Goal: Task Accomplishment & Management: Complete application form

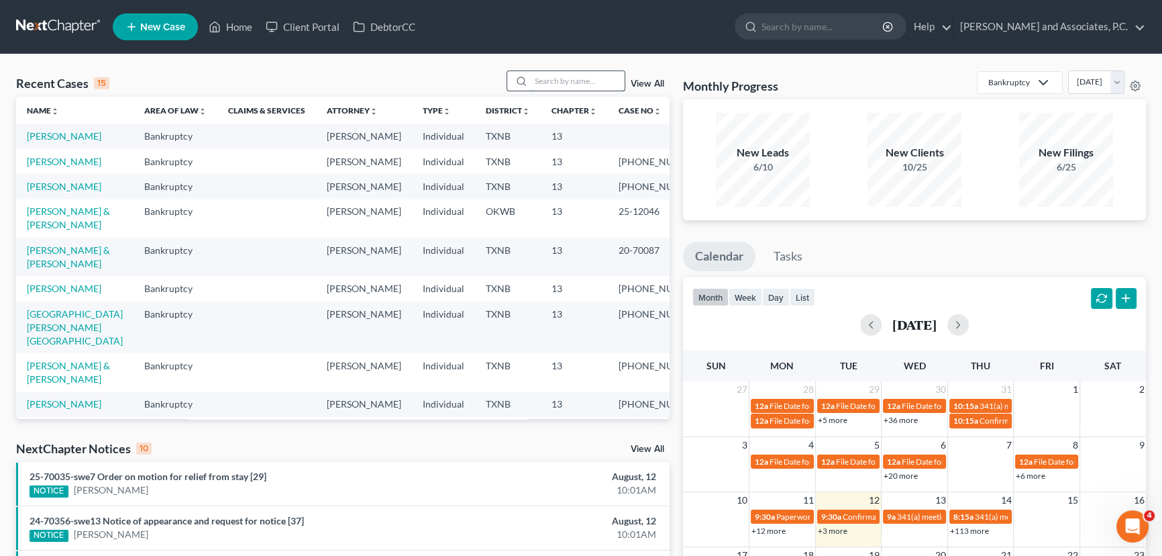
click at [542, 76] on input "search" at bounding box center [578, 80] width 94 height 19
click at [46, 139] on link "[PERSON_NAME]" at bounding box center [64, 135] width 74 height 11
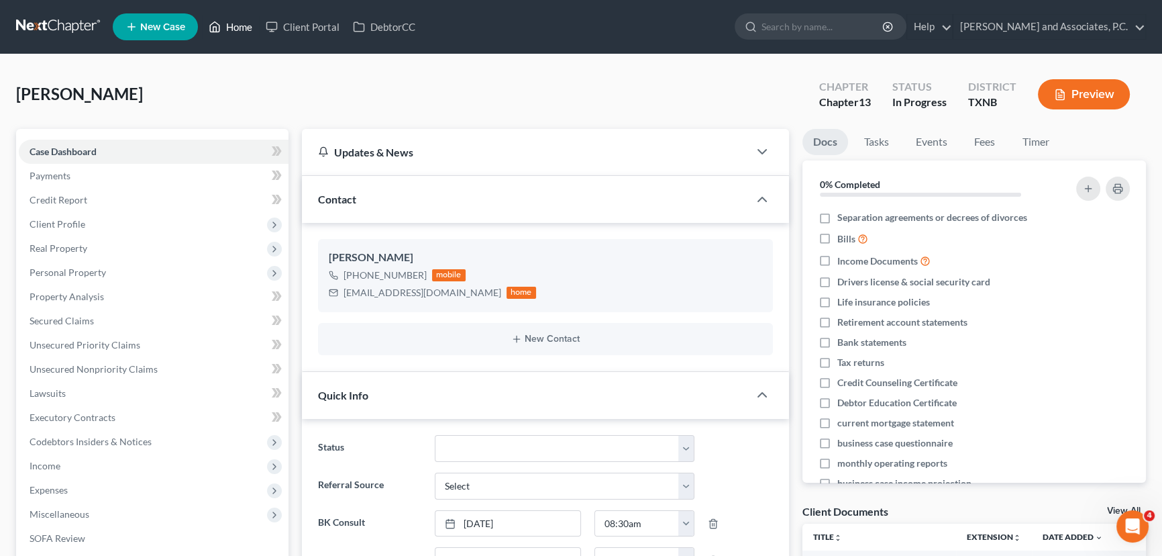
scroll to position [261, 0]
click at [230, 27] on link "Home" at bounding box center [230, 27] width 57 height 24
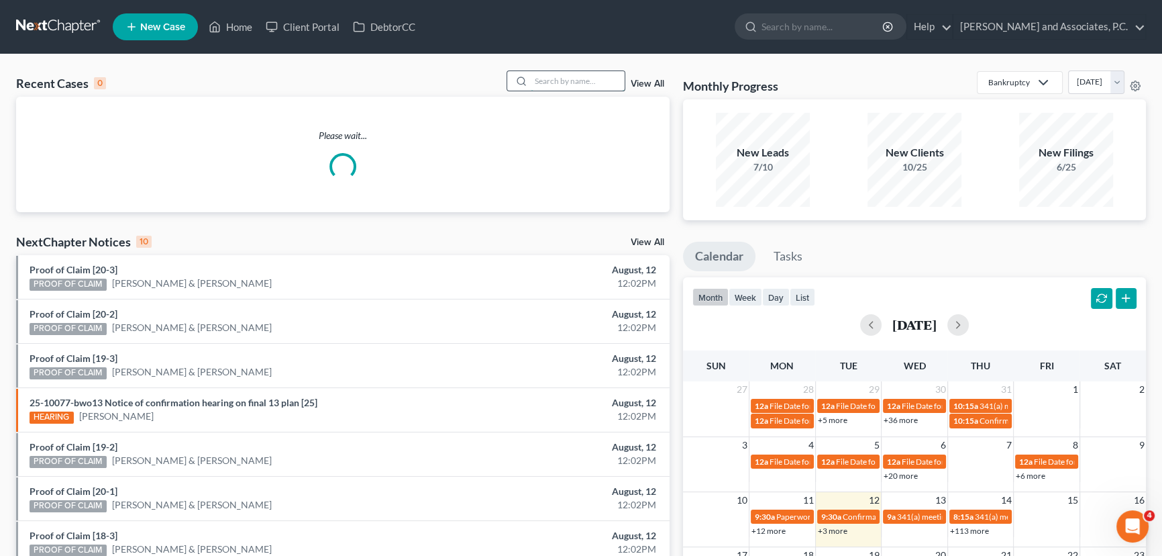
click at [531, 79] on input "search" at bounding box center [578, 80] width 94 height 19
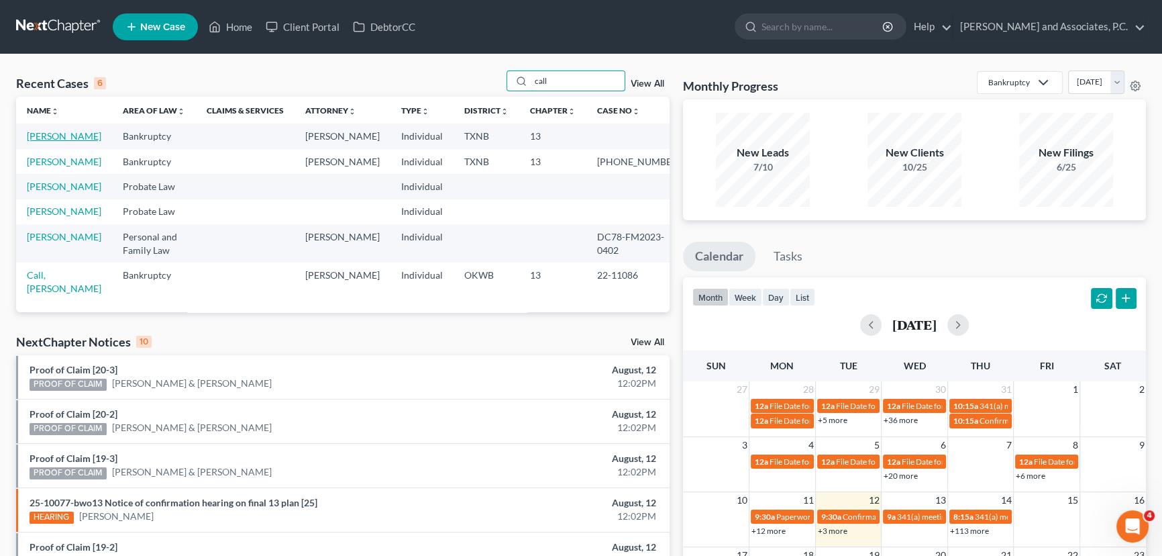
type input "call"
click at [44, 142] on link "[PERSON_NAME]" at bounding box center [64, 135] width 74 height 11
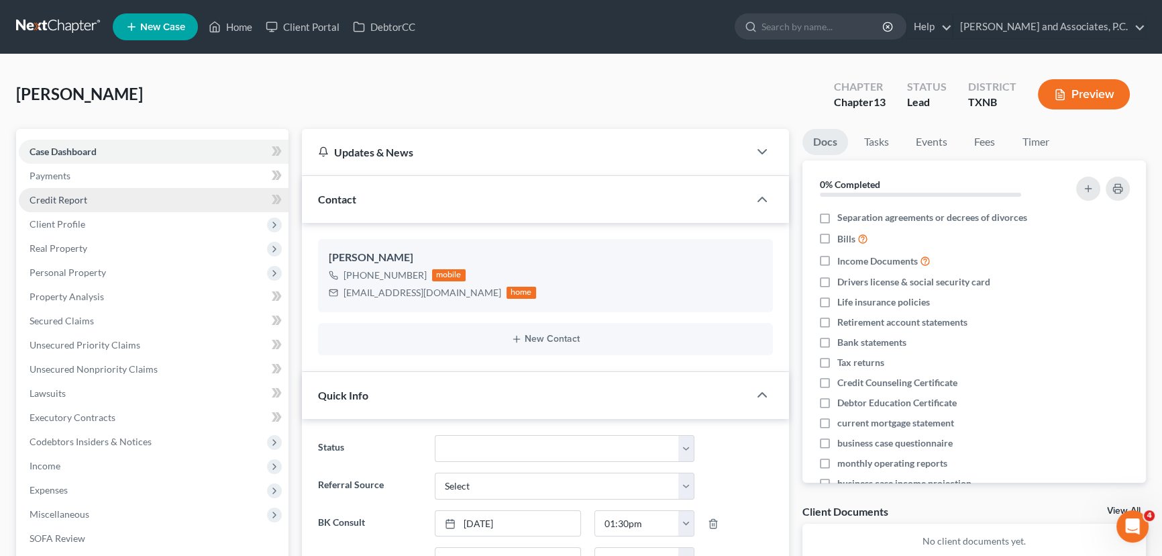
click at [91, 196] on link "Credit Report" at bounding box center [154, 200] width 270 height 24
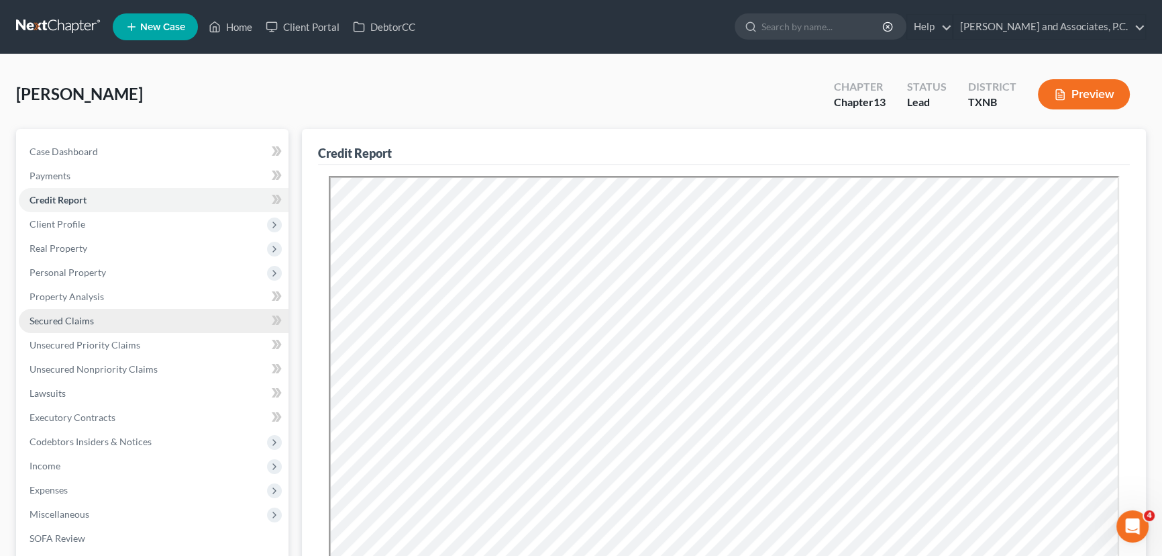
click at [91, 323] on span "Secured Claims" at bounding box center [62, 320] width 64 height 11
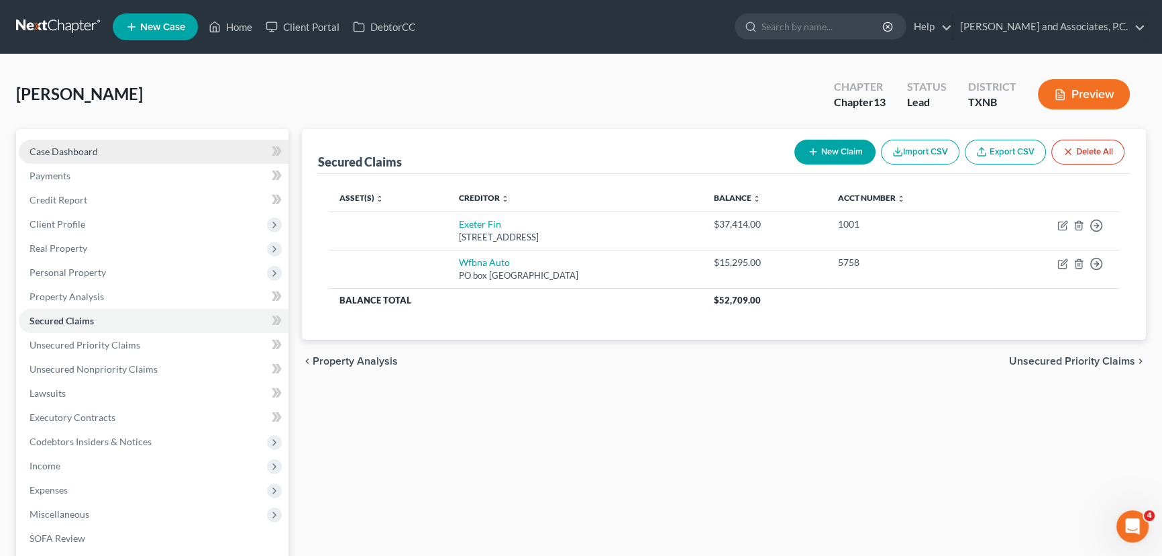
click at [131, 148] on link "Case Dashboard" at bounding box center [154, 152] width 270 height 24
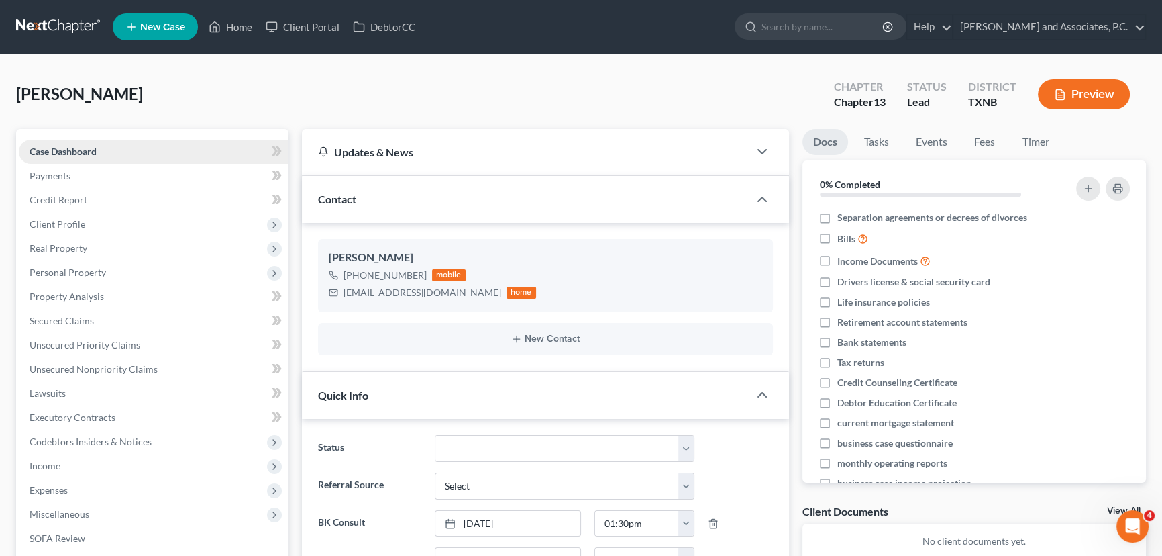
click at [147, 151] on link "Case Dashboard" at bounding box center [154, 152] width 270 height 24
click at [60, 224] on span "Client Profile" at bounding box center [58, 223] width 56 height 11
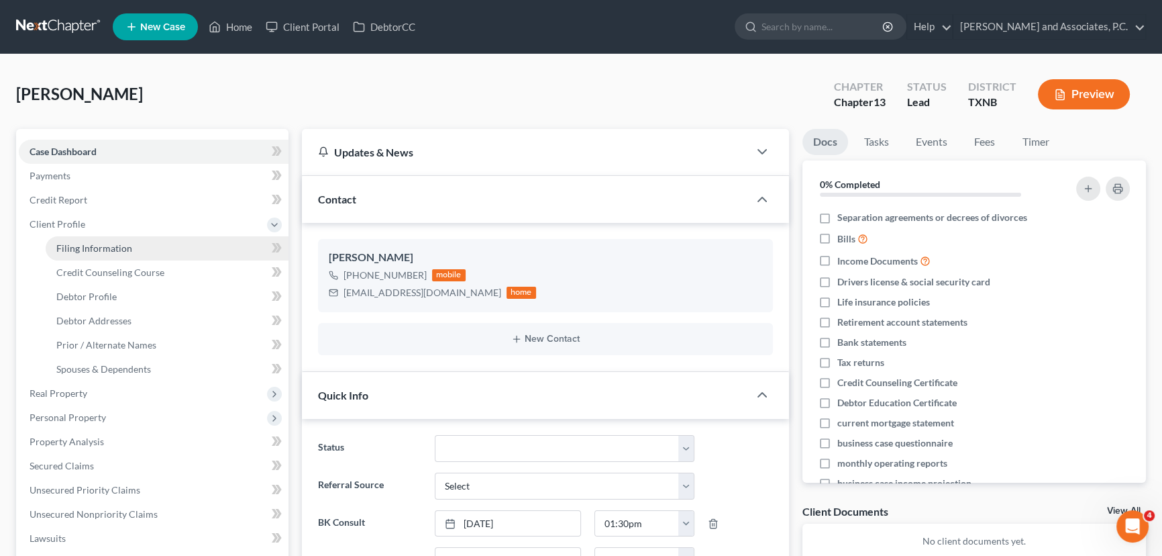
click at [116, 245] on span "Filing Information" at bounding box center [94, 247] width 76 height 11
select select "1"
select select "0"
select select "3"
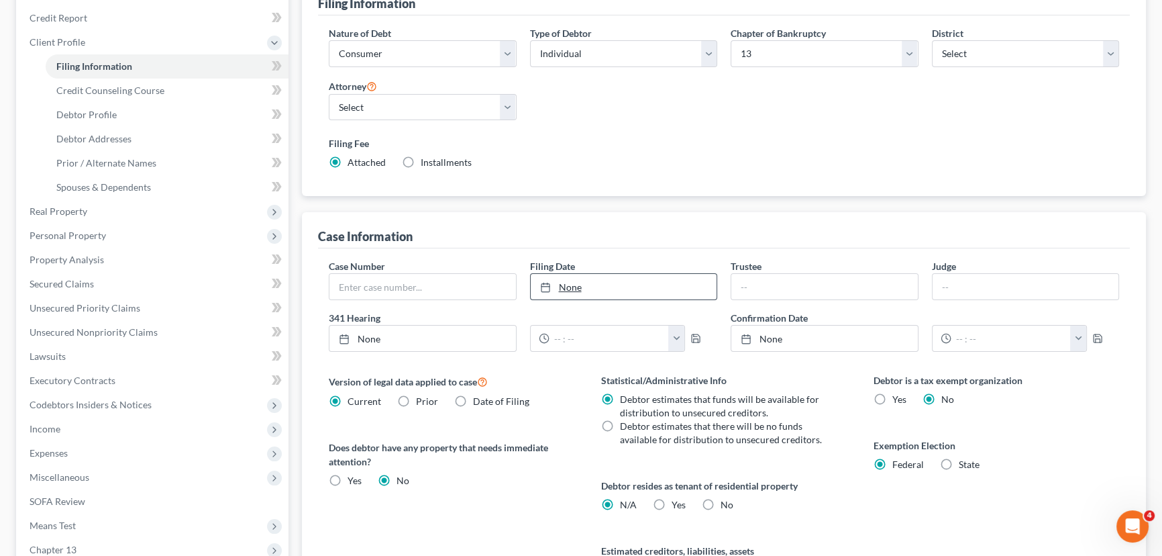
scroll to position [183, 0]
click at [814, 278] on input "text" at bounding box center [824, 285] width 187 height 25
type input "[PERSON_NAME]"
click at [996, 291] on input "text" at bounding box center [1026, 285] width 187 height 25
type input "[PERSON_NAME]"
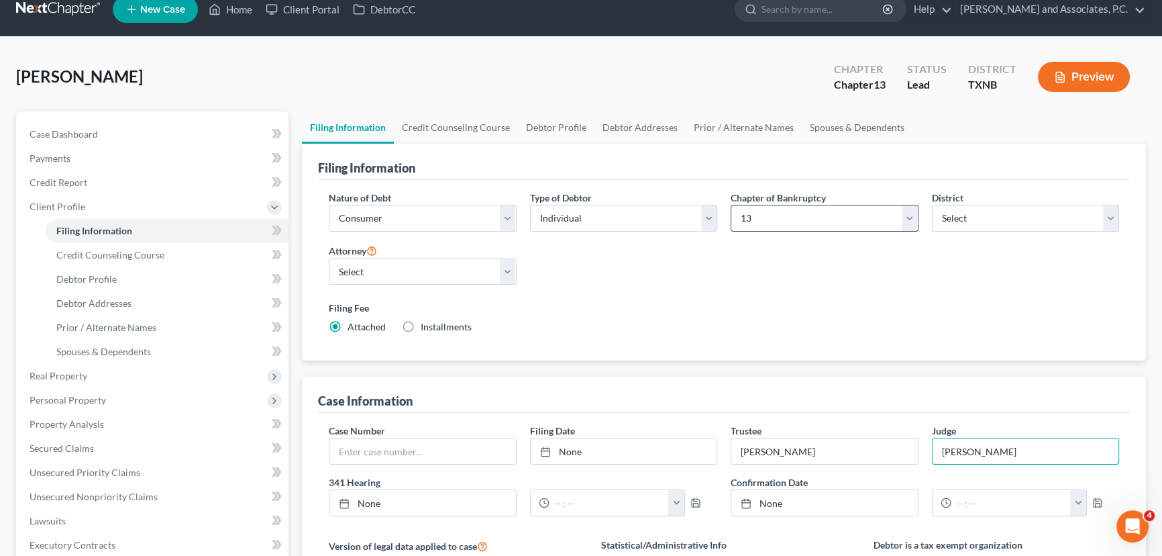
scroll to position [0, 0]
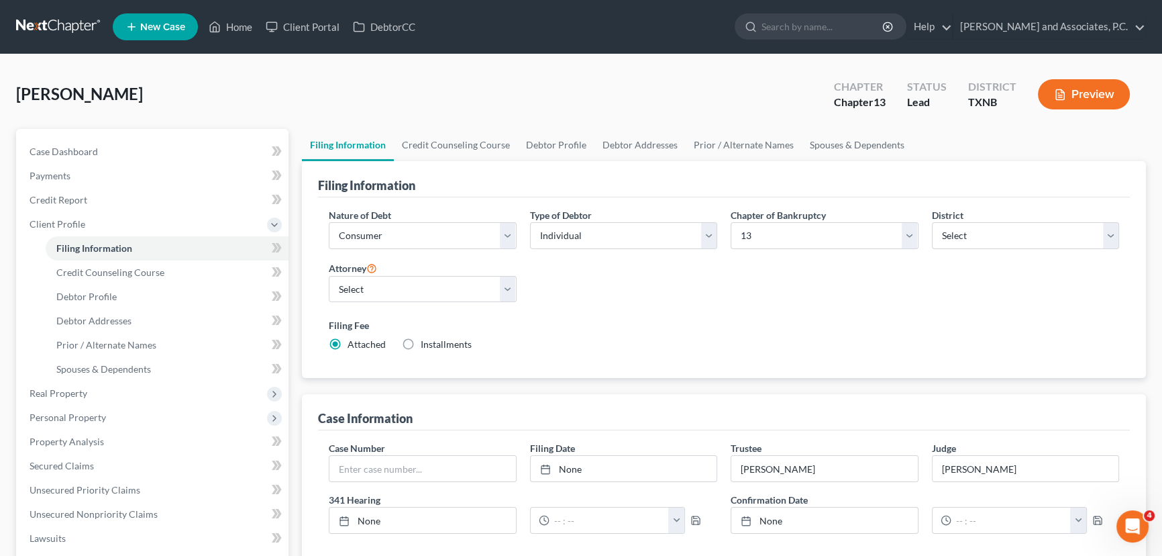
click at [711, 302] on div "Nature of Debt Select Business Consumer Other Nature of Business Select Clearin…" at bounding box center [724, 285] width 804 height 154
click at [466, 151] on link "Credit Counseling Course" at bounding box center [456, 145] width 124 height 32
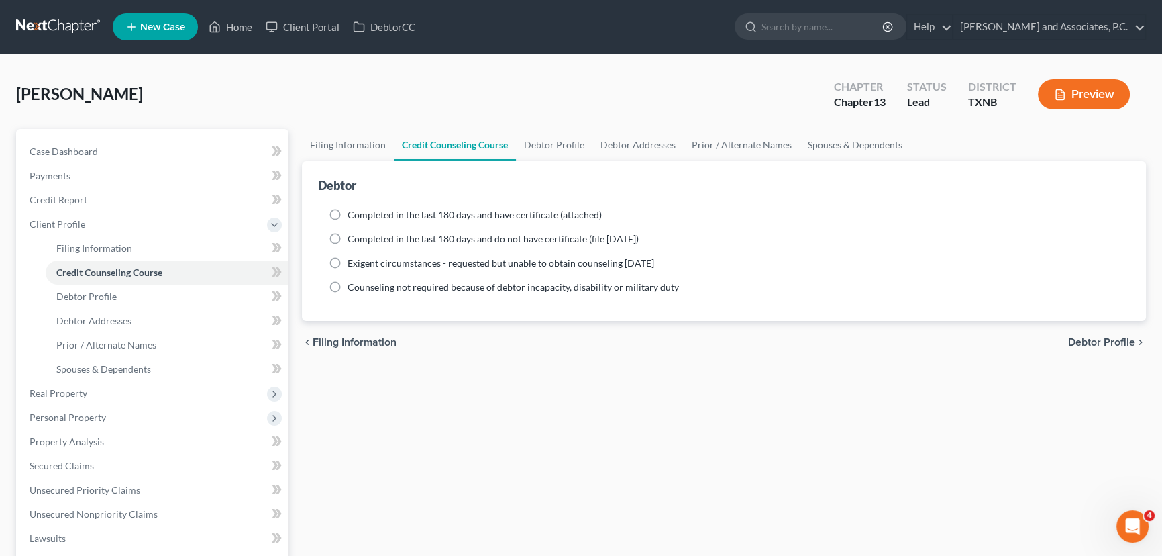
click at [501, 360] on div "chevron_left Filing Information Debtor Profile chevron_right" at bounding box center [724, 342] width 844 height 43
click at [40, 155] on span "Case Dashboard" at bounding box center [64, 151] width 68 height 11
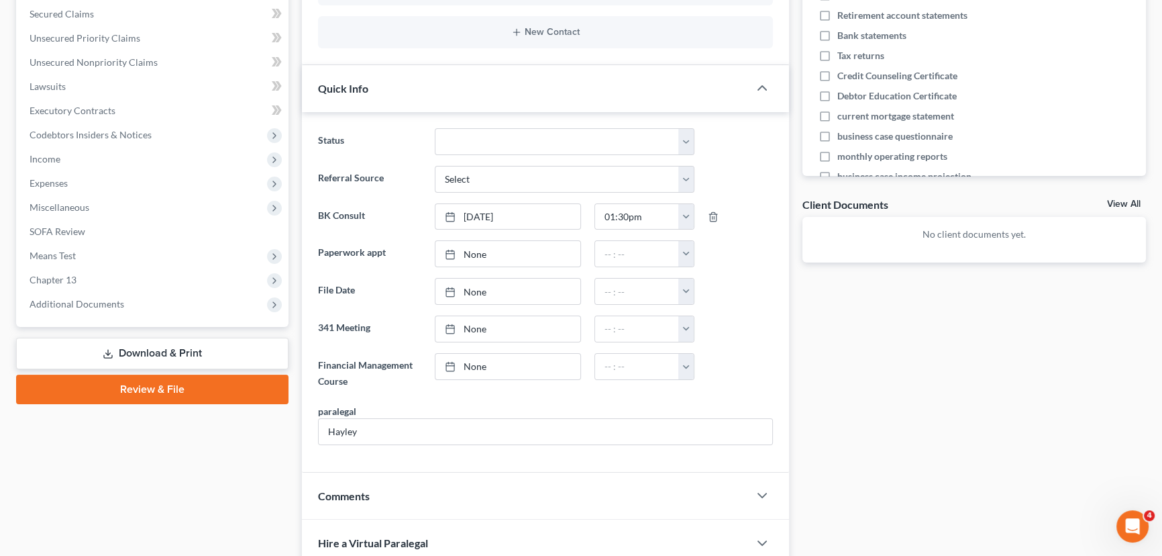
scroll to position [490, 0]
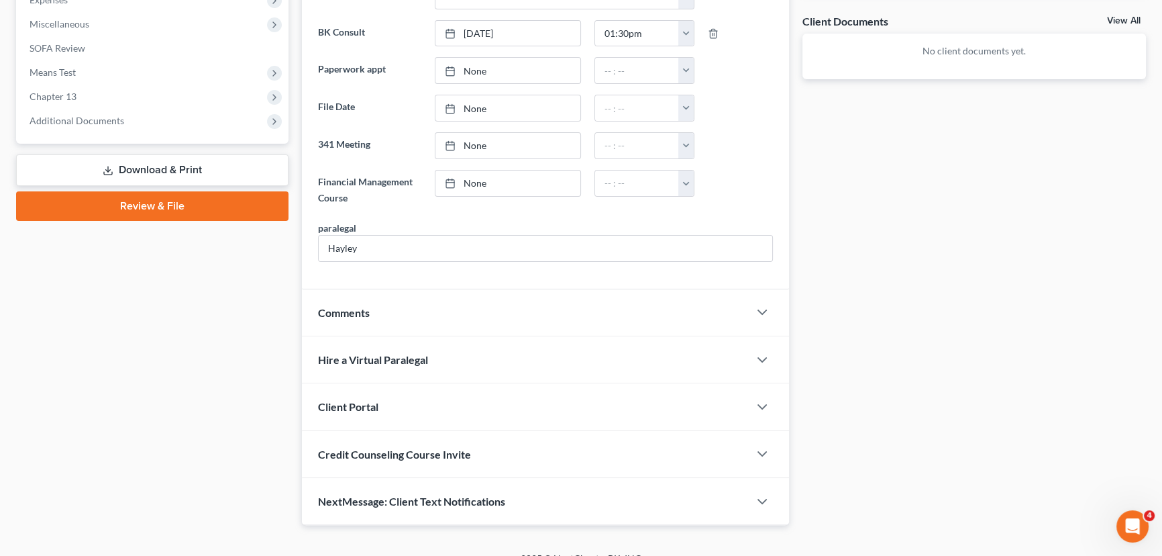
click at [437, 452] on span "Credit Counseling Course Invite" at bounding box center [394, 454] width 153 height 13
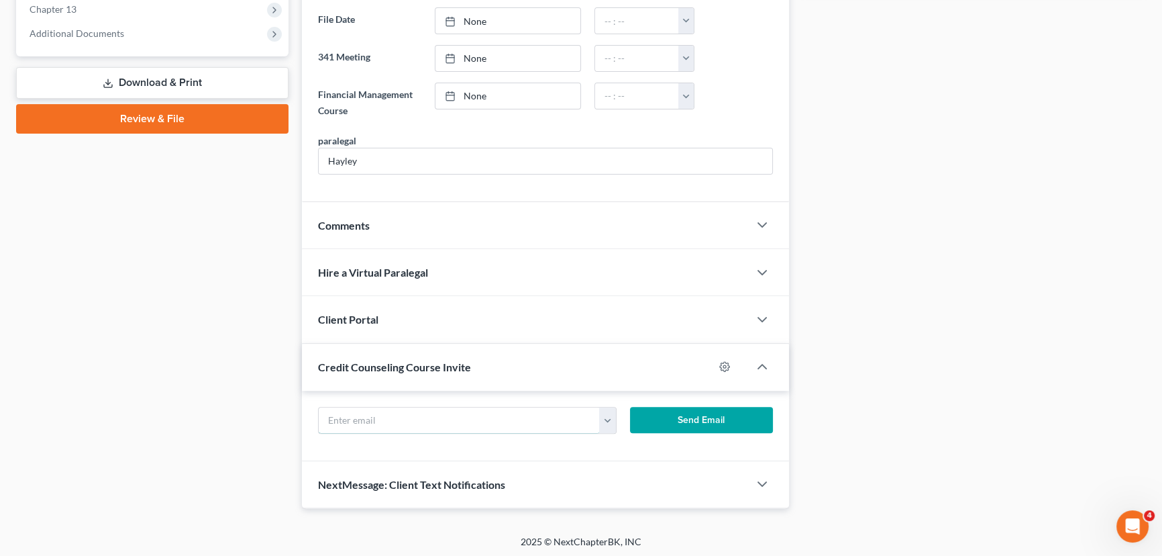
drag, startPoint x: 367, startPoint y: 416, endPoint x: 412, endPoint y: 295, distance: 128.9
click at [366, 416] on input "text" at bounding box center [459, 419] width 281 height 25
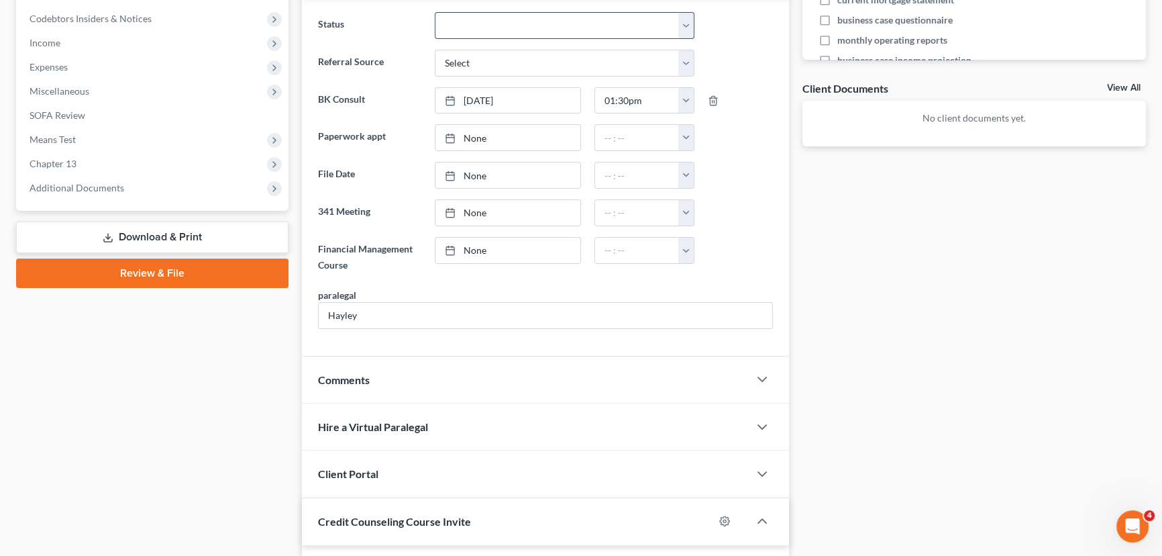
scroll to position [211, 0]
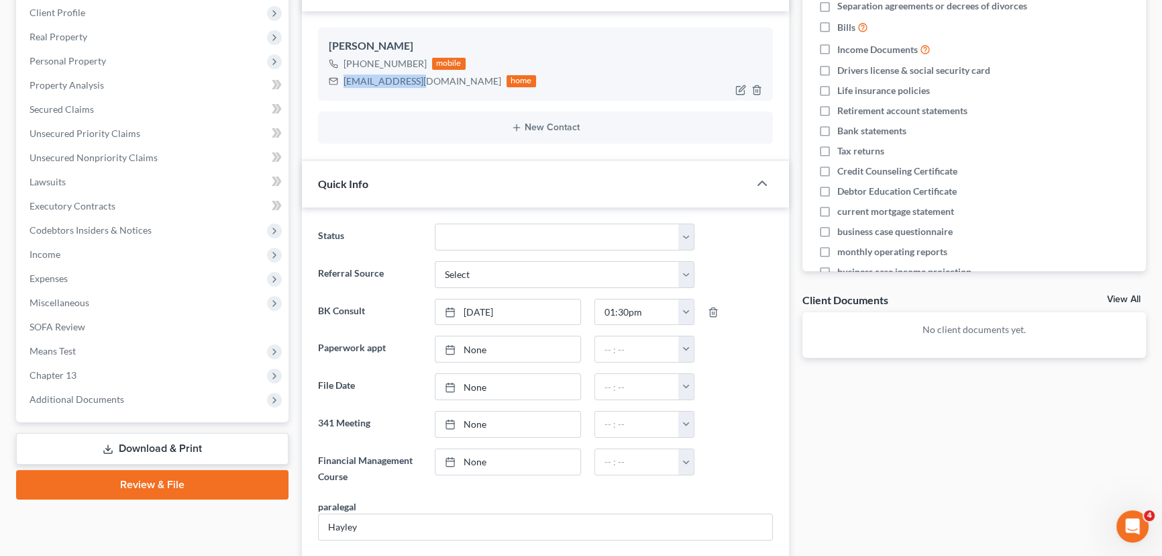
drag, startPoint x: 423, startPoint y: 83, endPoint x: 343, endPoint y: 85, distance: 79.9
click at [343, 85] on div "[EMAIL_ADDRESS][DOMAIN_NAME] home" at bounding box center [432, 80] width 207 height 17
copy div "[EMAIL_ADDRESS][DOMAIN_NAME]"
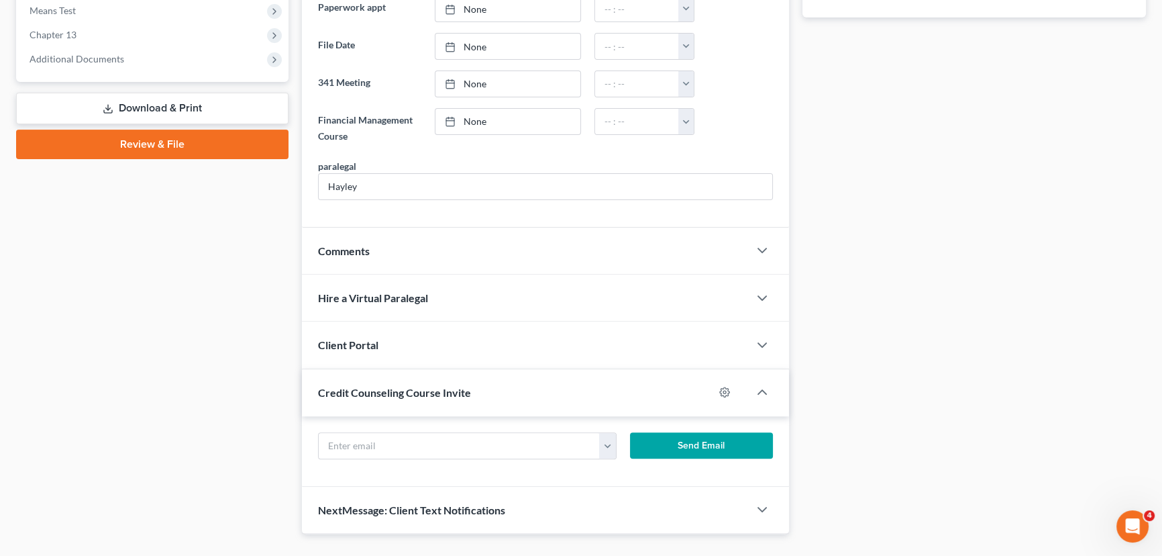
scroll to position [577, 0]
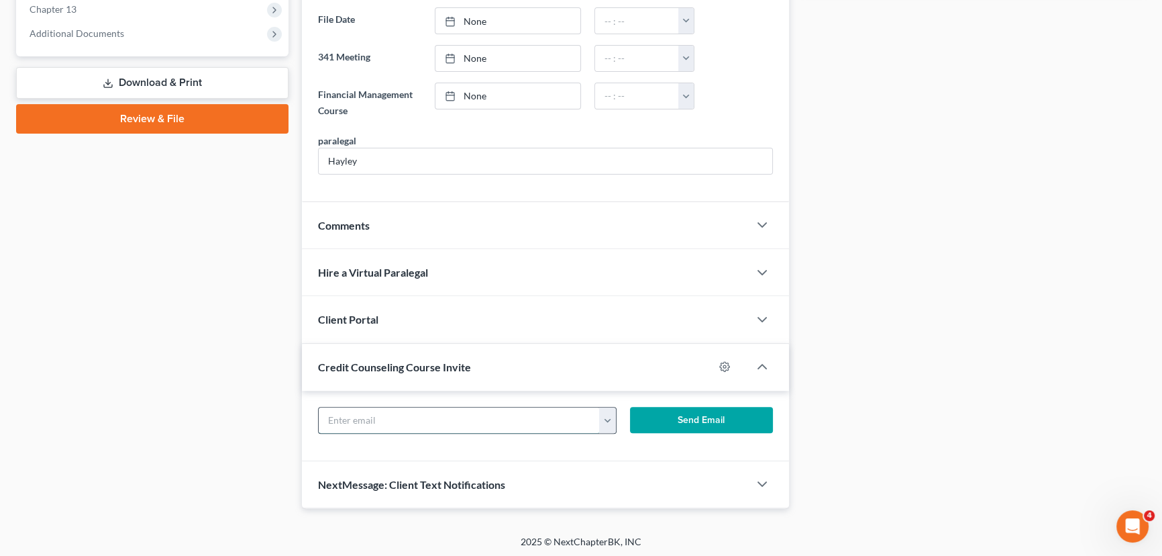
click at [369, 411] on input "text" at bounding box center [459, 419] width 281 height 25
paste input "[EMAIL_ADDRESS][DOMAIN_NAME]"
type input "[EMAIL_ADDRESS][DOMAIN_NAME]"
click at [667, 419] on button "Send Email" at bounding box center [701, 420] width 143 height 27
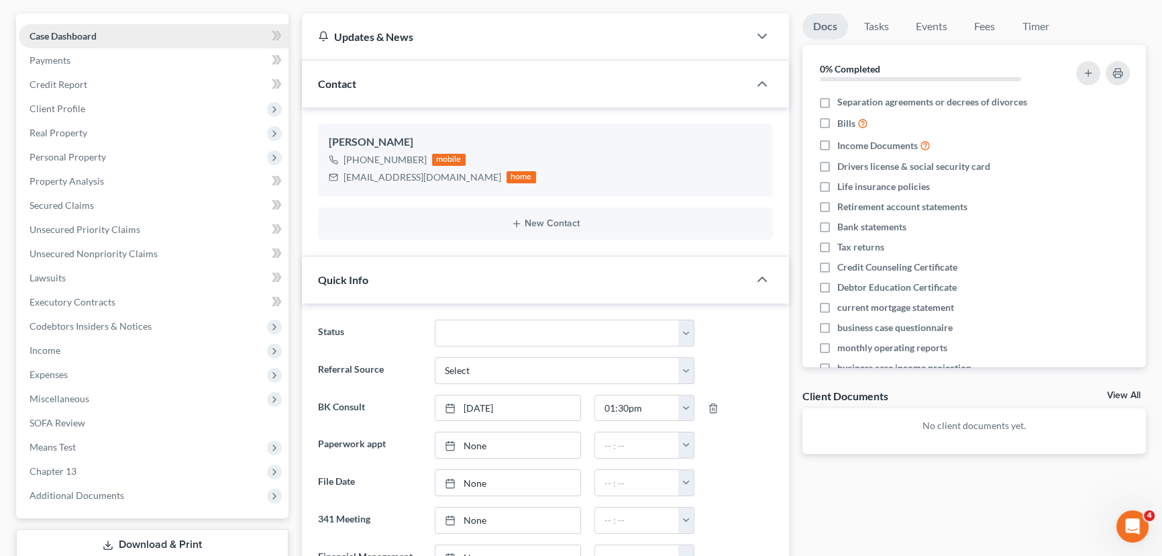
scroll to position [0, 0]
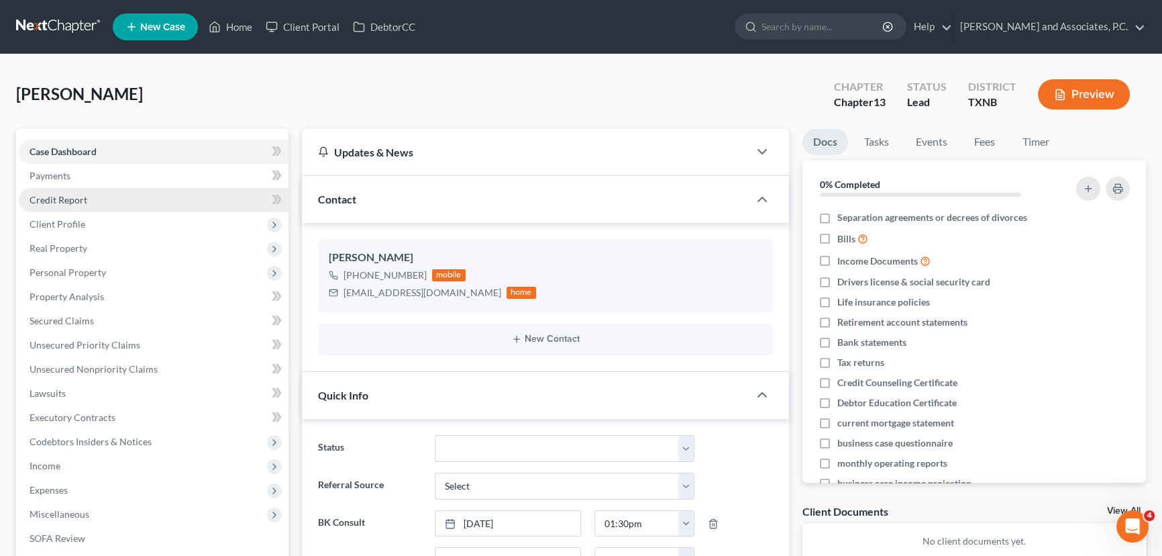
click at [73, 195] on span "Credit Report" at bounding box center [59, 199] width 58 height 11
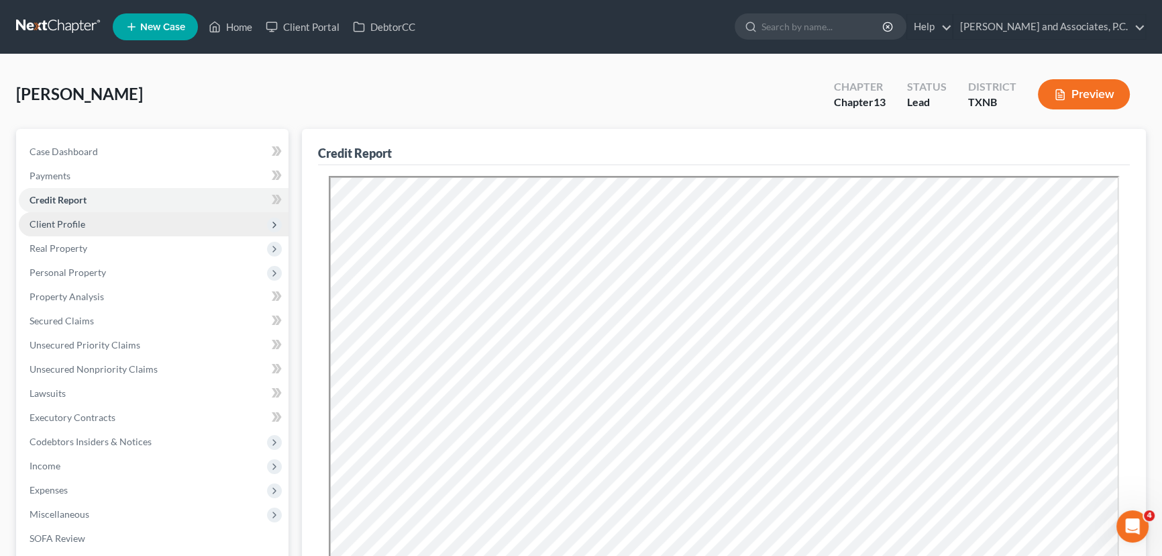
click at [70, 225] on span "Client Profile" at bounding box center [58, 223] width 56 height 11
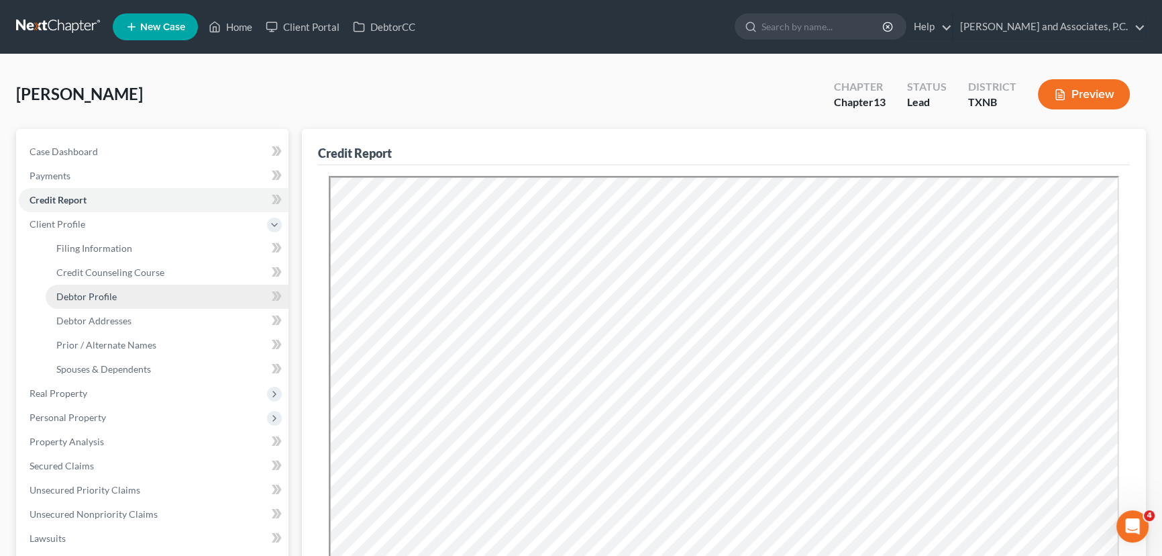
click at [101, 297] on span "Debtor Profile" at bounding box center [86, 296] width 60 height 11
select select "0"
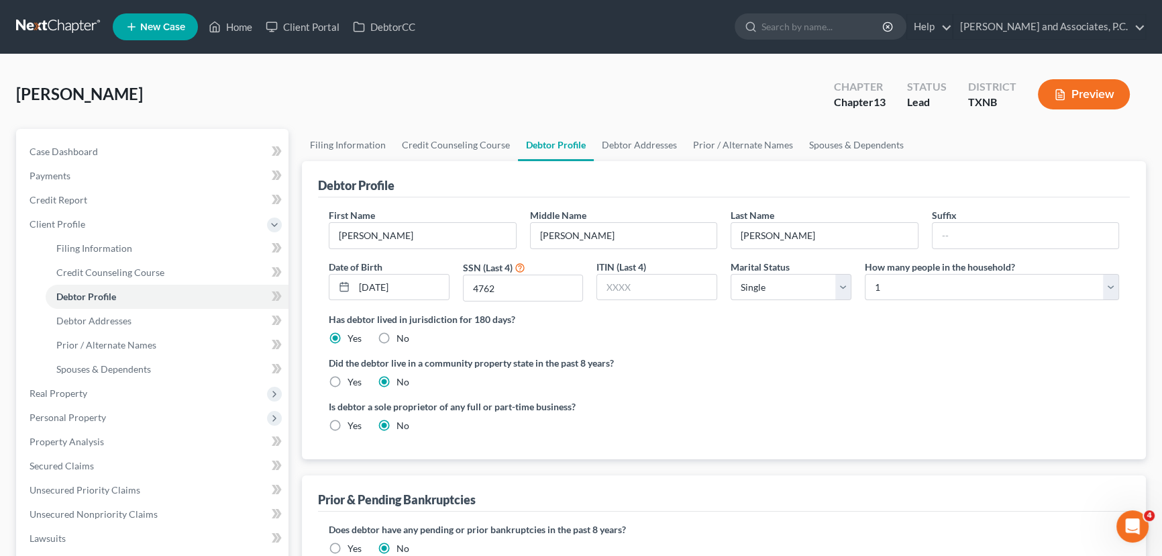
click at [760, 348] on ng-include "First Name [PERSON_NAME] Middle Name [PERSON_NAME] Last Name [PERSON_NAME] Date…" at bounding box center [724, 325] width 790 height 235
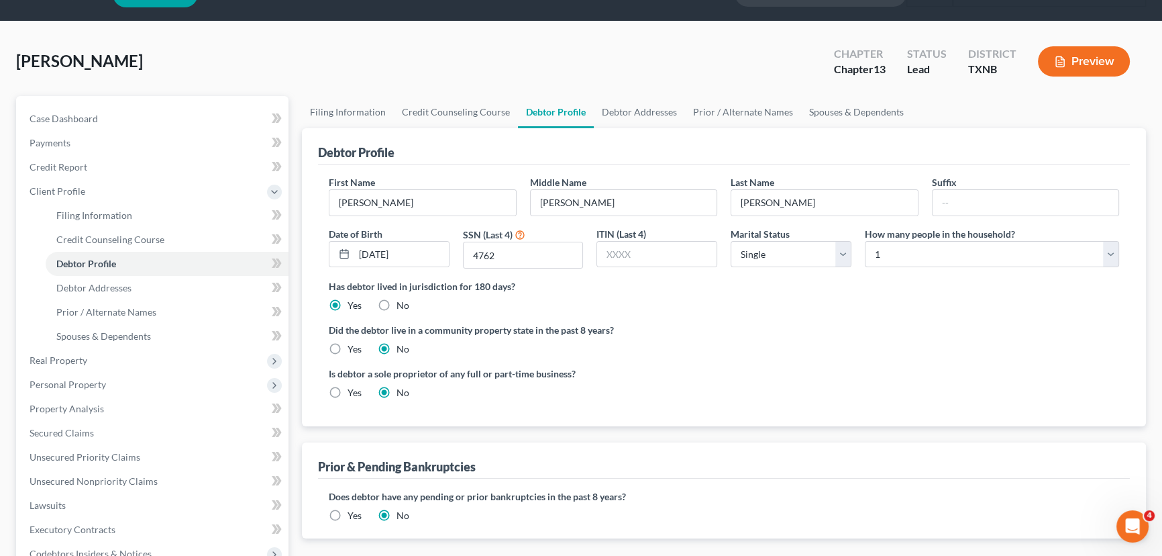
scroll to position [60, 0]
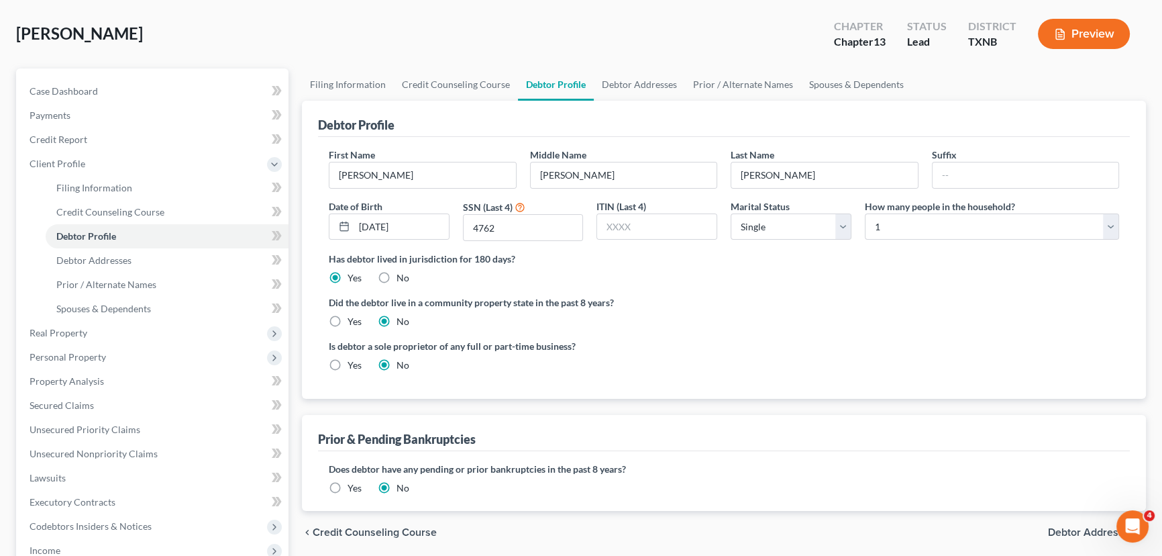
click at [348, 323] on label "Yes" at bounding box center [355, 321] width 14 height 13
click at [353, 323] on input "Yes" at bounding box center [357, 319] width 9 height 9
radio input "true"
radio input "false"
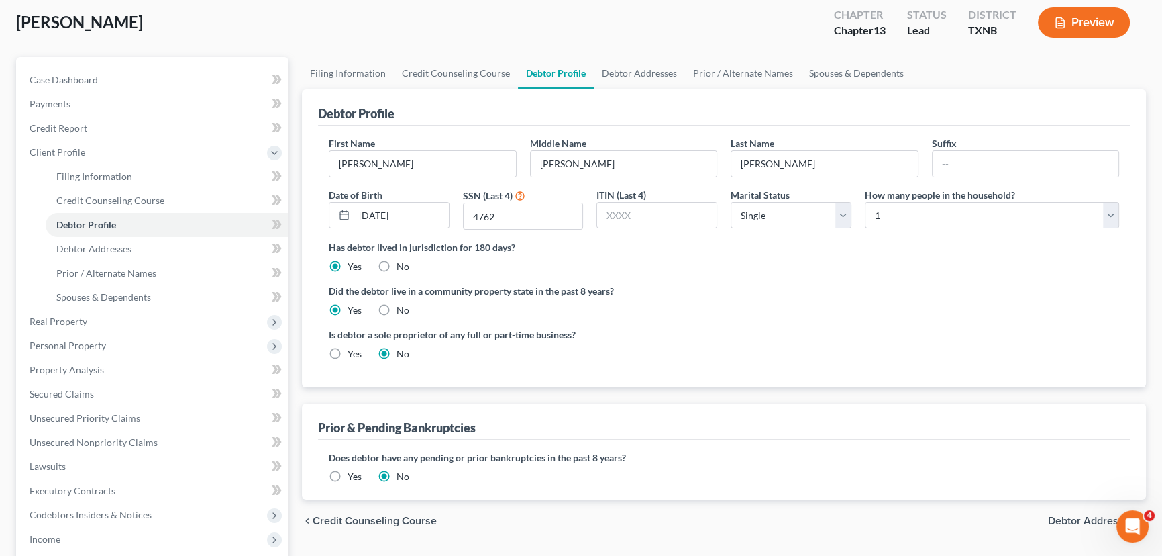
scroll to position [0, 0]
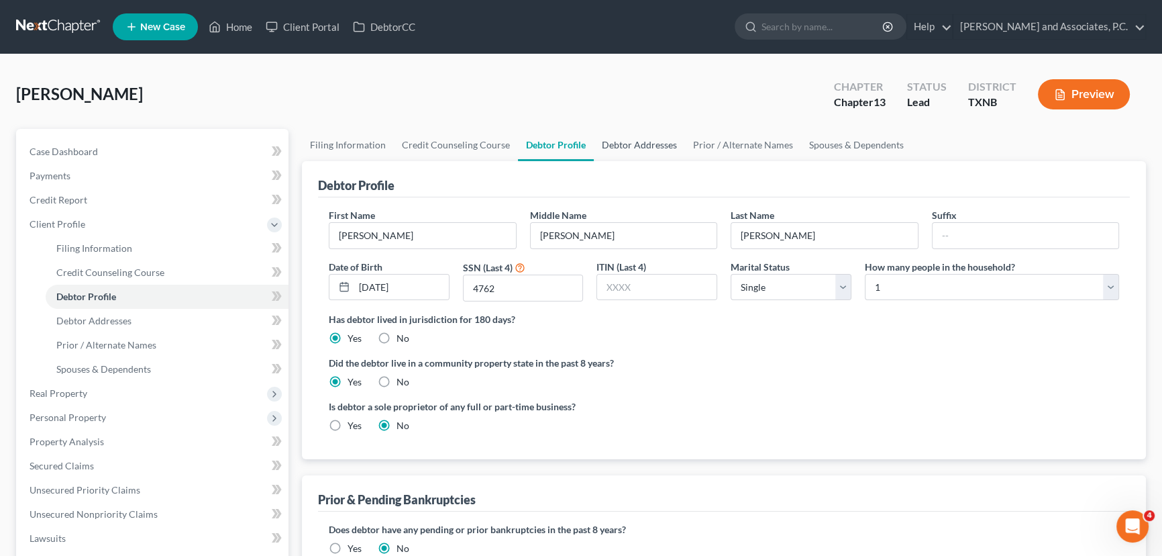
click at [627, 148] on link "Debtor Addresses" at bounding box center [639, 145] width 91 height 32
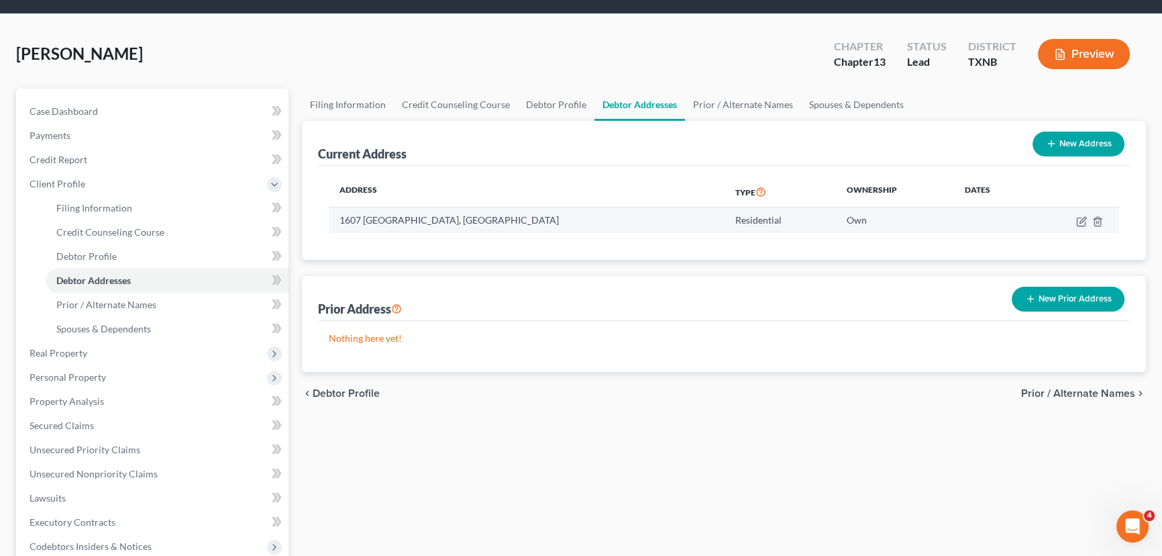
scroll to position [60, 0]
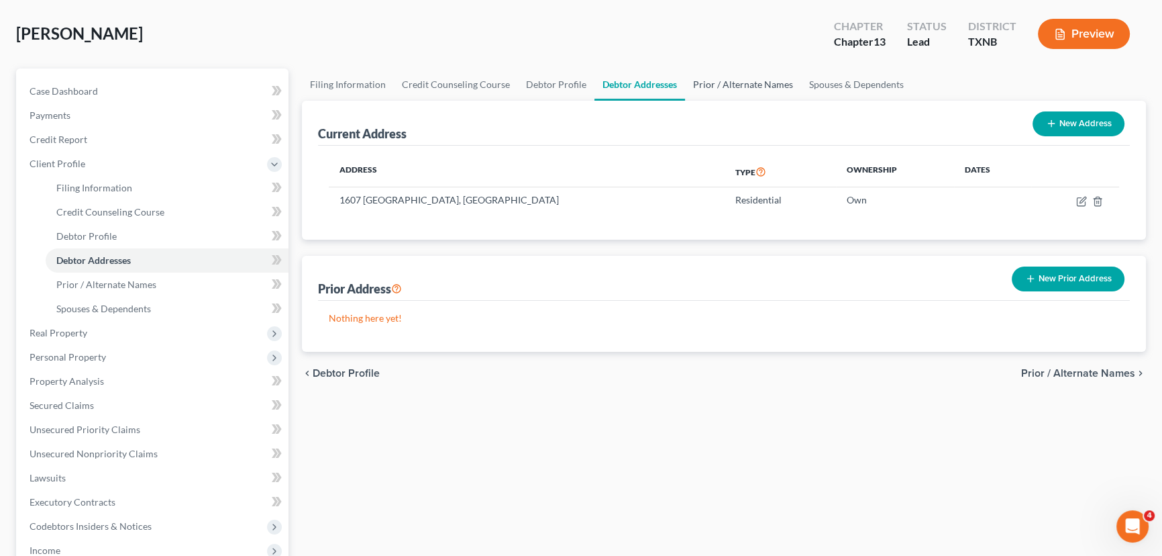
click at [718, 86] on link "Prior / Alternate Names" at bounding box center [743, 84] width 116 height 32
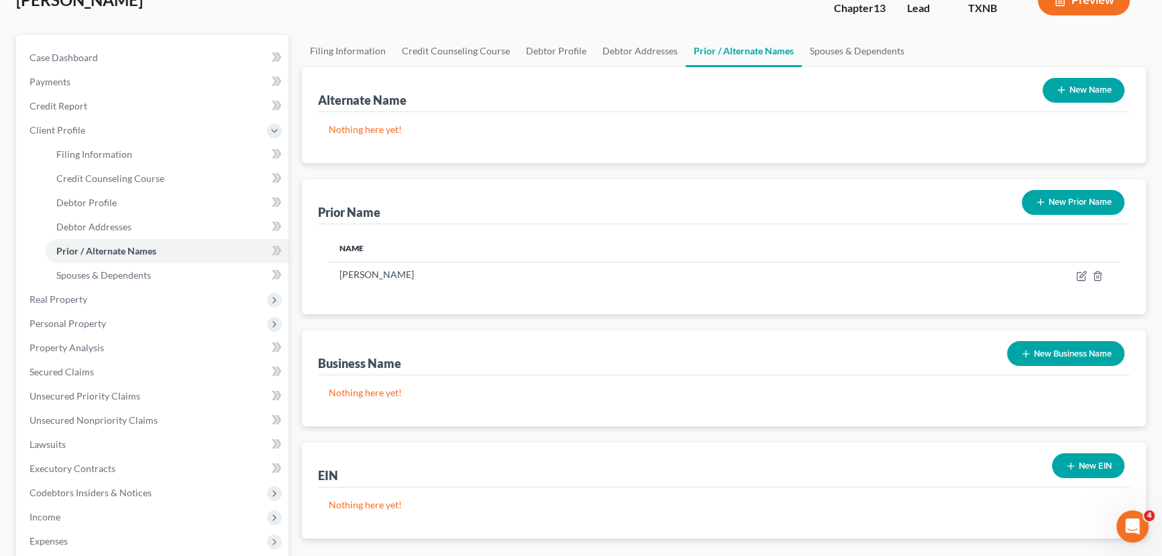
scroll to position [121, 0]
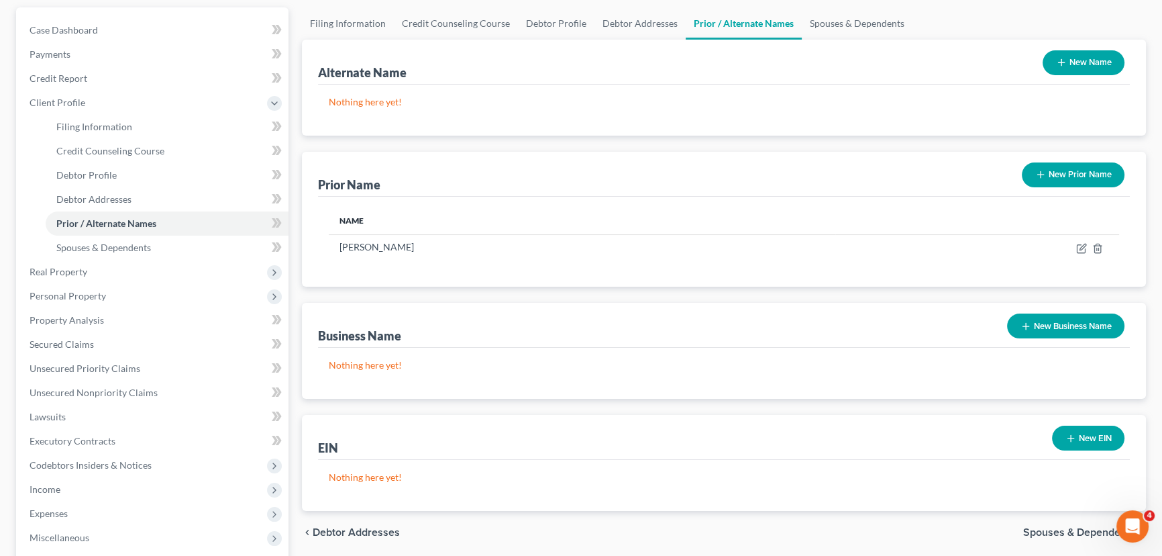
click at [1071, 175] on button "New Prior Name" at bounding box center [1073, 174] width 103 height 25
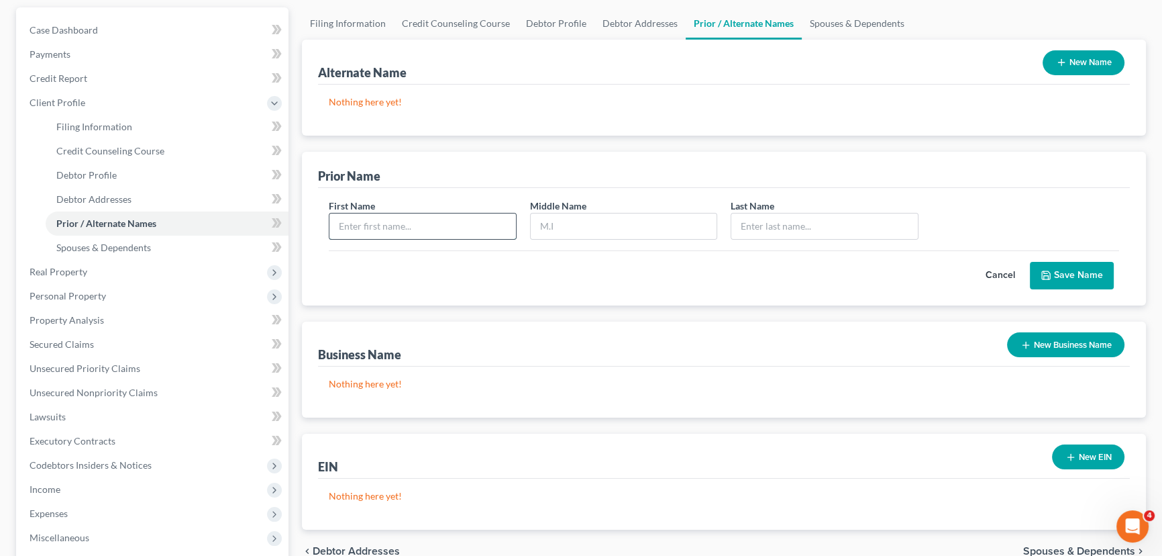
click at [364, 227] on input "text" at bounding box center [422, 225] width 187 height 25
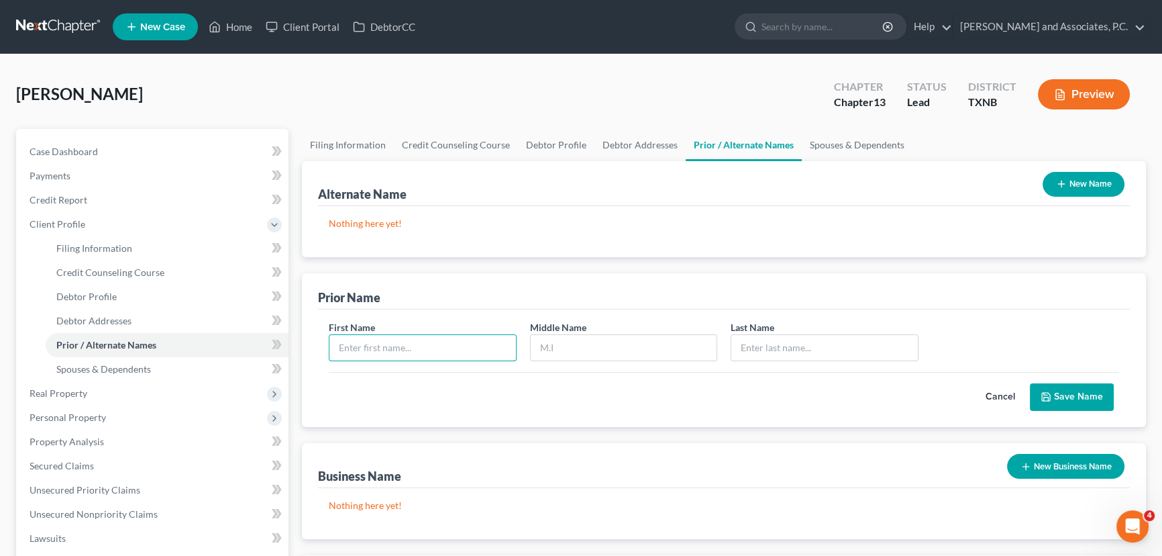
scroll to position [0, 0]
click at [990, 396] on button "Cancel" at bounding box center [1000, 397] width 59 height 27
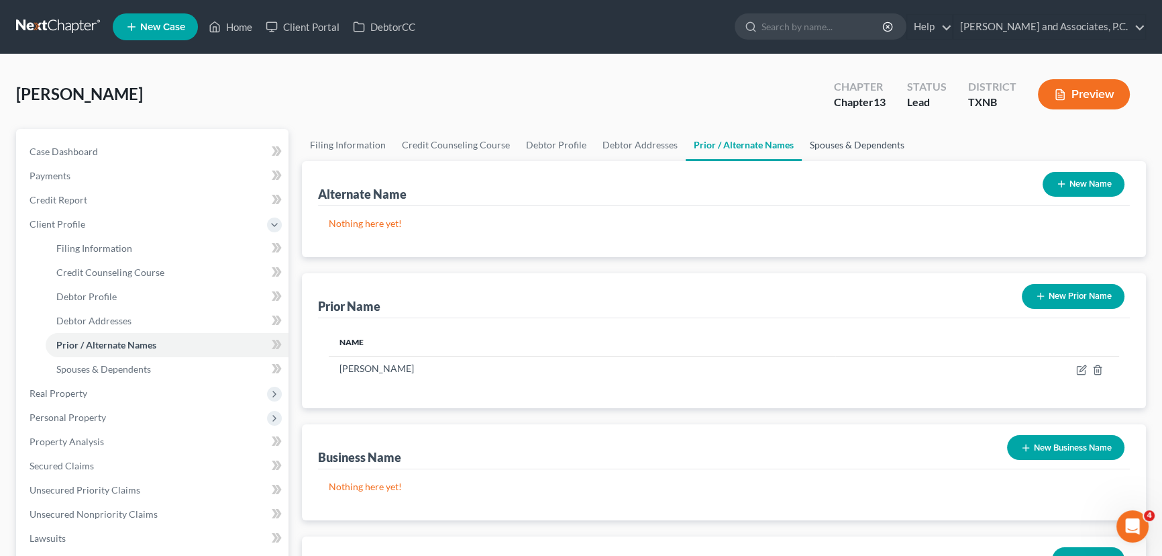
click at [834, 147] on link "Spouses & Dependents" at bounding box center [857, 145] width 111 height 32
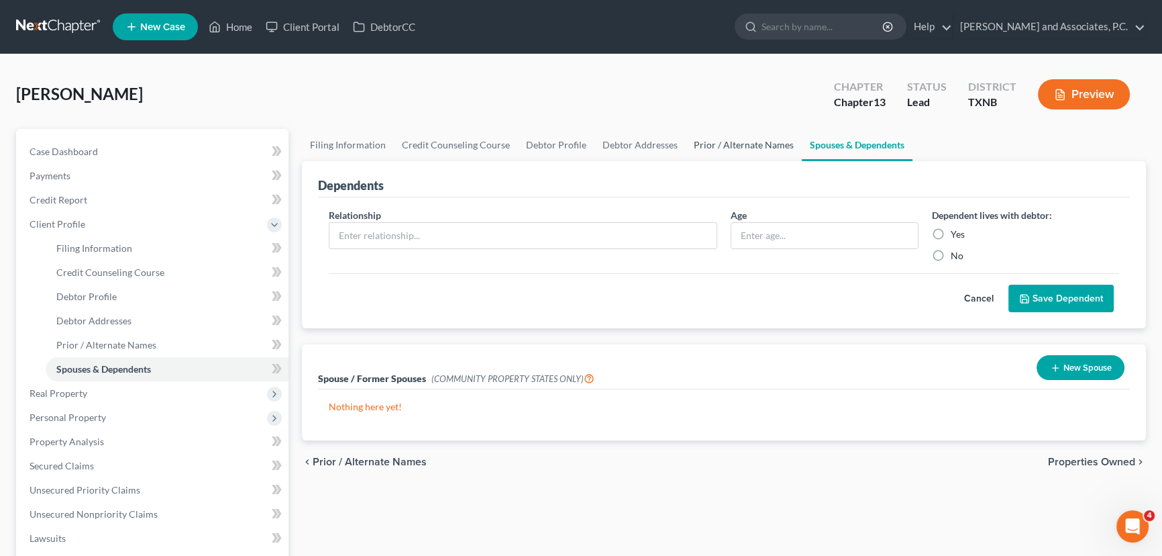
drag, startPoint x: 719, startPoint y: 148, endPoint x: 823, endPoint y: 146, distance: 103.4
click at [719, 147] on link "Prior / Alternate Names" at bounding box center [744, 145] width 116 height 32
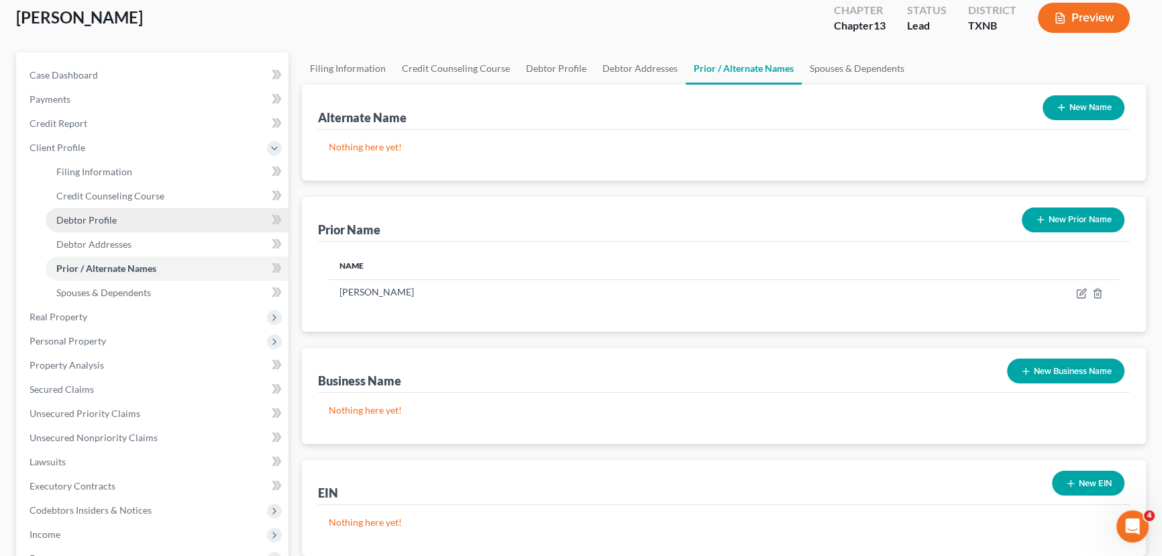
scroll to position [60, 0]
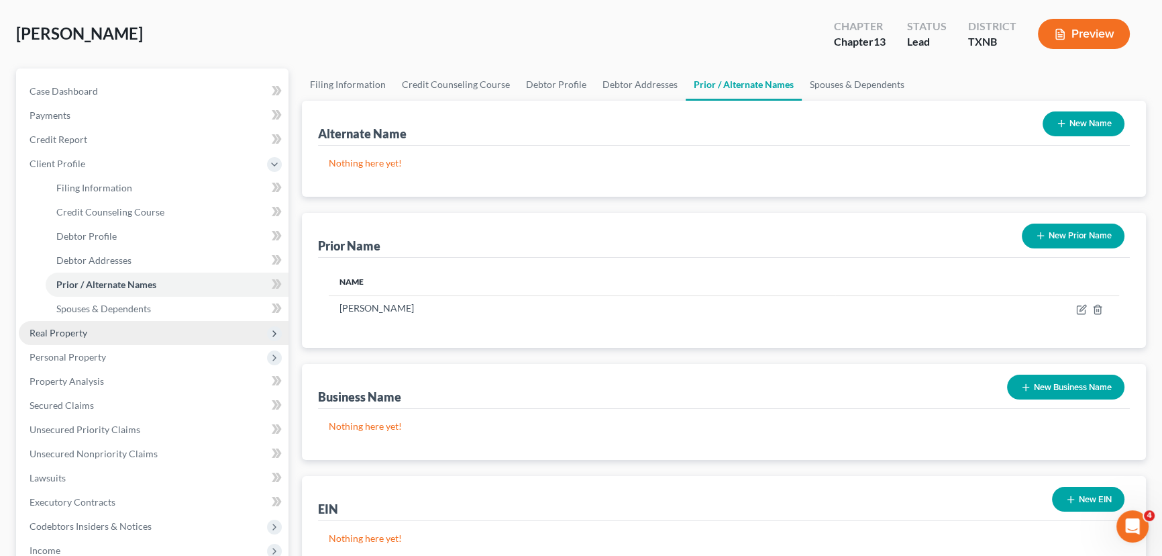
click at [87, 330] on span "Real Property" at bounding box center [154, 333] width 270 height 24
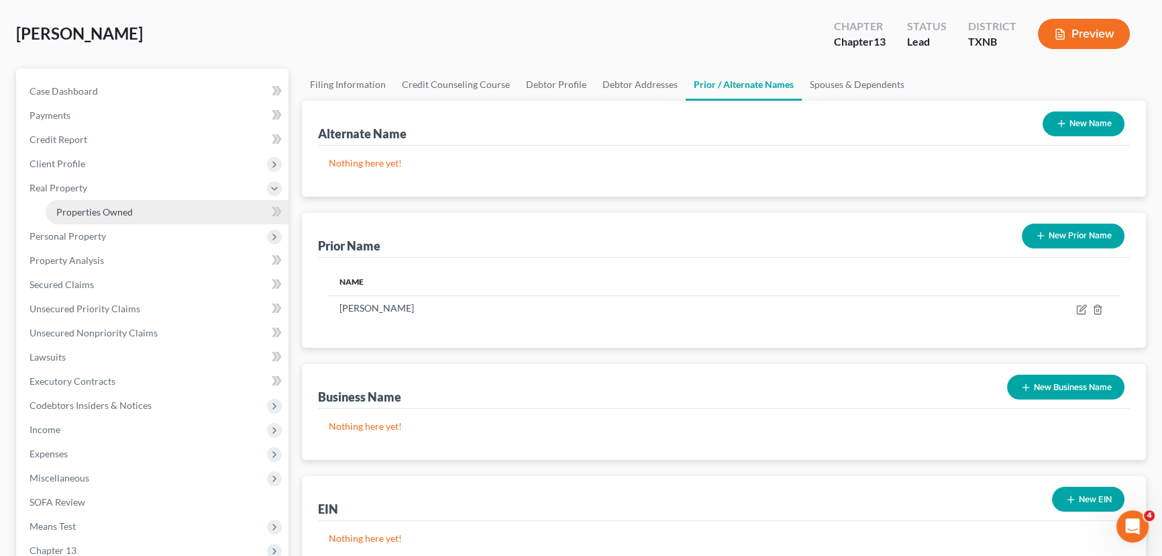
click at [95, 210] on span "Properties Owned" at bounding box center [94, 211] width 76 height 11
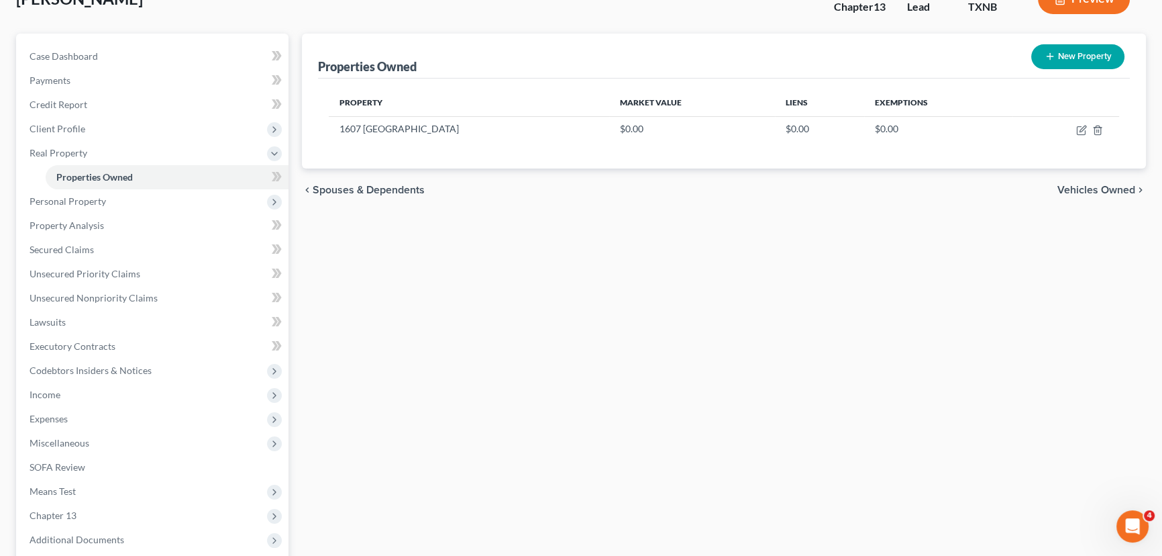
scroll to position [121, 0]
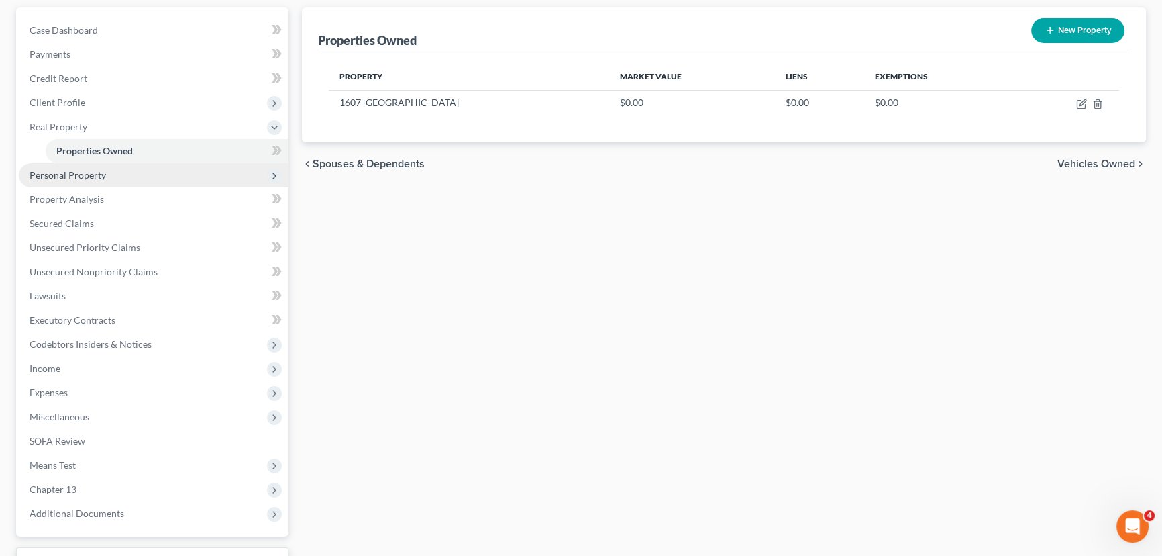
click at [38, 170] on span "Personal Property" at bounding box center [68, 174] width 76 height 11
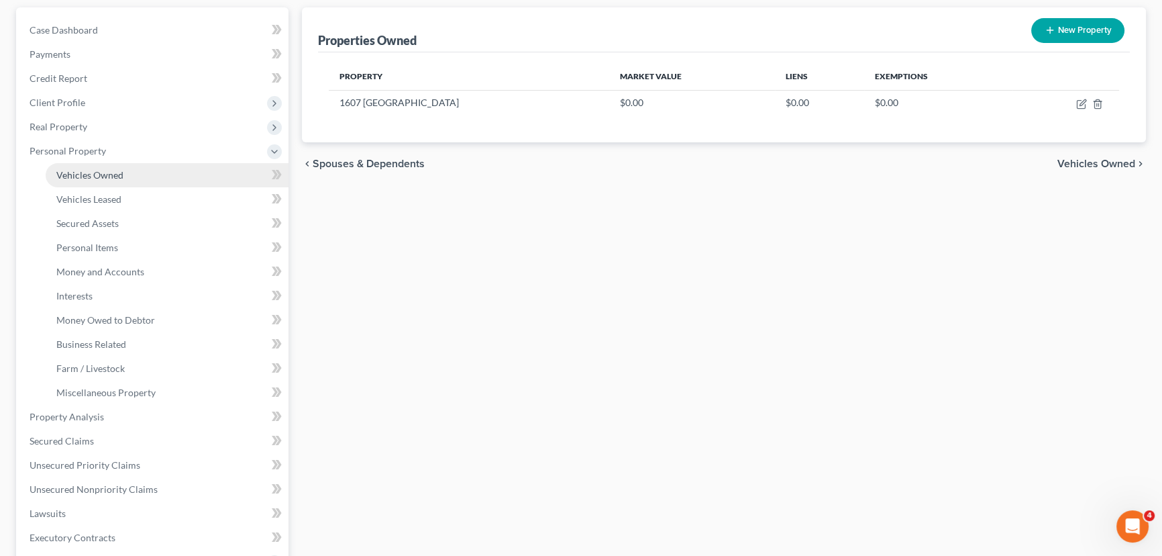
click at [127, 174] on link "Vehicles Owned" at bounding box center [167, 175] width 243 height 24
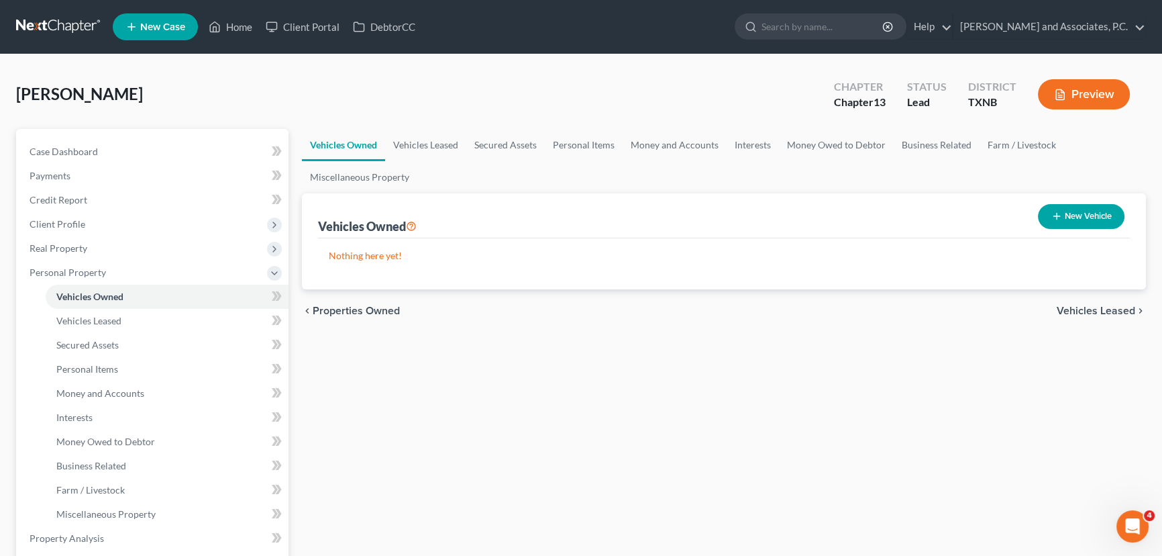
click at [665, 340] on div "Vehicles Owned Vehicles Leased Secured Assets Personal Items Money and Accounts…" at bounding box center [724, 540] width 858 height 823
click at [1068, 218] on button "New Vehicle" at bounding box center [1081, 216] width 87 height 25
select select "0"
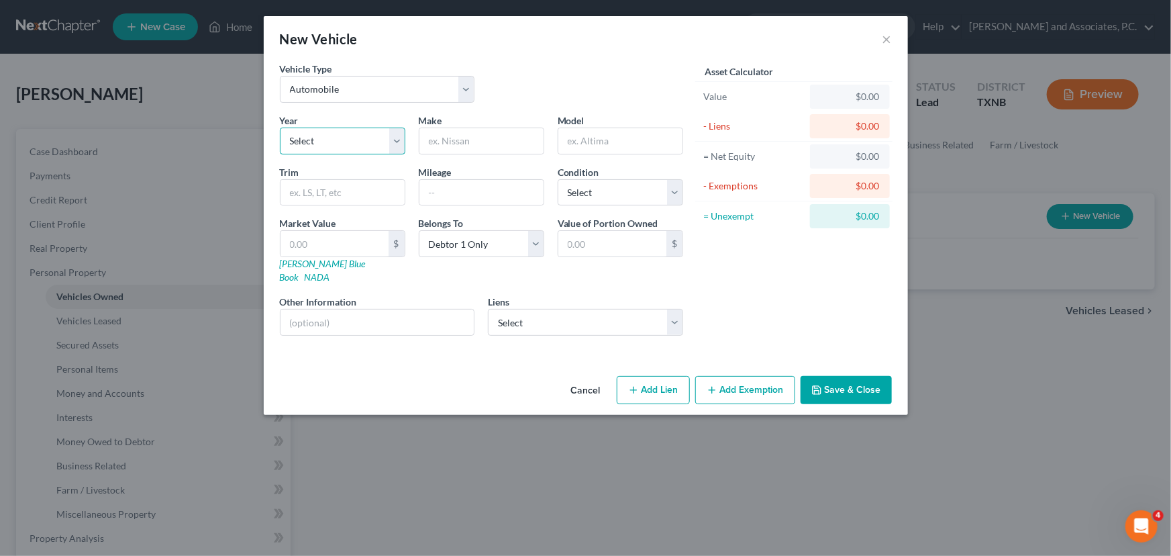
click at [342, 143] on select "Select 2026 2025 2024 2023 2022 2021 2020 2019 2018 2017 2016 2015 2014 2013 20…" at bounding box center [342, 140] width 125 height 27
select select "4"
click at [438, 134] on input "text" at bounding box center [481, 140] width 124 height 25
type input "Hyundai"
click at [597, 139] on input "text" at bounding box center [620, 140] width 124 height 25
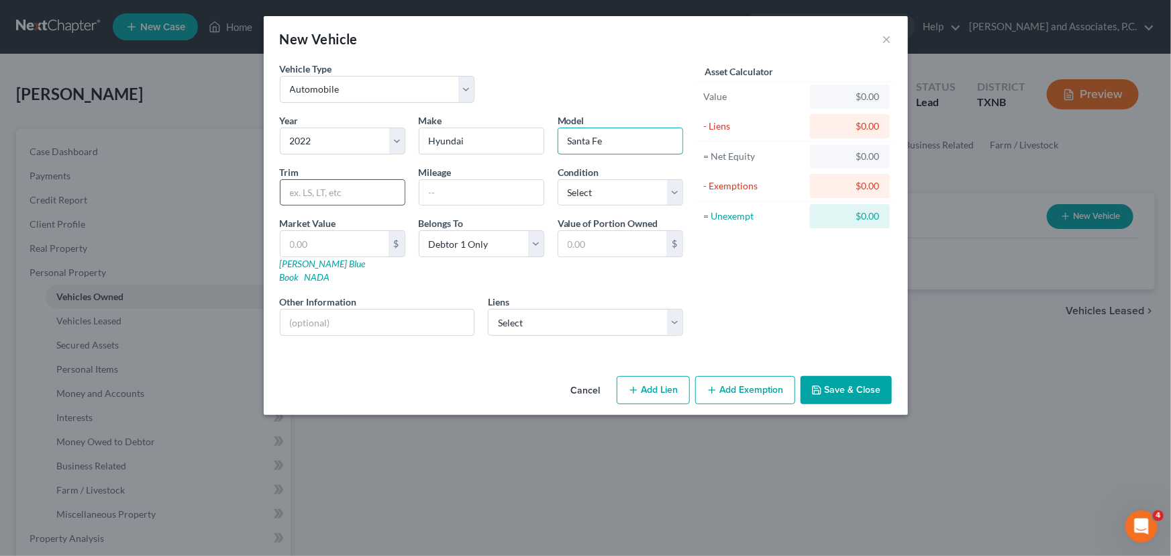
type input "Santa Fe"
click at [363, 192] on input "text" at bounding box center [342, 192] width 124 height 25
click at [459, 188] on input "text" at bounding box center [481, 192] width 124 height 25
click at [440, 191] on input "70348" at bounding box center [481, 192] width 124 height 25
type input "70,348"
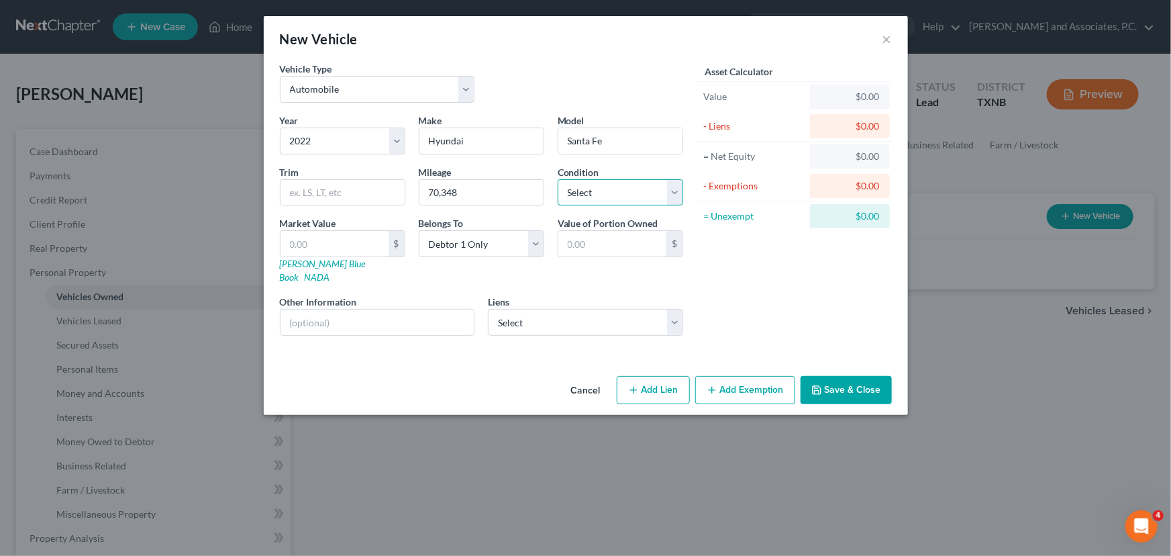
click at [631, 194] on select "Select Excellent Very Good Good Fair Poor" at bounding box center [620, 192] width 125 height 27
select select "2"
click at [558, 179] on select "Select Excellent Very Good Good Fair Poor" at bounding box center [620, 192] width 125 height 27
drag, startPoint x: 319, startPoint y: 246, endPoint x: 542, endPoint y: 255, distance: 223.7
click at [319, 246] on input "text" at bounding box center [334, 243] width 108 height 25
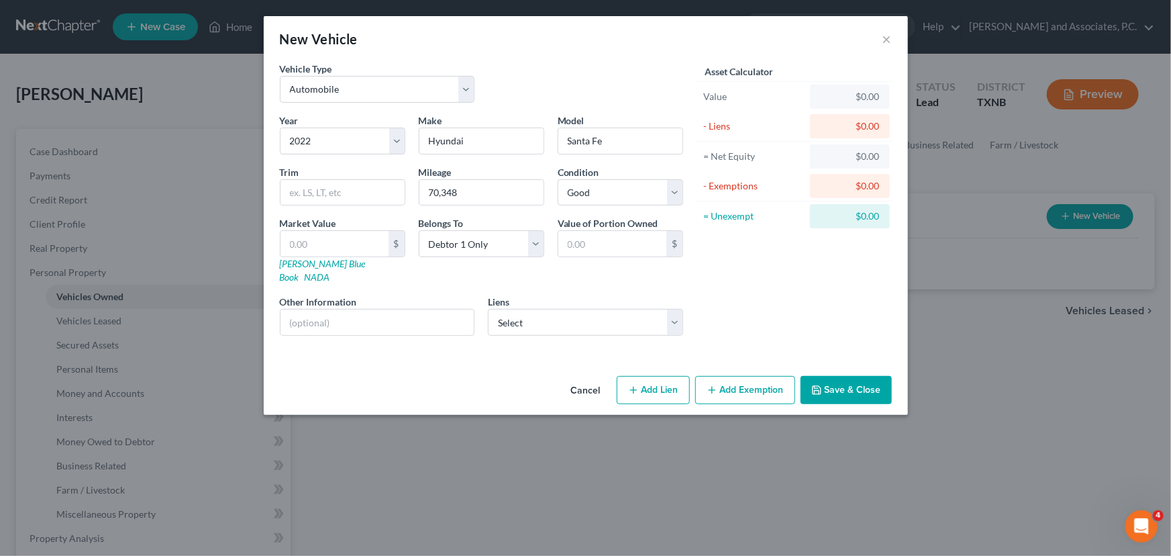
drag, startPoint x: 779, startPoint y: 285, endPoint x: 968, endPoint y: 325, distance: 192.8
click at [779, 285] on div "Asset Calculator Value $0.00 - Liens $0.00 = Net Equity $0.00 - Exemptions $0.0…" at bounding box center [794, 204] width 209 height 285
click at [591, 309] on select "Select Exeter Fin - $37,414.00 Wfbna Auto - $15,295.00" at bounding box center [585, 322] width 195 height 27
select select "1"
click at [488, 309] on select "Select Exeter Fin - $37,414.00 Wfbna Auto - $15,295.00" at bounding box center [585, 322] width 195 height 27
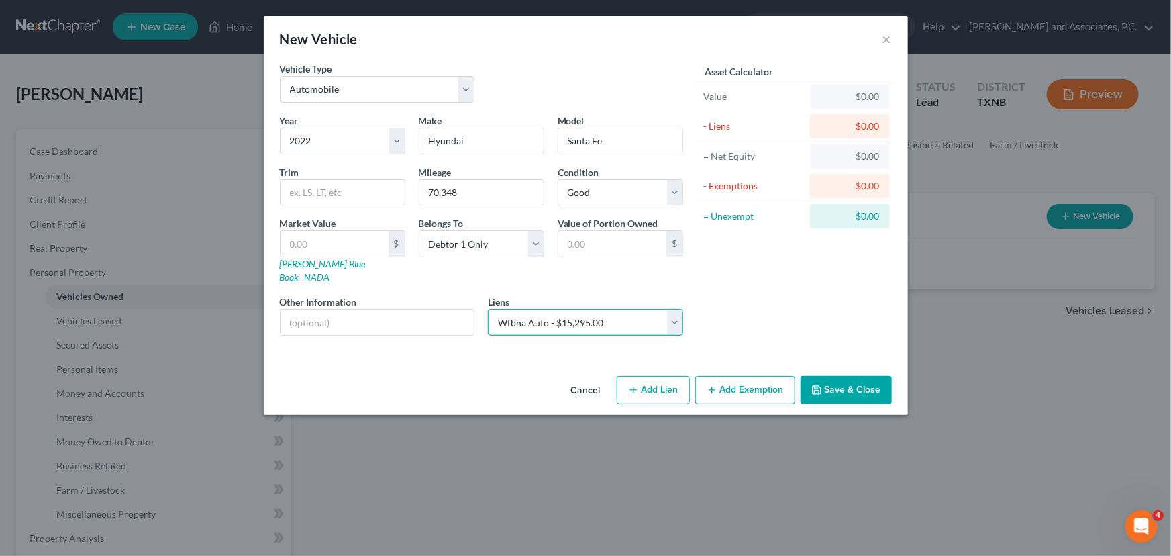
select select
select select "28"
select select "0"
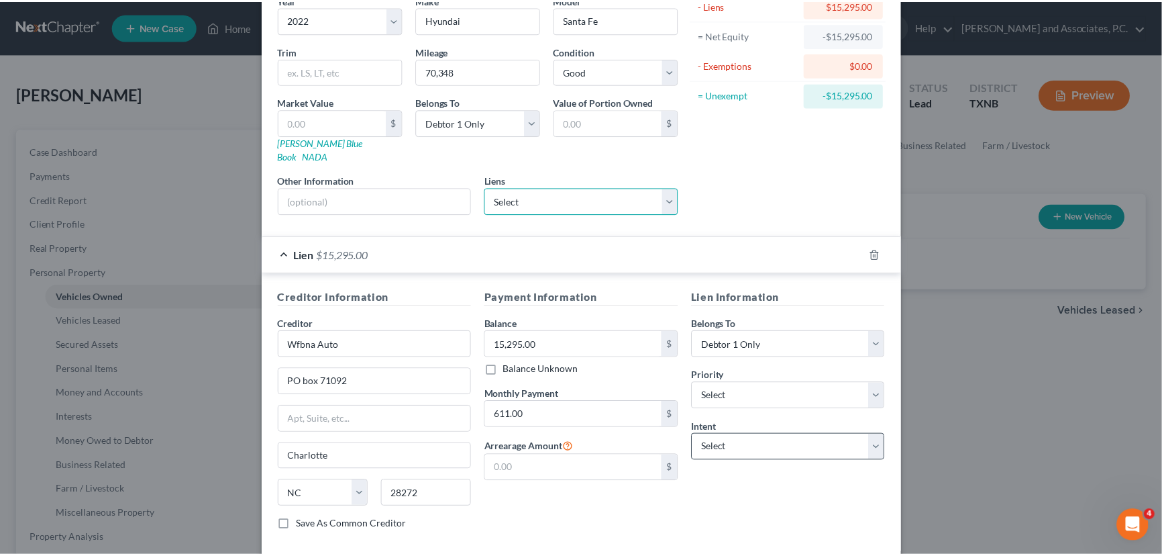
scroll to position [176, 0]
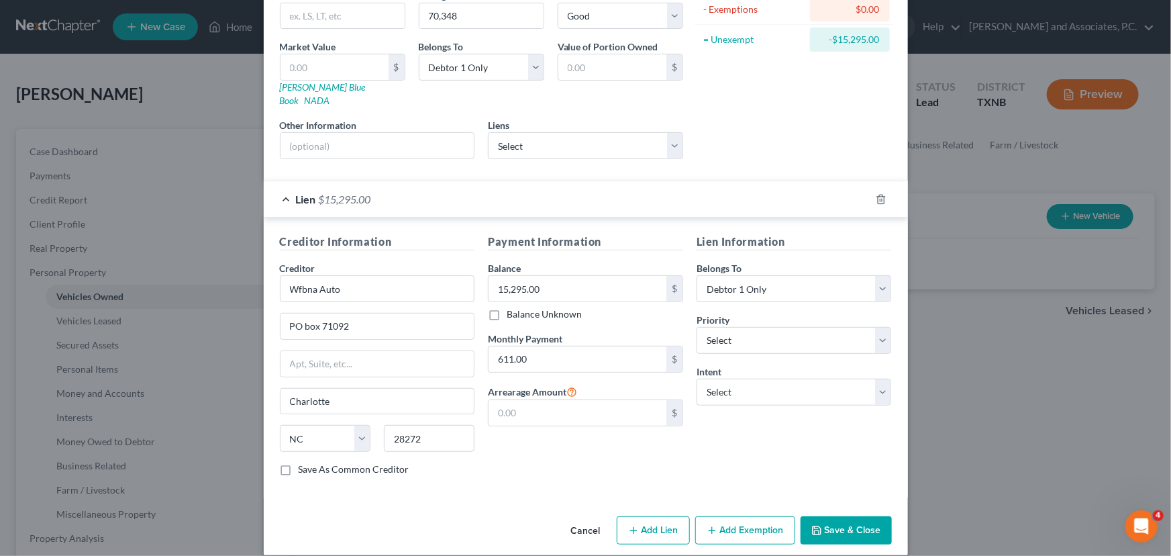
click at [849, 531] on div "Cancel Add Lien Add Lease Add Exemption Save & Close" at bounding box center [586, 533] width 644 height 44
click at [843, 516] on button "Save & Close" at bounding box center [846, 530] width 91 height 28
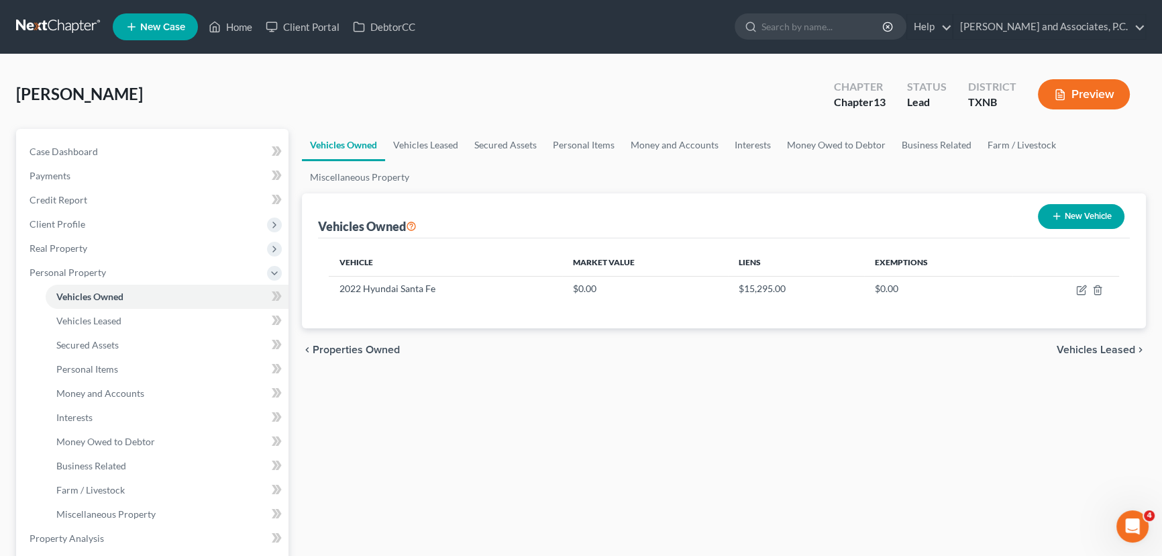
drag, startPoint x: 986, startPoint y: 362, endPoint x: 1050, endPoint y: 256, distance: 123.1
click at [986, 356] on div "chevron_left Properties Owned Vehicles Leased chevron_right" at bounding box center [724, 349] width 844 height 43
click at [817, 493] on div "Vehicles Owned Vehicles Leased Secured Assets Personal Items Money and Accounts…" at bounding box center [724, 540] width 858 height 823
click at [433, 150] on link "Vehicles Leased" at bounding box center [425, 145] width 81 height 32
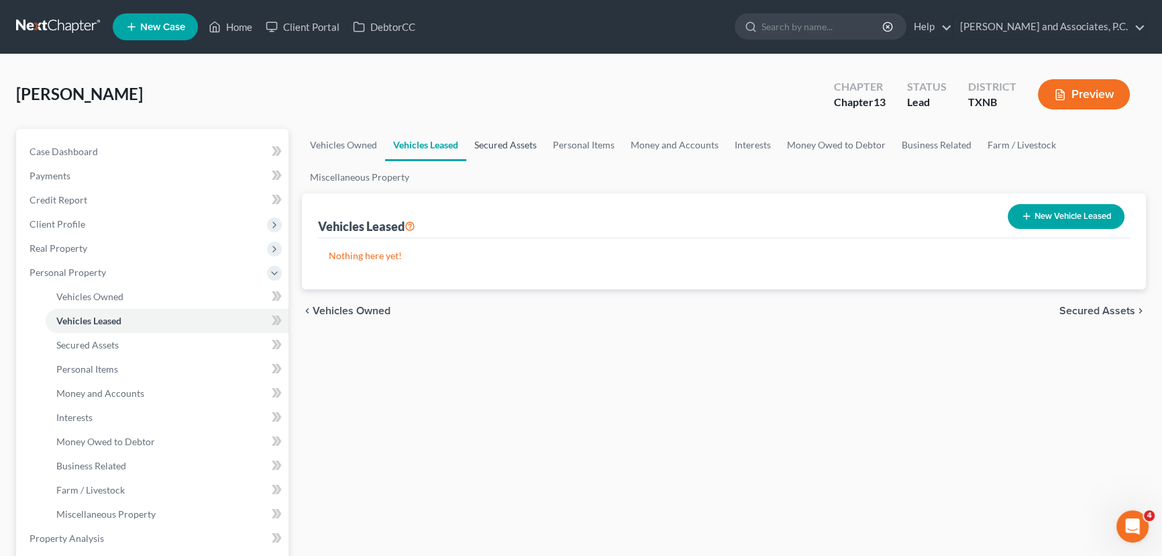
click at [519, 130] on link "Secured Assets" at bounding box center [505, 145] width 79 height 32
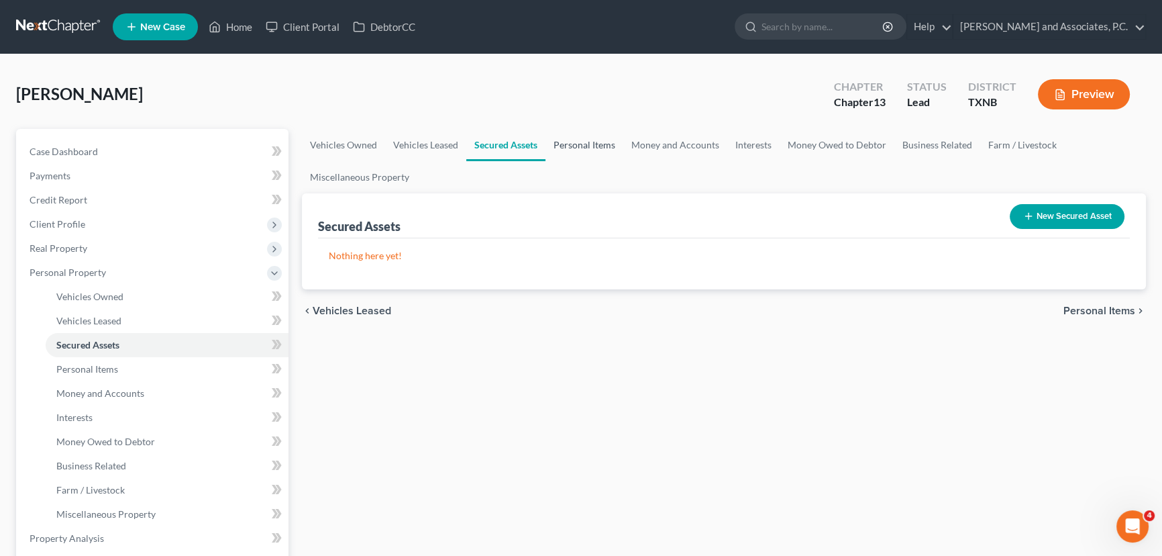
click at [580, 145] on link "Personal Items" at bounding box center [585, 145] width 78 height 32
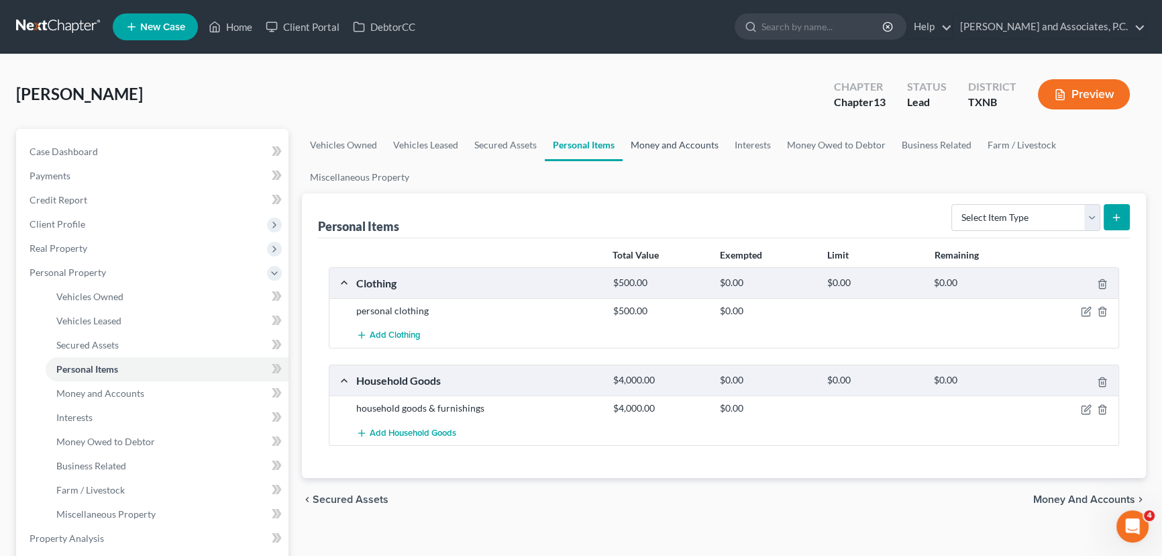
click at [674, 149] on link "Money and Accounts" at bounding box center [675, 145] width 104 height 32
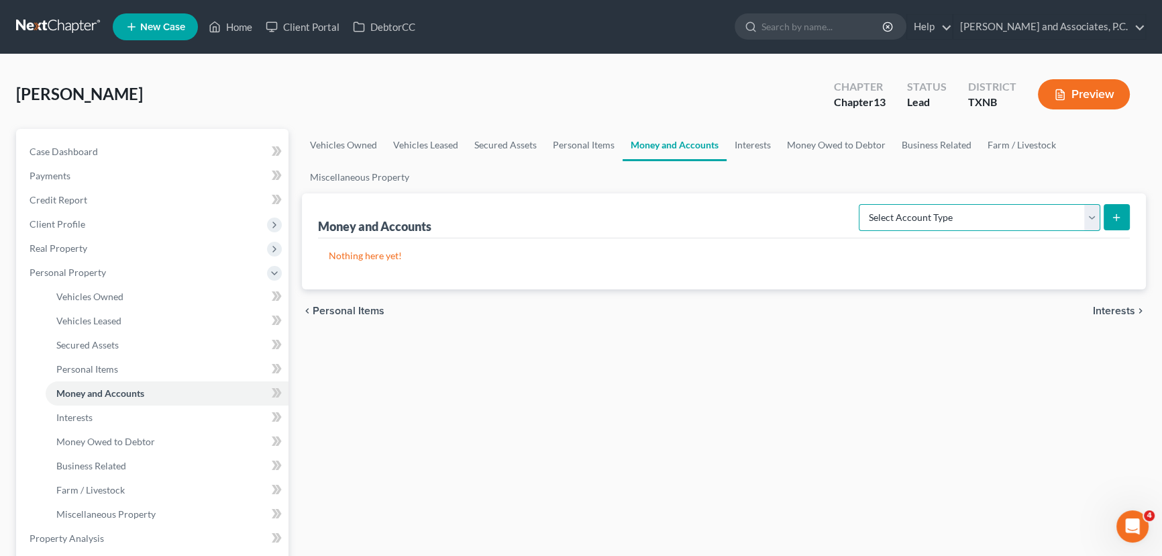
click at [989, 215] on select "Select Account Type Brokerage Cash on Hand Certificates of Deposit Checking Acc…" at bounding box center [980, 217] width 242 height 27
select select "checking"
click at [862, 204] on select "Select Account Type Brokerage Cash on Hand Certificates of Deposit Checking Acc…" at bounding box center [980, 217] width 242 height 27
click at [1117, 218] on line "submit" at bounding box center [1117, 217] width 0 height 6
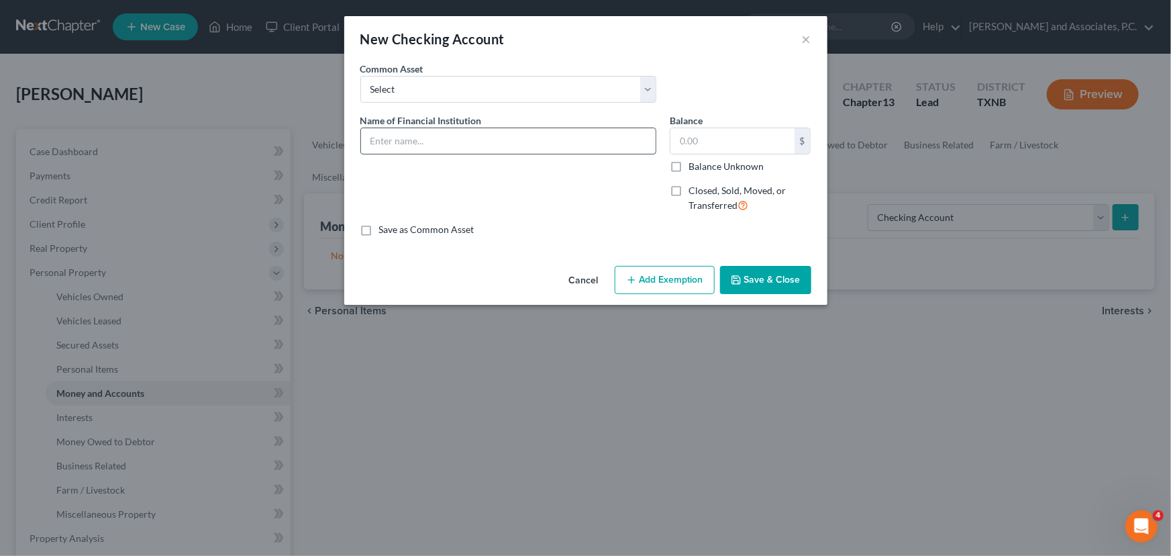
click at [380, 146] on input "text" at bounding box center [508, 140] width 295 height 25
type input "Chase Bank"
type input "0.00"
click at [787, 281] on button "Save & Close" at bounding box center [765, 280] width 91 height 28
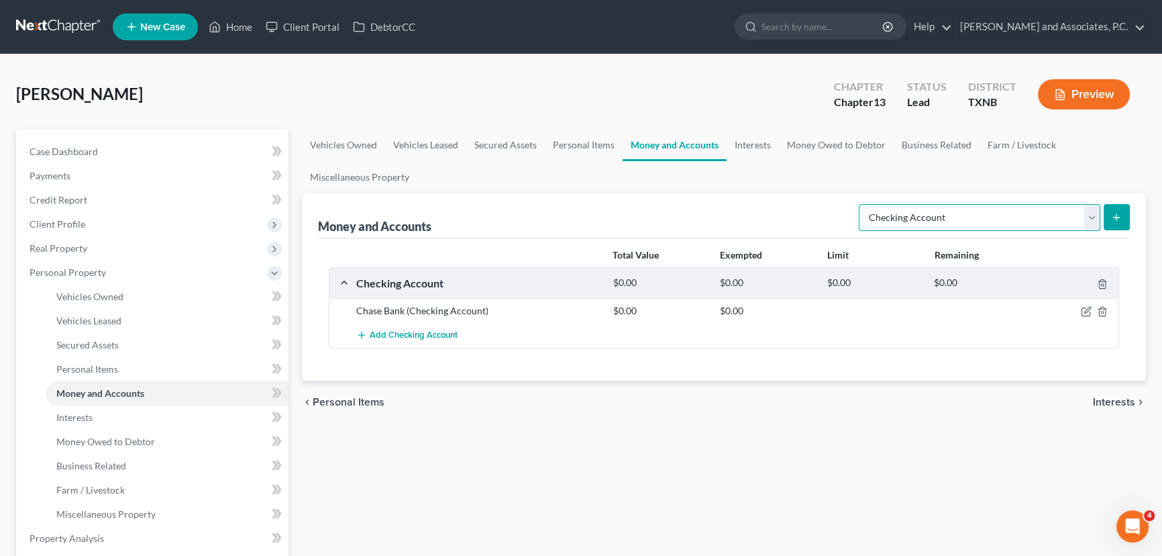
click at [988, 216] on select "Select Account Type Brokerage Cash on Hand Certificates of Deposit Checking Acc…" at bounding box center [980, 217] width 242 height 27
click at [945, 442] on div "Vehicles Owned Vehicles Leased Secured Assets Personal Items Money and Accounts…" at bounding box center [724, 540] width 858 height 823
drag, startPoint x: 913, startPoint y: 213, endPoint x: 913, endPoint y: 227, distance: 13.4
click at [913, 213] on select "Select Account Type Brokerage Cash on Hand Certificates of Deposit Checking Acc…" at bounding box center [980, 217] width 242 height 27
select select "savings"
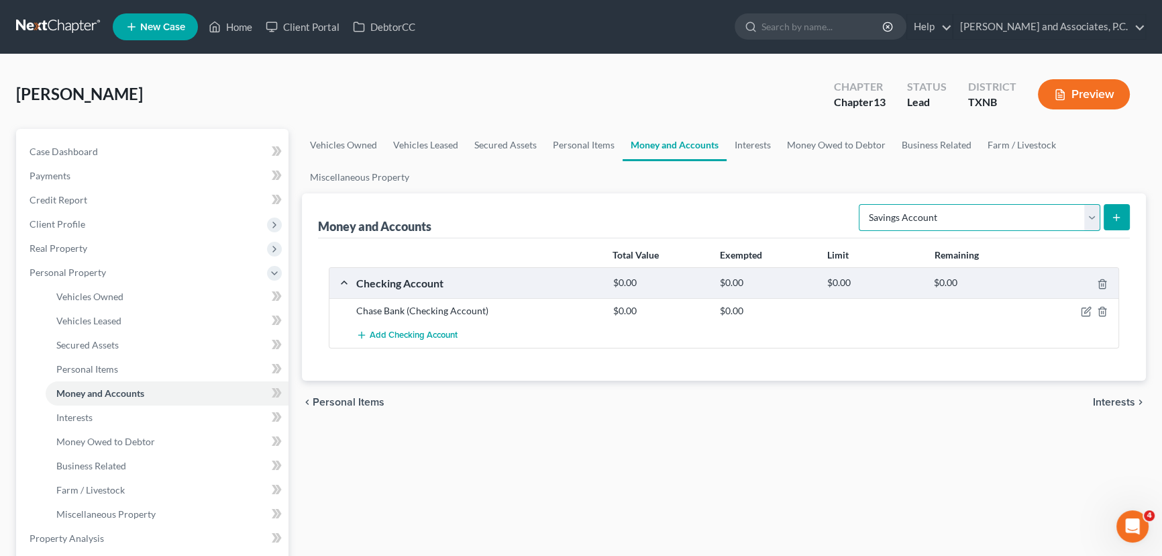
click at [862, 204] on select "Select Account Type Brokerage Cash on Hand Certificates of Deposit Checking Acc…" at bounding box center [980, 217] width 242 height 27
click at [1115, 213] on icon "submit" at bounding box center [1116, 217] width 11 height 11
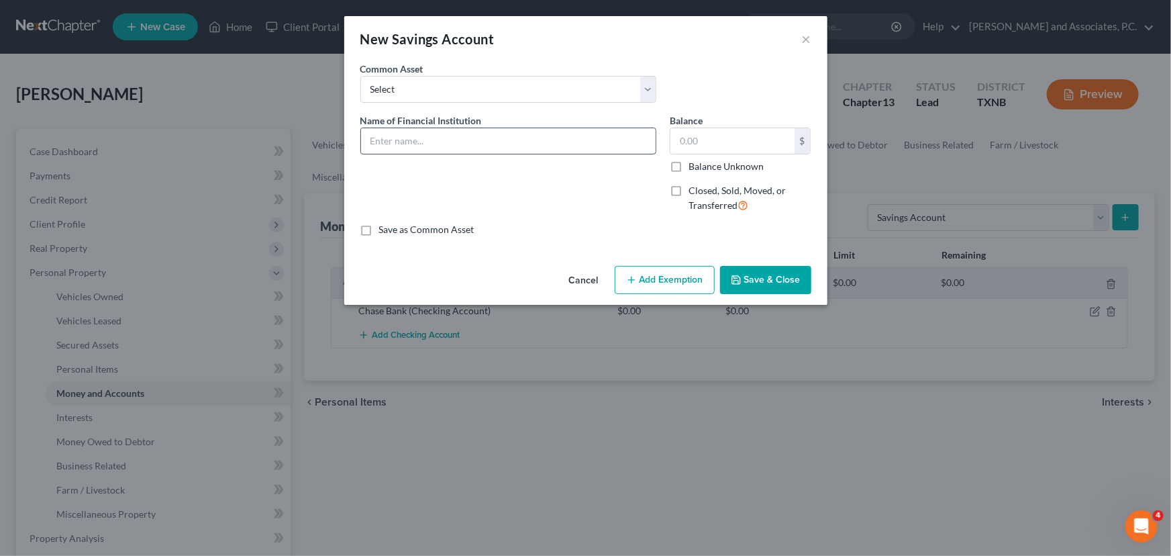
click at [393, 147] on input "text" at bounding box center [508, 140] width 295 height 25
type input "Chase Bank"
type input "0.00"
click at [758, 272] on button "Save & Close" at bounding box center [765, 280] width 91 height 28
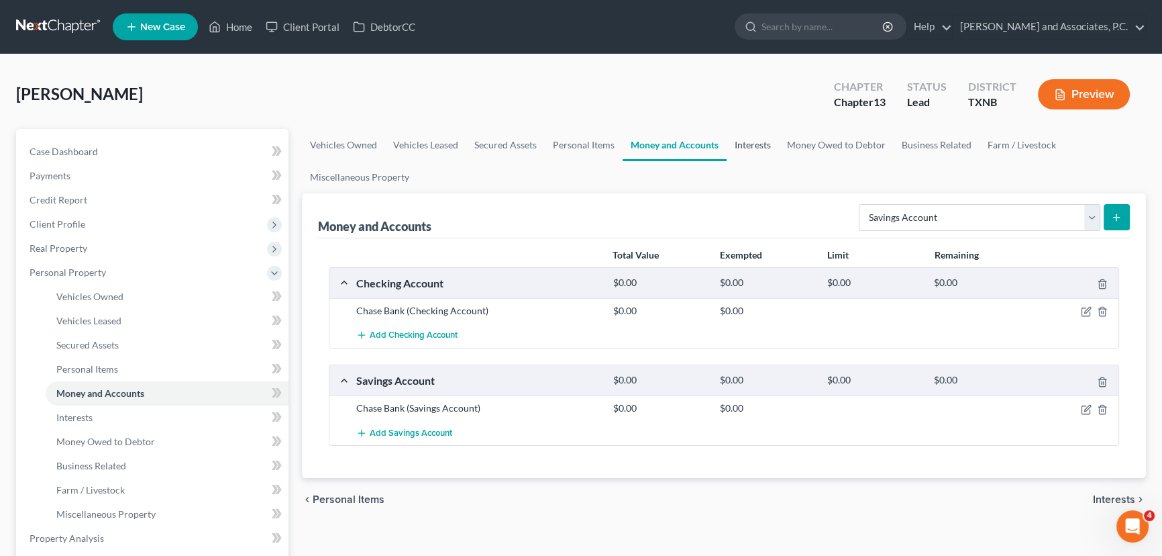
click at [744, 142] on link "Interests" at bounding box center [753, 145] width 52 height 32
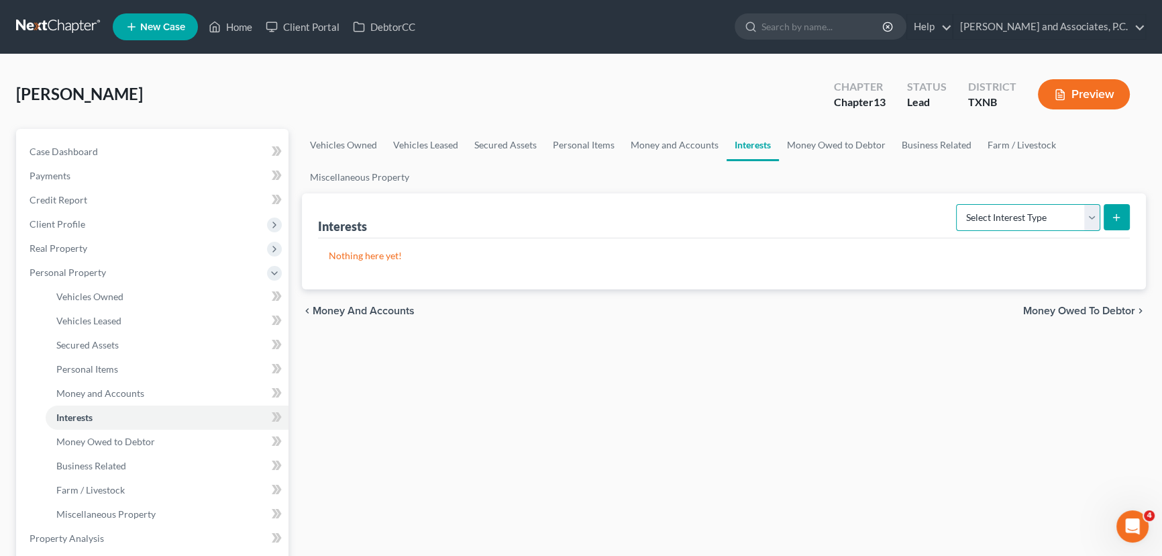
click at [1037, 217] on select "Select Interest Type 401K Annuity Bond Education IRA Government Bond Government…" at bounding box center [1028, 217] width 144 height 27
select select "other_retirement_plan"
click at [958, 204] on select "Select Interest Type 401K Annuity Bond Education IRA Government Bond Government…" at bounding box center [1028, 217] width 144 height 27
click at [1111, 219] on icon "submit" at bounding box center [1116, 217] width 11 height 11
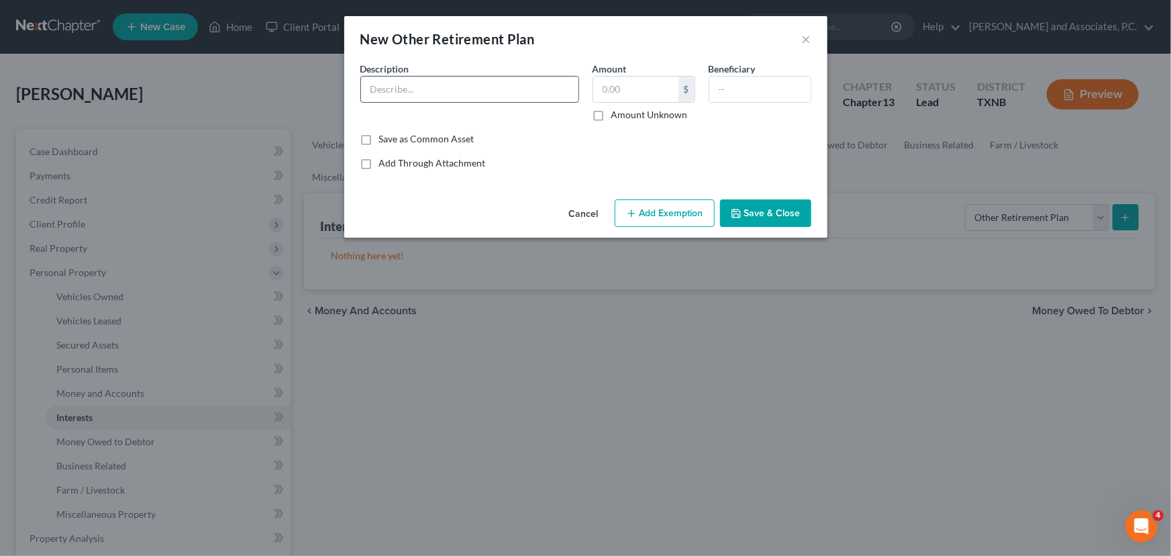
click at [450, 83] on input "text" at bounding box center [469, 88] width 217 height 25
type input "MyTRS"
click at [624, 80] on input "text" at bounding box center [635, 88] width 85 height 25
type input "34,094.13"
click at [746, 216] on button "Save & Close" at bounding box center [765, 213] width 91 height 28
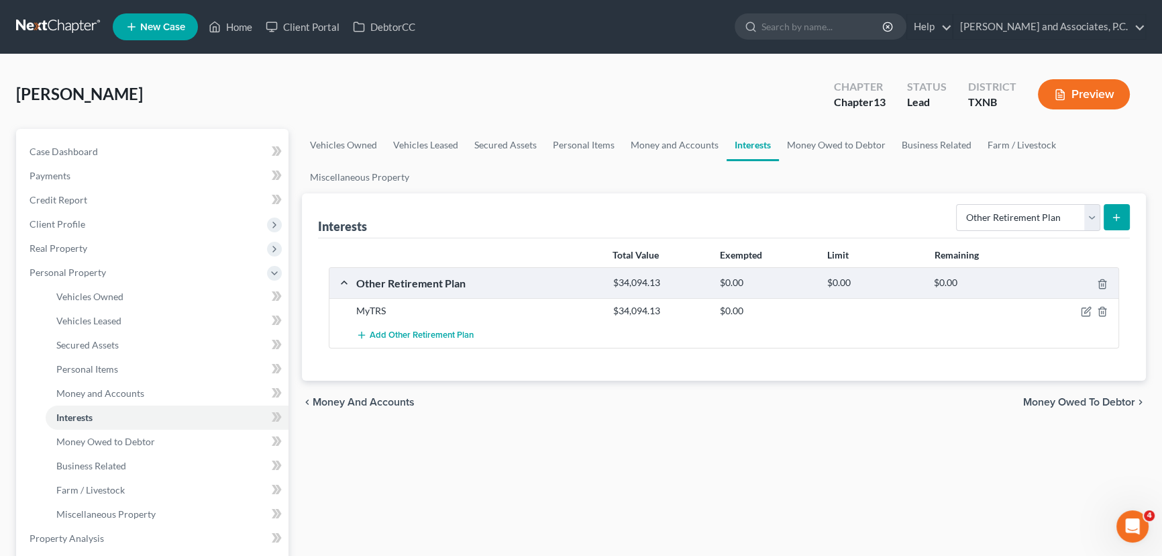
click at [724, 485] on div "Vehicles Owned Vehicles Leased Secured Assets Personal Items Money and Accounts…" at bounding box center [724, 540] width 858 height 823
click at [1055, 215] on select "Select Interest Type 401K Annuity Bond Education IRA Government Bond Government…" at bounding box center [1028, 217] width 144 height 27
select select "whole_life_insurance"
click at [958, 204] on select "Select Interest Type 401K Annuity Bond Education IRA Government Bond Government…" at bounding box center [1028, 217] width 144 height 27
click at [1111, 212] on icon "submit" at bounding box center [1116, 217] width 11 height 11
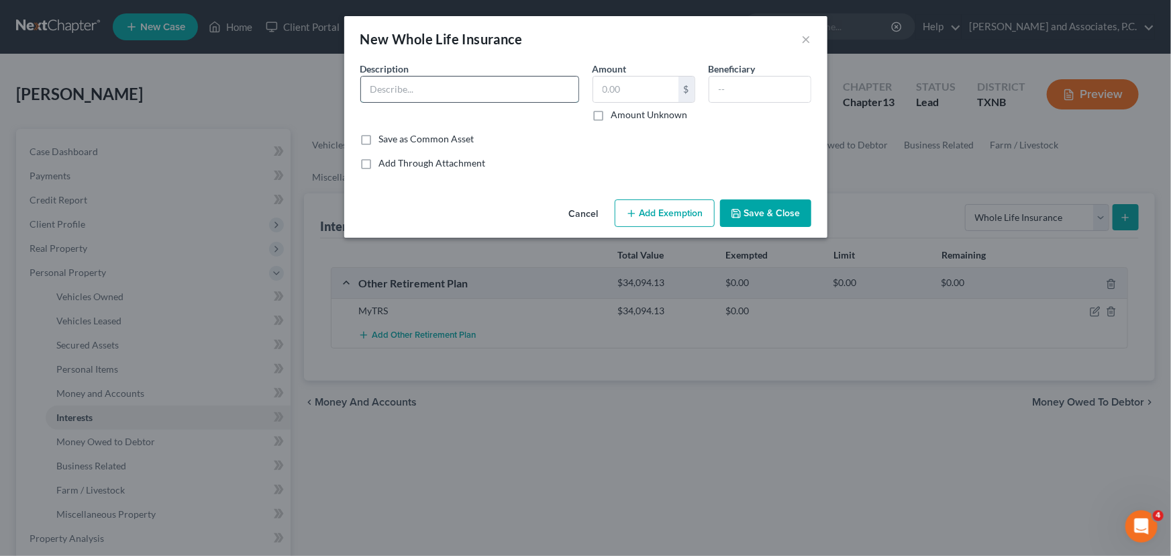
click at [409, 98] on input "text" at bounding box center [469, 88] width 217 height 25
type input "TransAmerican"
type input "13,000.00"
click at [779, 212] on button "Save & Close" at bounding box center [765, 213] width 91 height 28
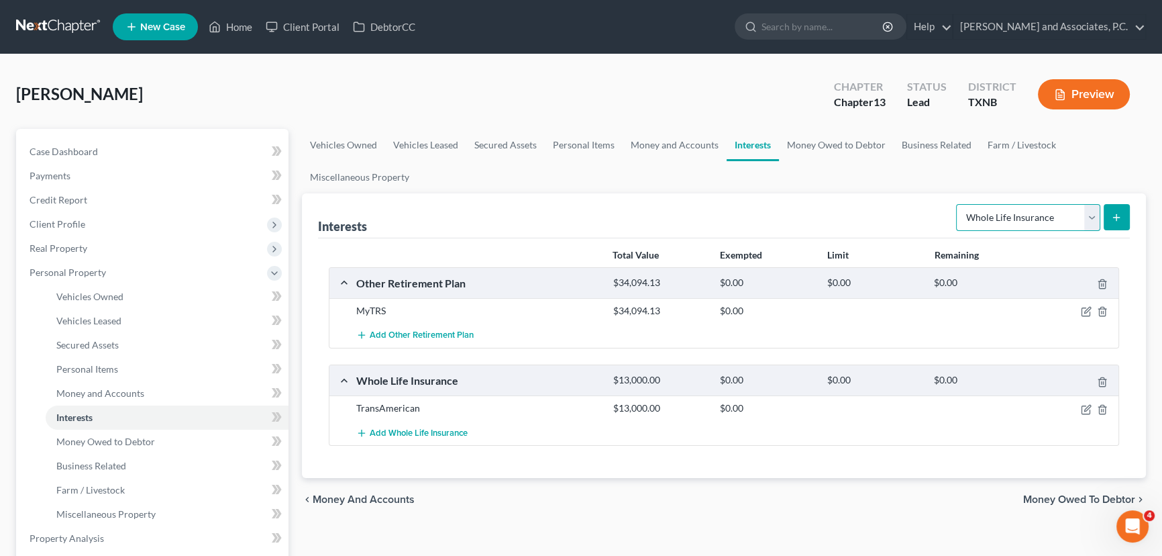
click at [1032, 209] on select "Select Interest Type 401K Annuity Bond Education IRA Government Bond Government…" at bounding box center [1028, 217] width 144 height 27
drag, startPoint x: 740, startPoint y: 527, endPoint x: 825, endPoint y: 279, distance: 262.5
click at [743, 526] on div "Vehicles Owned Vehicles Leased Secured Assets Personal Items Money and Accounts…" at bounding box center [724, 540] width 858 height 823
click at [836, 146] on link "Money Owed to Debtor" at bounding box center [836, 145] width 115 height 32
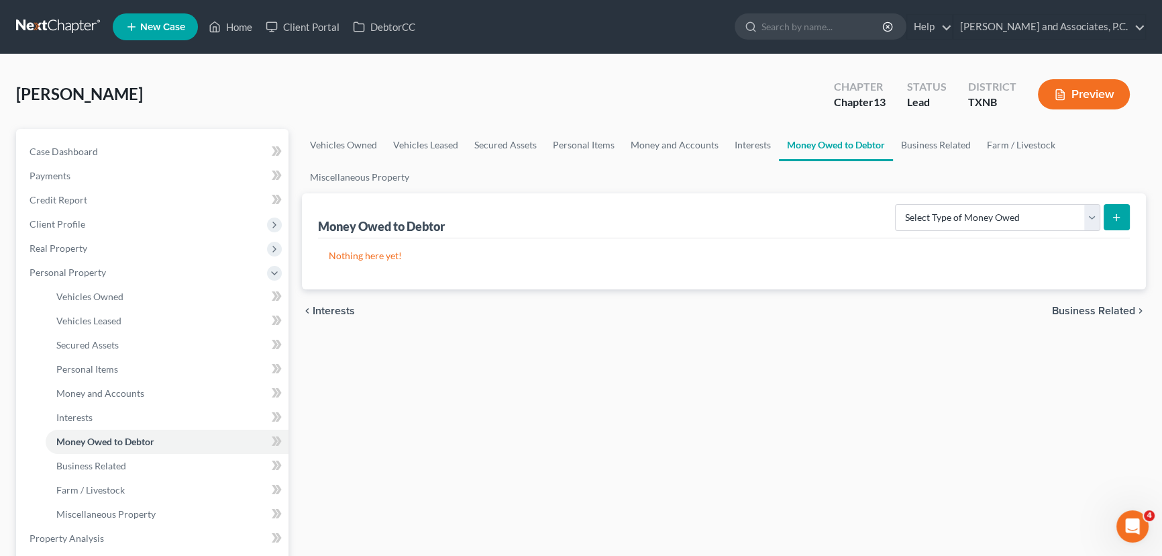
click at [762, 369] on div "Vehicles Owned Vehicles Leased Secured Assets Personal Items Money and Accounts…" at bounding box center [724, 540] width 858 height 823
click at [939, 148] on link "Business Related" at bounding box center [936, 145] width 86 height 32
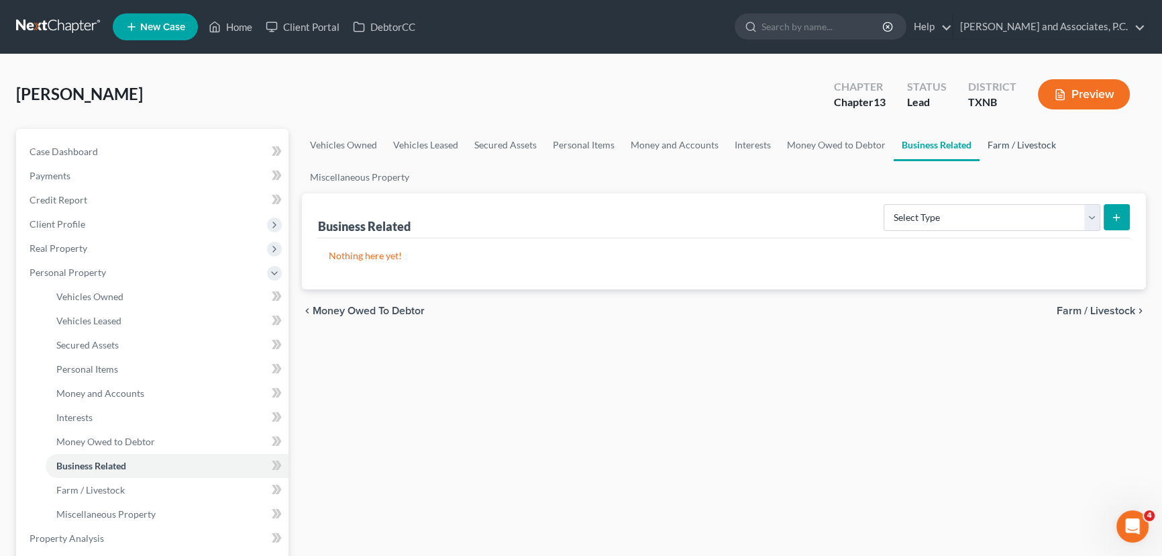
click at [1001, 146] on link "Farm / Livestock" at bounding box center [1022, 145] width 85 height 32
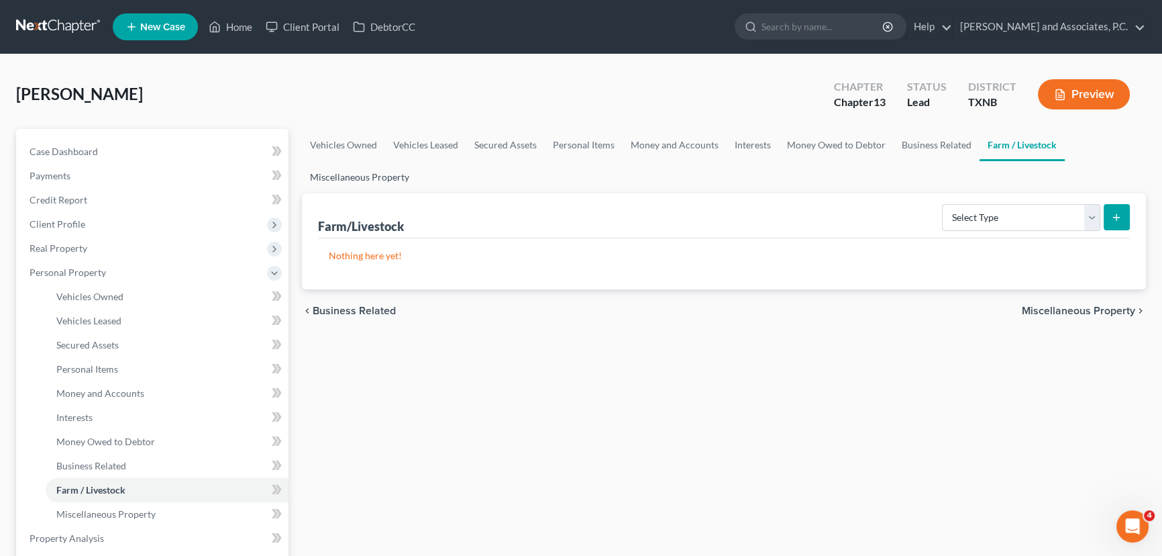
click at [332, 181] on link "Miscellaneous Property" at bounding box center [359, 177] width 115 height 32
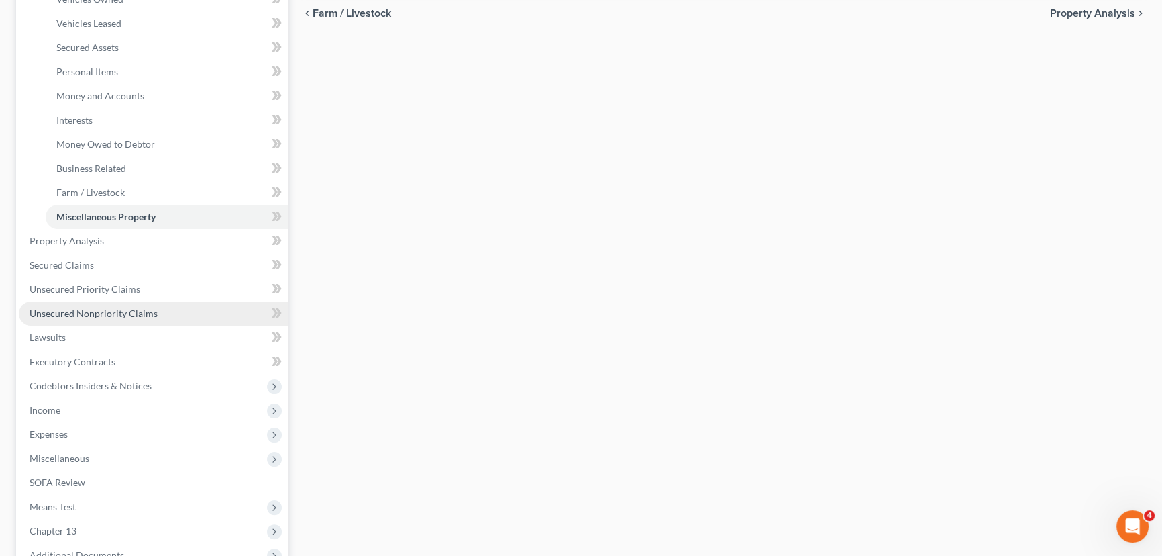
scroll to position [305, 0]
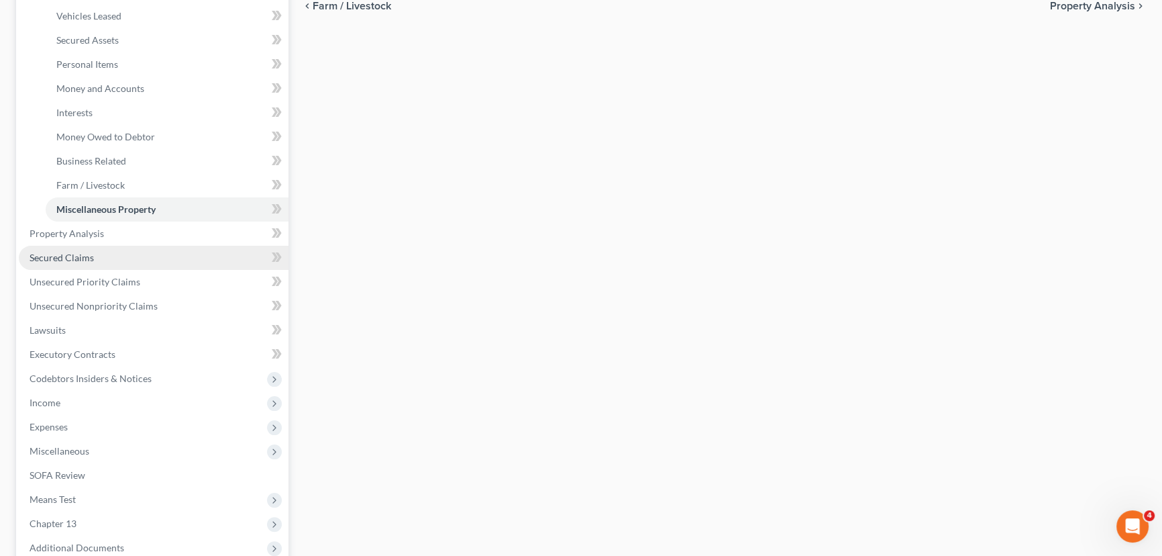
click at [101, 255] on link "Secured Claims" at bounding box center [154, 258] width 270 height 24
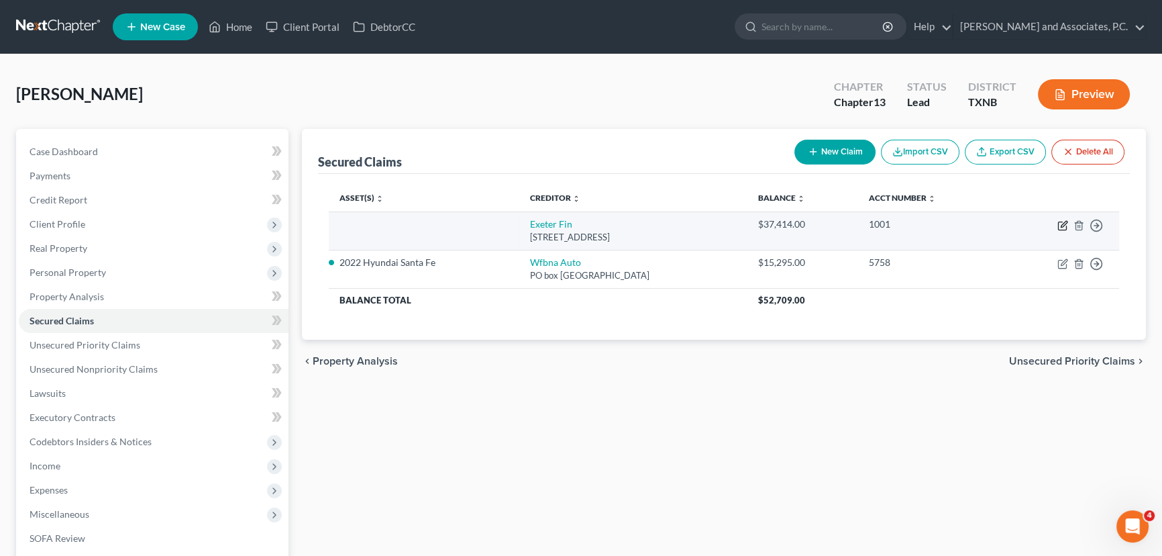
click at [1060, 223] on icon "button" at bounding box center [1063, 225] width 11 height 11
select select "45"
select select "0"
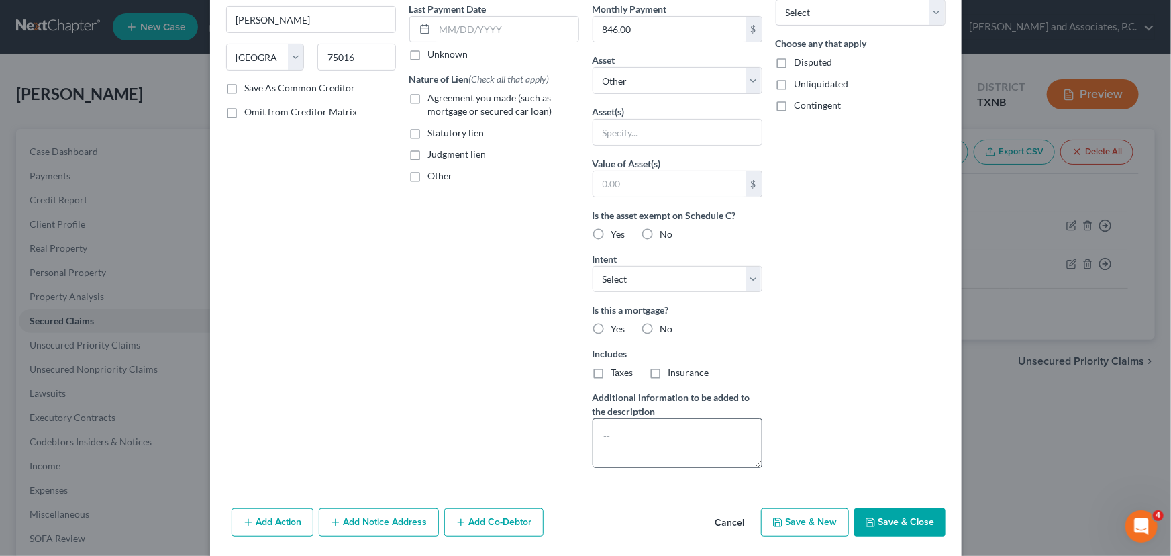
scroll to position [183, 0]
click at [698, 452] on textarea at bounding box center [678, 442] width 170 height 50
type textarea "Paid Direct"
click at [651, 285] on select "Select Surrender Redeem Reaffirm Avoid Other" at bounding box center [678, 278] width 170 height 27
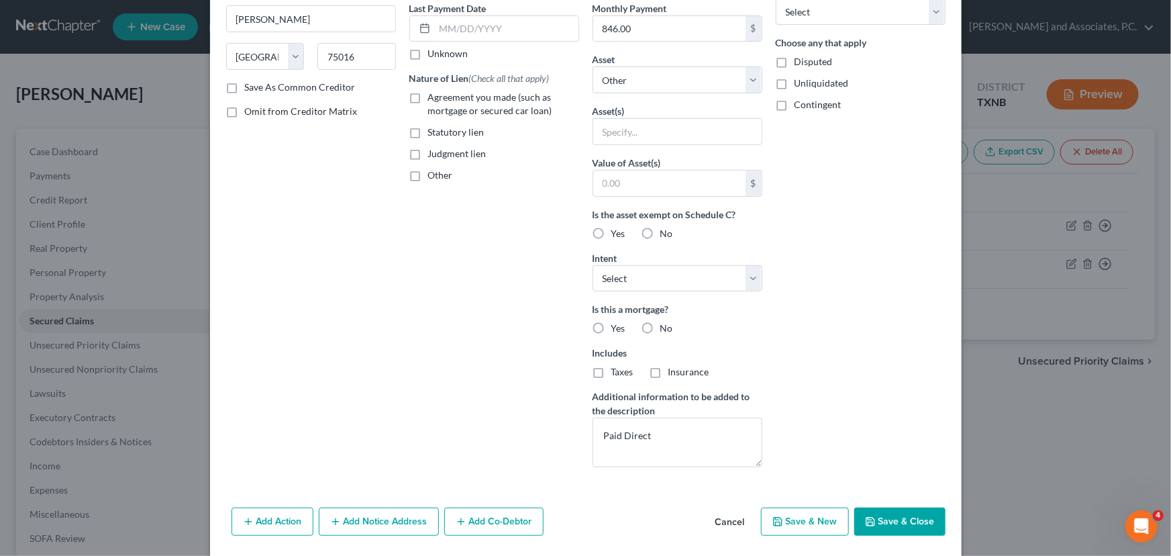
click at [827, 321] on div "Arrearage Amount $ Belongs To * Select Debtor 1 Only Debtor 2 Only Debtor 1 And…" at bounding box center [860, 178] width 183 height 599
click at [886, 522] on button "Save & Close" at bounding box center [899, 521] width 91 height 28
select select
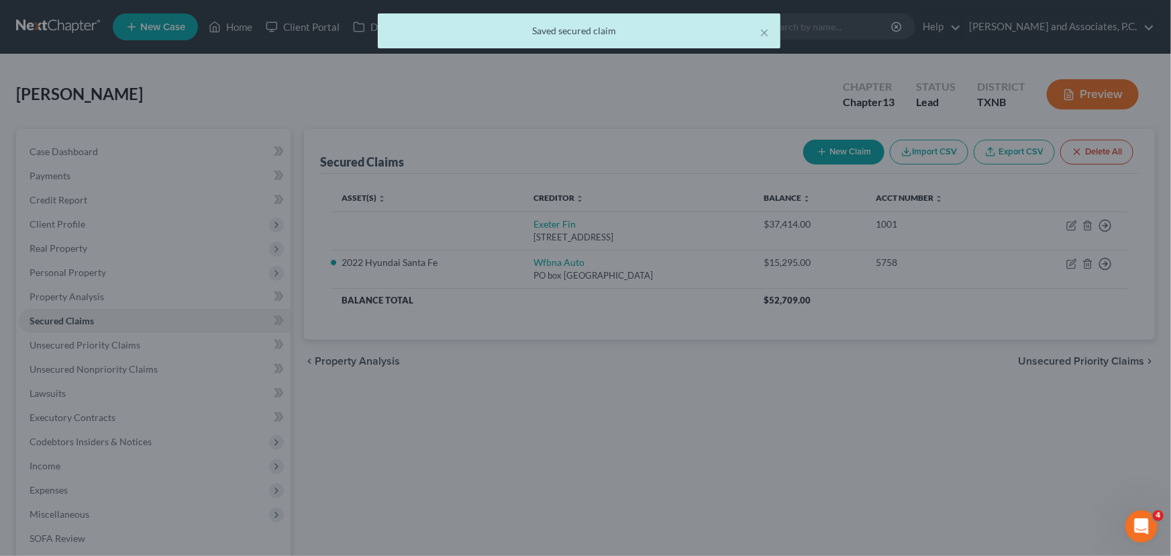
type input "0"
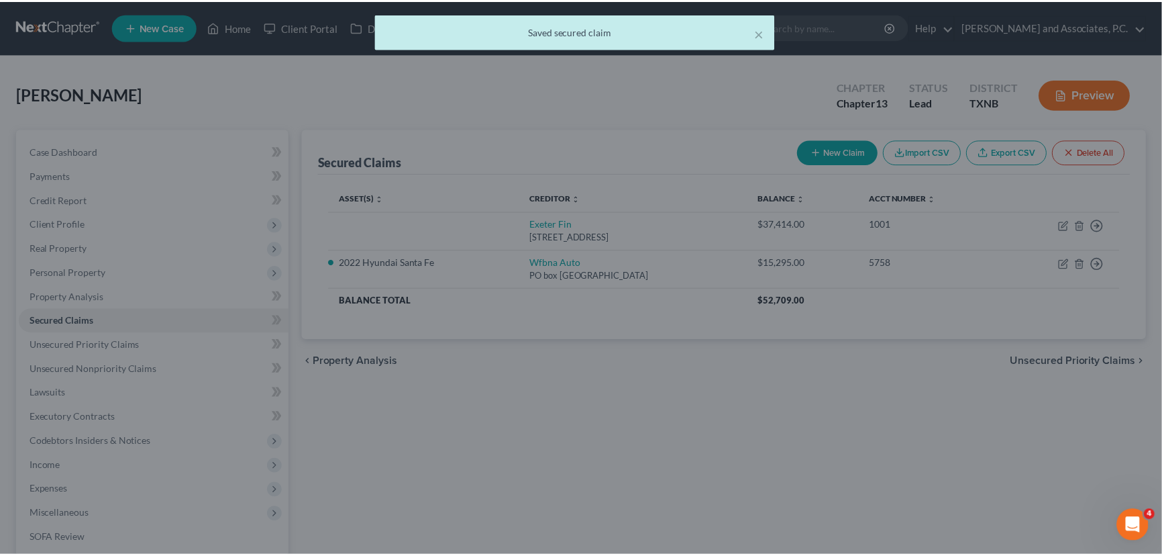
scroll to position [0, 0]
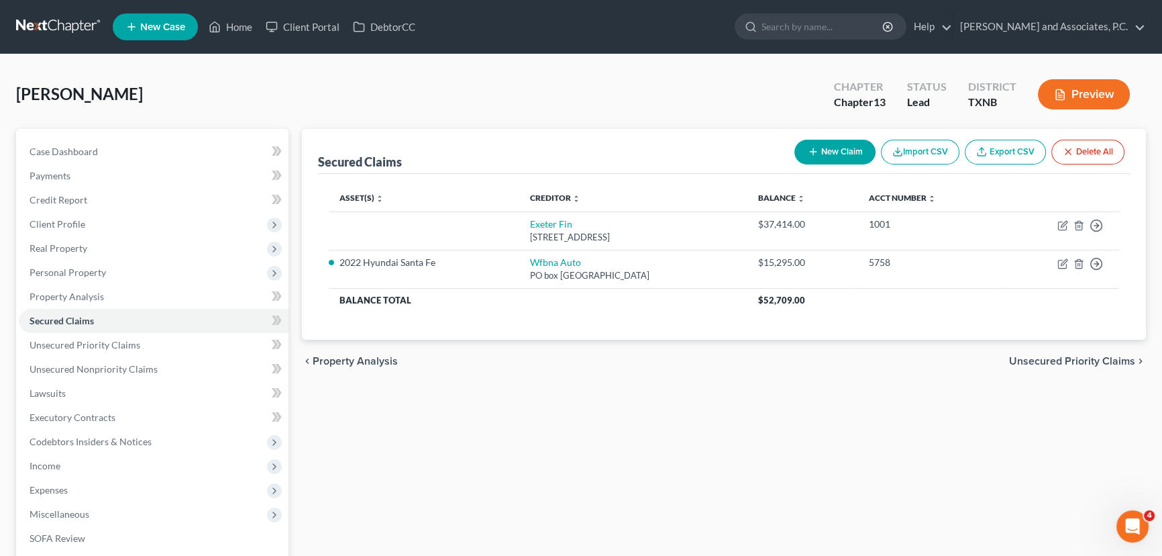
click at [617, 403] on div "Secured Claims New Claim Import CSV Export CSV Delete All Asset(s) expand_more …" at bounding box center [724, 420] width 858 height 582
click at [717, 450] on div "Secured Claims New Claim Import CSV Export CSV Delete All Asset(s) expand_more …" at bounding box center [724, 420] width 858 height 582
click at [759, 429] on div "Secured Claims New Claim Import CSV Export CSV Delete All Asset(s) expand_more …" at bounding box center [724, 420] width 858 height 582
click at [63, 341] on span "Unsecured Priority Claims" at bounding box center [85, 344] width 111 height 11
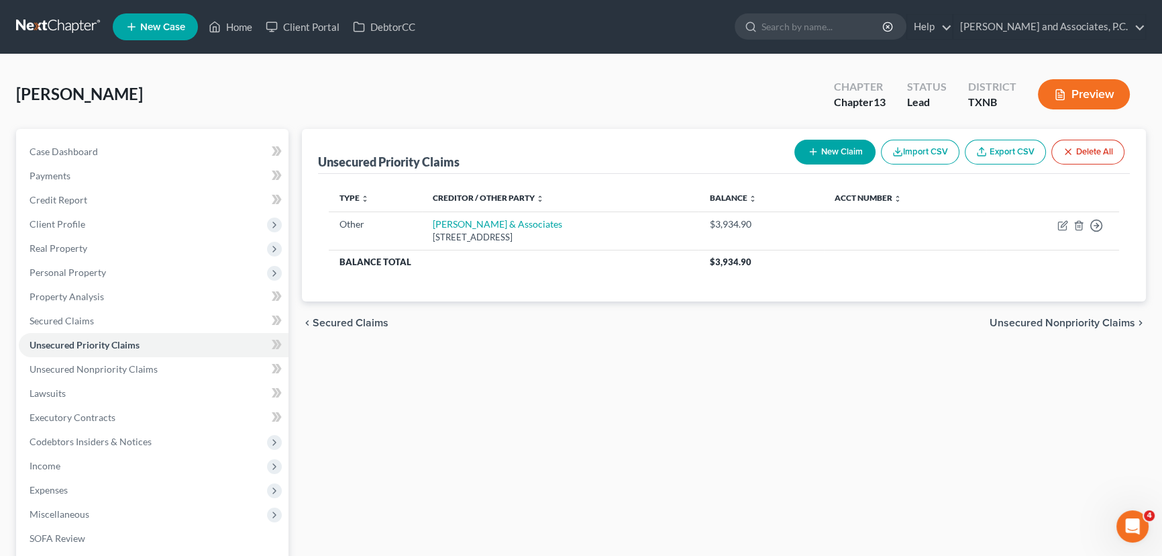
scroll to position [60, 0]
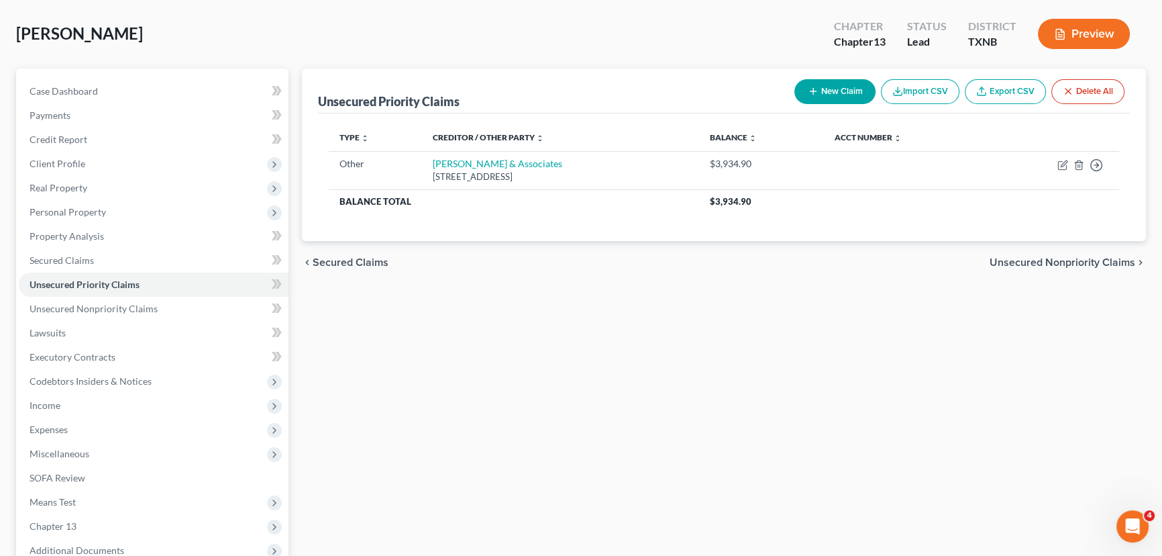
click at [441, 340] on div "Unsecured Priority Claims New Claim Import CSV Export CSV Delete All Type expan…" at bounding box center [724, 359] width 858 height 582
click at [170, 307] on link "Unsecured Nonpriority Claims" at bounding box center [154, 309] width 270 height 24
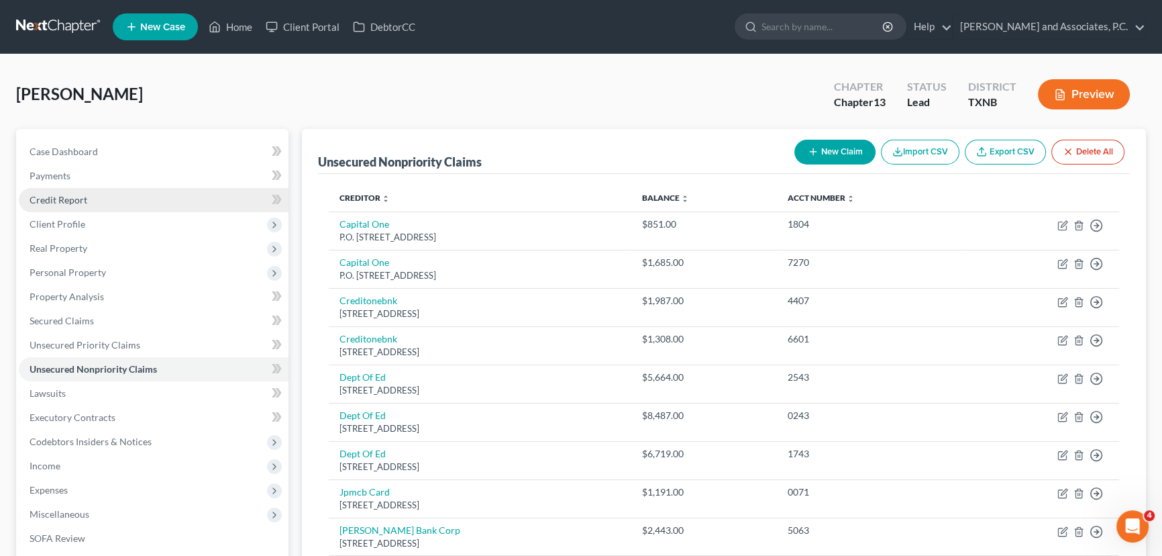
click at [91, 200] on link "Credit Report" at bounding box center [154, 200] width 270 height 24
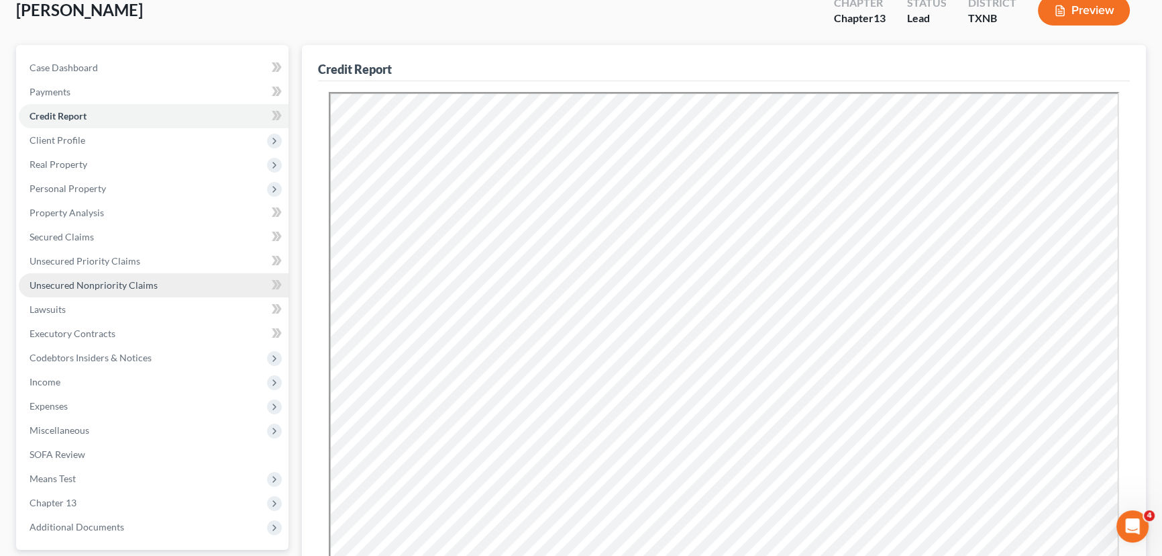
scroll to position [80, 0]
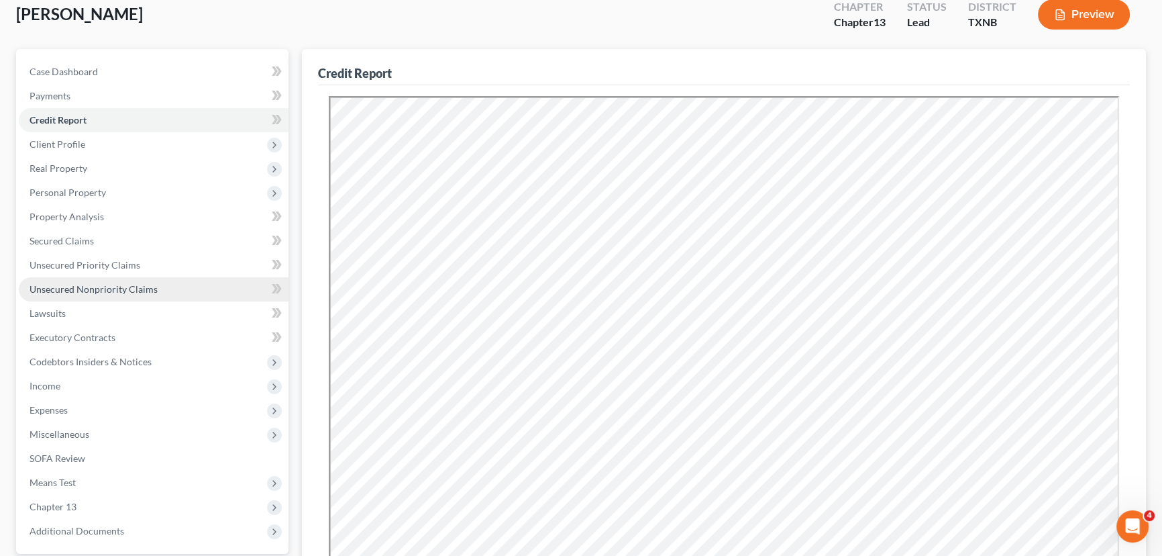
click at [87, 289] on span "Unsecured Nonpriority Claims" at bounding box center [94, 288] width 128 height 11
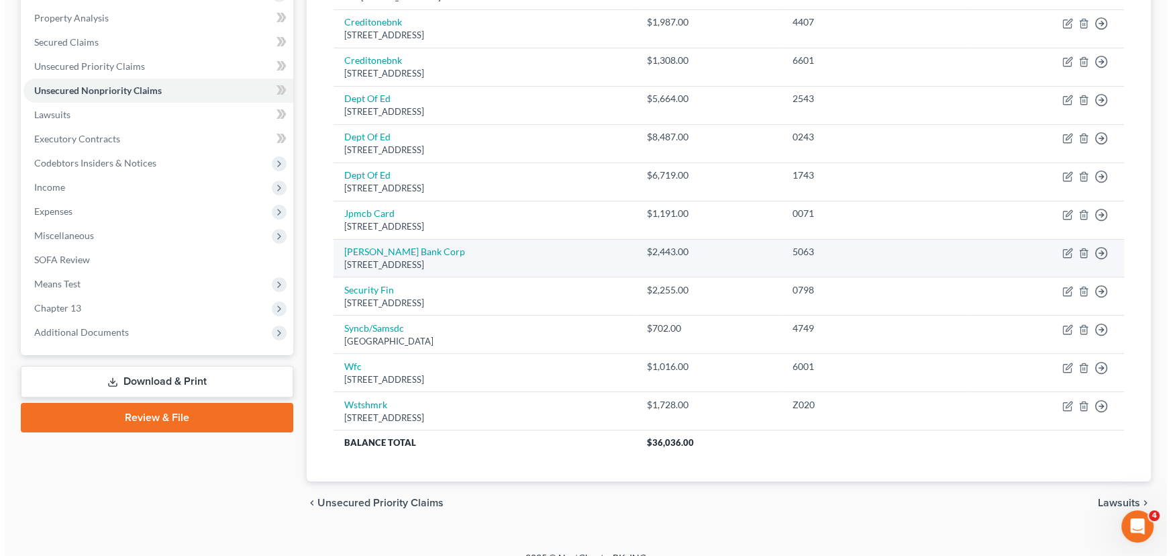
scroll to position [296, 0]
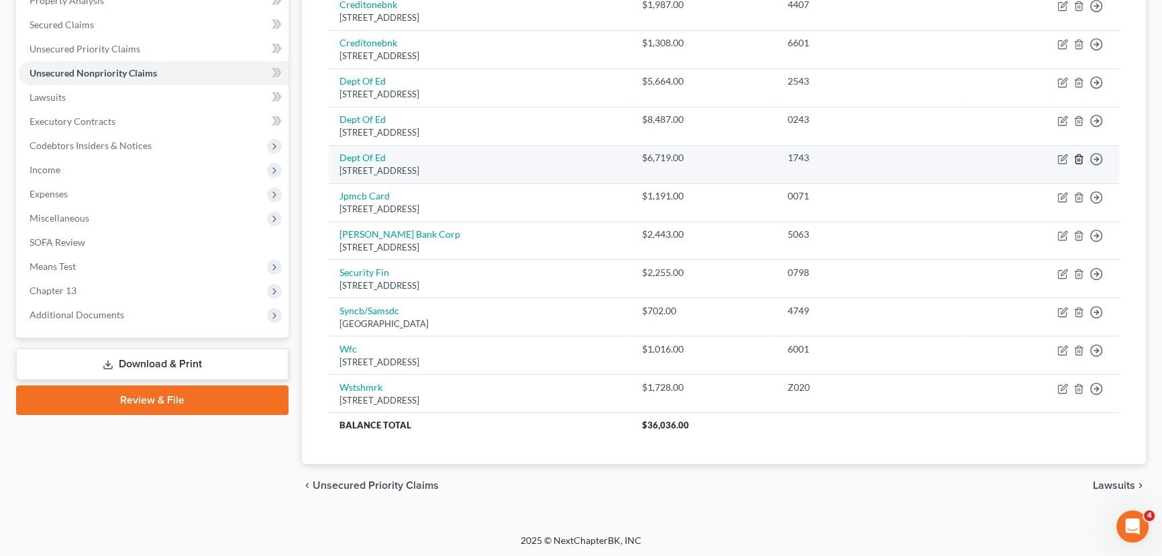
click at [1080, 158] on icon "button" at bounding box center [1079, 159] width 11 height 11
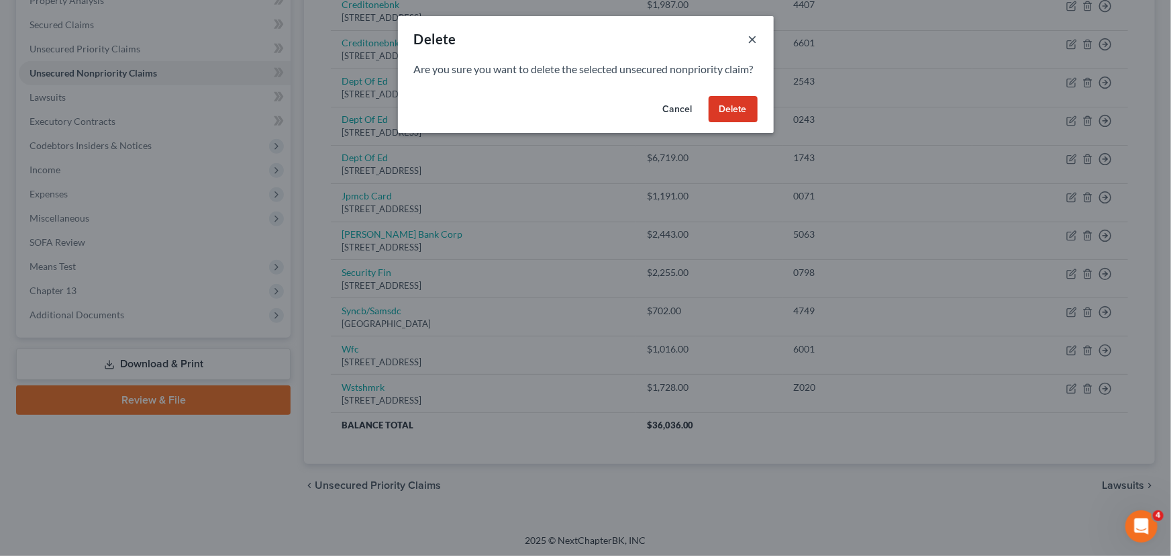
click at [751, 41] on button "×" at bounding box center [752, 39] width 9 height 16
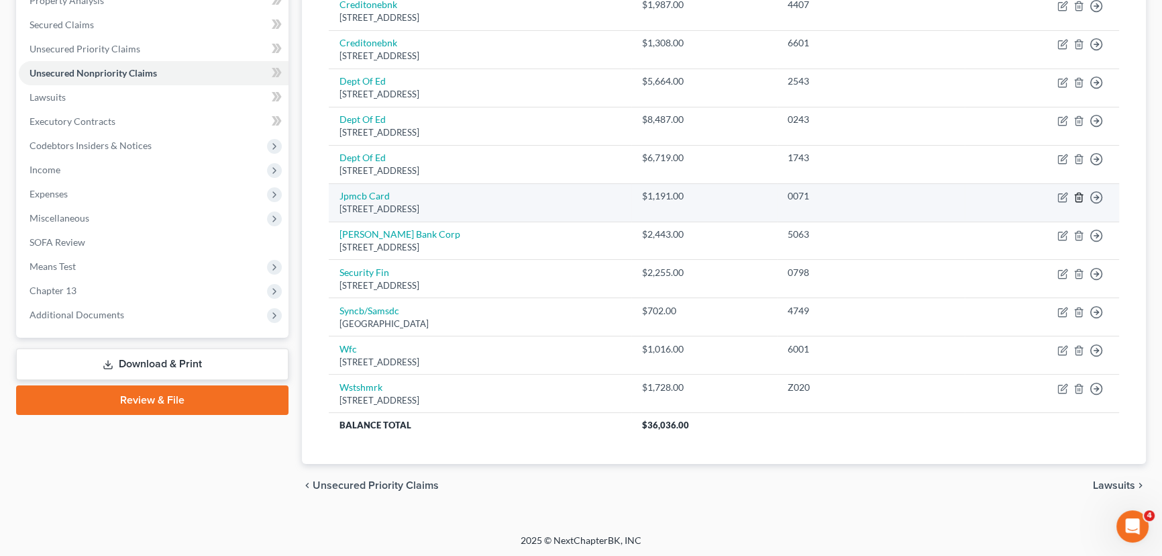
click at [1080, 197] on line "button" at bounding box center [1080, 198] width 0 height 3
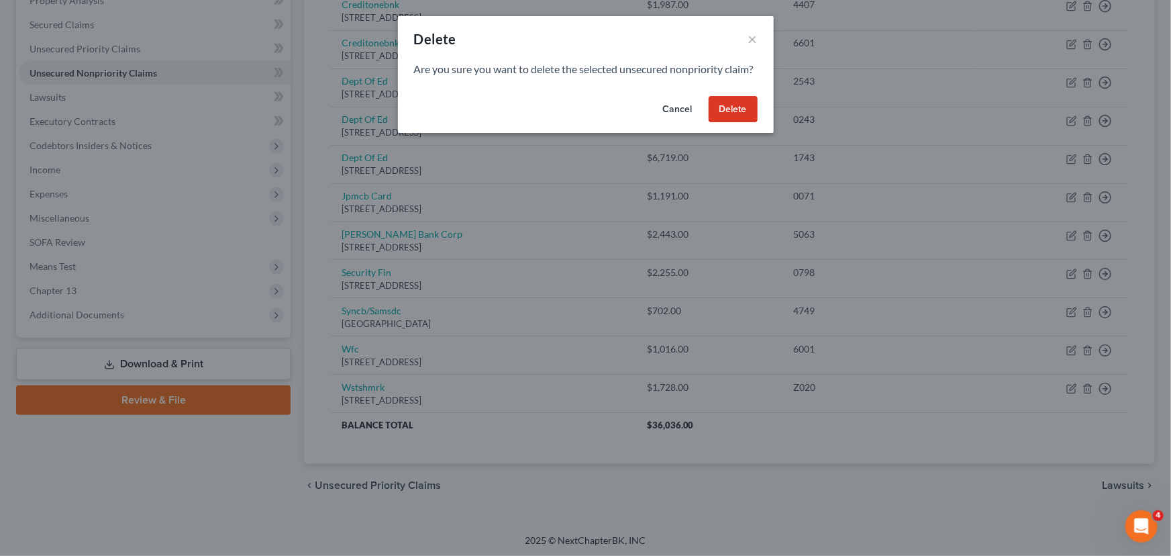
click at [736, 121] on button "Delete" at bounding box center [733, 109] width 49 height 27
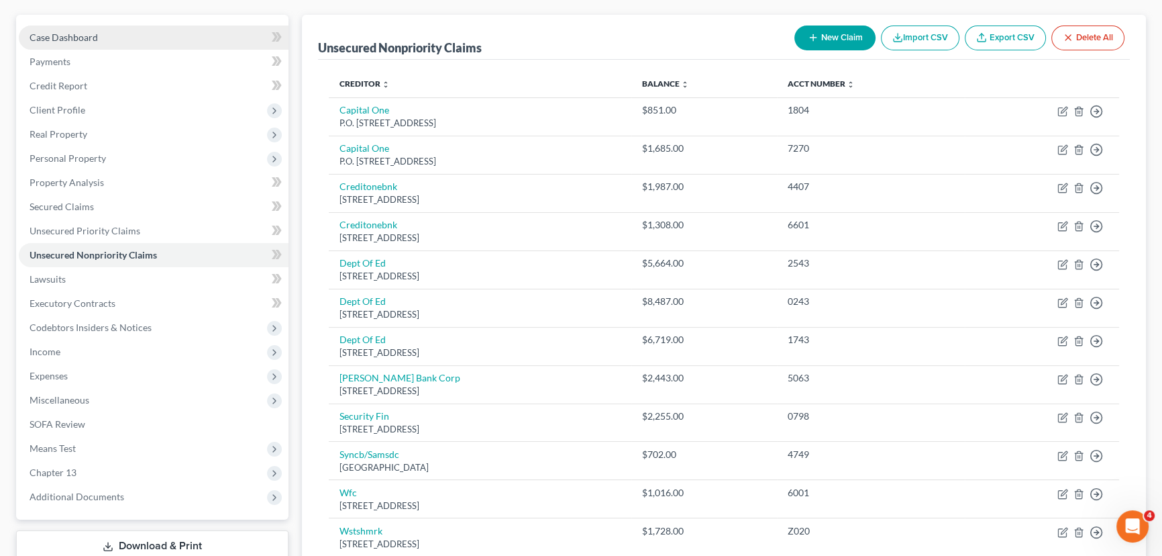
scroll to position [0, 0]
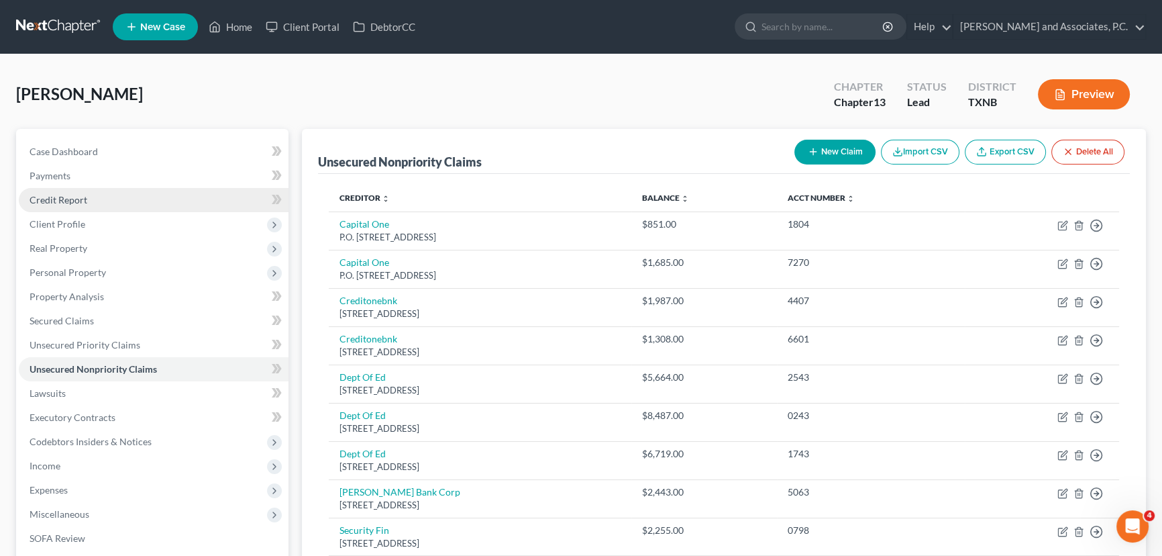
click at [45, 190] on link "Credit Report" at bounding box center [154, 200] width 270 height 24
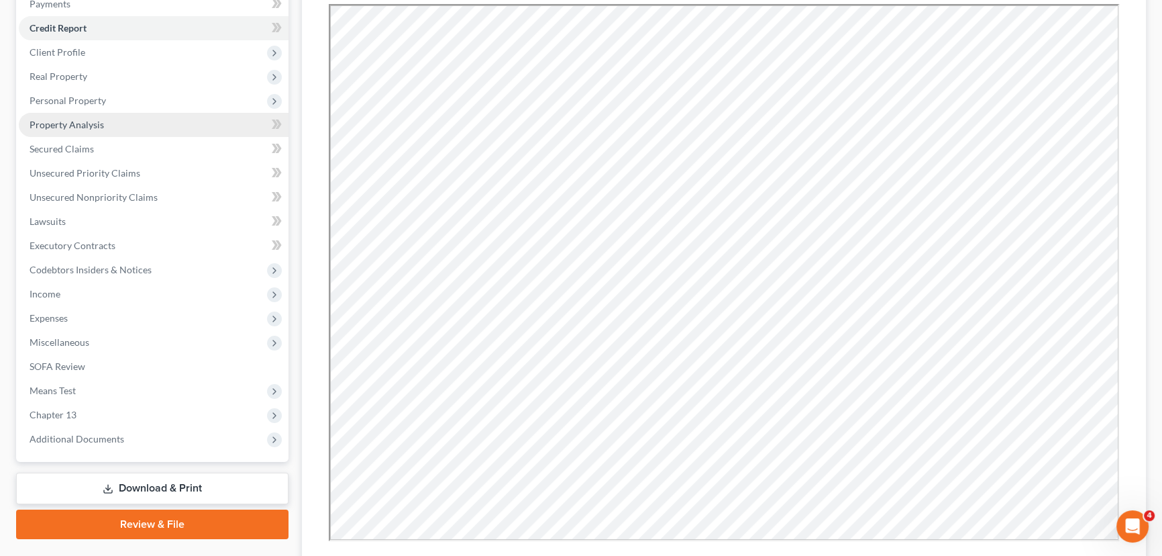
scroll to position [141, 0]
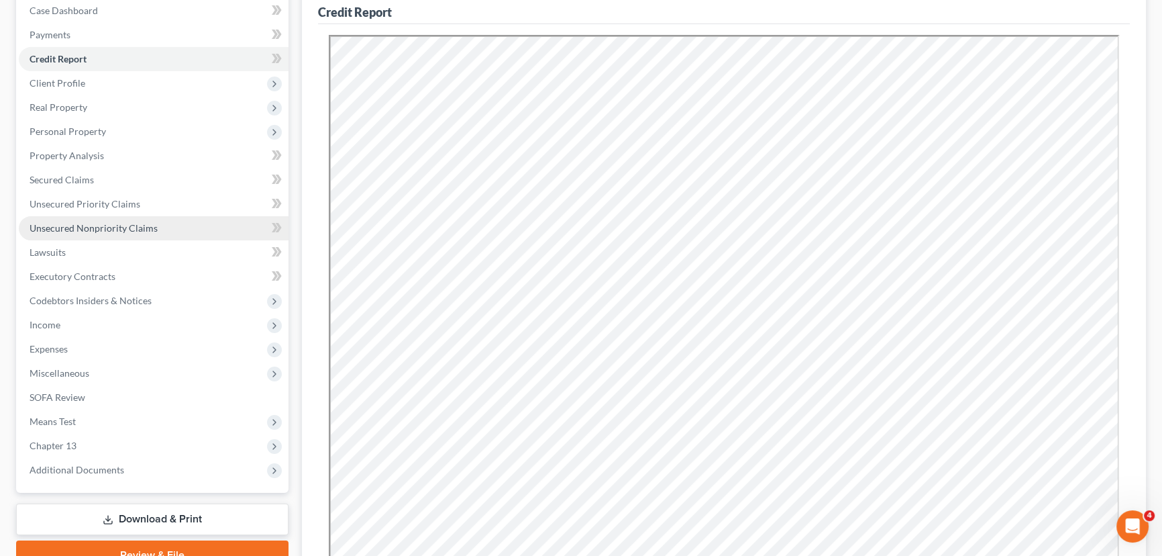
click at [87, 229] on span "Unsecured Nonpriority Claims" at bounding box center [94, 227] width 128 height 11
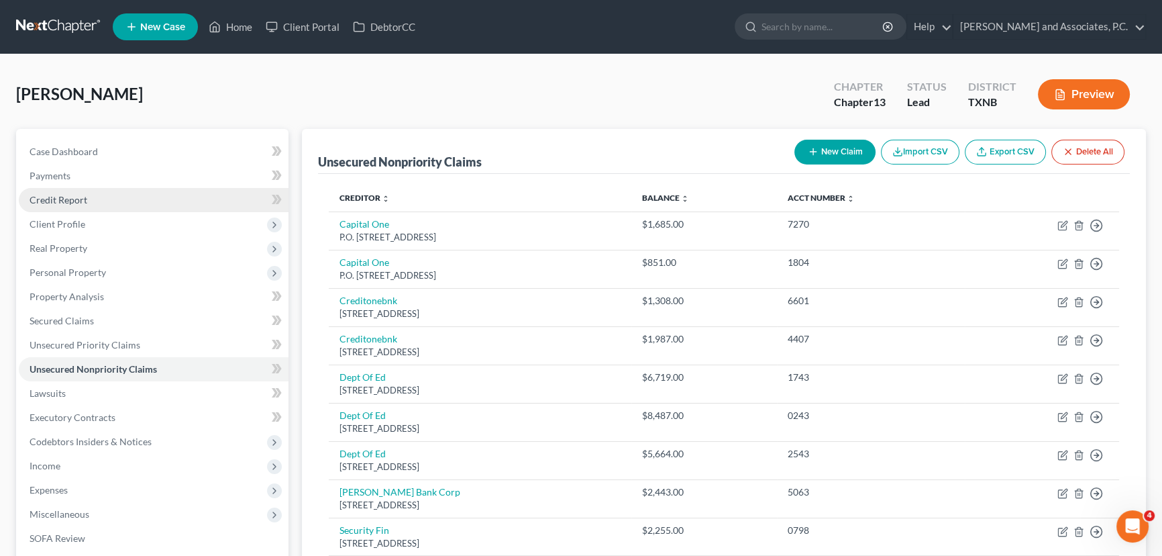
click at [67, 198] on span "Credit Report" at bounding box center [59, 199] width 58 height 11
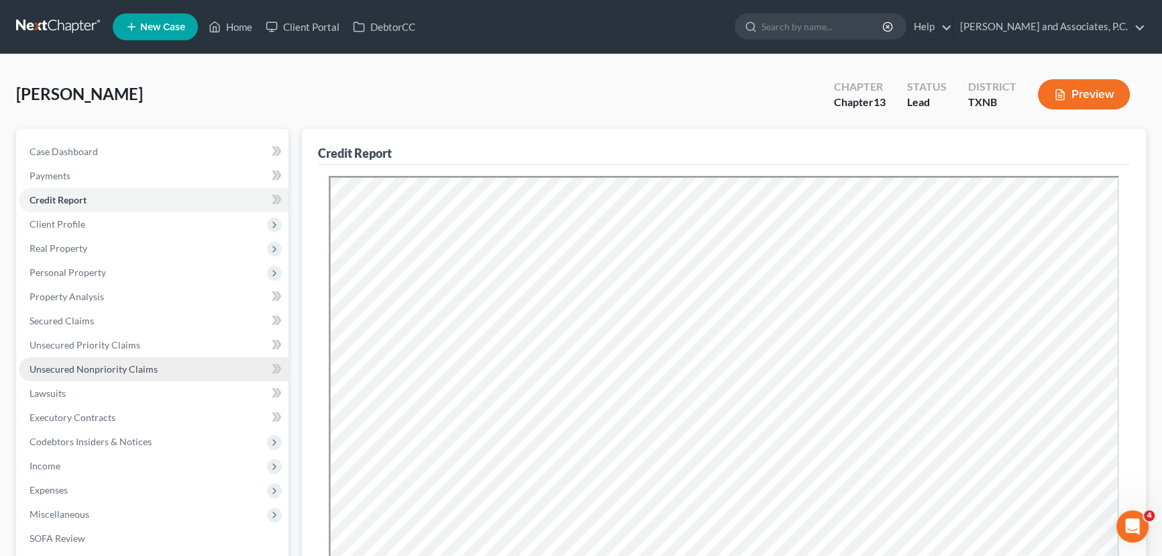
click at [71, 372] on span "Unsecured Nonpriority Claims" at bounding box center [94, 368] width 128 height 11
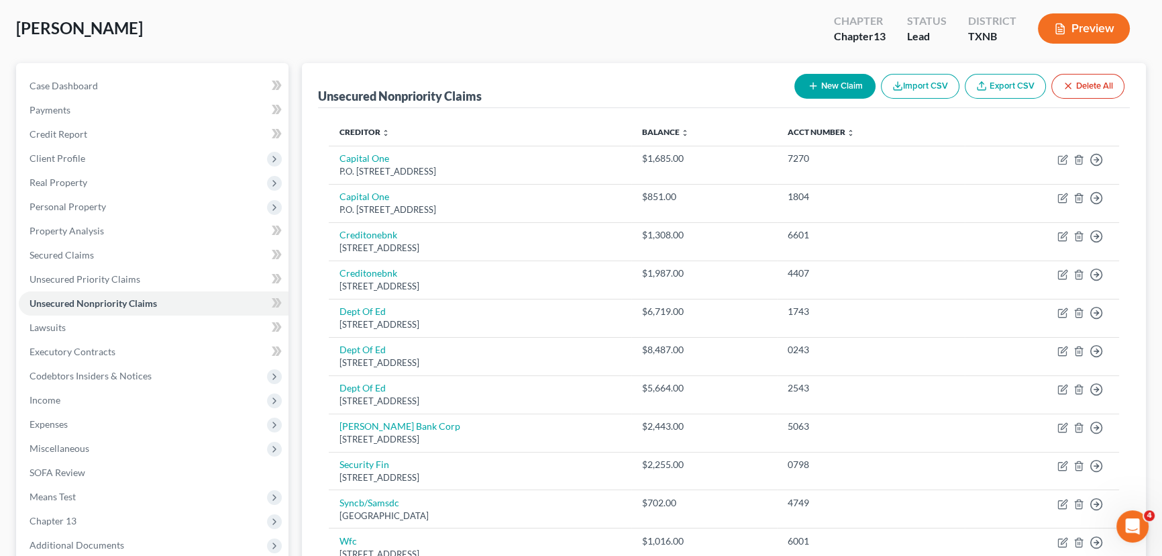
scroll to position [60, 0]
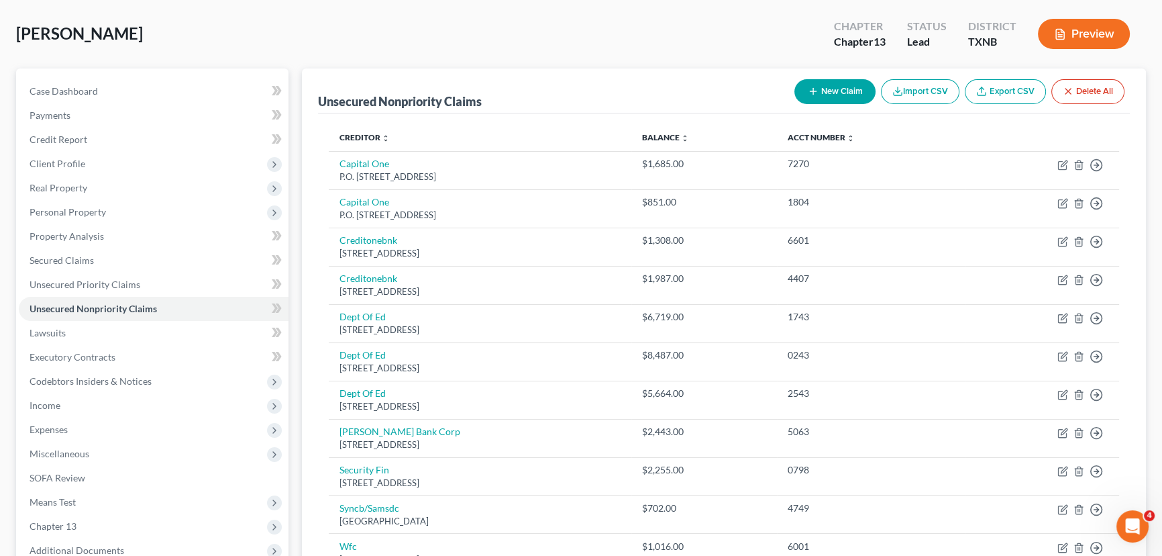
click at [830, 91] on button "New Claim" at bounding box center [835, 91] width 81 height 25
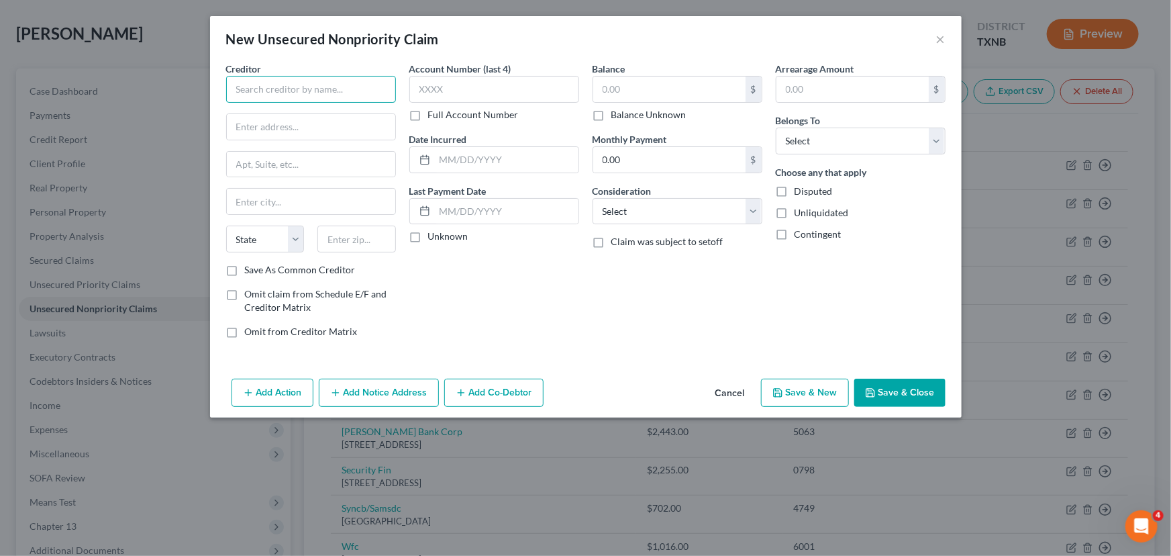
click at [274, 80] on input "text" at bounding box center [311, 89] width 170 height 27
type input "Y"
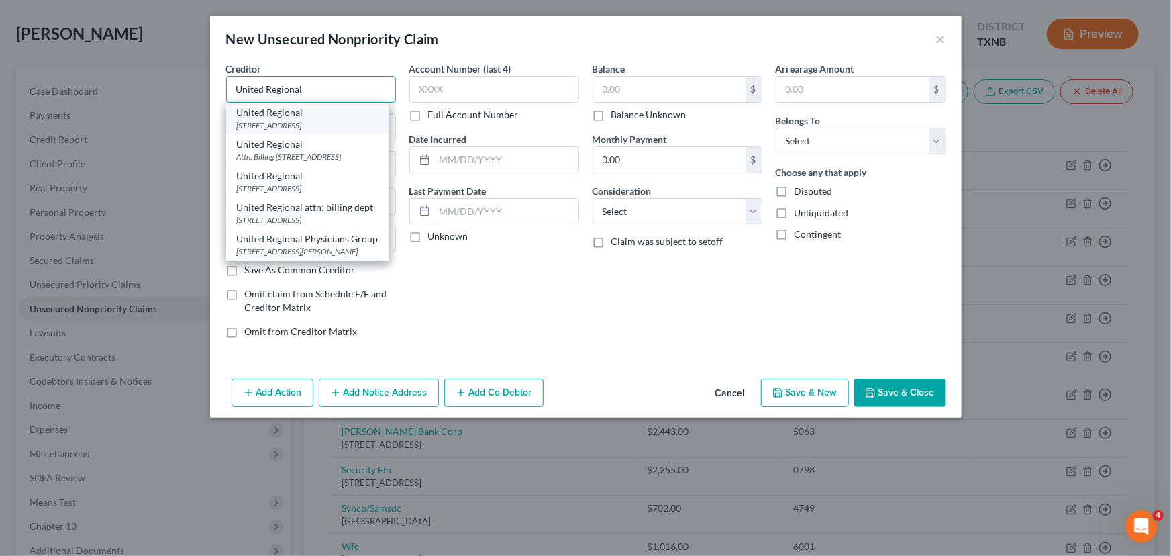
type input "United Regional"
click at [269, 119] on div "[STREET_ADDRESS]" at bounding box center [308, 124] width 142 height 11
type input "[STREET_ADDRESS]"
type input "[GEOGRAPHIC_DATA]"
select select "45"
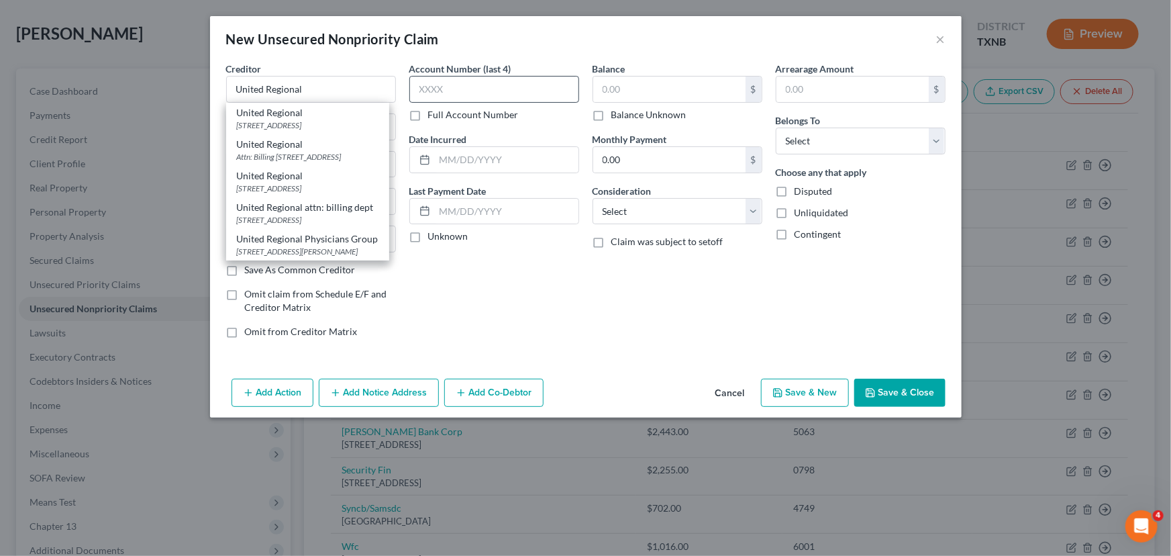
type input "76301"
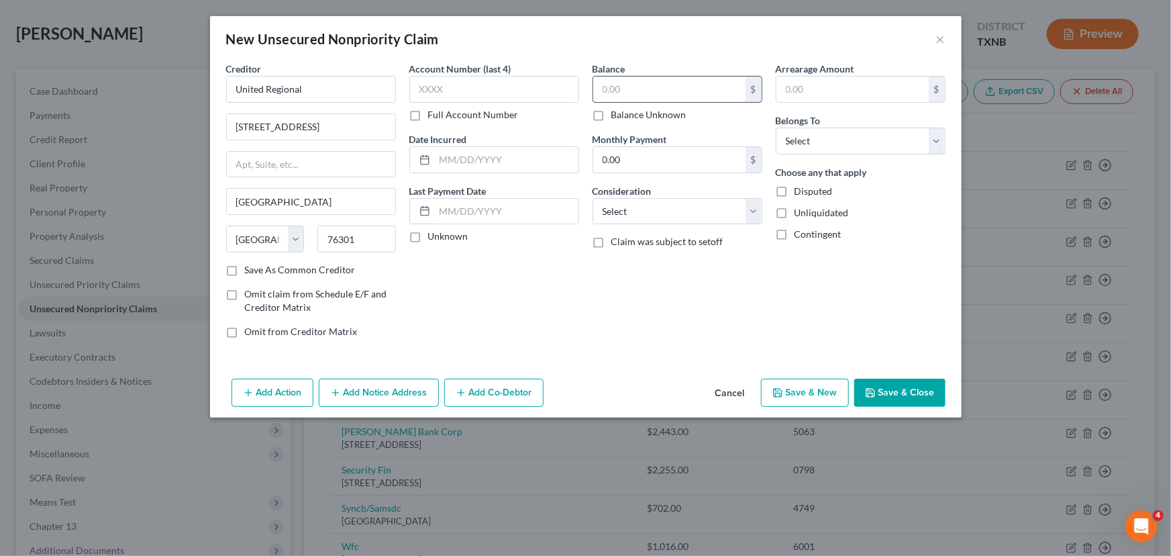
click at [595, 82] on input "text" at bounding box center [669, 88] width 152 height 25
type input "1.00"
click at [798, 144] on select "Select Debtor 1 Only Debtor 2 Only Debtor 1 And Debtor 2 Only At Least One Of T…" at bounding box center [861, 140] width 170 height 27
select select "0"
click at [776, 127] on select "Select Debtor 1 Only Debtor 2 Only Debtor 1 And Debtor 2 Only At Least One Of T…" at bounding box center [861, 140] width 170 height 27
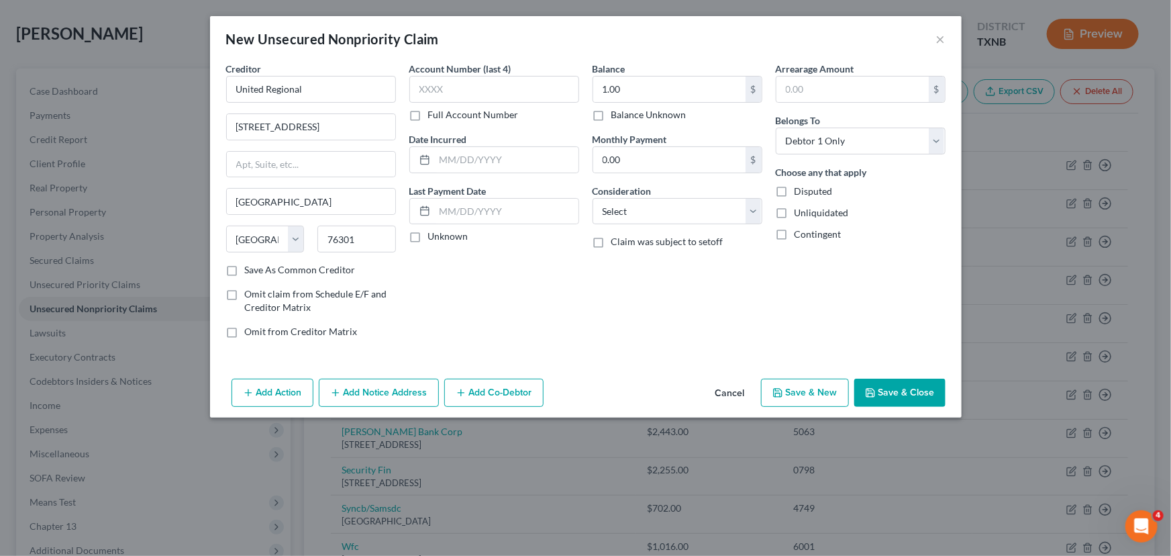
click at [905, 387] on button "Save & Close" at bounding box center [899, 392] width 91 height 28
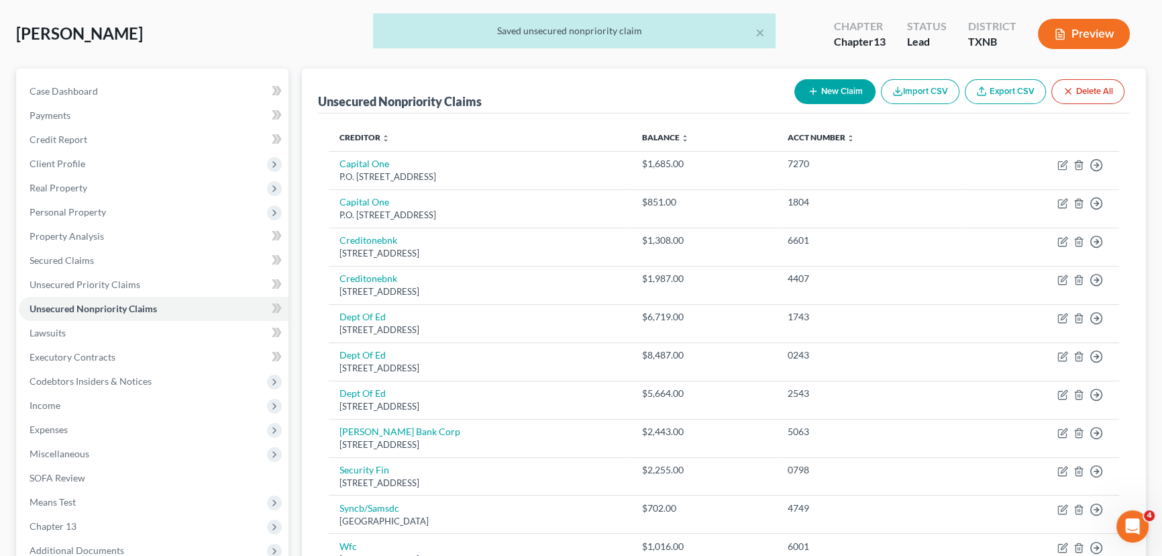
click at [857, 92] on button "New Claim" at bounding box center [835, 91] width 81 height 25
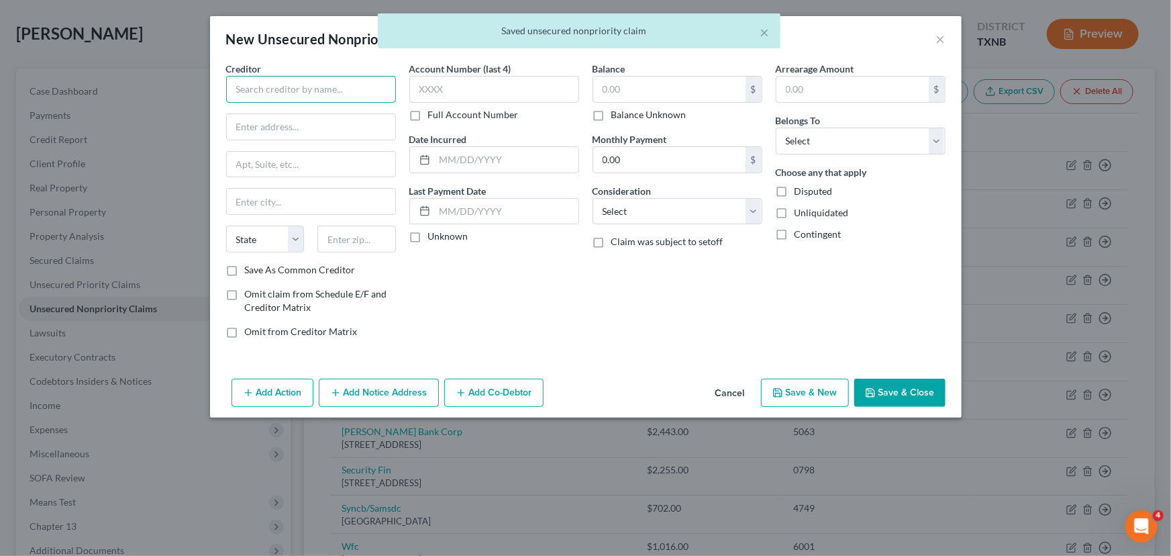
click at [324, 90] on input "text" at bounding box center [311, 89] width 170 height 27
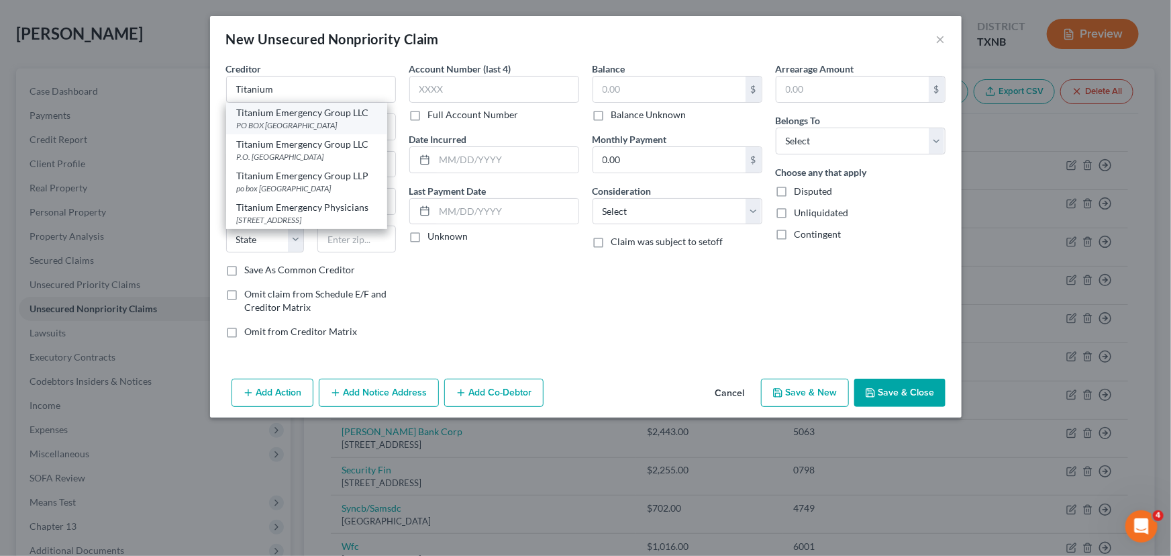
click at [301, 115] on div "Titanium Emergency Group LLC" at bounding box center [307, 112] width 140 height 13
type input "Titanium Emergency Group LLC"
type input "PO BOX 23419"
type input "[GEOGRAPHIC_DATA]"
select select "9"
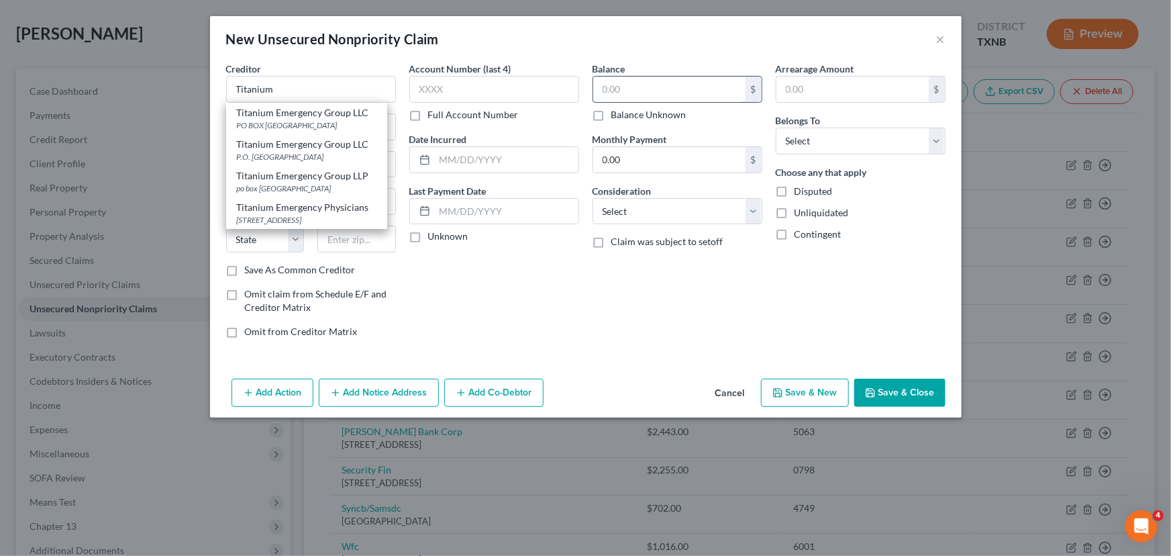
type input "32241"
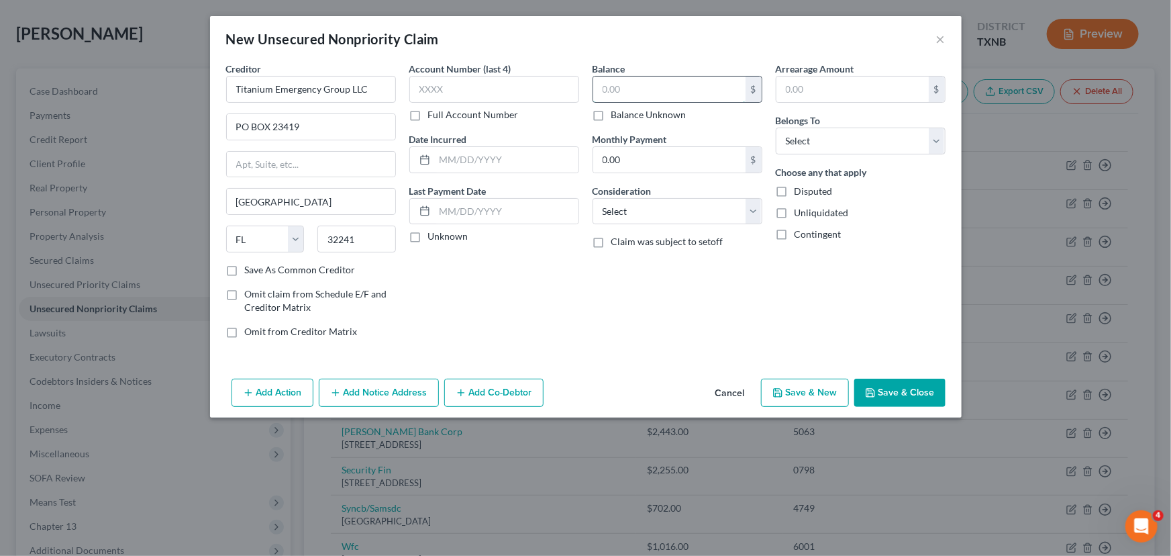
click at [610, 86] on input "text" at bounding box center [669, 88] width 152 height 25
type input "1.00"
drag, startPoint x: 854, startPoint y: 142, endPoint x: 854, endPoint y: 152, distance: 10.1
click at [854, 142] on select "Select Debtor 1 Only Debtor 2 Only Debtor 1 And Debtor 2 Only At Least One Of T…" at bounding box center [861, 140] width 170 height 27
select select "0"
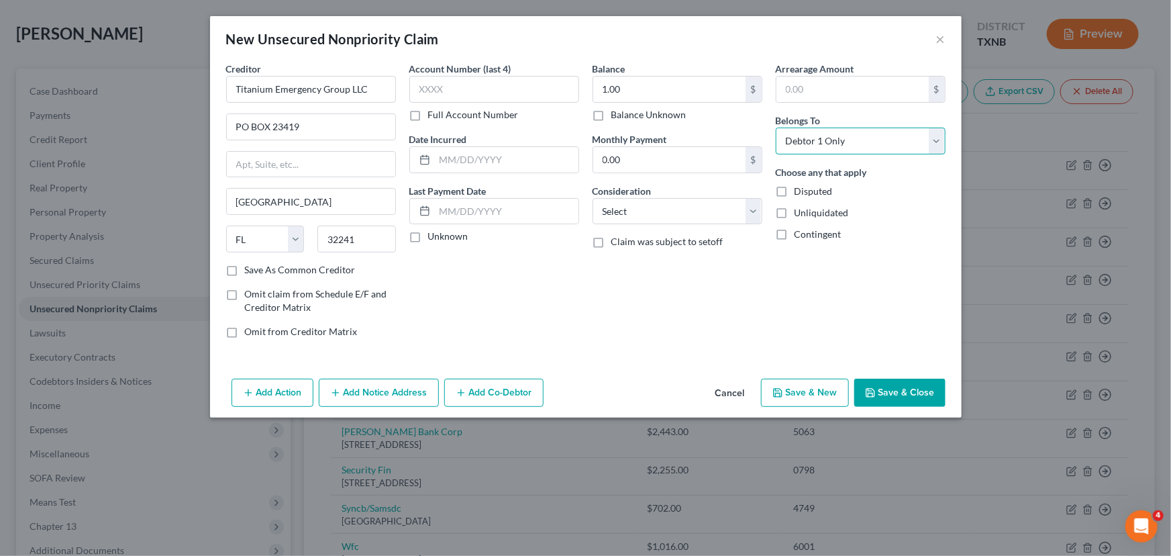
click at [776, 127] on select "Select Debtor 1 Only Debtor 2 Only Debtor 1 And Debtor 2 Only At Least One Of T…" at bounding box center [861, 140] width 170 height 27
click at [903, 387] on button "Save & Close" at bounding box center [899, 392] width 91 height 28
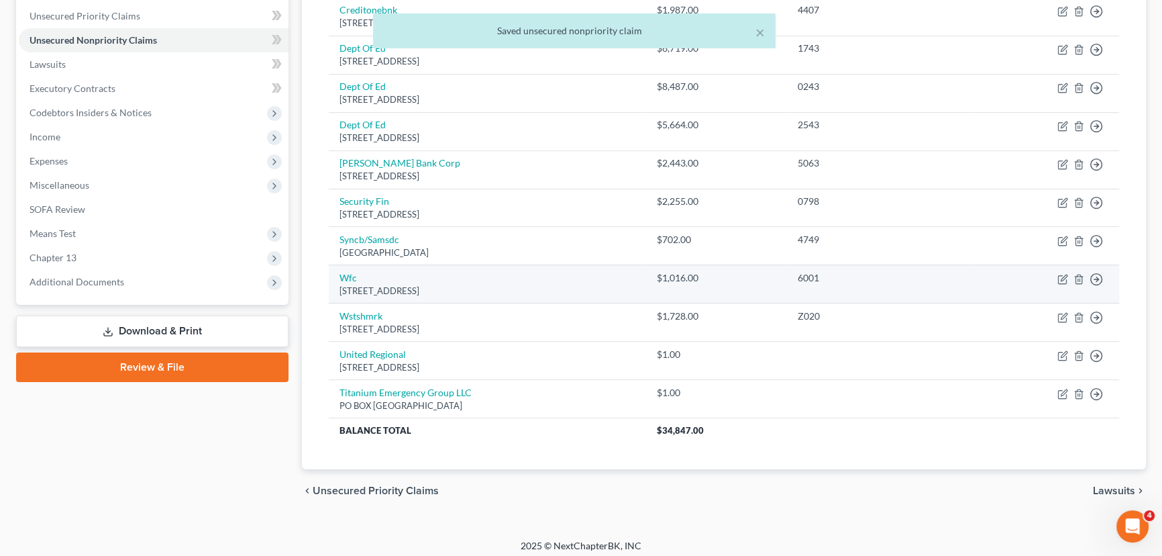
scroll to position [334, 0]
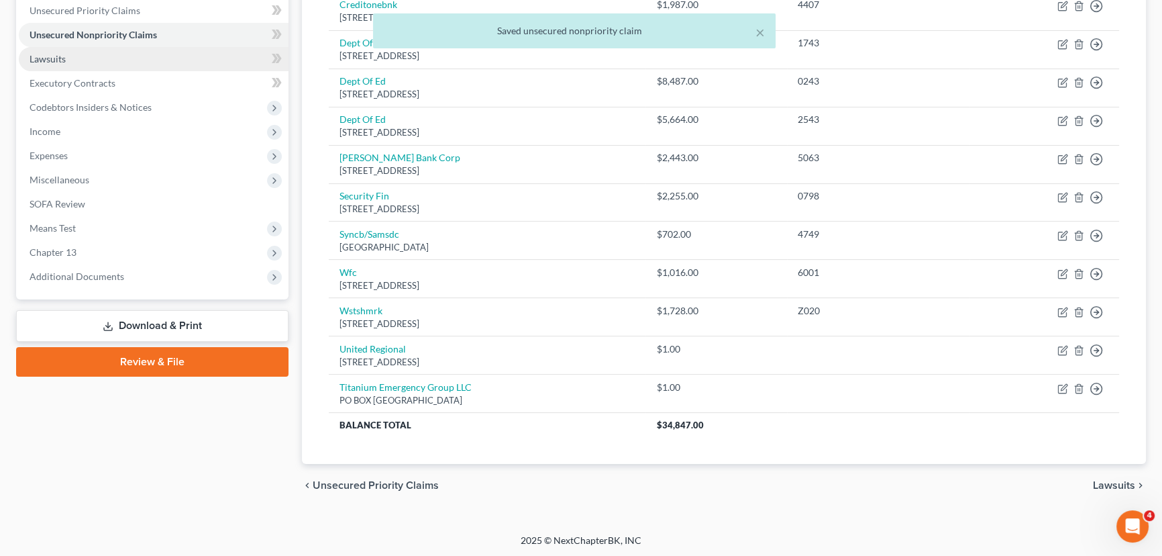
click at [81, 61] on link "Lawsuits" at bounding box center [154, 59] width 270 height 24
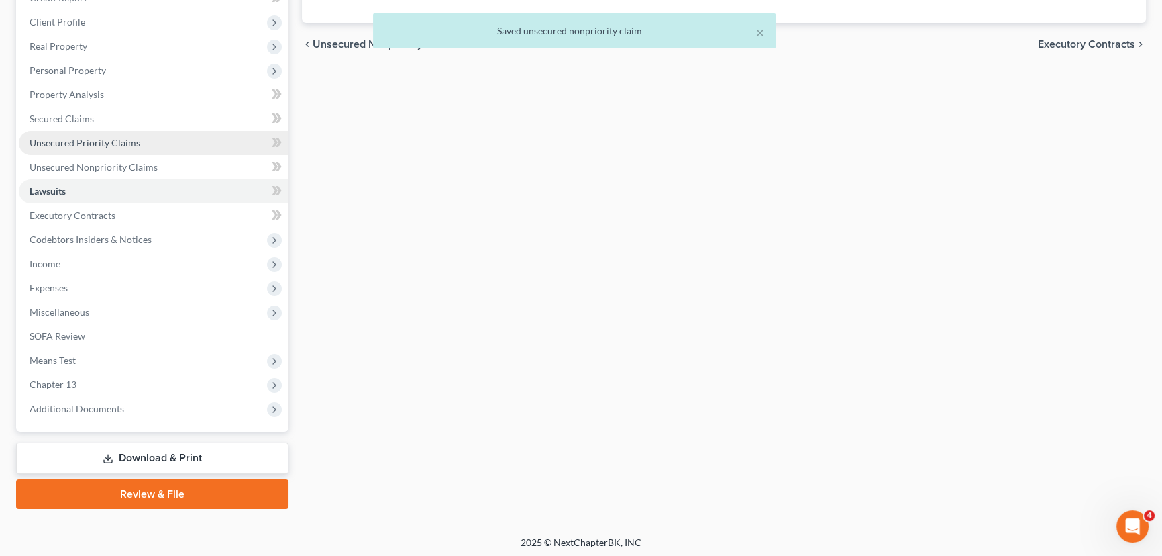
scroll to position [204, 0]
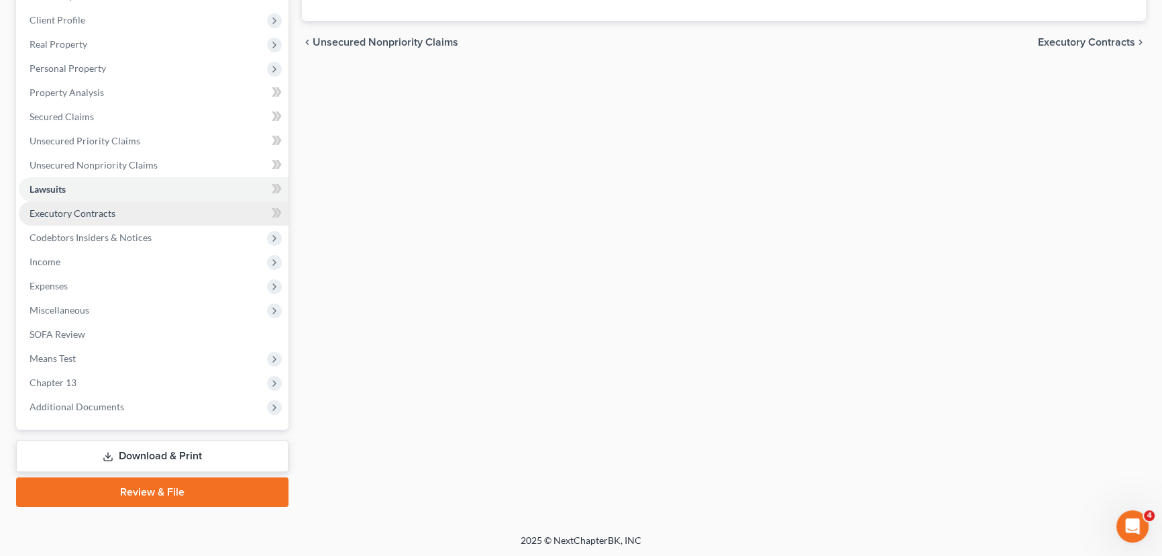
click at [87, 213] on span "Executory Contracts" at bounding box center [73, 212] width 86 height 11
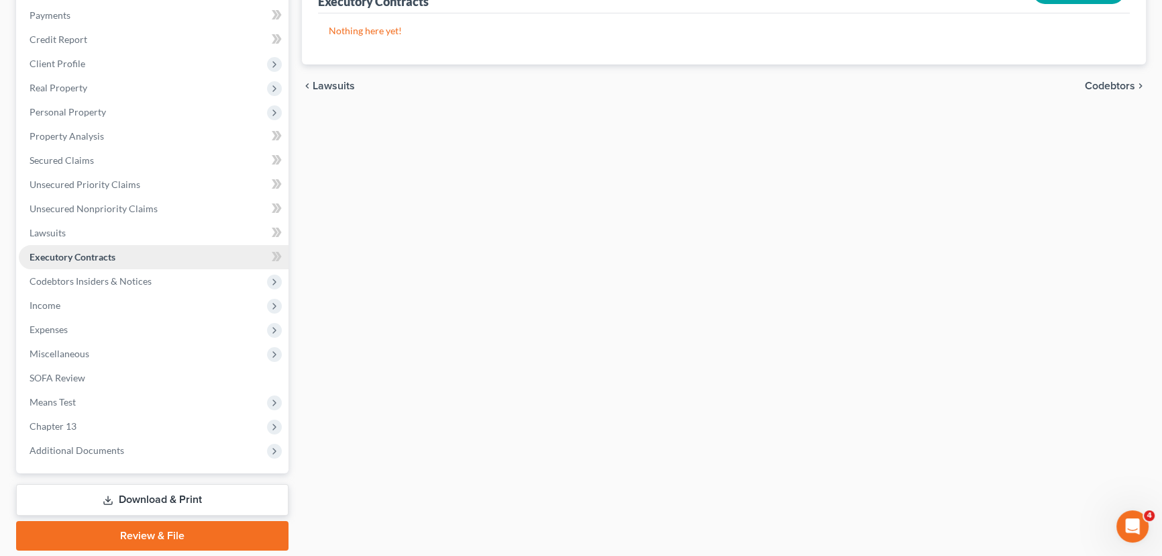
scroll to position [204, 0]
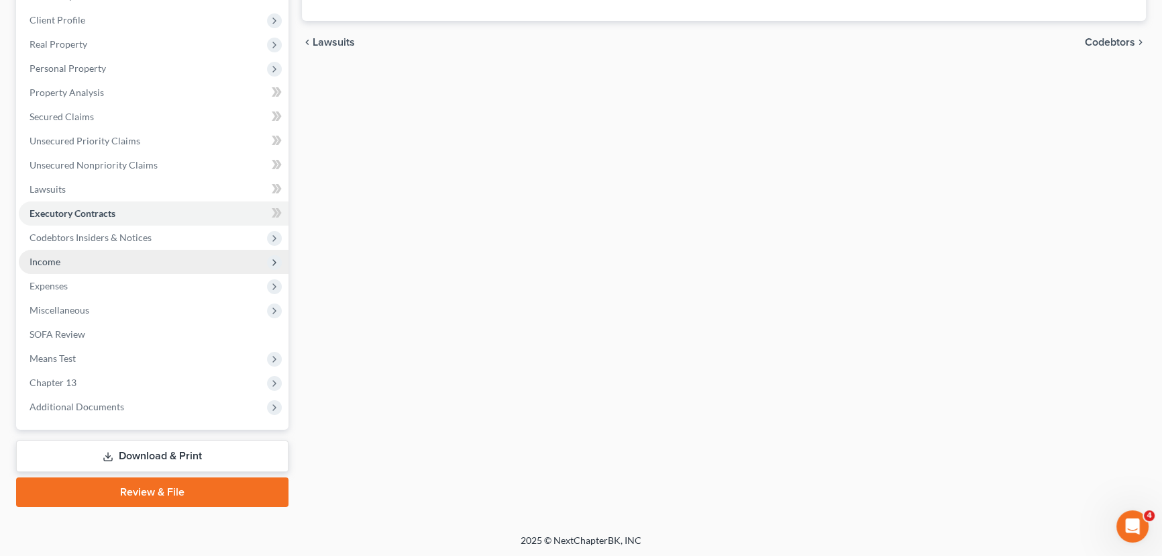
click at [88, 265] on span "Income" at bounding box center [154, 262] width 270 height 24
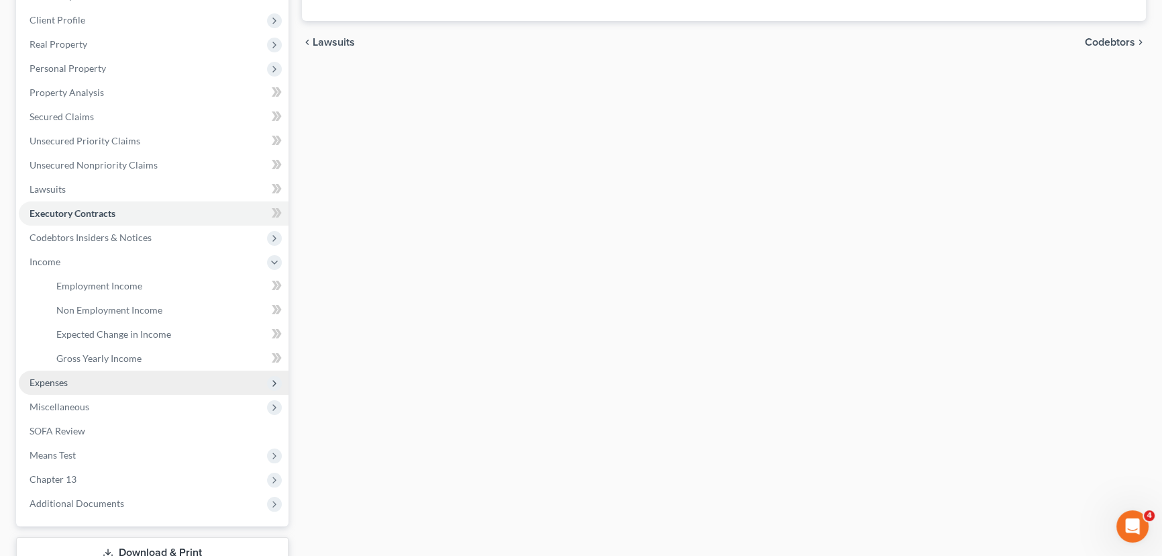
click at [58, 382] on span "Expenses" at bounding box center [49, 381] width 38 height 11
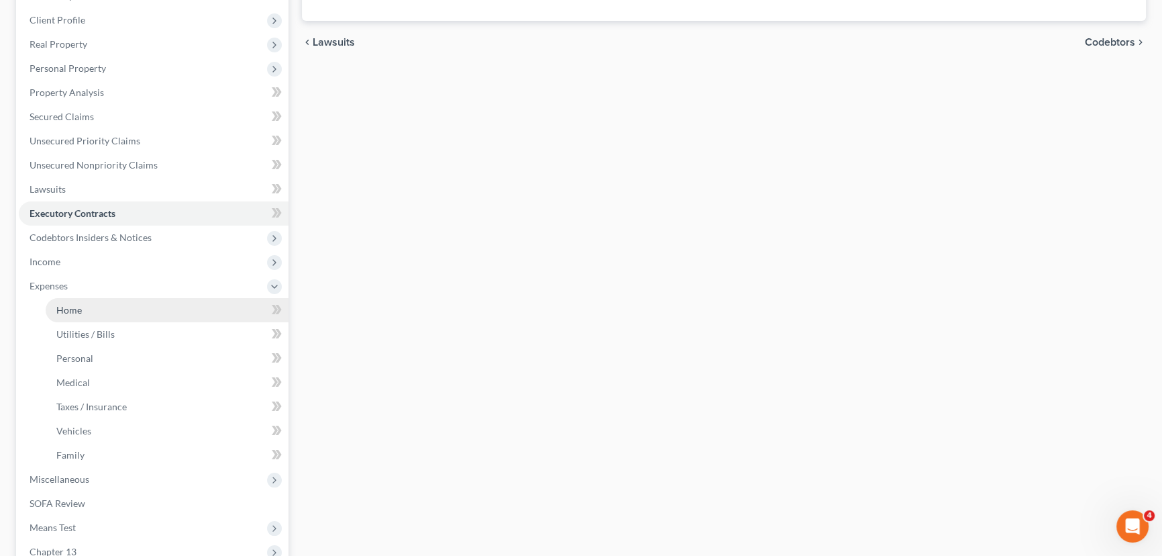
click at [83, 308] on link "Home" at bounding box center [167, 310] width 243 height 24
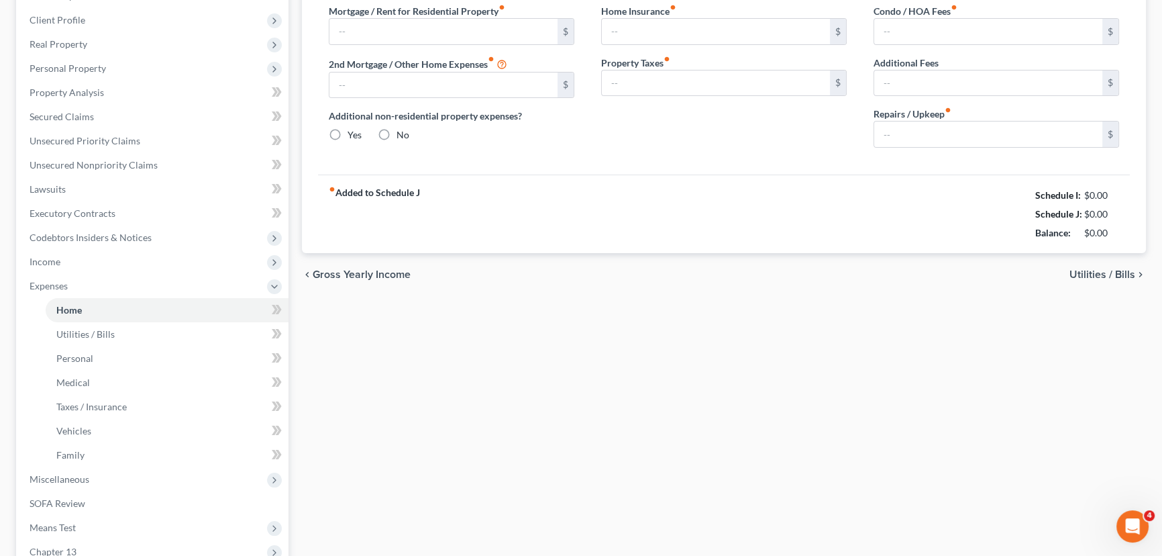
type input "0.00"
radio input "true"
type input "0.00"
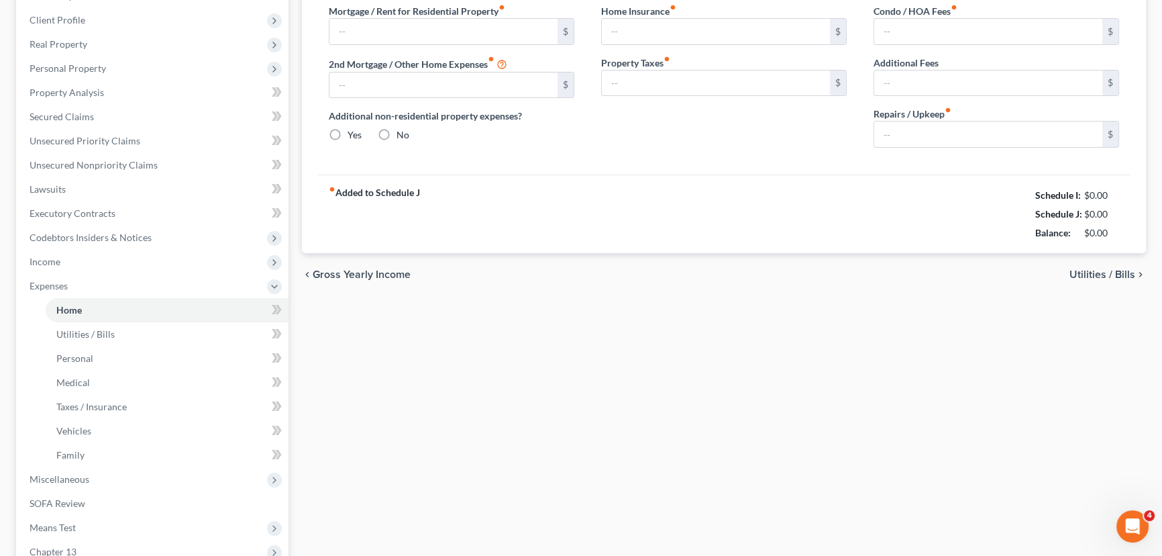
type input "0.00"
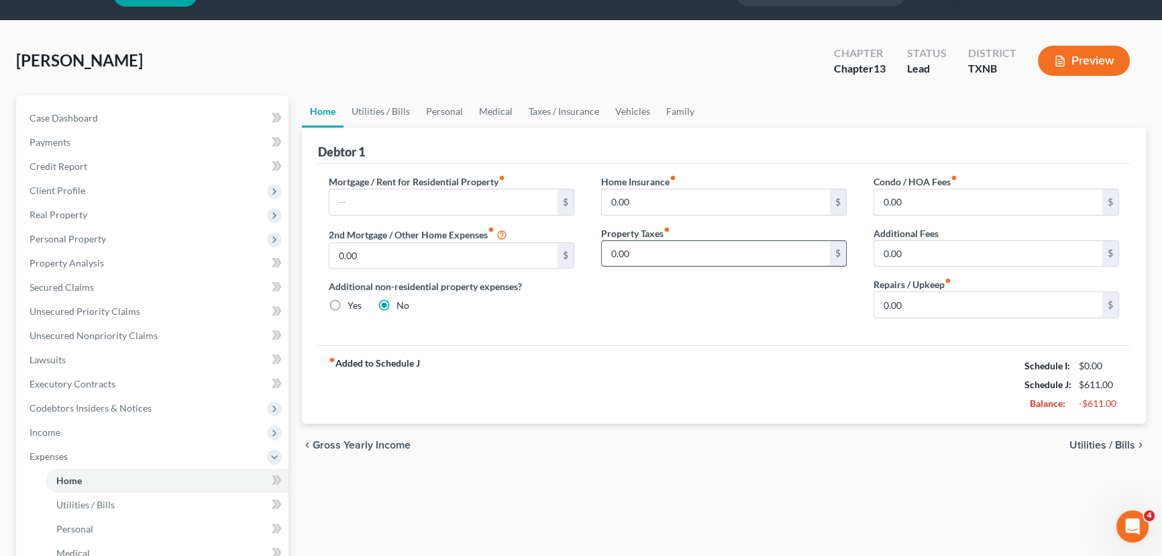
scroll to position [60, 0]
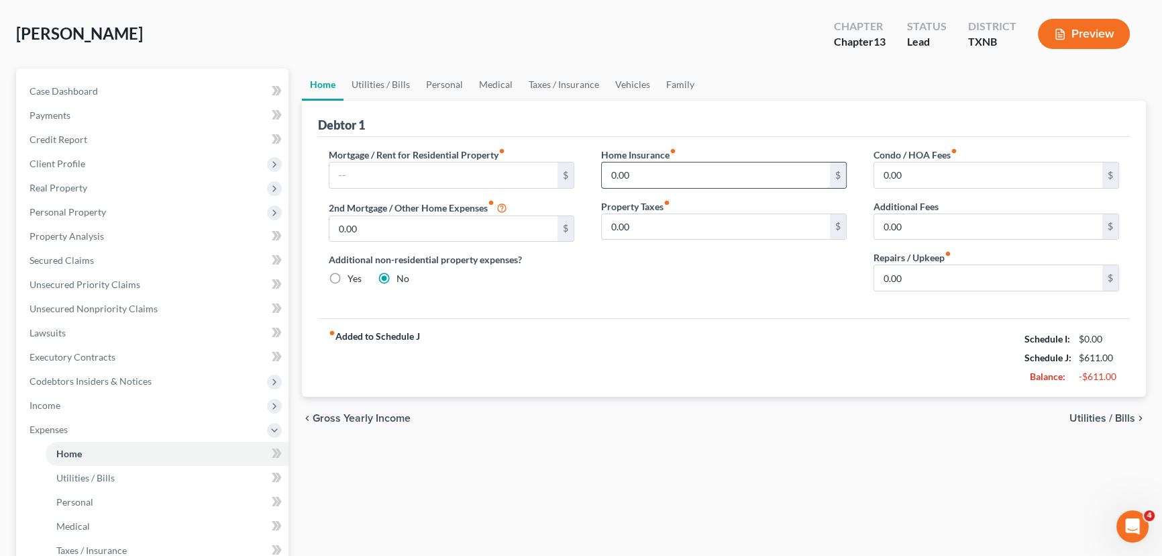
click at [644, 174] on input "0.00" at bounding box center [716, 174] width 228 height 25
type input "0"
type input "430.00"
click at [658, 228] on input "0.00" at bounding box center [716, 226] width 228 height 25
type input "37.00"
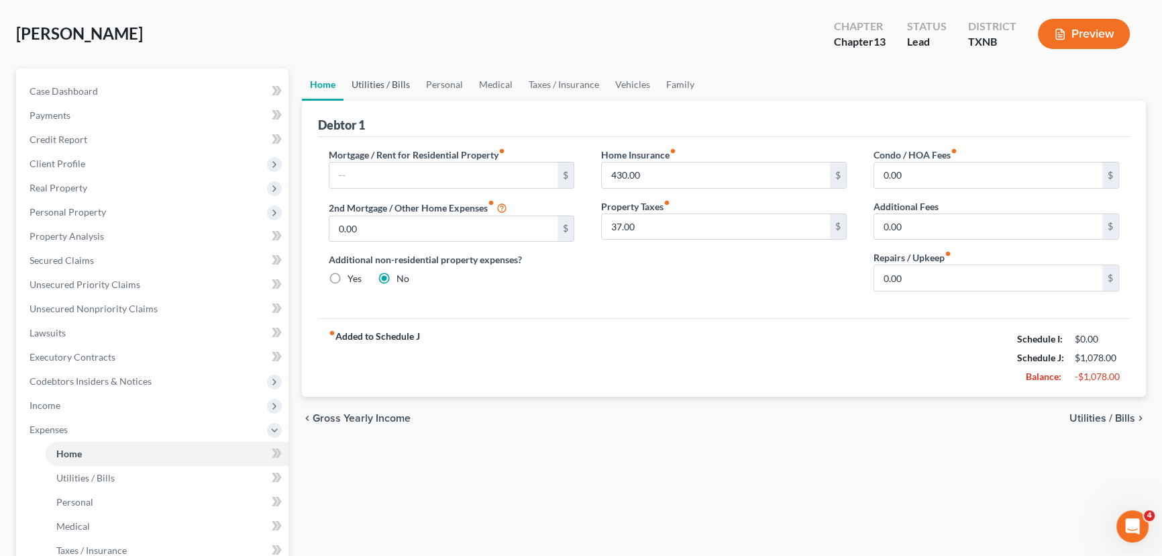
click at [364, 80] on link "Utilities / Bills" at bounding box center [381, 84] width 74 height 32
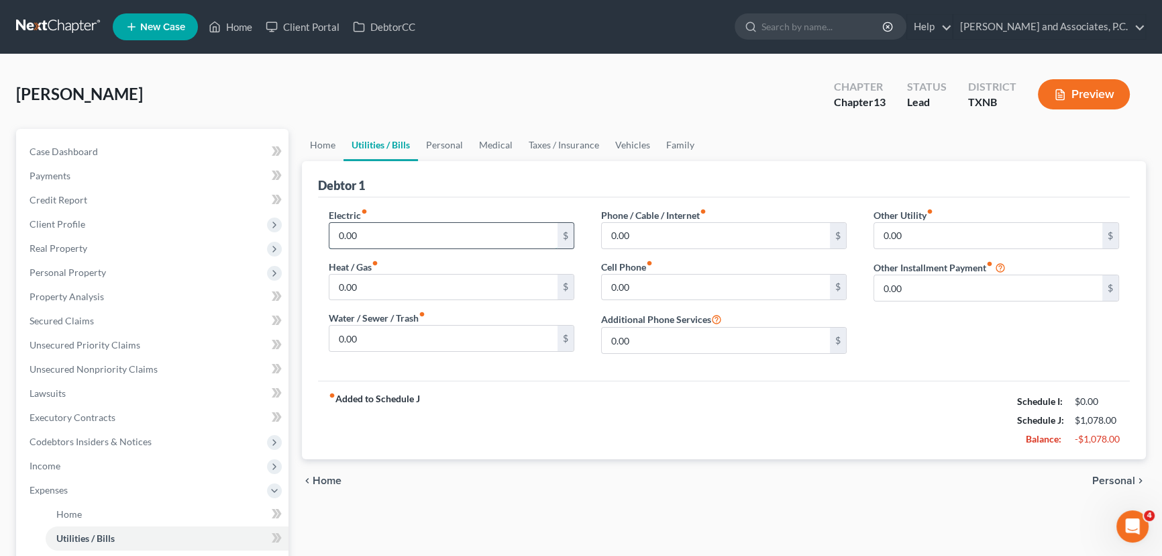
click at [393, 230] on input "0.00" at bounding box center [443, 235] width 228 height 25
click at [323, 143] on link "Home" at bounding box center [323, 145] width 42 height 32
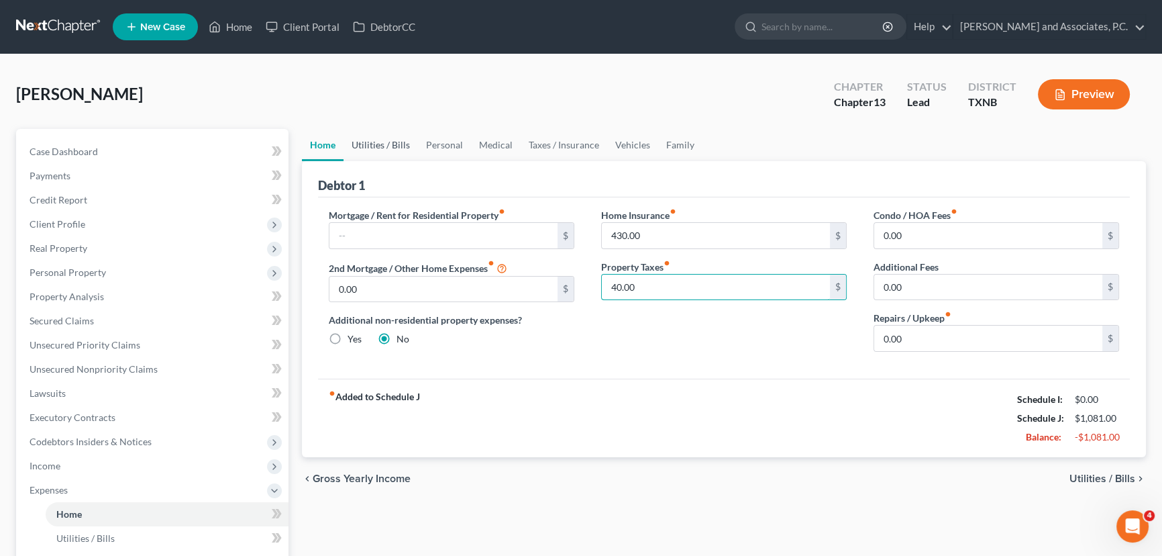
type input "40.00"
click at [372, 146] on link "Utilities / Bills" at bounding box center [381, 145] width 74 height 32
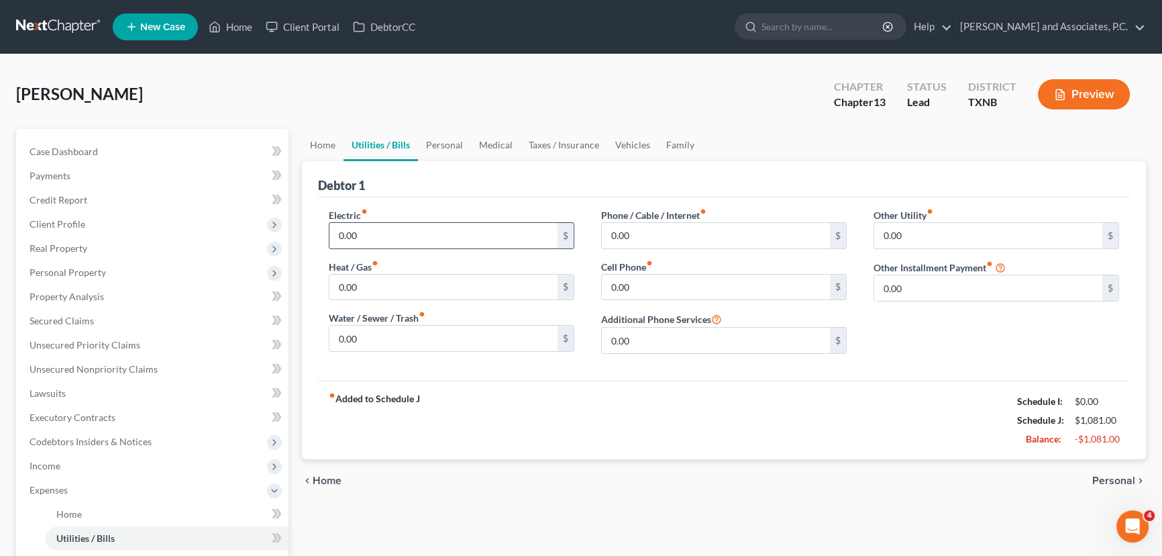
click at [405, 228] on input "0.00" at bounding box center [443, 235] width 228 height 25
type input "320.00"
click at [394, 290] on input "0.00" at bounding box center [443, 286] width 228 height 25
type input "45.00"
click at [384, 329] on input "0.00" at bounding box center [443, 337] width 228 height 25
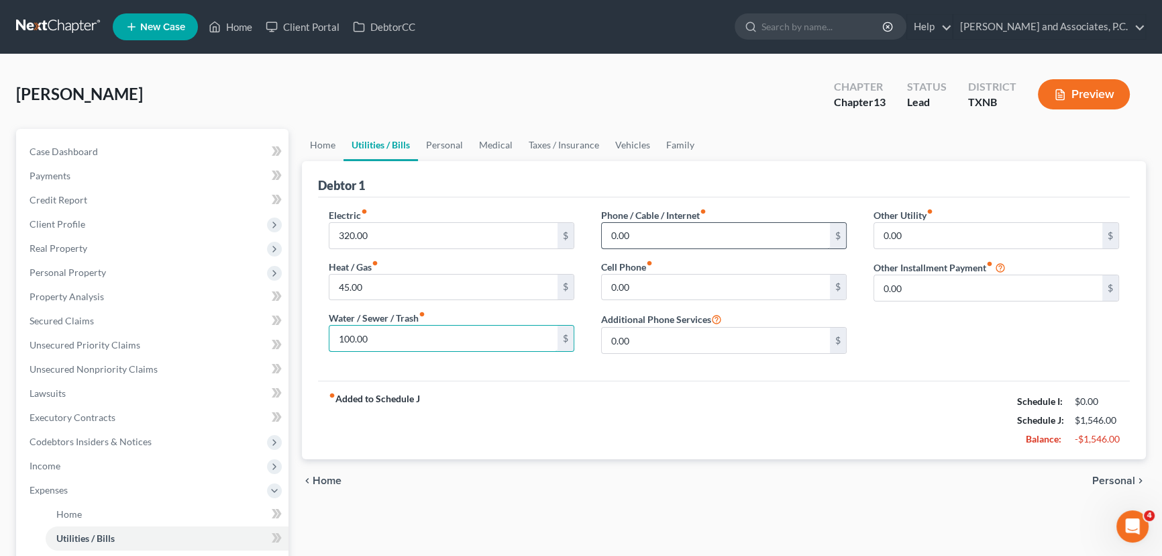
type input "100.00"
click at [644, 232] on input "0.00" at bounding box center [716, 235] width 228 height 25
type input "228.00"
click at [654, 294] on input "0.00" at bounding box center [716, 286] width 228 height 25
type input "85.00"
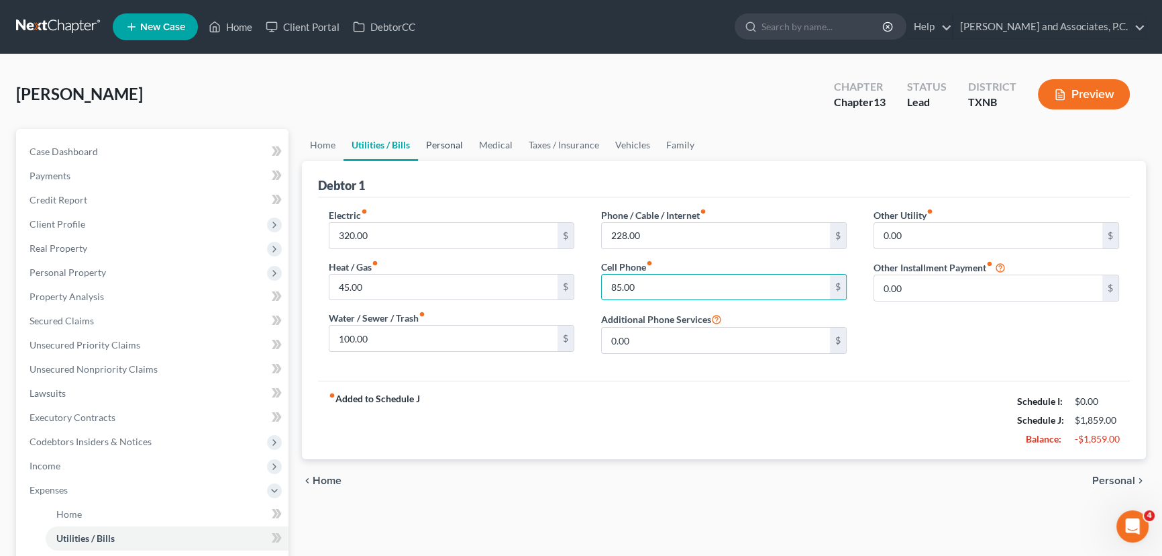
click at [418, 136] on link "Personal" at bounding box center [444, 145] width 53 height 32
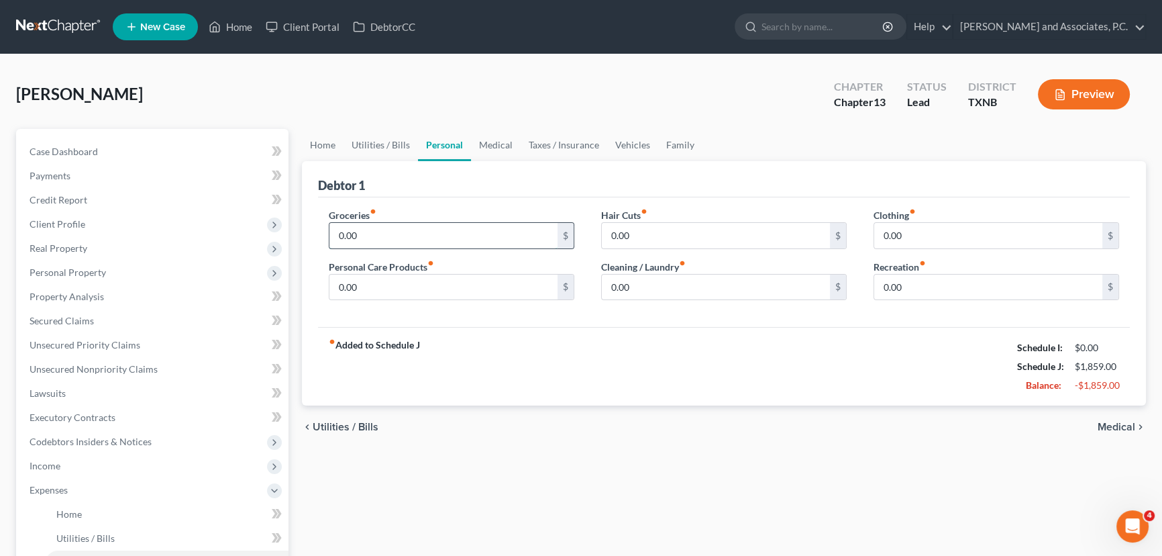
click at [392, 230] on input "0.00" at bounding box center [443, 235] width 228 height 25
type input "450.00"
click at [497, 153] on link "Medical" at bounding box center [496, 145] width 50 height 32
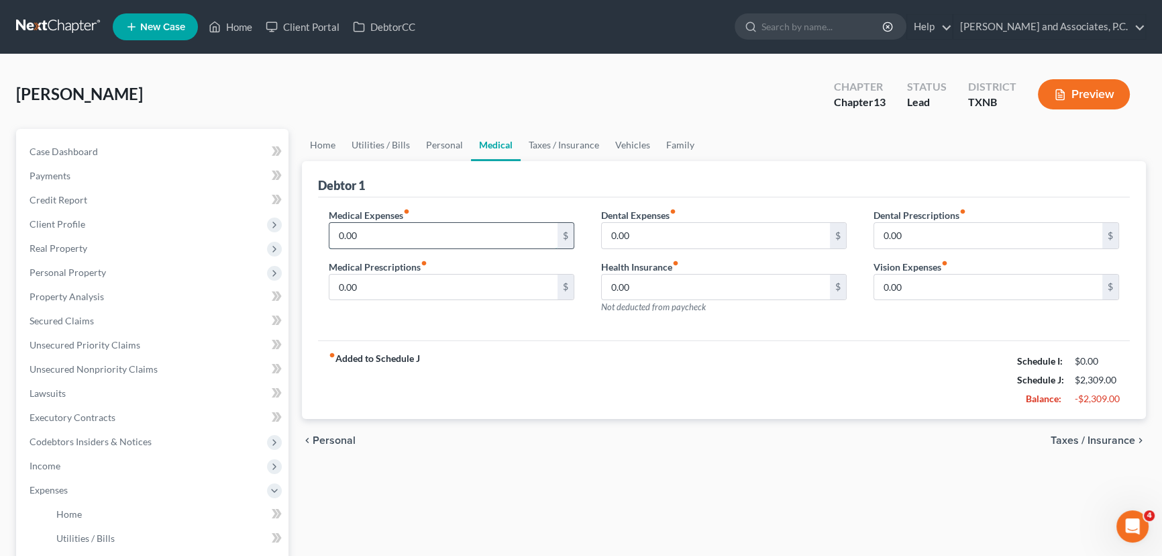
click at [416, 232] on input "0.00" at bounding box center [443, 235] width 228 height 25
type input "225.00"
click at [375, 282] on input "0.00" at bounding box center [443, 286] width 228 height 25
type input "30.00"
click at [660, 236] on input "0.00" at bounding box center [716, 235] width 228 height 25
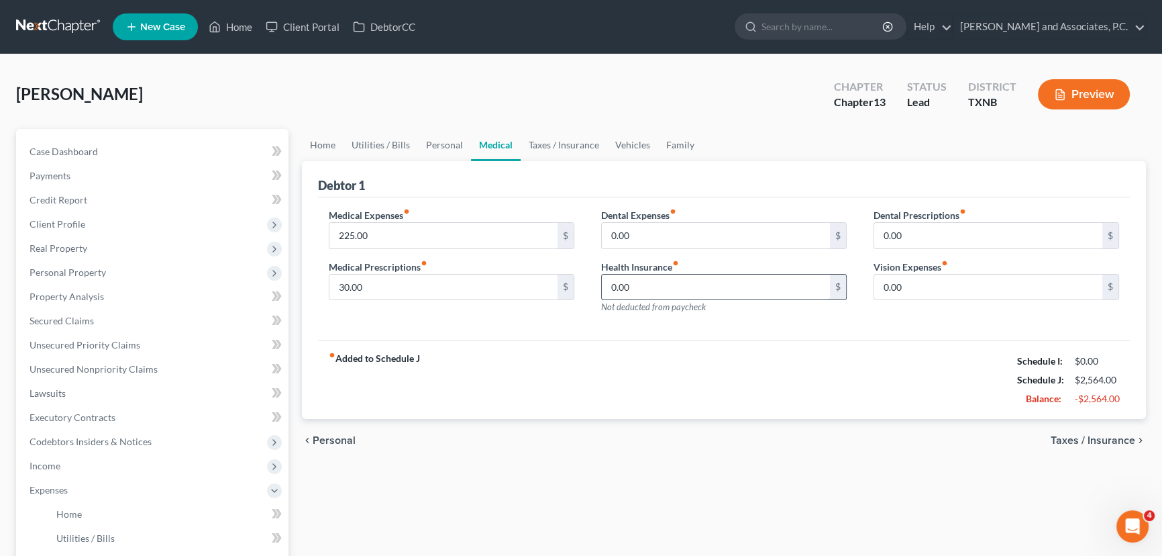
click at [645, 283] on input "0.00" at bounding box center [716, 286] width 228 height 25
type input "225.00"
type input "0.00"
click at [919, 234] on input "0.00" at bounding box center [988, 235] width 228 height 25
click at [941, 283] on input "0.00" at bounding box center [988, 286] width 228 height 25
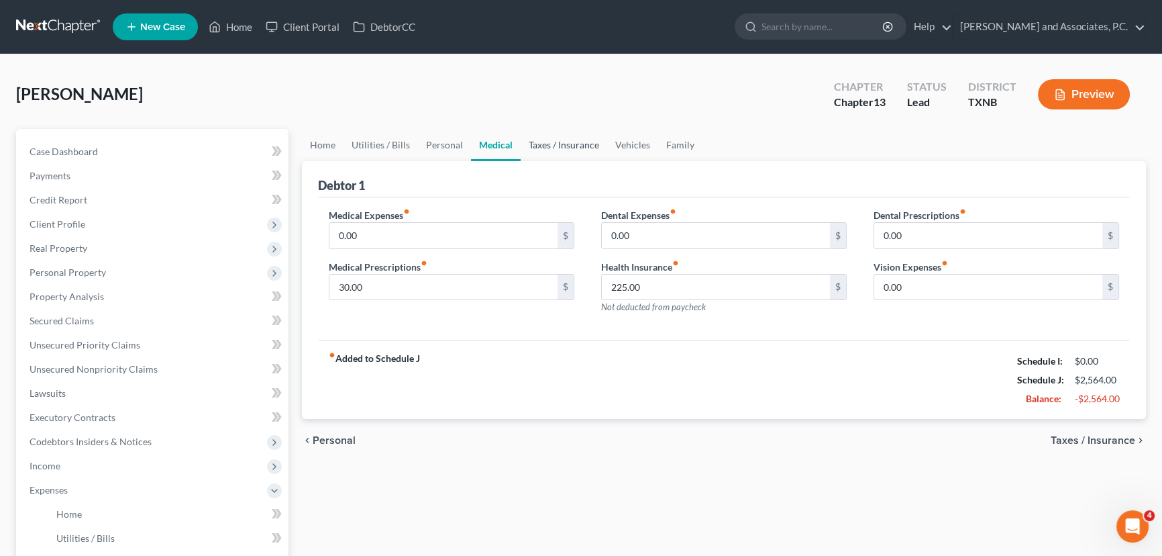
click at [554, 142] on link "Taxes / Insurance" at bounding box center [564, 145] width 87 height 32
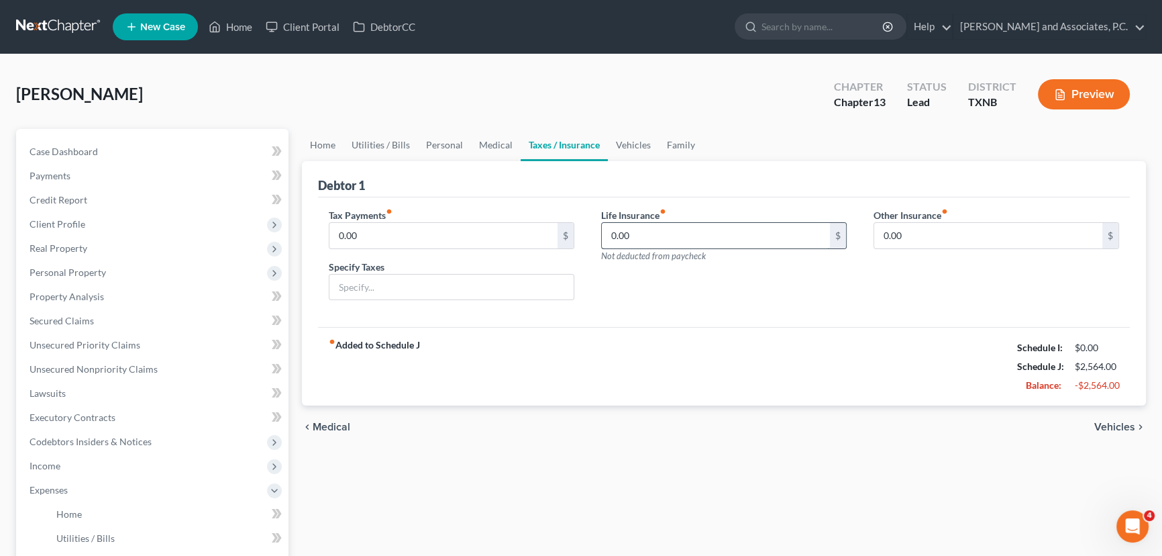
click at [649, 231] on input "0.00" at bounding box center [716, 235] width 228 height 25
type input "65.00"
click at [690, 343] on div "fiber_manual_record Added to Schedule J Schedule I: $0.00 Schedule J: $2,629.00…" at bounding box center [724, 366] width 812 height 79
click at [620, 144] on link "Vehicles" at bounding box center [633, 145] width 51 height 32
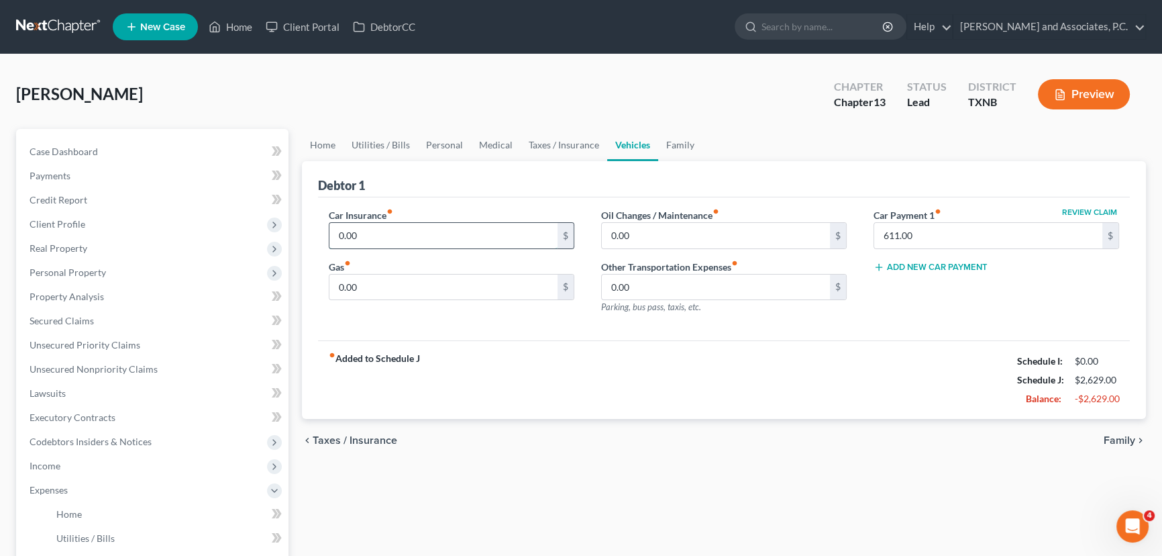
click at [378, 234] on input "0.00" at bounding box center [443, 235] width 228 height 25
type input "340.00"
click at [375, 280] on input "0.00" at bounding box center [443, 286] width 228 height 25
type input "200.00"
click at [682, 150] on link "Family" at bounding box center [680, 145] width 44 height 32
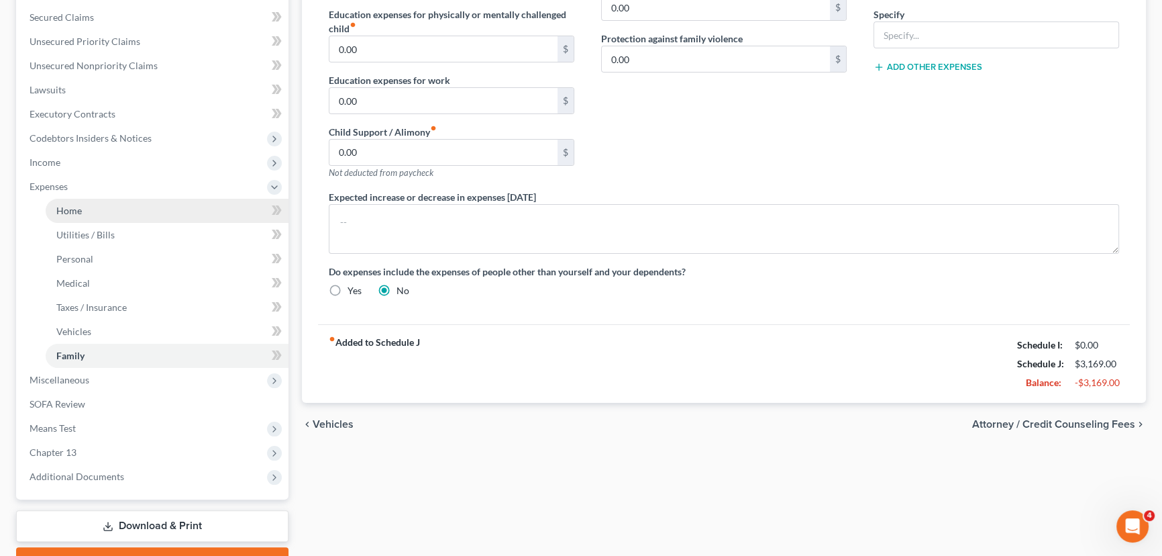
scroll to position [305, 0]
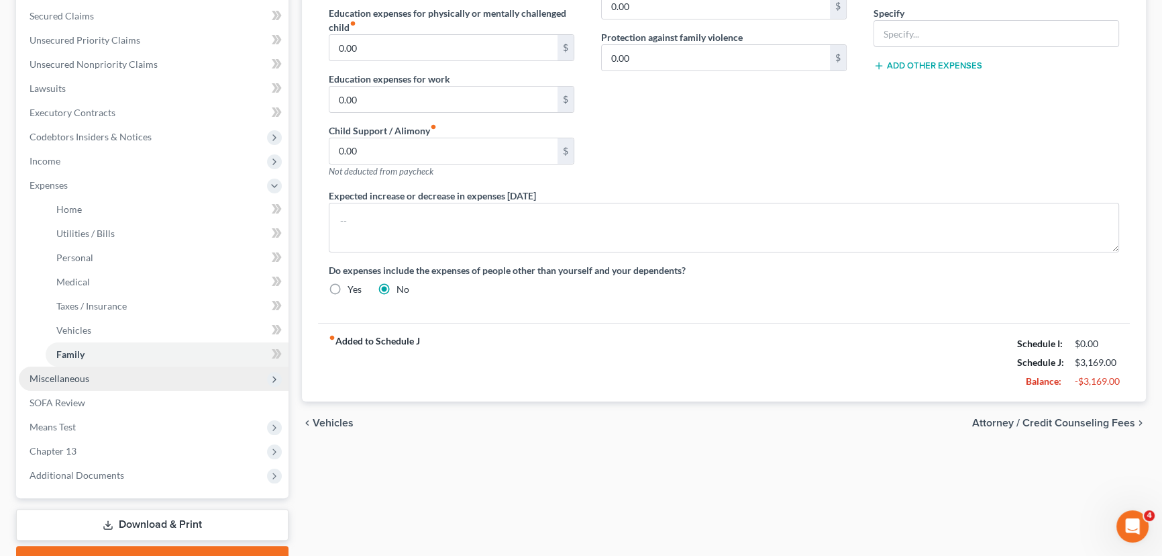
click at [62, 377] on span "Miscellaneous" at bounding box center [60, 377] width 60 height 11
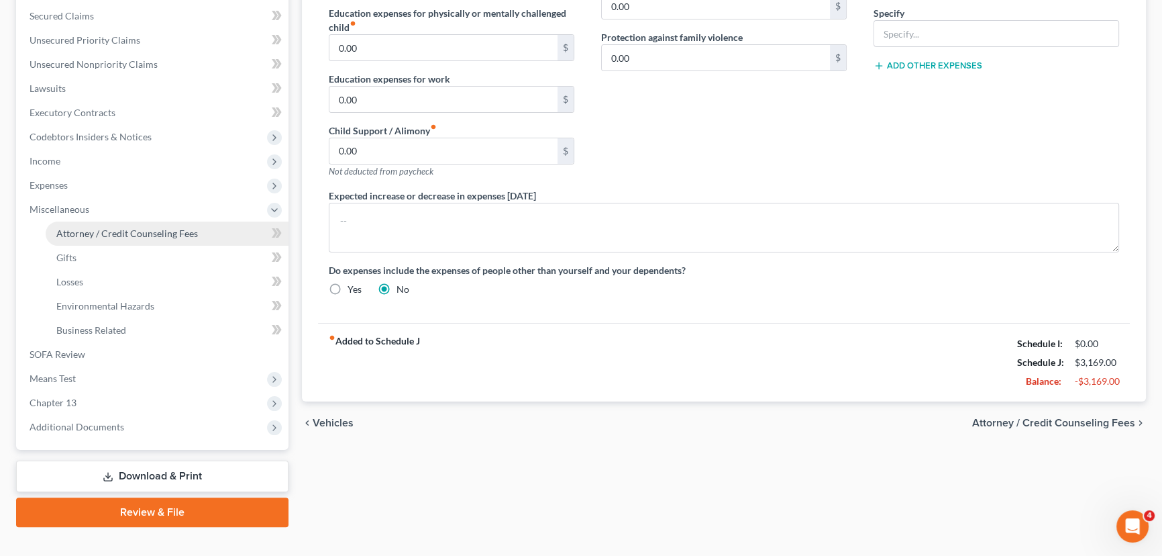
click at [103, 228] on span "Attorney / Credit Counseling Fees" at bounding box center [127, 232] width 142 height 11
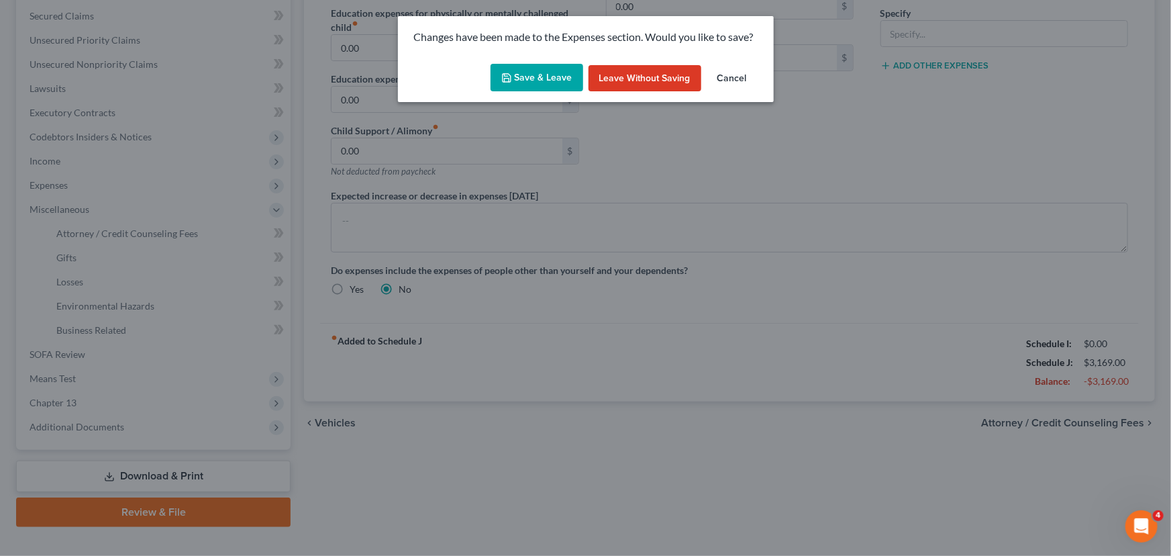
click at [537, 75] on button "Save & Leave" at bounding box center [537, 78] width 93 height 28
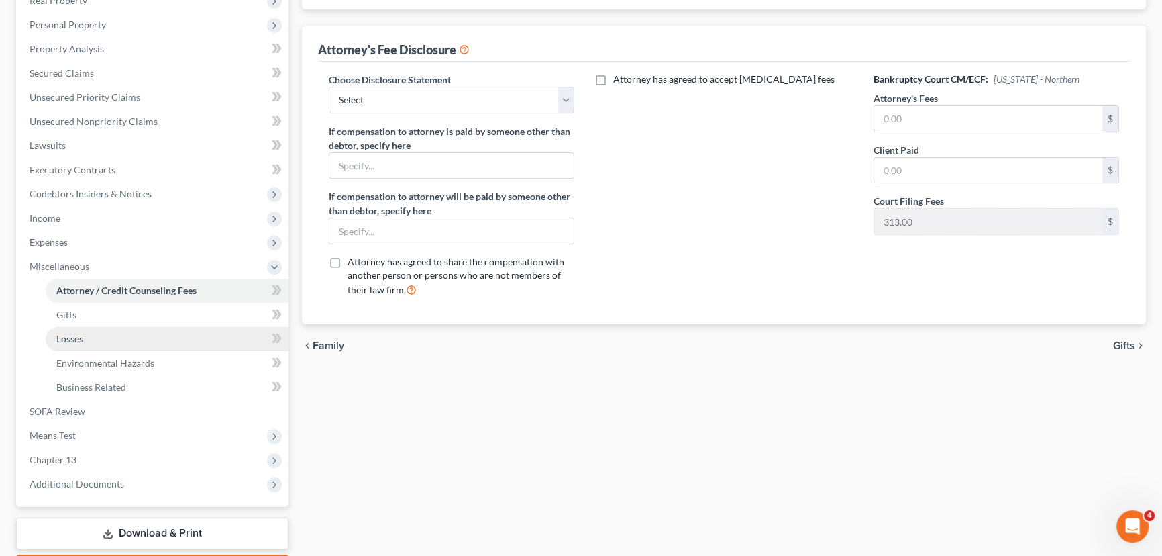
scroll to position [325, 0]
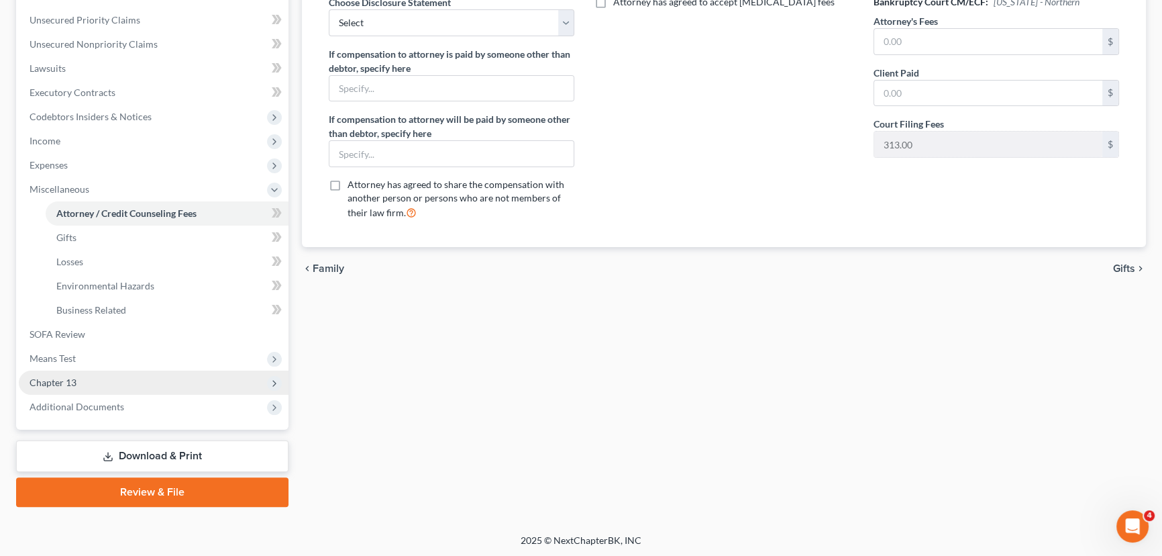
click at [82, 378] on span "Chapter 13" at bounding box center [154, 382] width 270 height 24
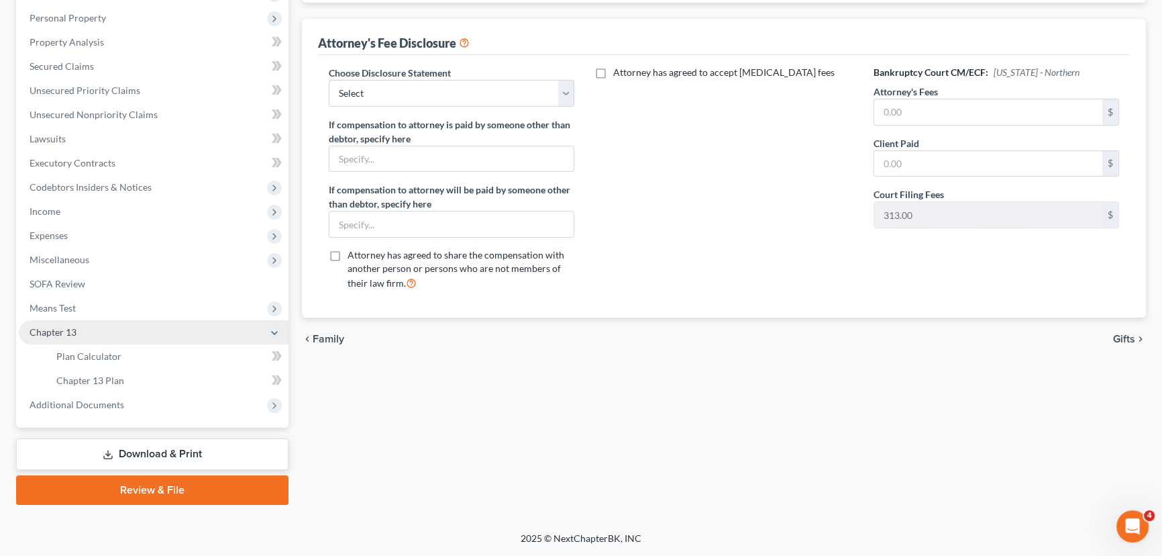
scroll to position [252, 0]
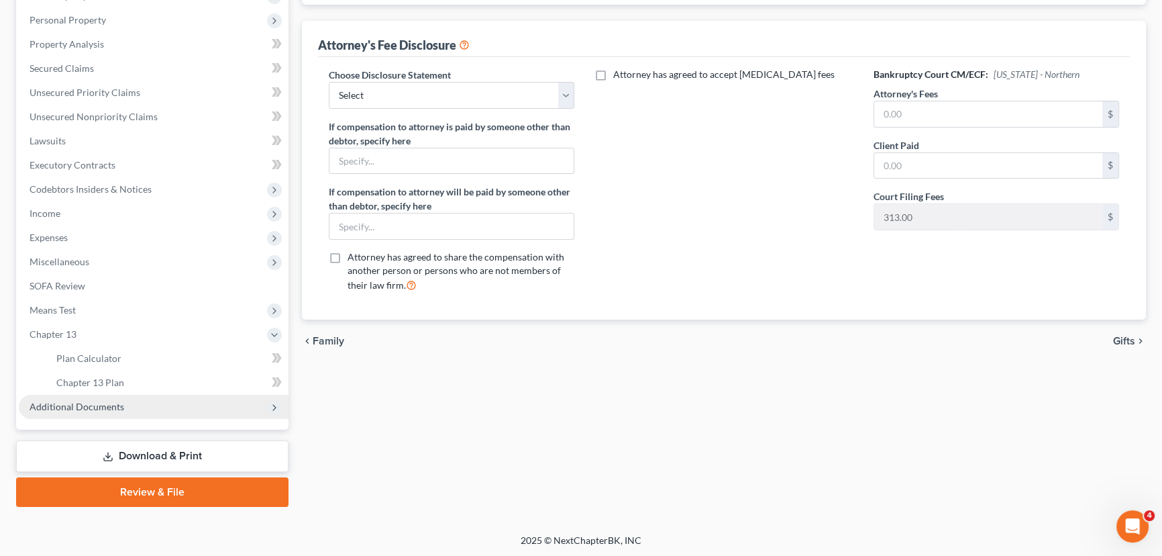
click at [75, 407] on span "Additional Documents" at bounding box center [77, 406] width 95 height 11
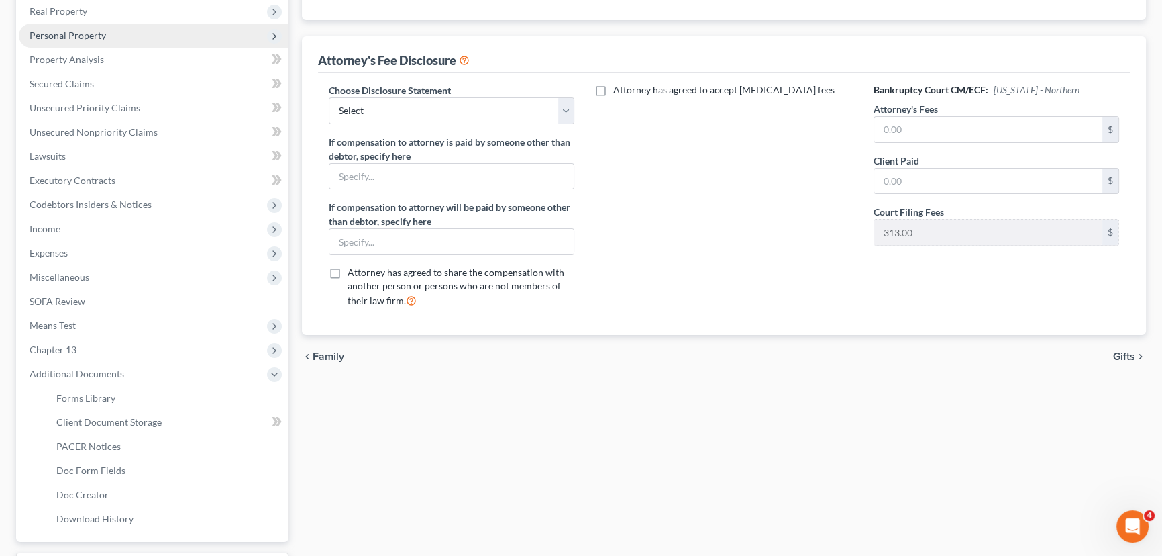
scroll to position [105, 0]
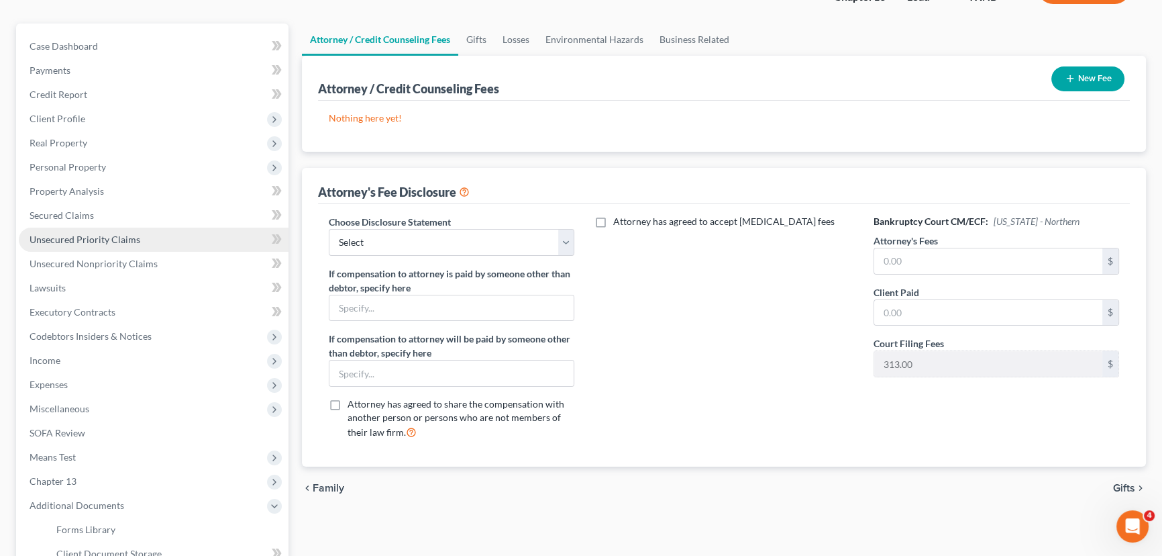
click at [121, 236] on span "Unsecured Priority Claims" at bounding box center [85, 239] width 111 height 11
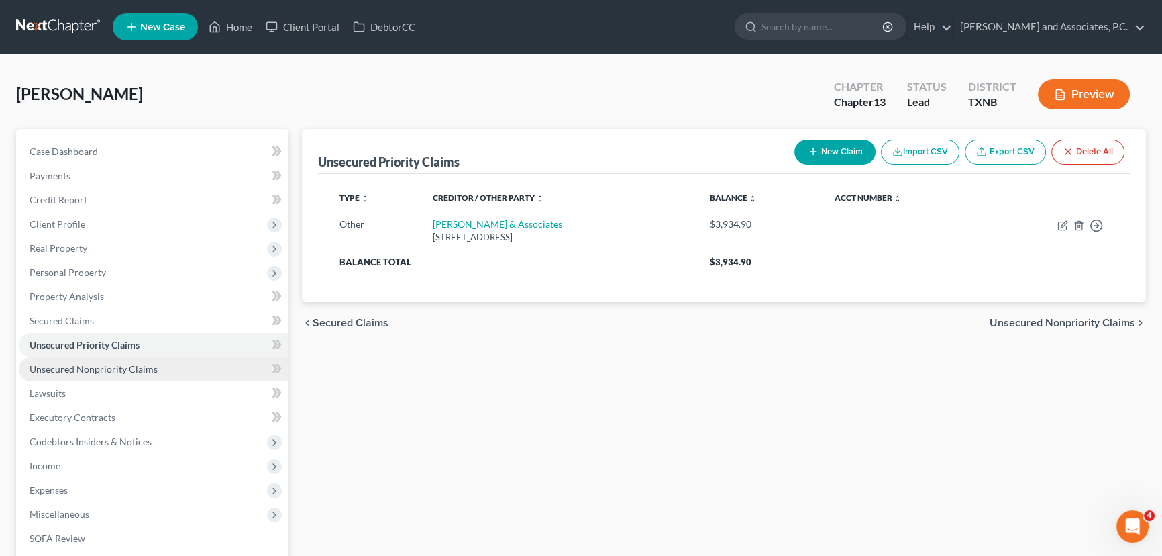
click at [154, 369] on link "Unsecured Nonpriority Claims" at bounding box center [154, 369] width 270 height 24
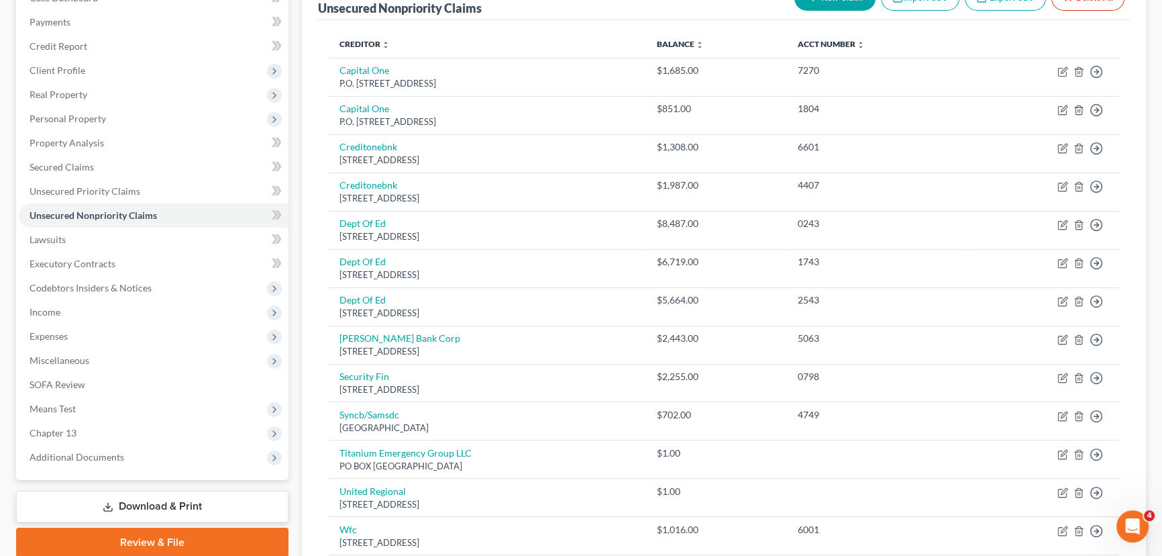
scroll to position [90, 0]
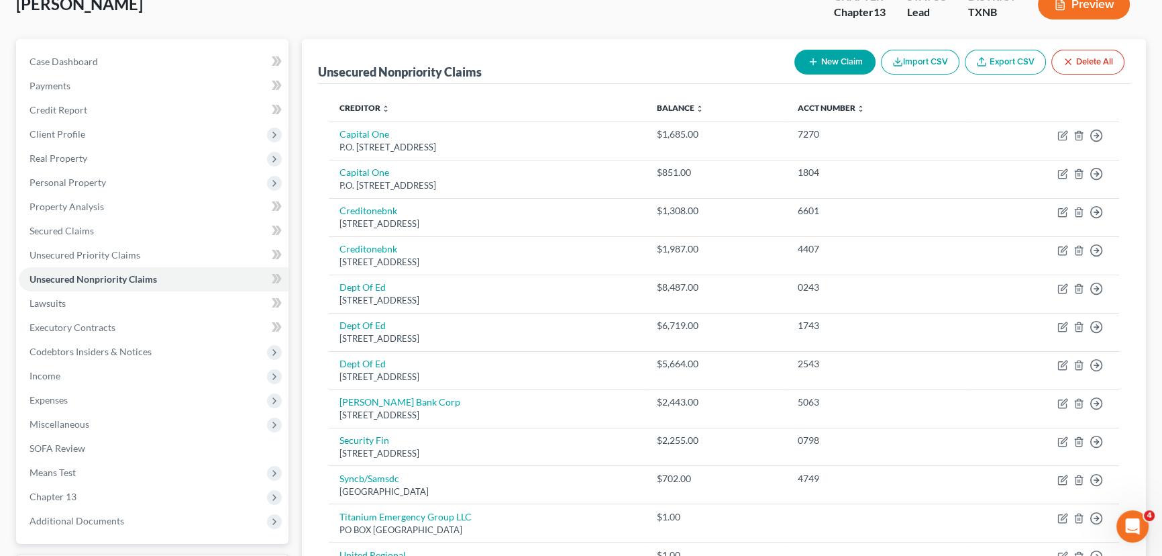
click at [830, 51] on button "New Claim" at bounding box center [835, 62] width 81 height 25
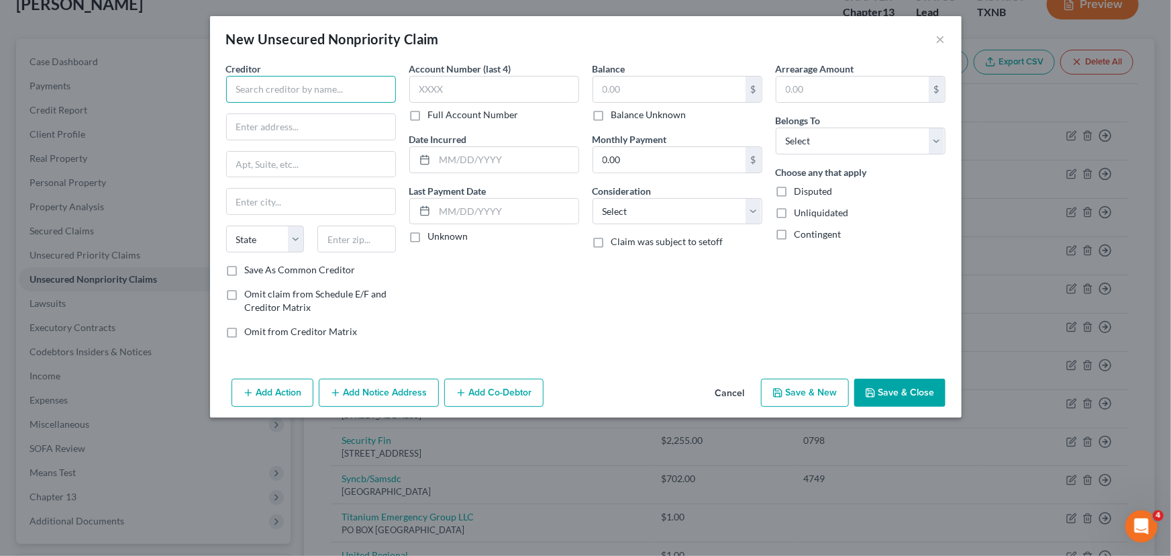
click at [346, 90] on input "text" at bounding box center [311, 89] width 170 height 27
type input "a"
type input "Amazon Prime"
click at [275, 126] on input "text" at bounding box center [311, 126] width 168 height 25
click at [283, 127] on input "text" at bounding box center [311, 126] width 168 height 25
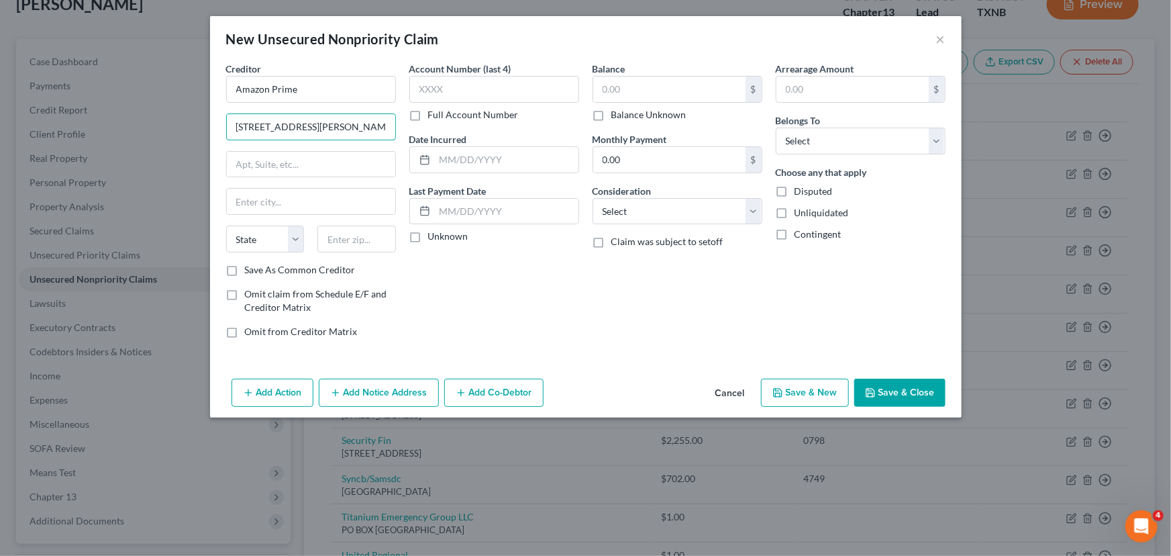
type input "[STREET_ADDRESS][PERSON_NAME]"
click at [348, 242] on input "text" at bounding box center [356, 238] width 79 height 27
type input "98109"
type input "[GEOGRAPHIC_DATA]"
select select "50"
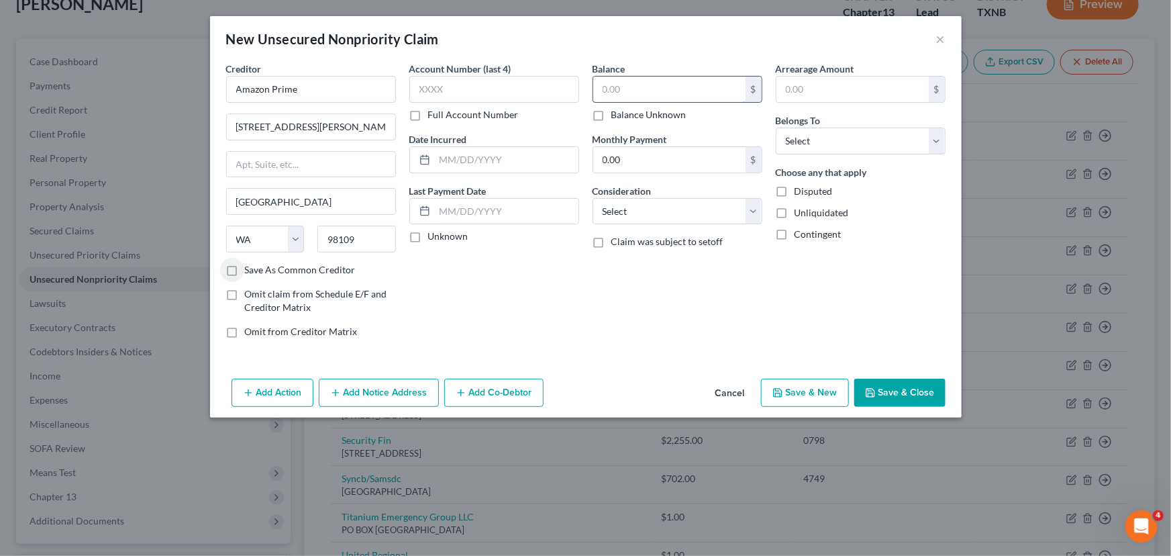
click at [642, 89] on input "text" at bounding box center [669, 88] width 152 height 25
type input "1,014.06"
click at [491, 93] on input "text" at bounding box center [494, 89] width 170 height 27
click at [490, 85] on input "text" at bounding box center [494, 89] width 170 height 27
type input "0071"
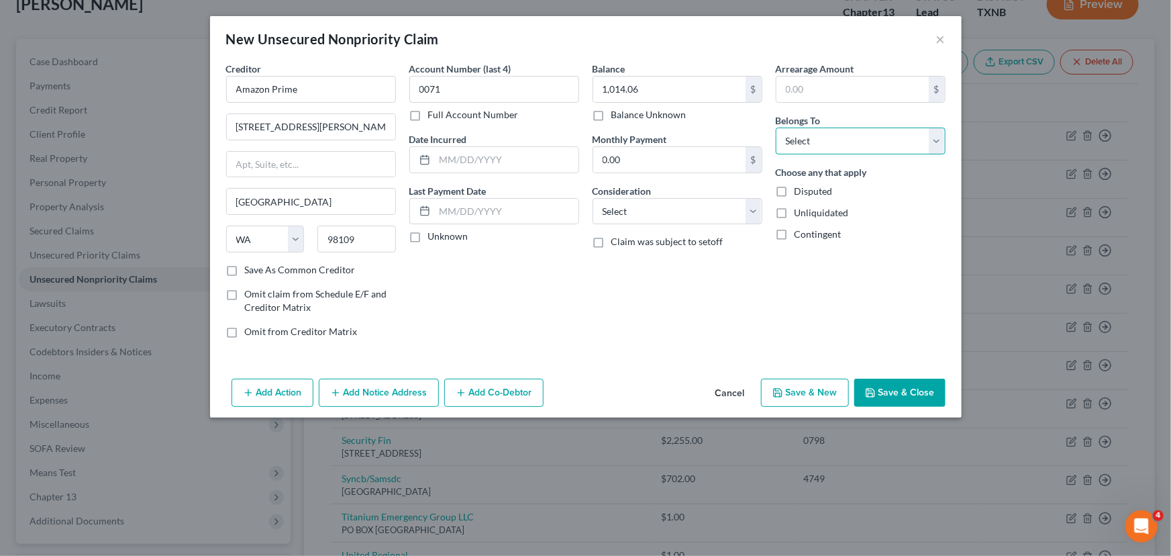
drag, startPoint x: 877, startPoint y: 140, endPoint x: 872, endPoint y: 152, distance: 13.6
click at [877, 140] on select "Select Debtor 1 Only Debtor 2 Only Debtor 1 And Debtor 2 Only At Least One Of T…" at bounding box center [861, 140] width 170 height 27
select select "0"
click at [776, 127] on select "Select Debtor 1 Only Debtor 2 Only Debtor 1 And Debtor 2 Only At Least One Of T…" at bounding box center [861, 140] width 170 height 27
click at [910, 389] on button "Save & Close" at bounding box center [899, 392] width 91 height 28
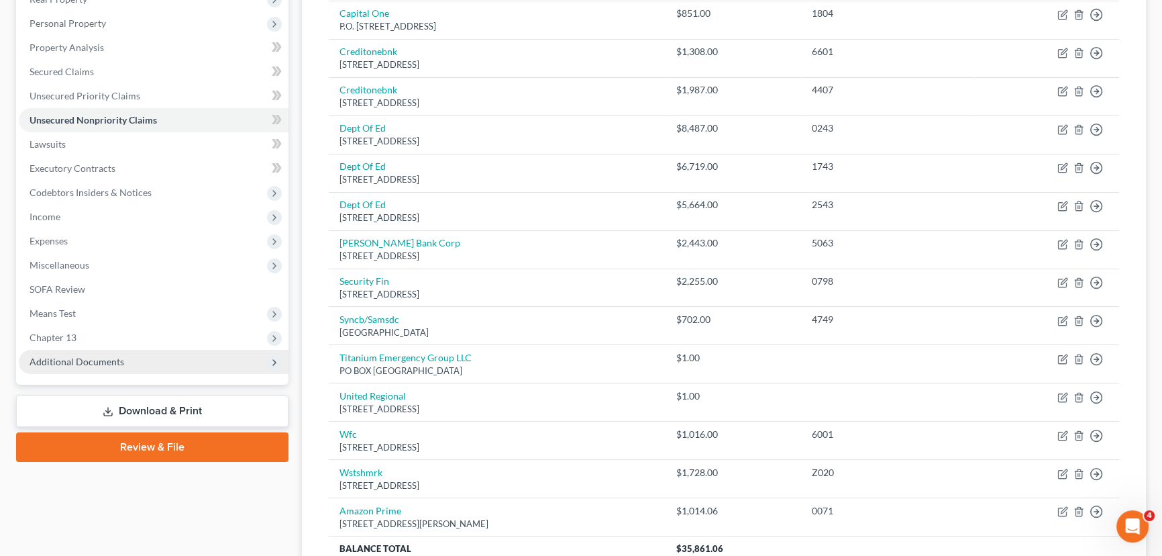
scroll to position [250, 0]
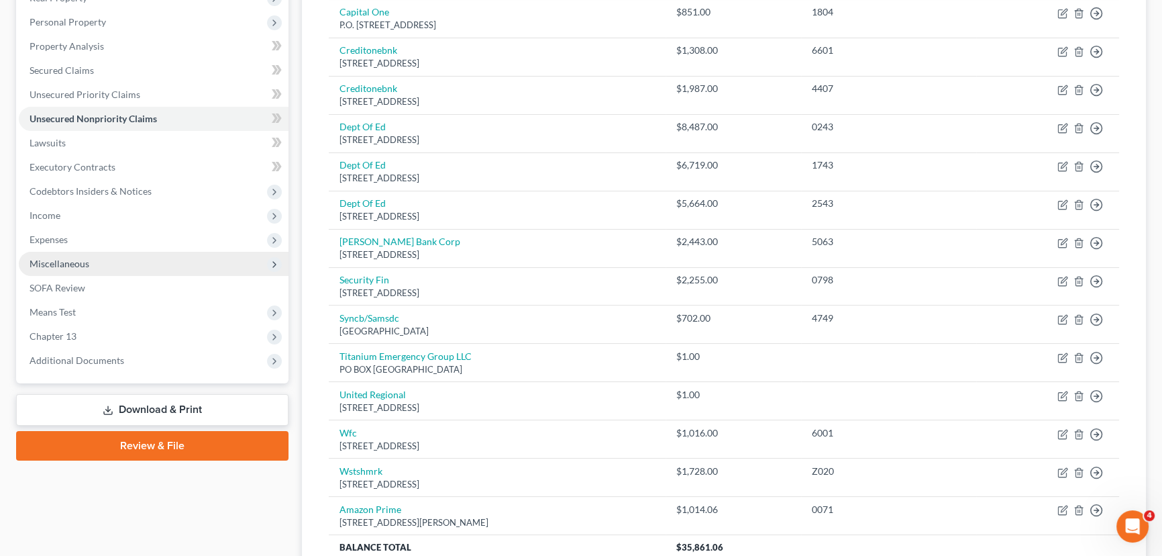
click at [113, 352] on span "Additional Documents" at bounding box center [154, 360] width 270 height 24
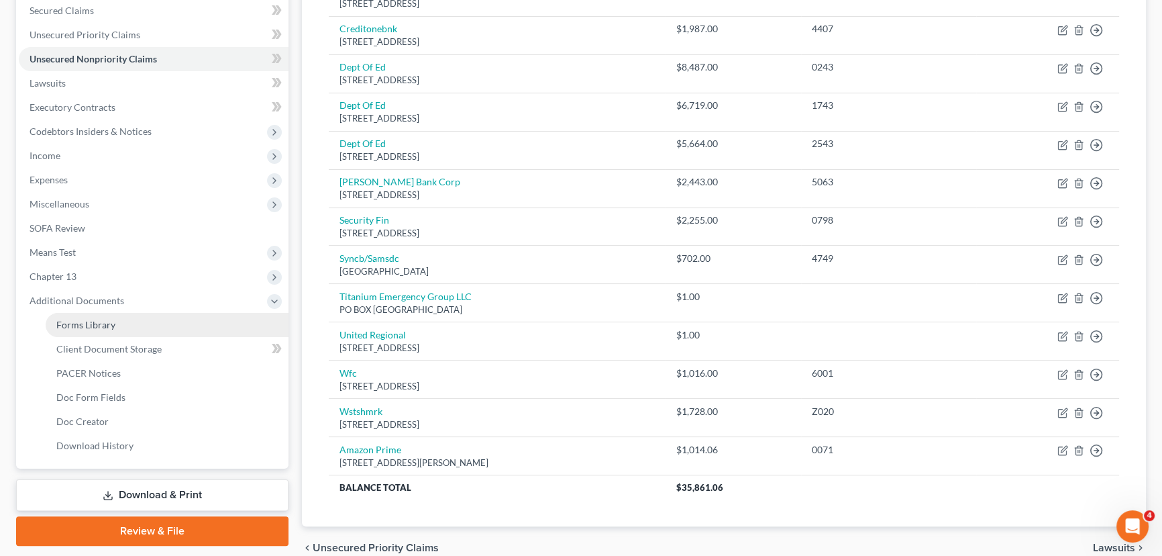
scroll to position [372, 0]
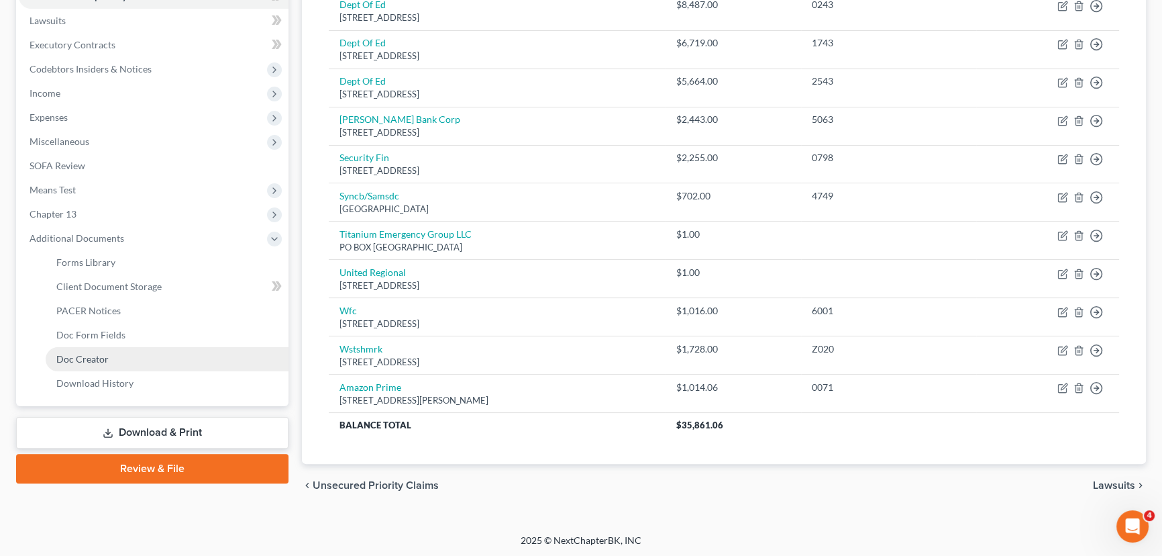
click at [70, 358] on span "Doc Creator" at bounding box center [82, 358] width 52 height 11
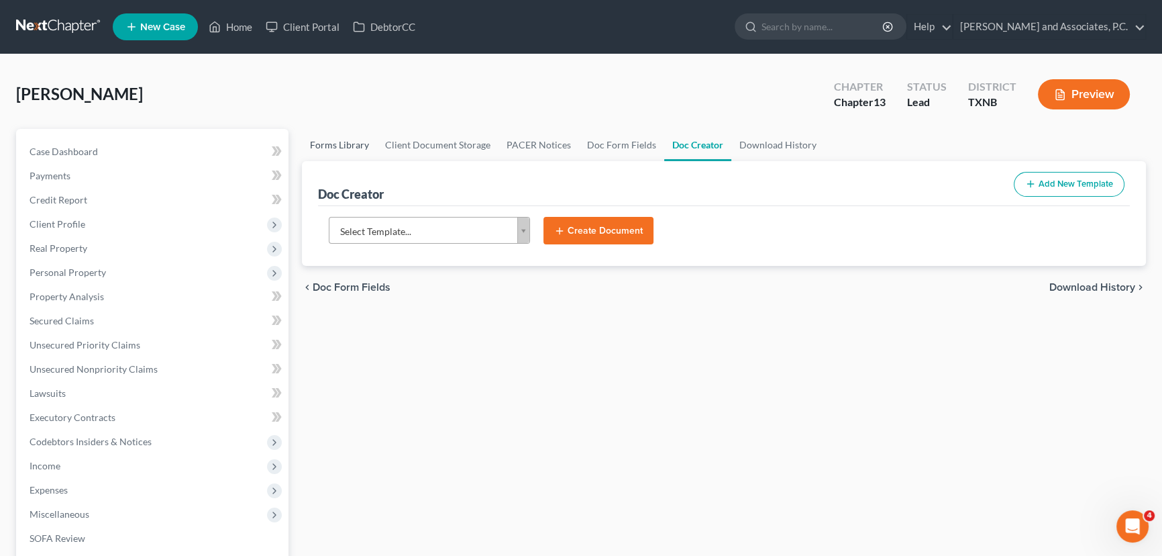
click at [348, 152] on link "Forms Library" at bounding box center [339, 145] width 75 height 32
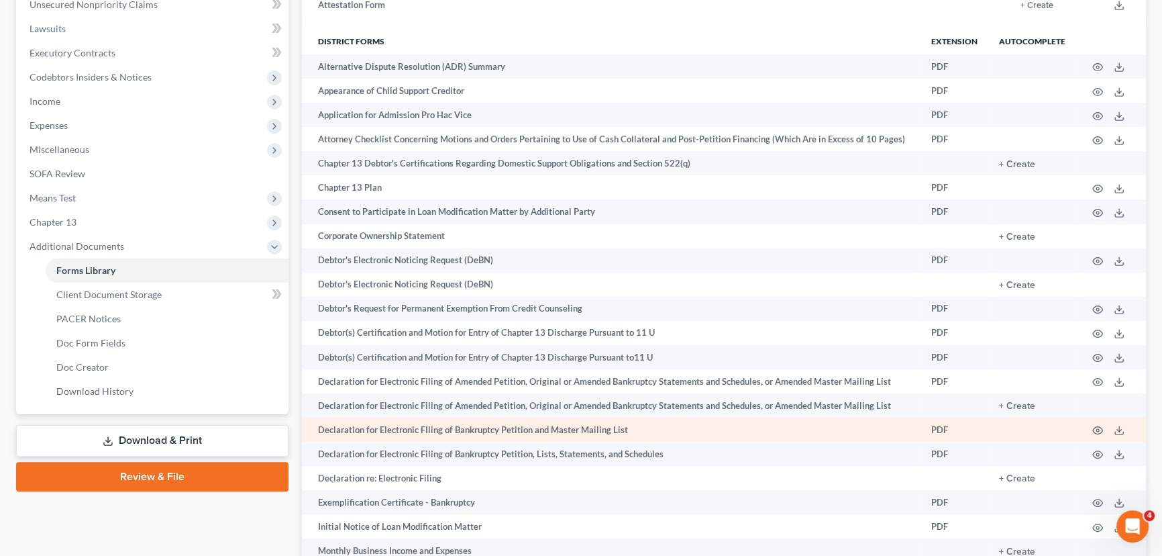
scroll to position [366, 0]
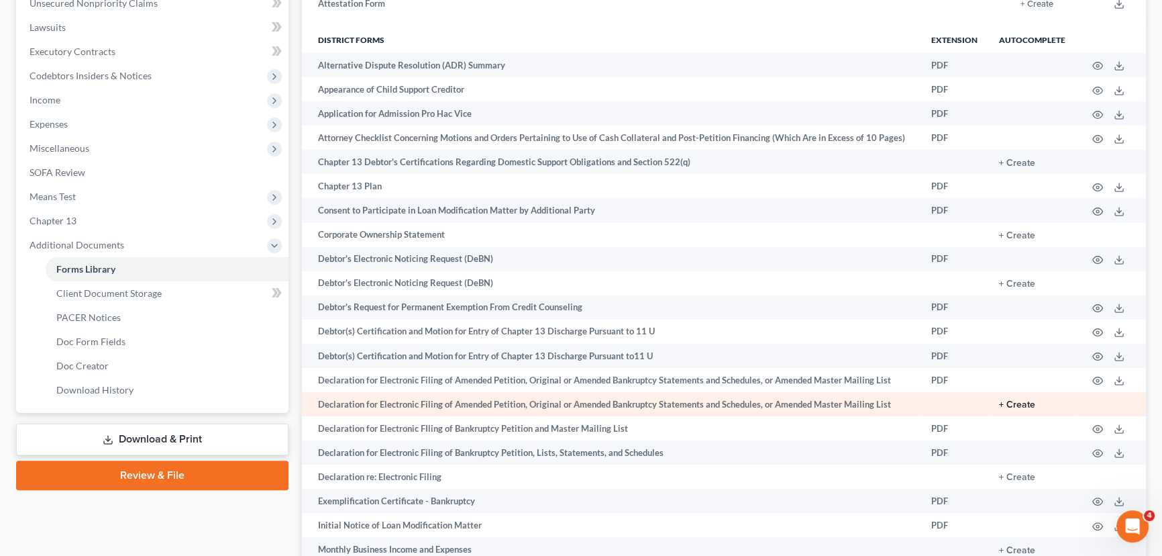
click at [1020, 402] on button "+ Create" at bounding box center [1017, 404] width 36 height 9
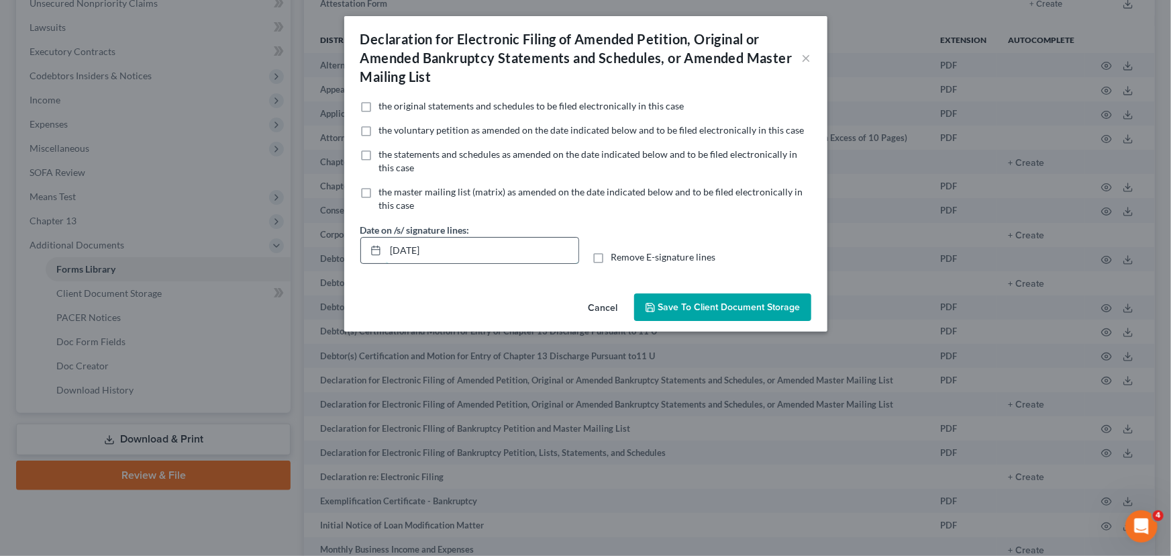
drag, startPoint x: 485, startPoint y: 252, endPoint x: 376, endPoint y: 252, distance: 109.4
click at [376, 252] on div "[DATE]" at bounding box center [469, 250] width 219 height 27
click at [611, 253] on label "Remove E-signature lines" at bounding box center [663, 256] width 105 height 13
click at [617, 253] on input "Remove E-signature lines" at bounding box center [621, 254] width 9 height 9
checkbox input "true"
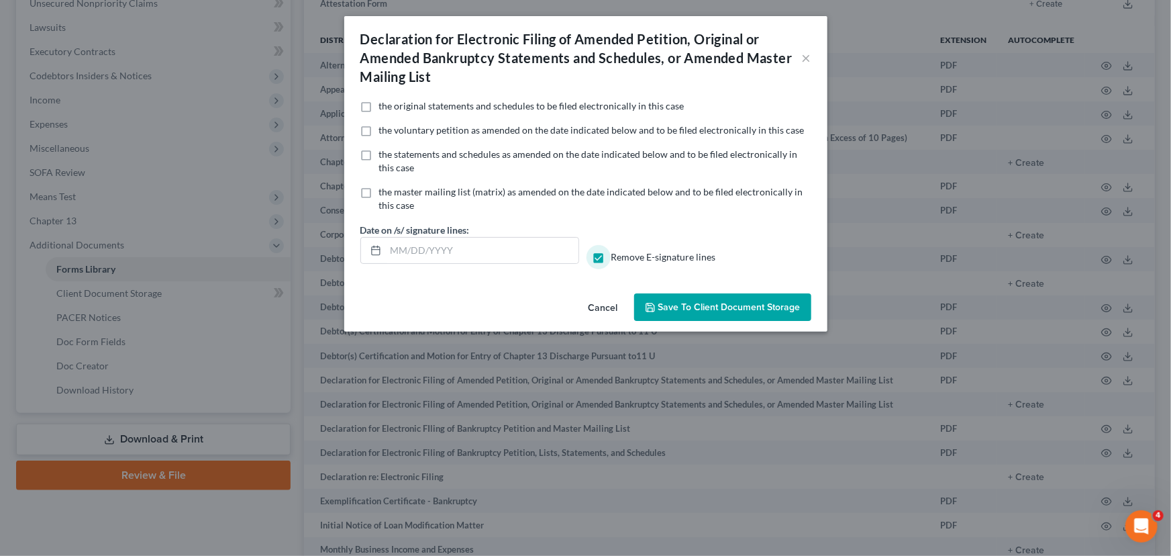
click at [717, 305] on span "Save to Client Document Storage" at bounding box center [729, 306] width 142 height 11
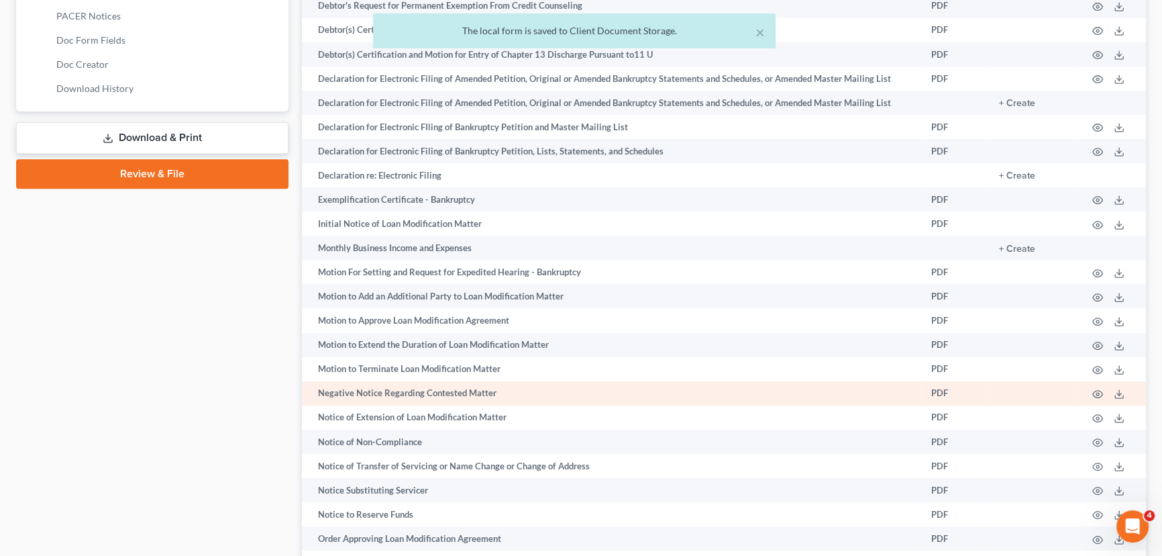
scroll to position [671, 0]
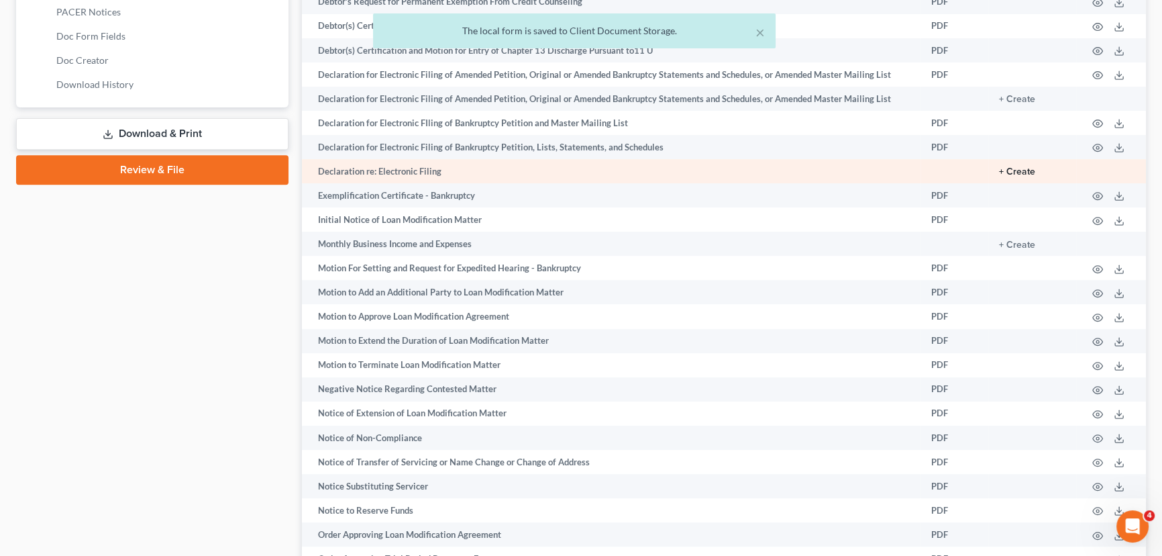
click at [1027, 167] on button "+ Create" at bounding box center [1017, 171] width 36 height 9
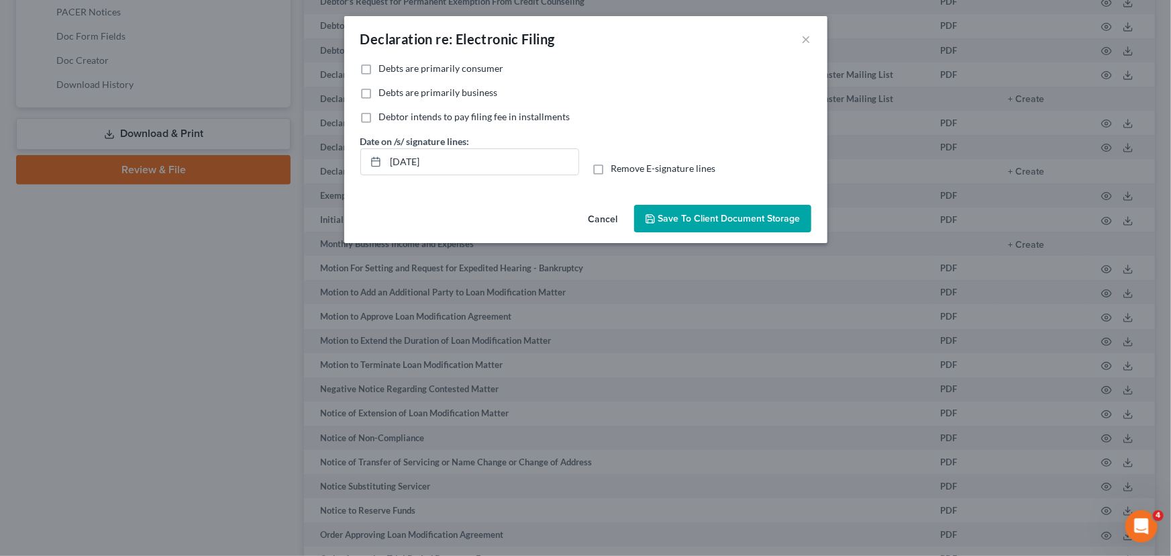
click at [379, 68] on label "Debts are primarily consumer" at bounding box center [441, 68] width 125 height 13
click at [385, 68] on input "Debts are primarily consumer" at bounding box center [389, 66] width 9 height 9
checkbox input "true"
click at [611, 167] on label "Remove E-signature lines" at bounding box center [663, 168] width 105 height 13
click at [617, 167] on input "Remove E-signature lines" at bounding box center [621, 166] width 9 height 9
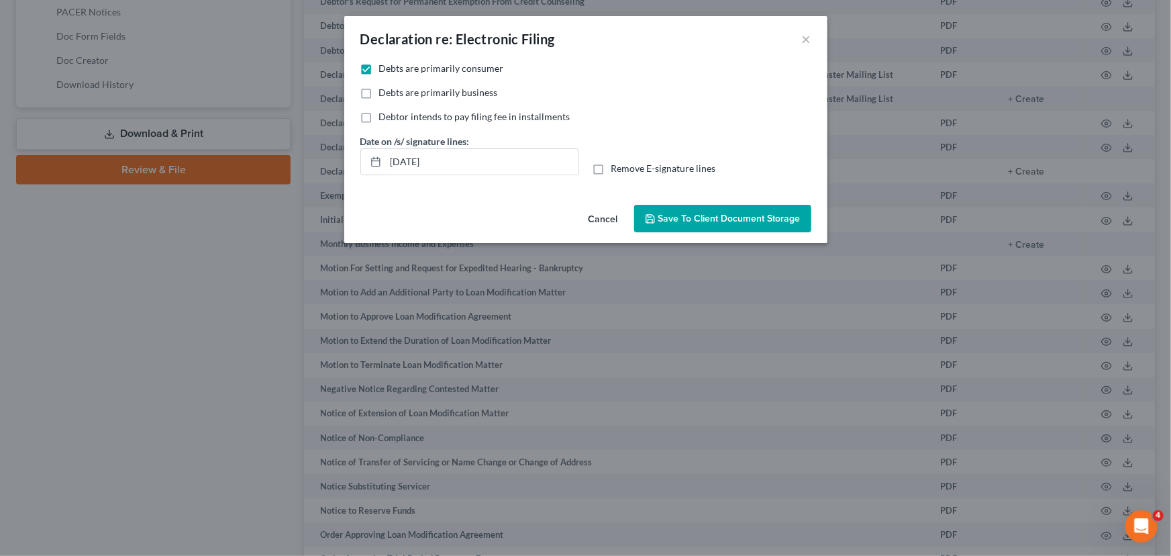
checkbox input "true"
click at [735, 216] on span "Save to Client Document Storage" at bounding box center [729, 218] width 142 height 11
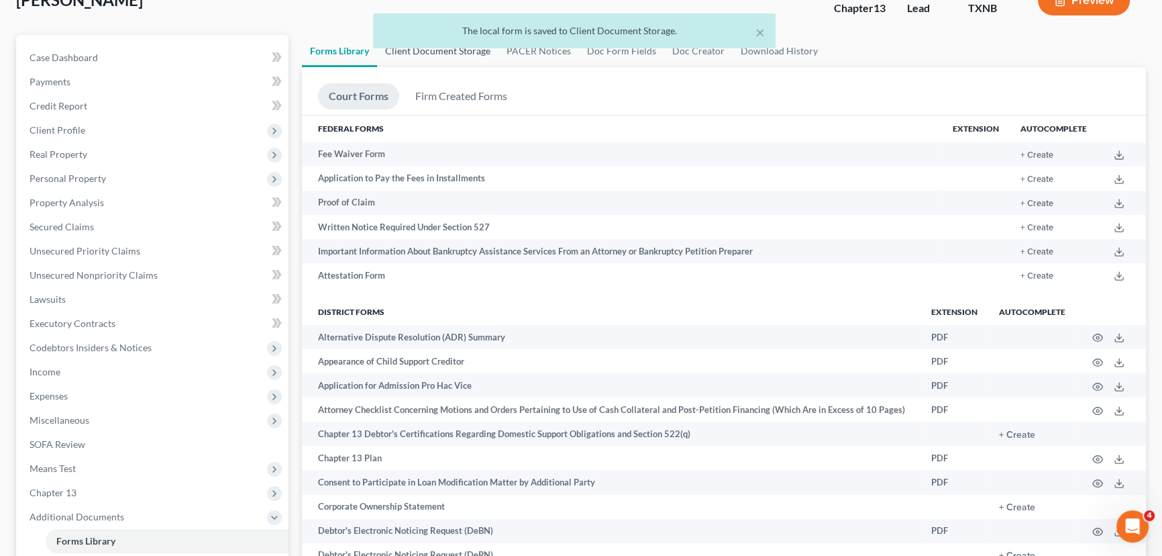
scroll to position [0, 0]
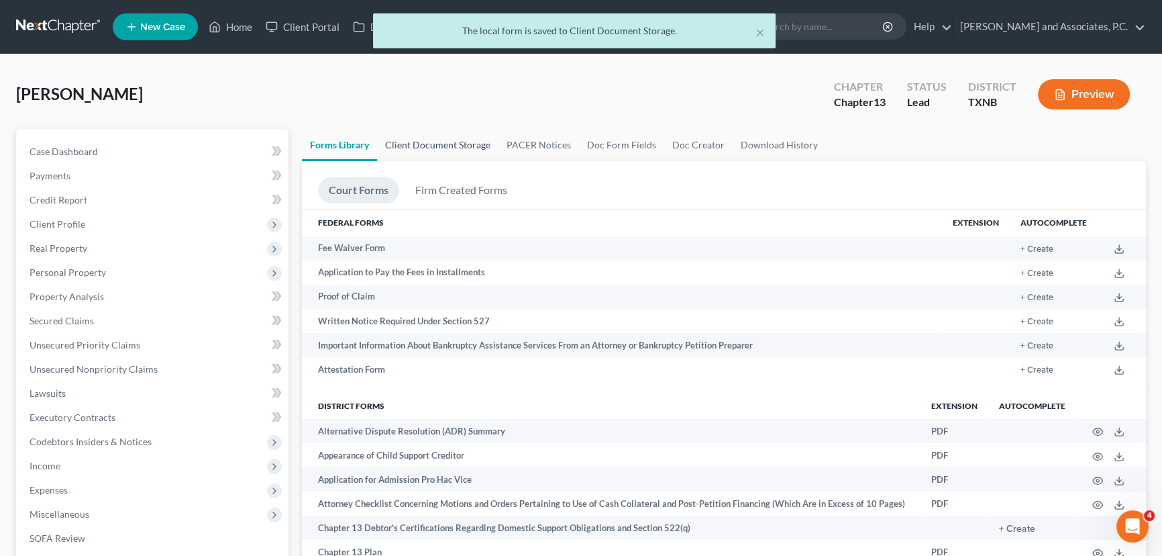
click at [433, 154] on link "Client Document Storage" at bounding box center [437, 145] width 121 height 32
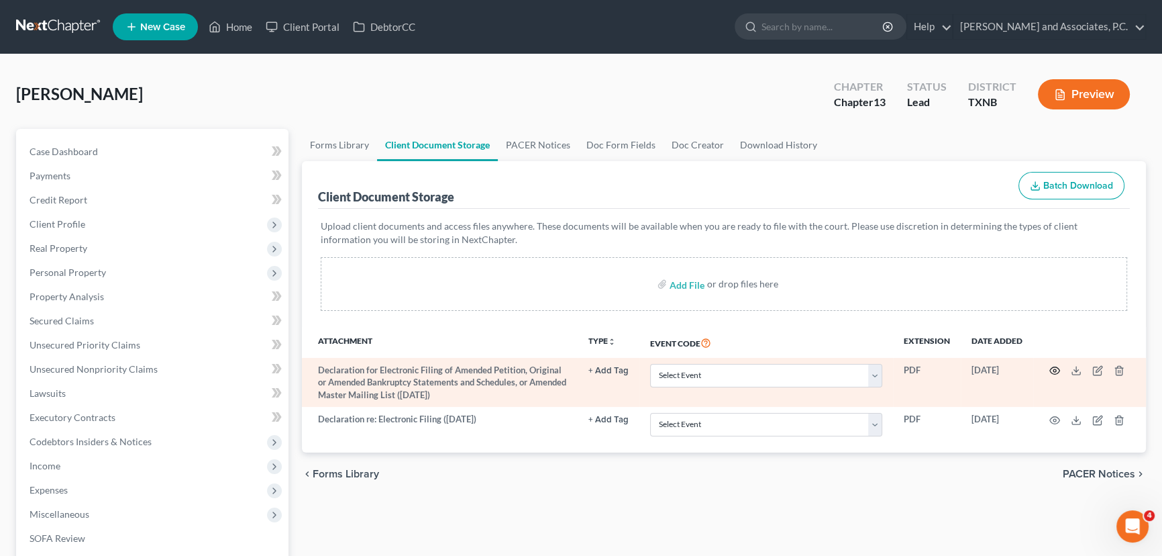
click at [1056, 370] on icon "button" at bounding box center [1054, 370] width 11 height 11
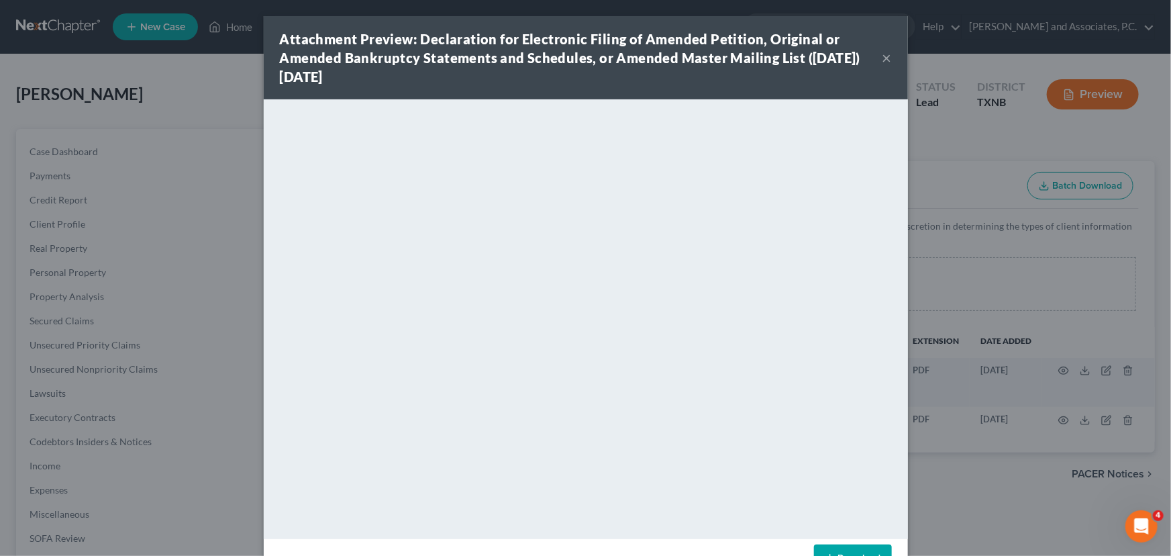
click at [882, 59] on button "×" at bounding box center [886, 58] width 9 height 16
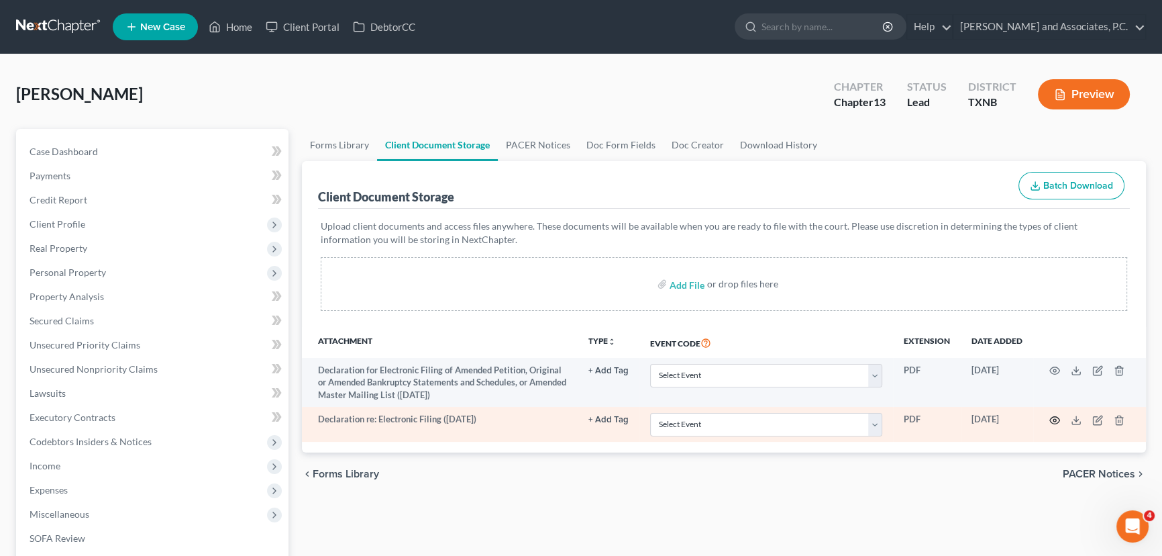
click at [1050, 417] on icon "button" at bounding box center [1055, 419] width 10 height 7
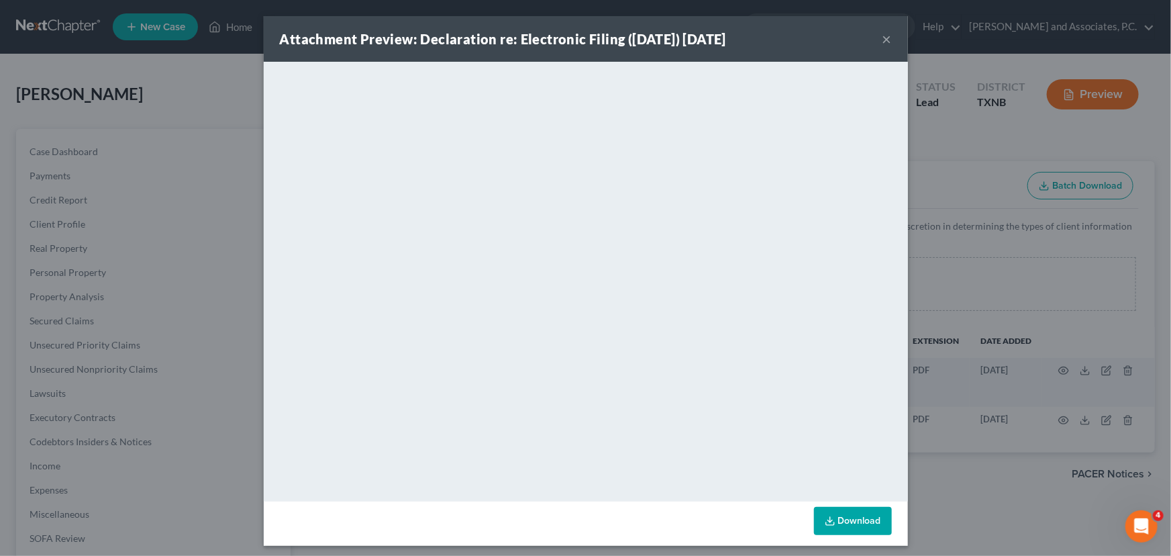
click at [882, 37] on button "×" at bounding box center [886, 39] width 9 height 16
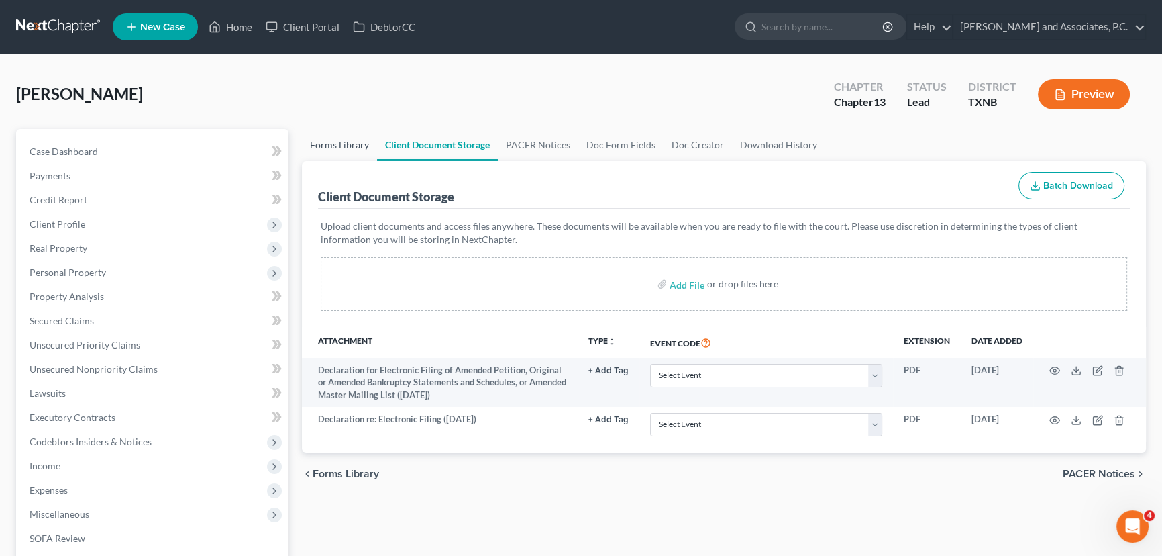
click at [331, 148] on link "Forms Library" at bounding box center [339, 145] width 75 height 32
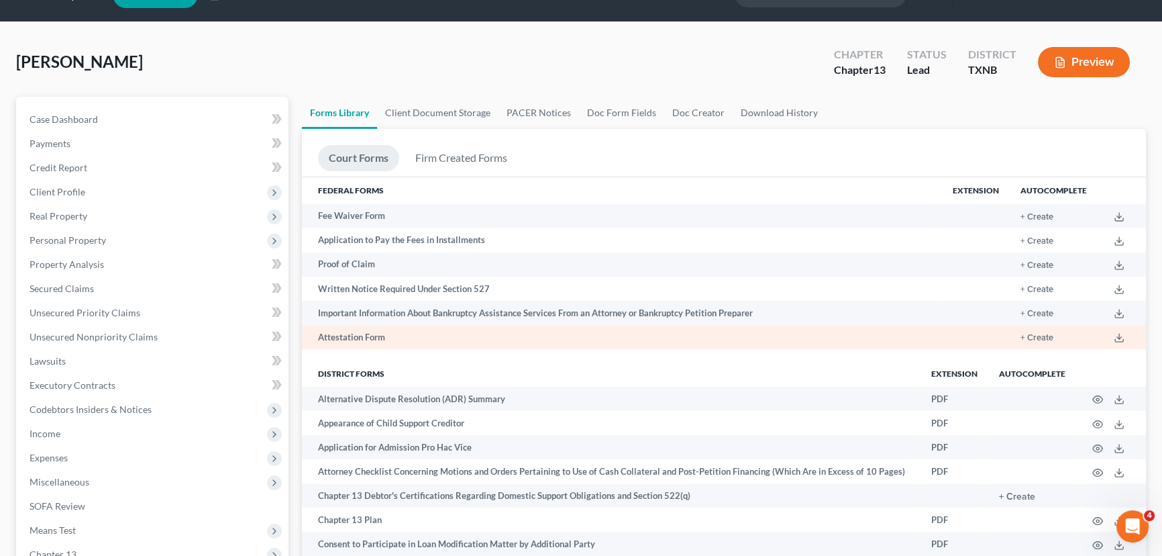
scroll to position [60, 0]
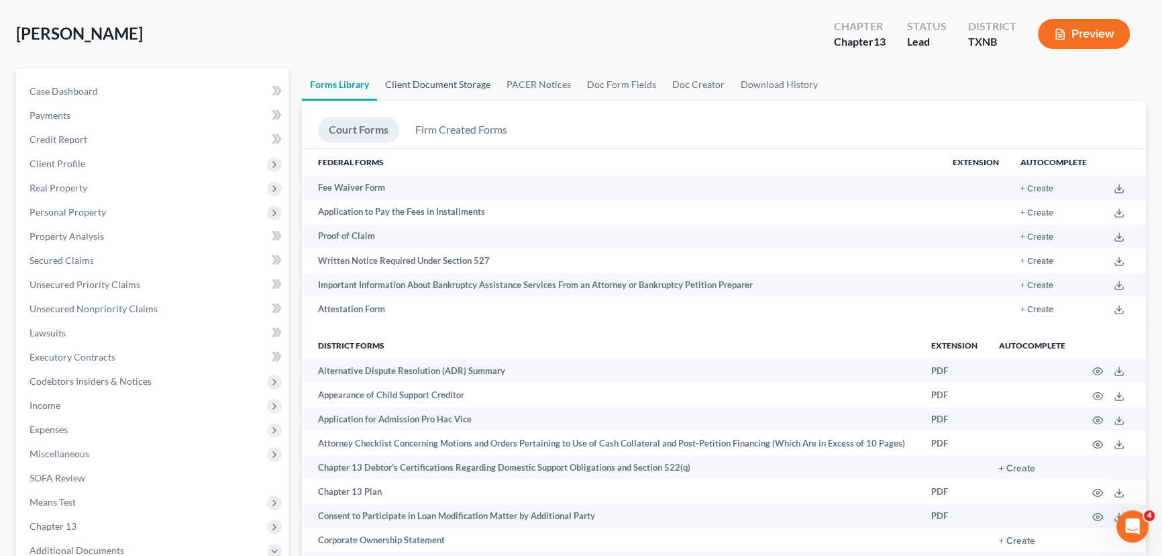
click at [421, 87] on link "Client Document Storage" at bounding box center [437, 84] width 121 height 32
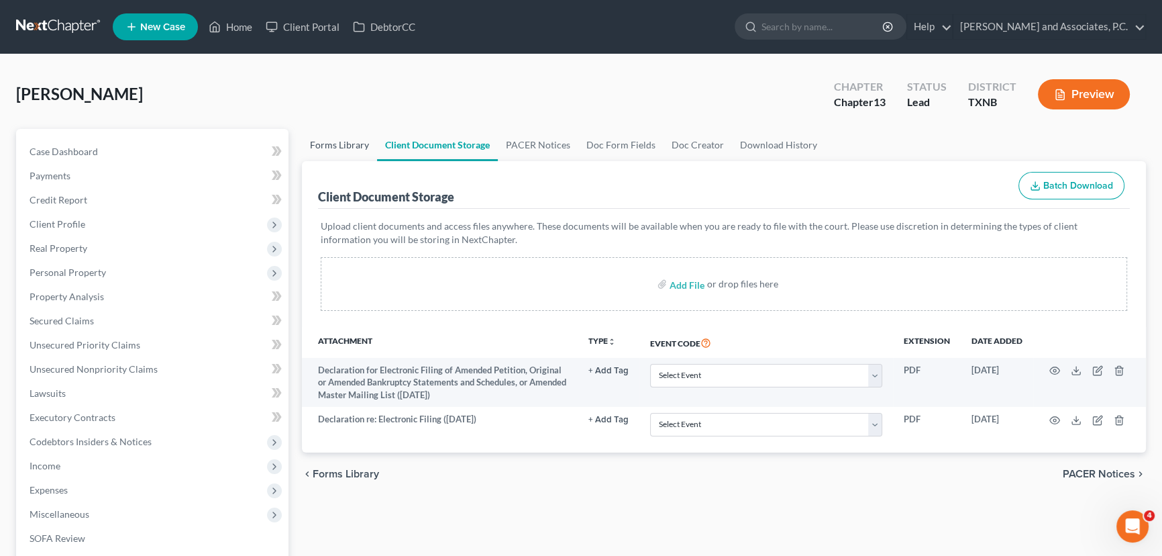
click at [345, 141] on link "Forms Library" at bounding box center [339, 145] width 75 height 32
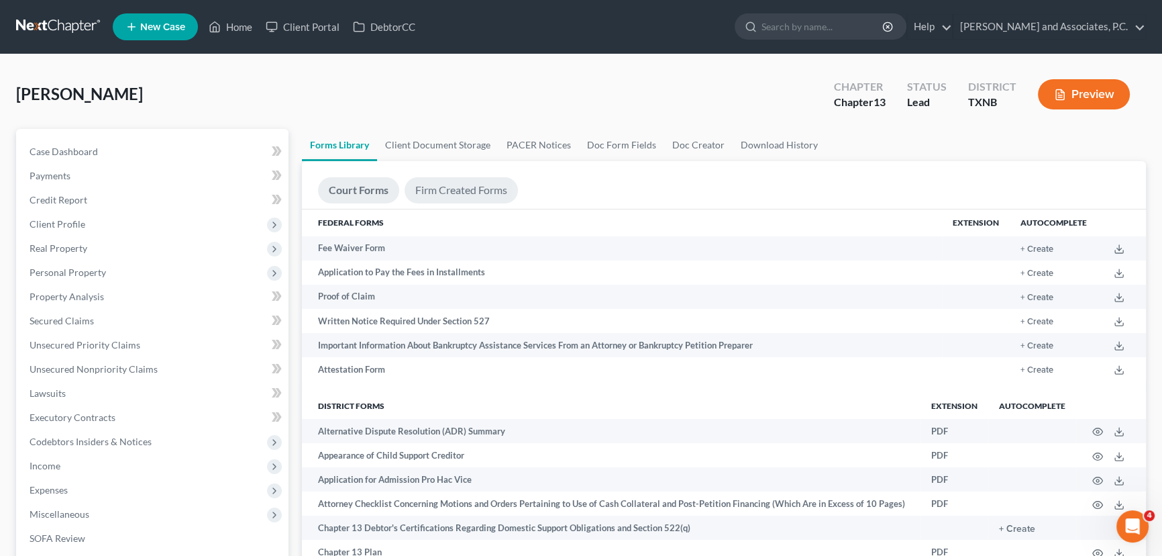
click at [439, 193] on link "Firm Created Forms" at bounding box center [461, 190] width 113 height 26
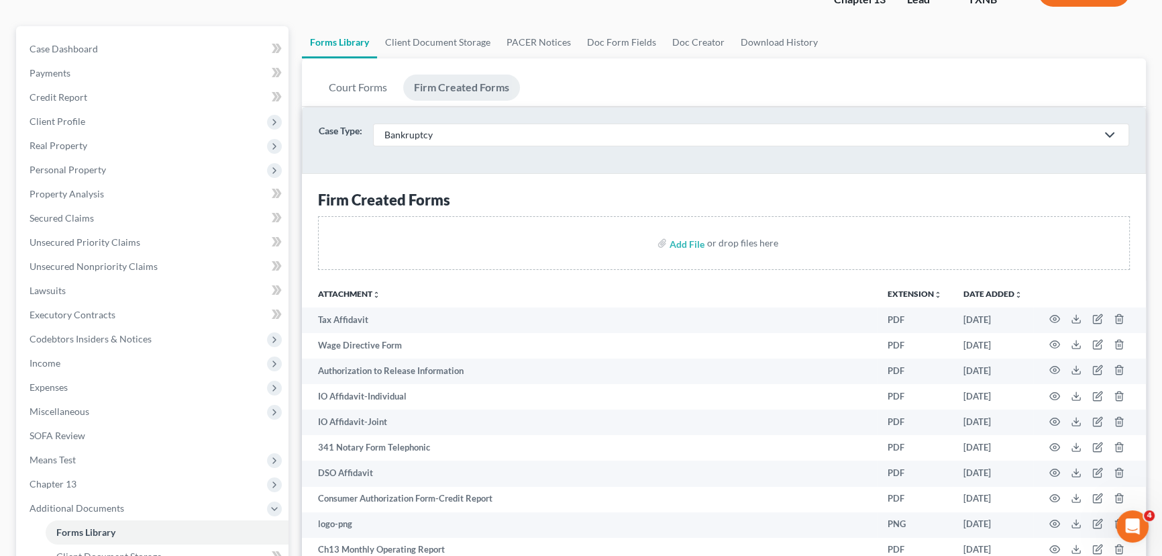
scroll to position [183, 0]
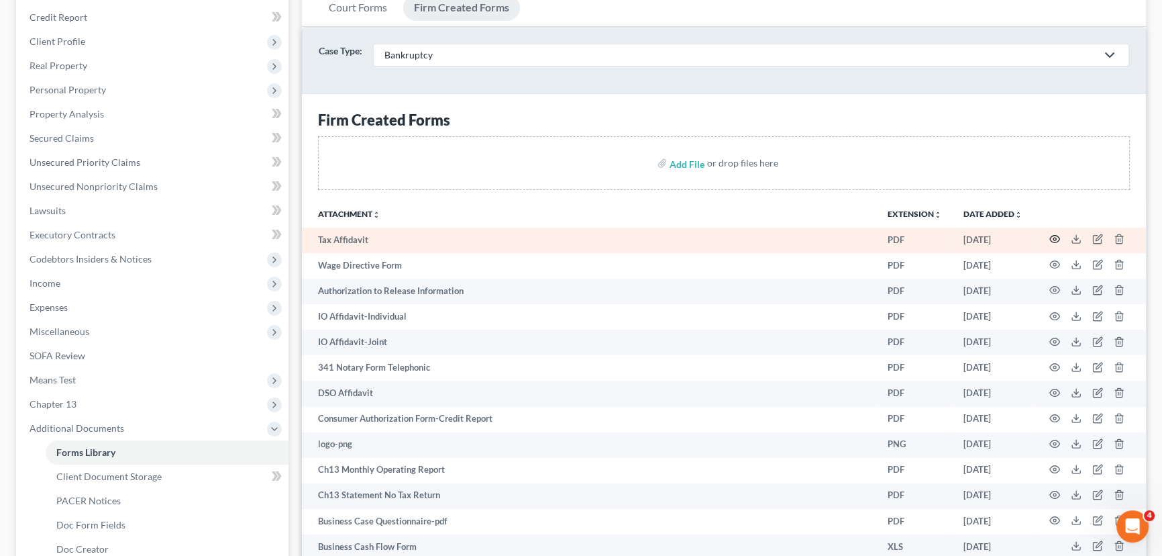
click at [1054, 239] on icon "button" at bounding box center [1054, 239] width 11 height 11
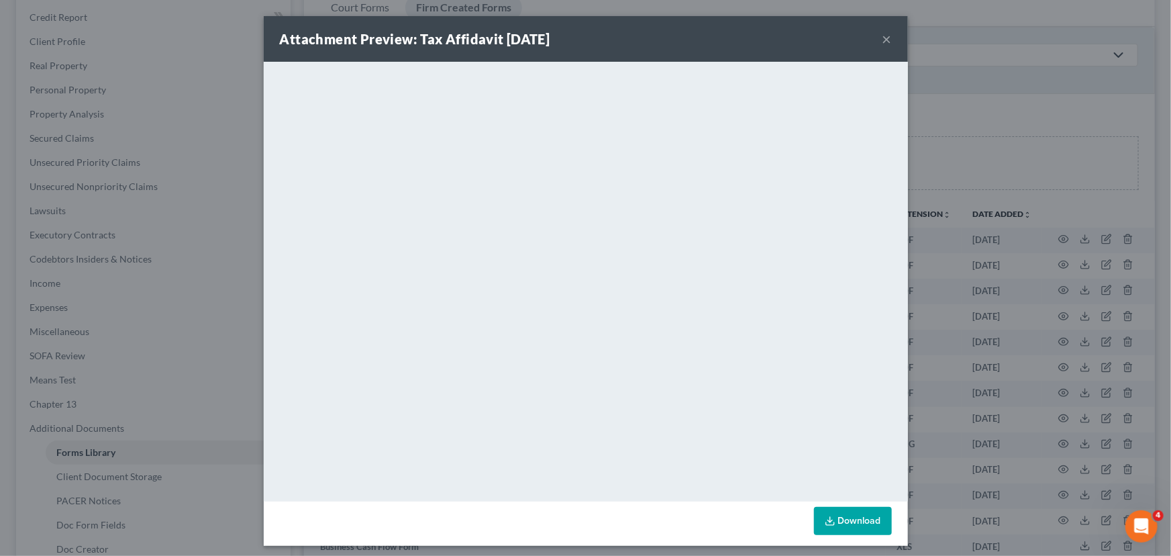
click at [882, 37] on button "×" at bounding box center [886, 39] width 9 height 16
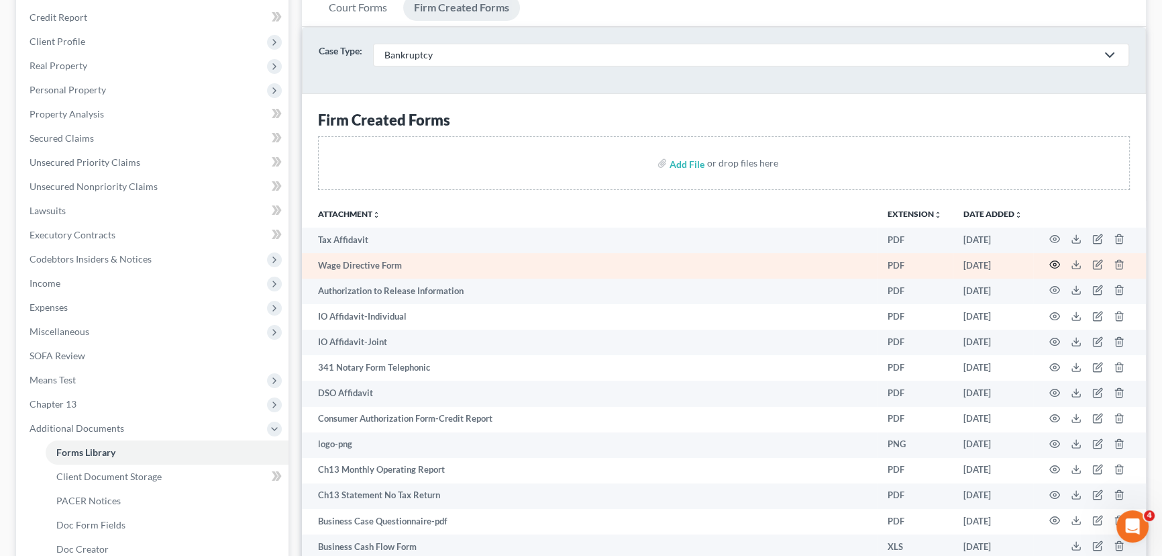
click at [1056, 262] on icon "button" at bounding box center [1054, 264] width 11 height 11
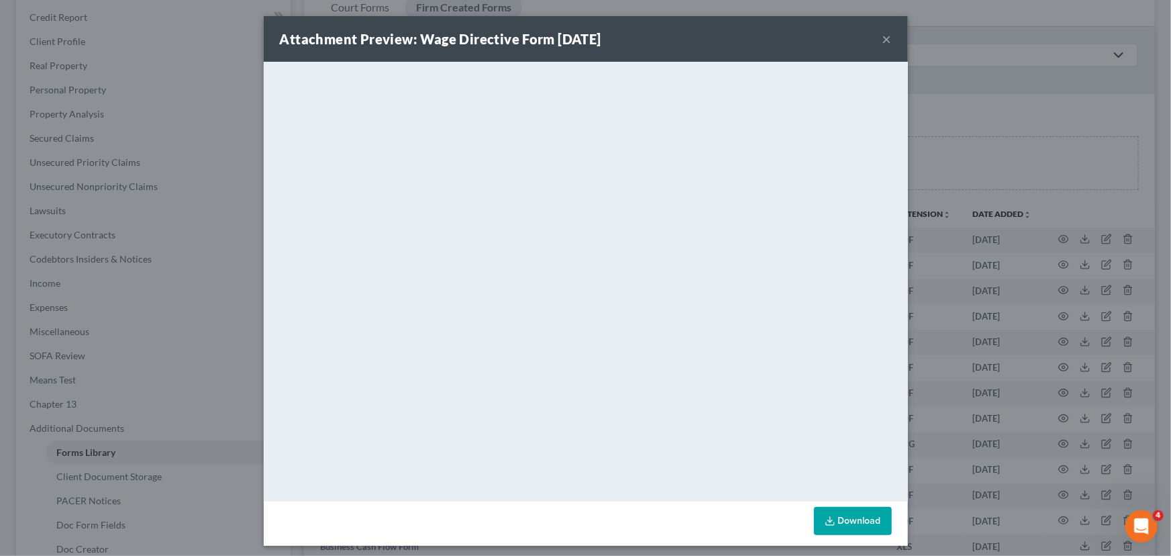
click at [886, 40] on button "×" at bounding box center [886, 39] width 9 height 16
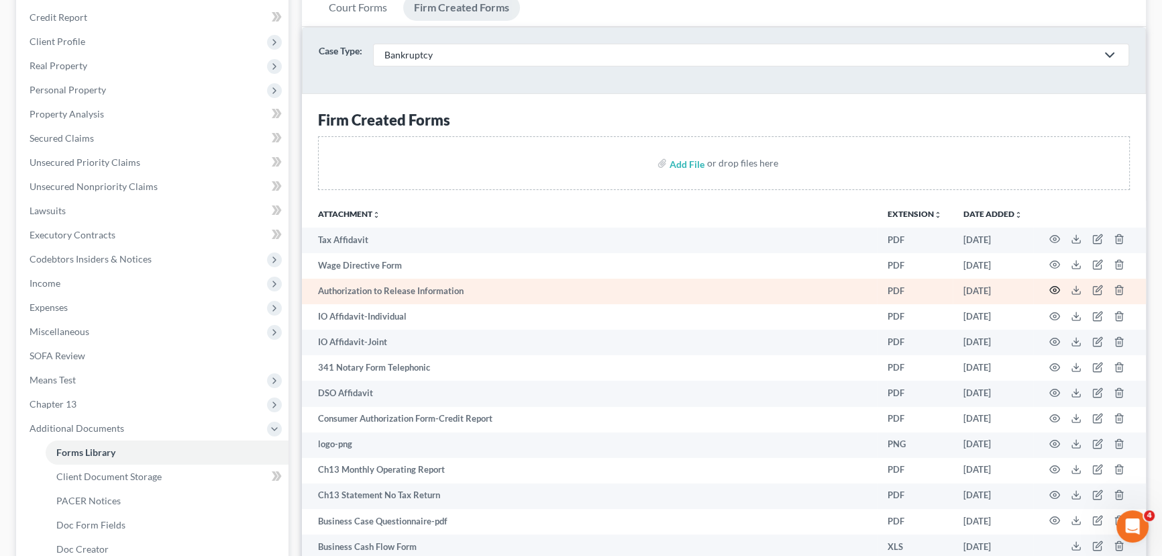
click at [1054, 289] on circle "button" at bounding box center [1055, 290] width 3 height 3
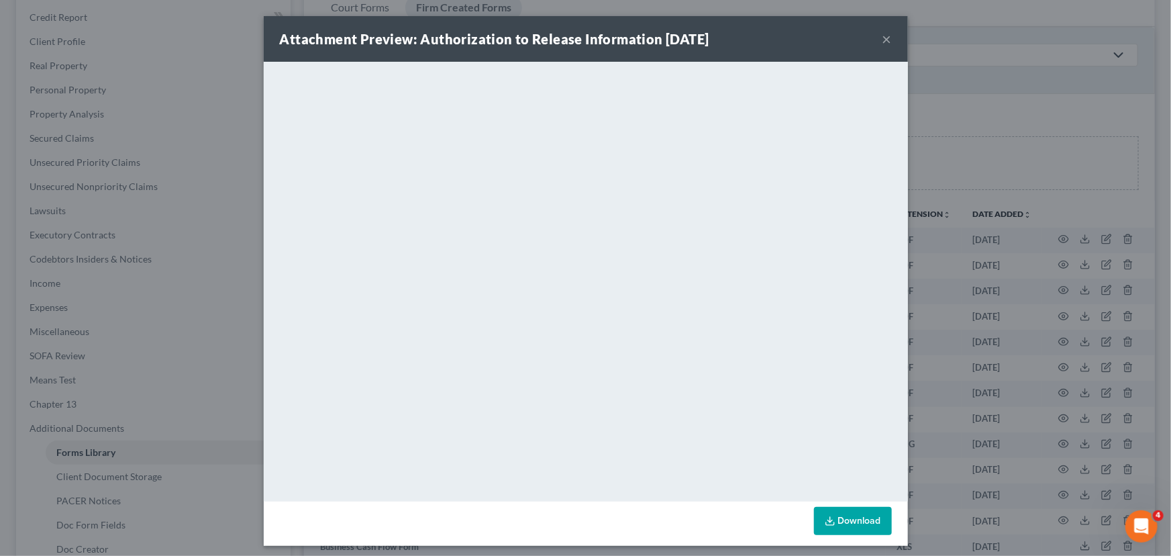
click at [882, 35] on button "×" at bounding box center [886, 39] width 9 height 16
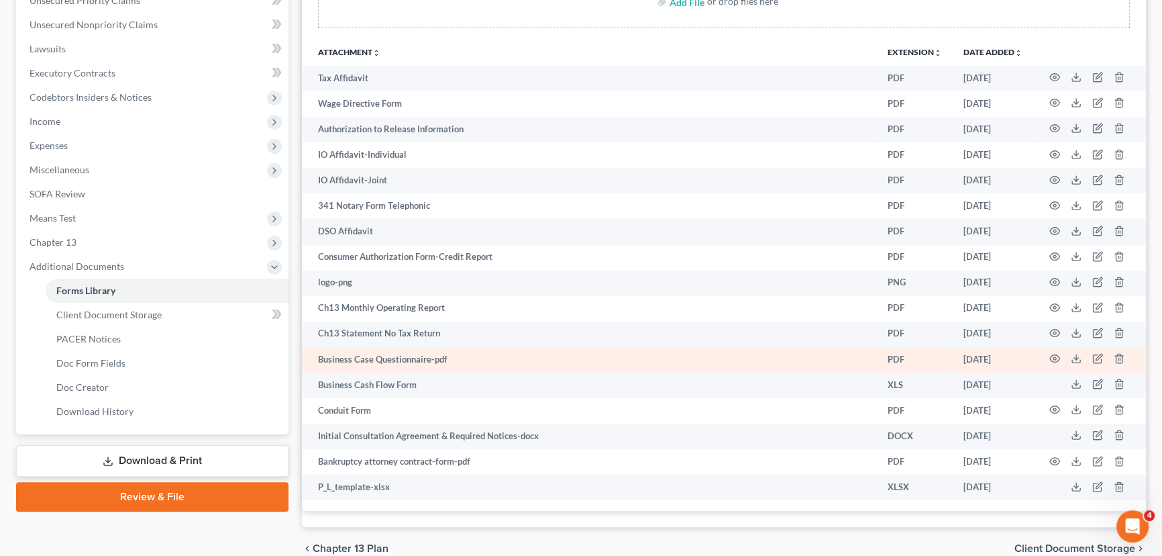
scroll to position [366, 0]
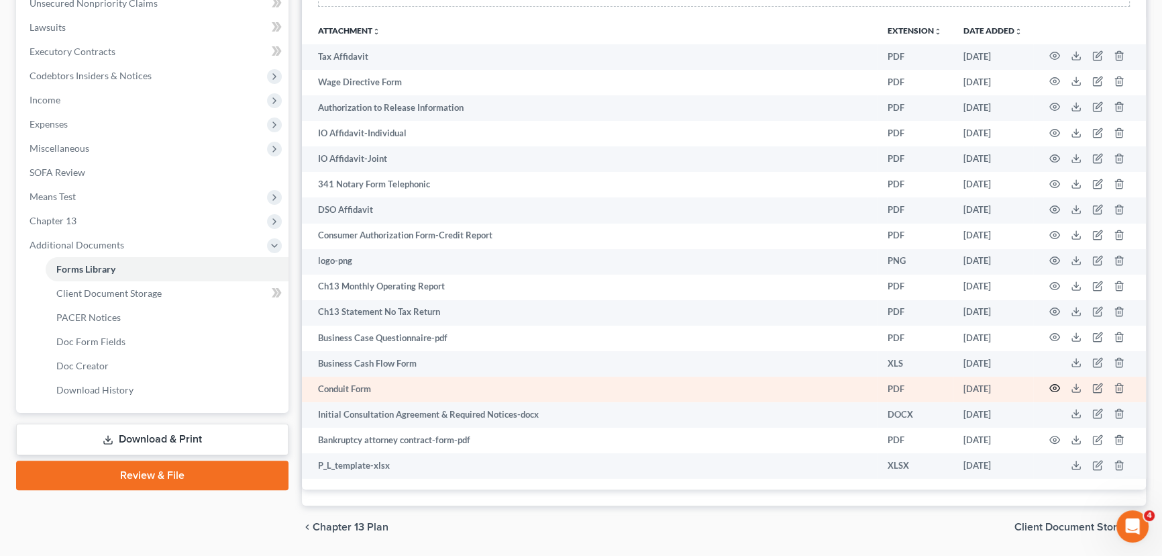
click at [1050, 385] on icon "button" at bounding box center [1055, 388] width 10 height 7
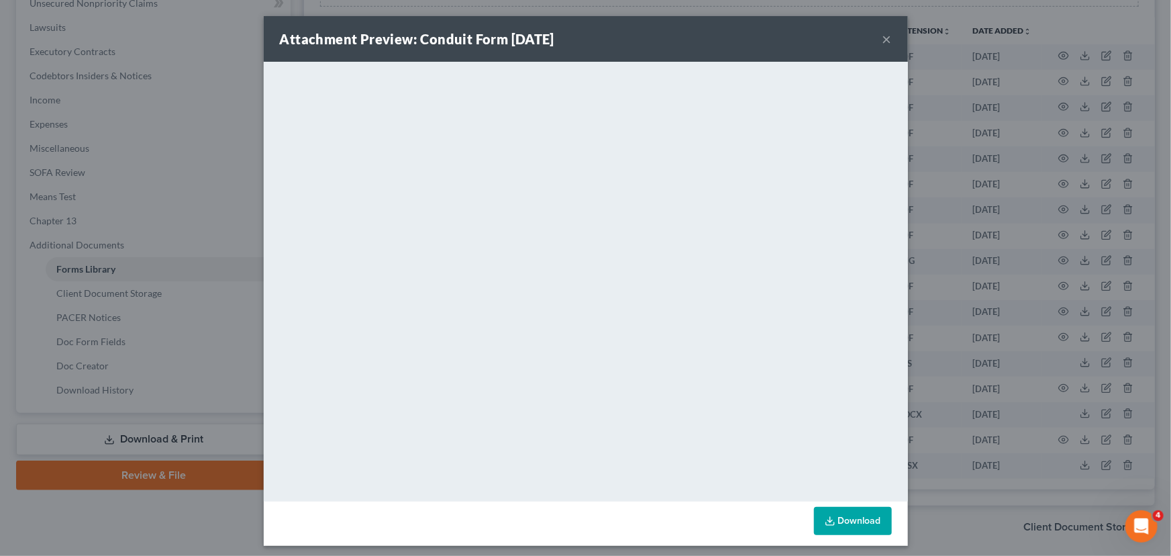
click at [884, 38] on button "×" at bounding box center [886, 39] width 9 height 16
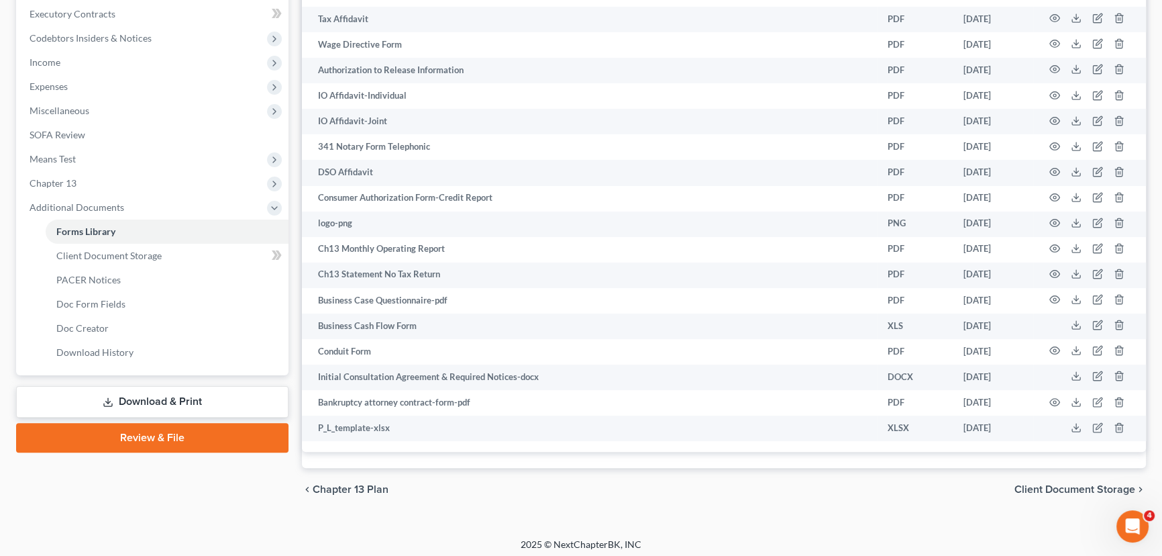
click at [172, 386] on link "Download & Print" at bounding box center [152, 402] width 272 height 32
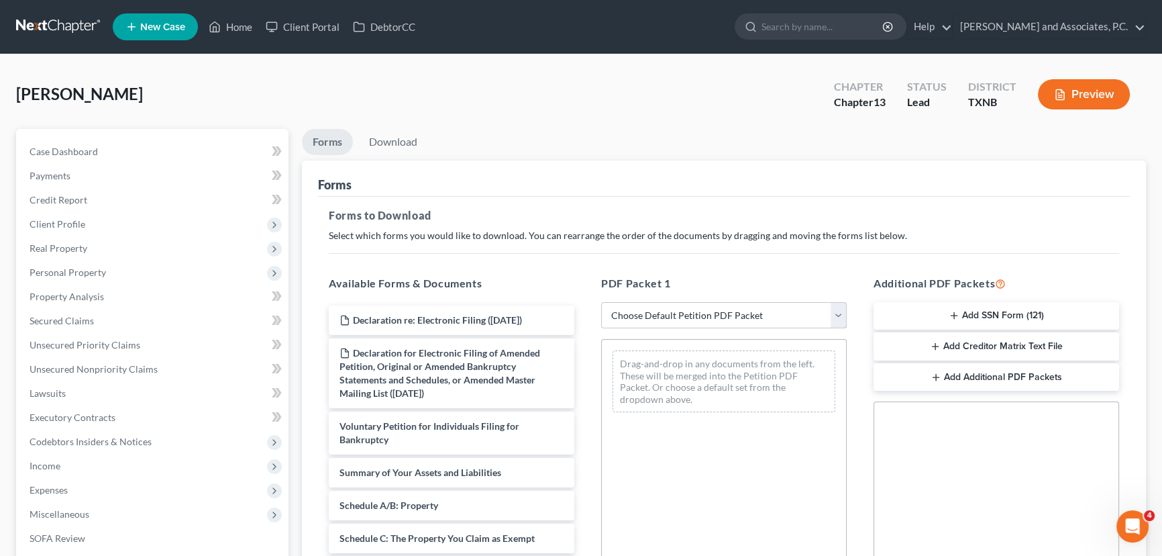
drag, startPoint x: 655, startPoint y: 316, endPoint x: 651, endPoint y: 326, distance: 10.8
click at [655, 316] on select "Choose Default Petition PDF Packet Complete Bankruptcy Petition (all forms and …" at bounding box center [724, 315] width 246 height 27
select select "3"
click at [601, 302] on select "Choose Default Petition PDF Packet Complete Bankruptcy Petition (all forms and …" at bounding box center [724, 315] width 246 height 27
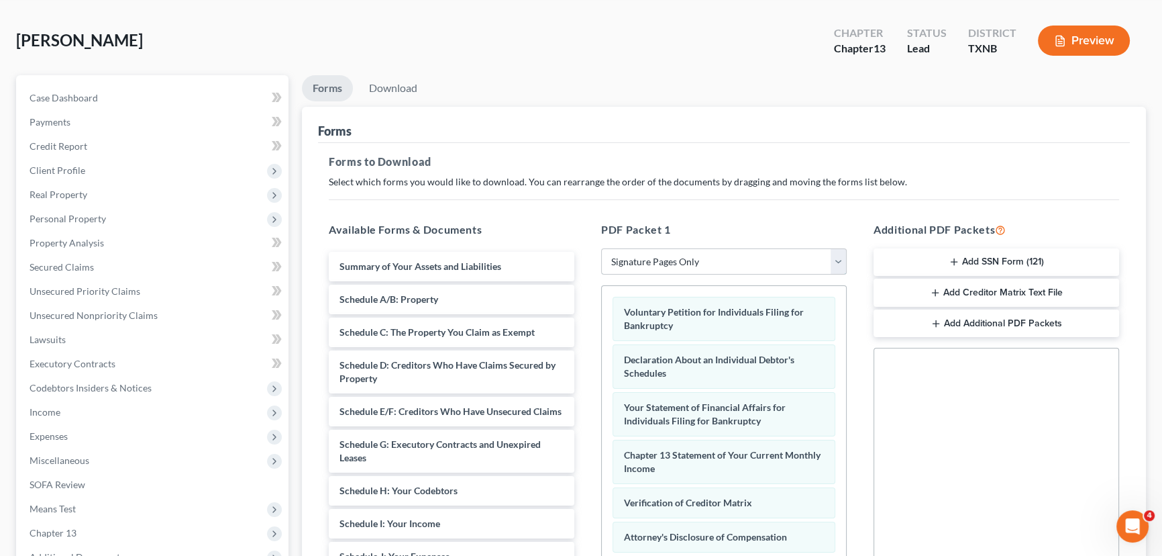
scroll to position [183, 0]
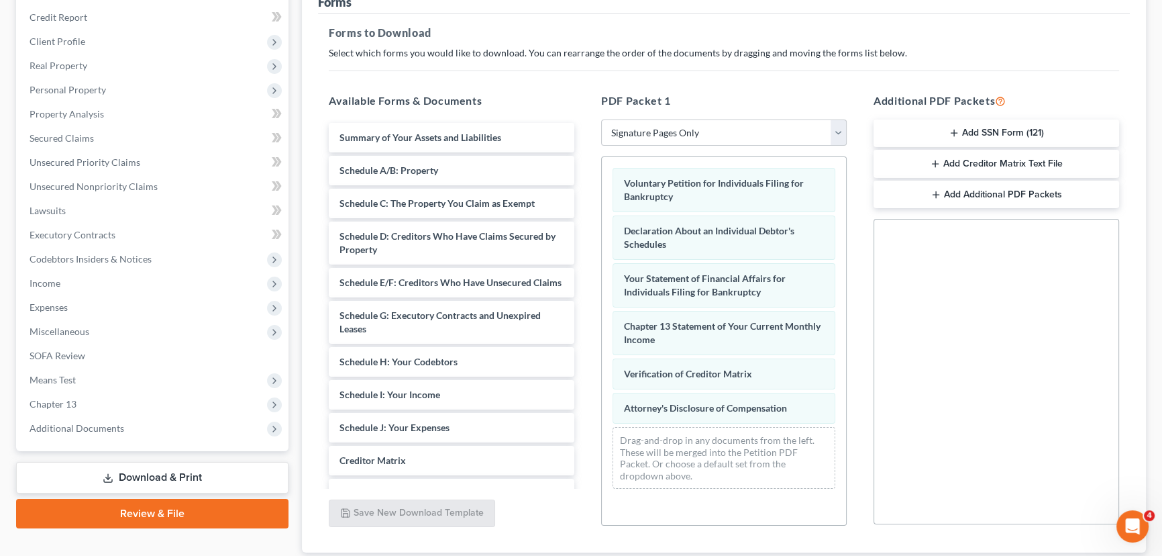
click at [992, 127] on button "Add SSN Form (121)" at bounding box center [997, 133] width 246 height 28
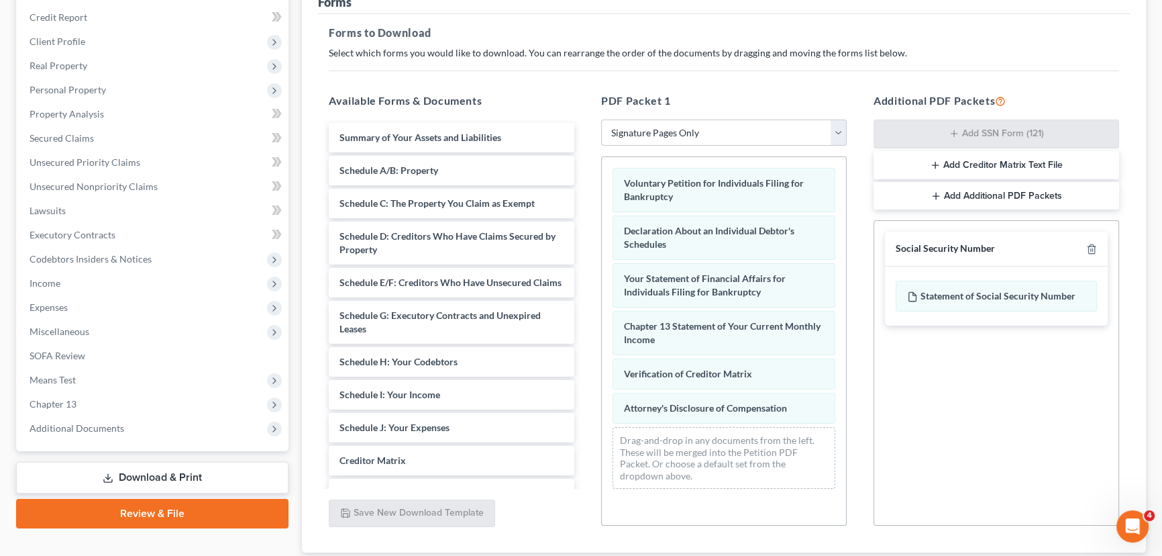
click at [976, 164] on button "Add Creditor Matrix Text File" at bounding box center [997, 165] width 246 height 28
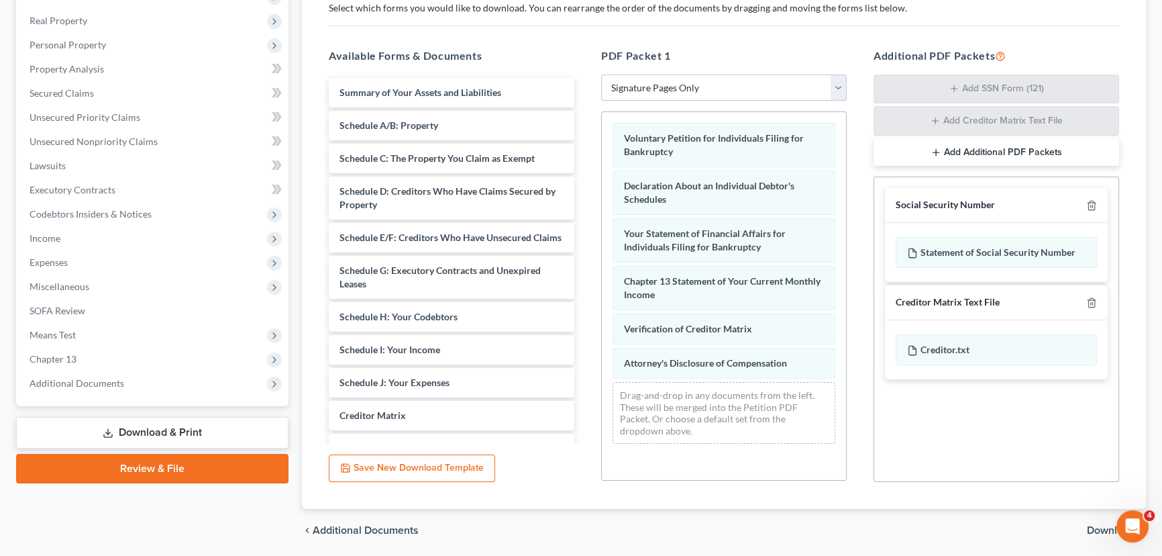
scroll to position [273, 0]
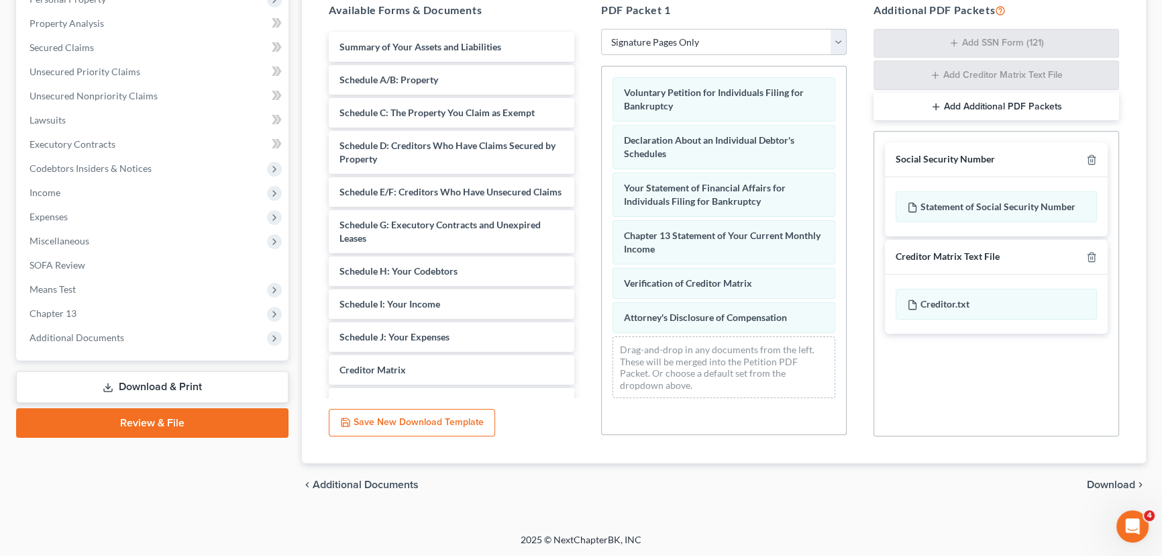
click at [1103, 486] on span "Download" at bounding box center [1111, 484] width 48 height 11
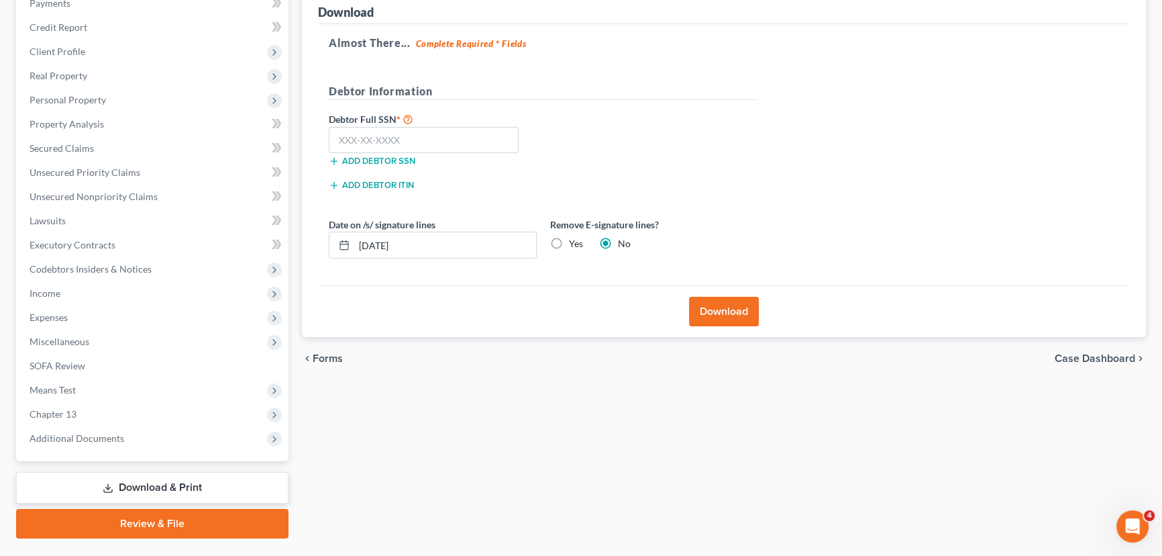
scroll to position [143, 0]
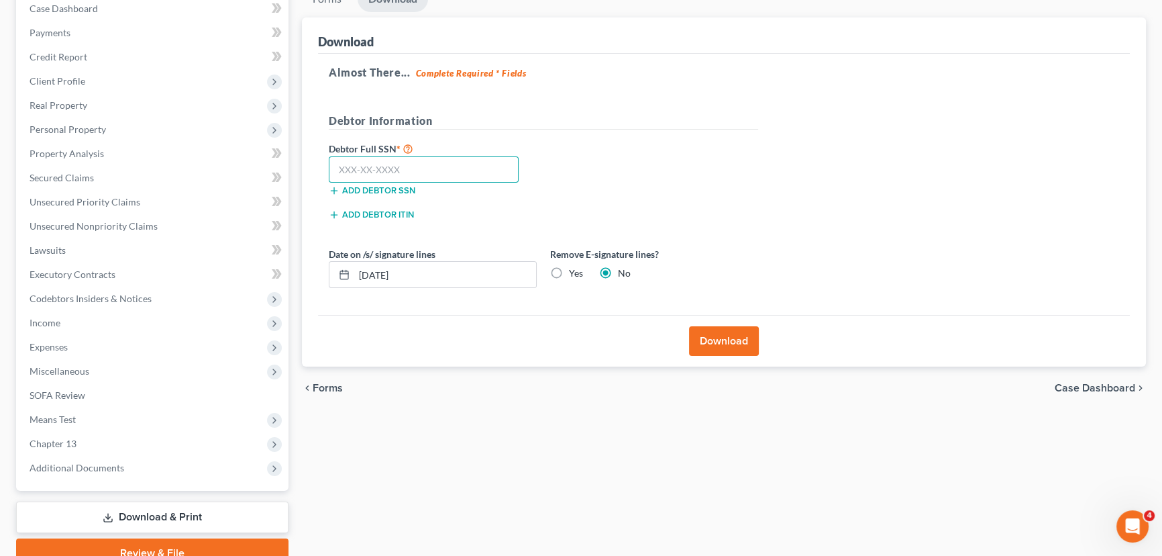
click at [383, 166] on input "text" at bounding box center [424, 169] width 190 height 27
type input "504-68-4762"
click at [569, 274] on label "Yes" at bounding box center [576, 272] width 14 height 13
click at [574, 274] on input "Yes" at bounding box center [578, 270] width 9 height 9
radio input "true"
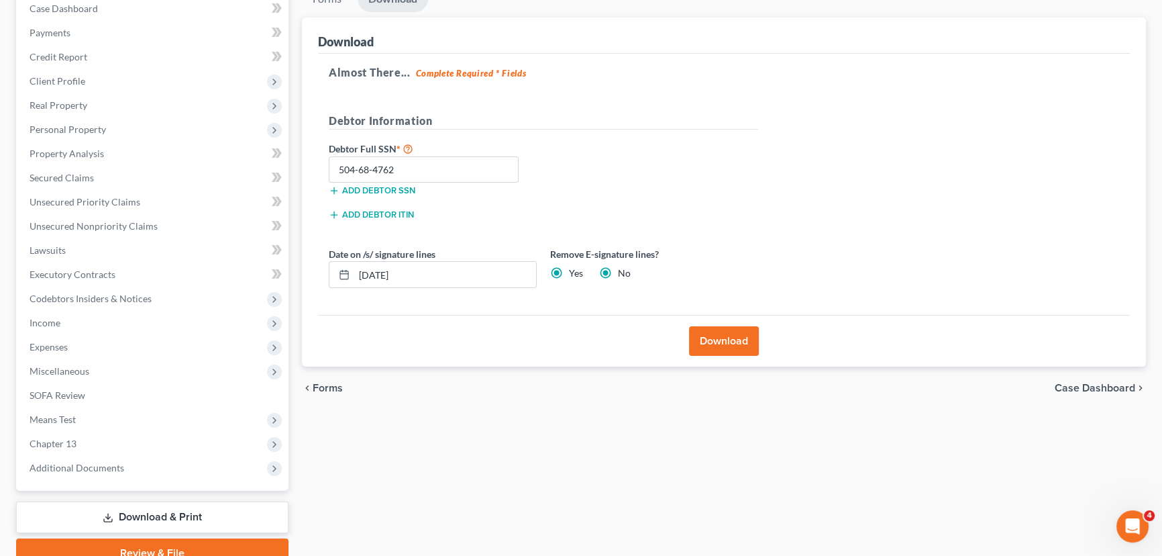
radio input "false"
click at [712, 335] on button "Download" at bounding box center [724, 341] width 70 height 30
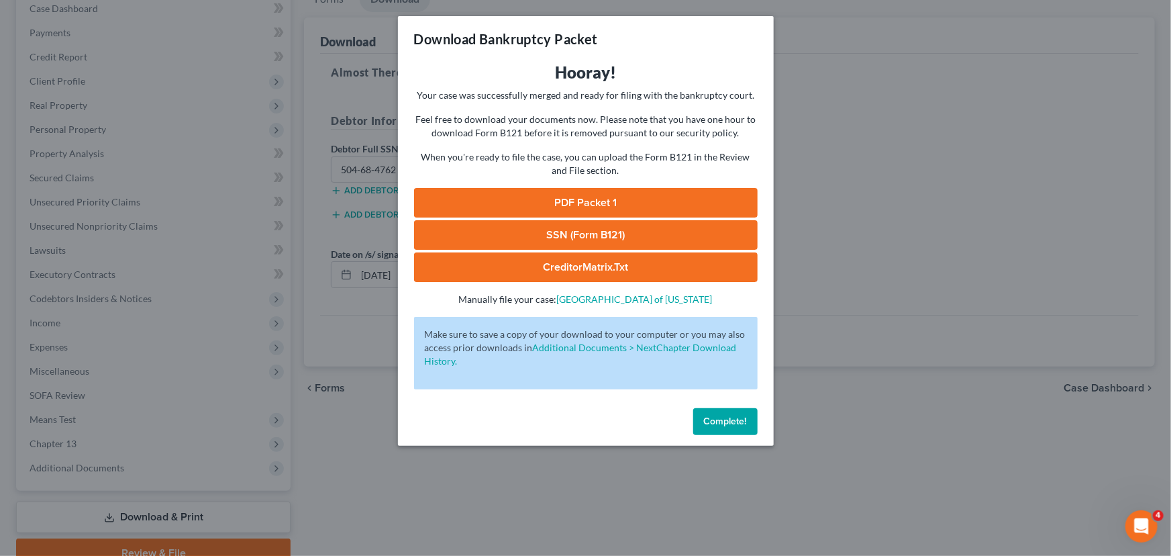
click at [589, 200] on link "PDF Packet 1" at bounding box center [586, 203] width 344 height 30
click at [548, 232] on link "SSN (Form B121)" at bounding box center [586, 235] width 344 height 30
click at [587, 268] on link "CreditorMatrix.txt" at bounding box center [586, 267] width 344 height 30
drag, startPoint x: 716, startPoint y: 422, endPoint x: 0, endPoint y: 189, distance: 753.1
click at [717, 422] on span "Complete!" at bounding box center [725, 420] width 43 height 11
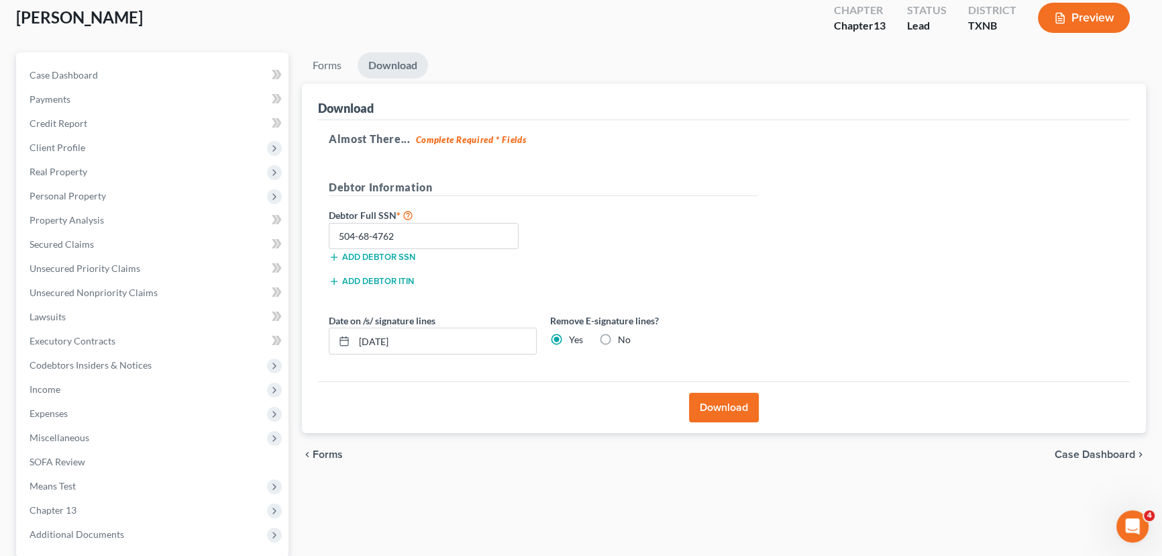
scroll to position [0, 0]
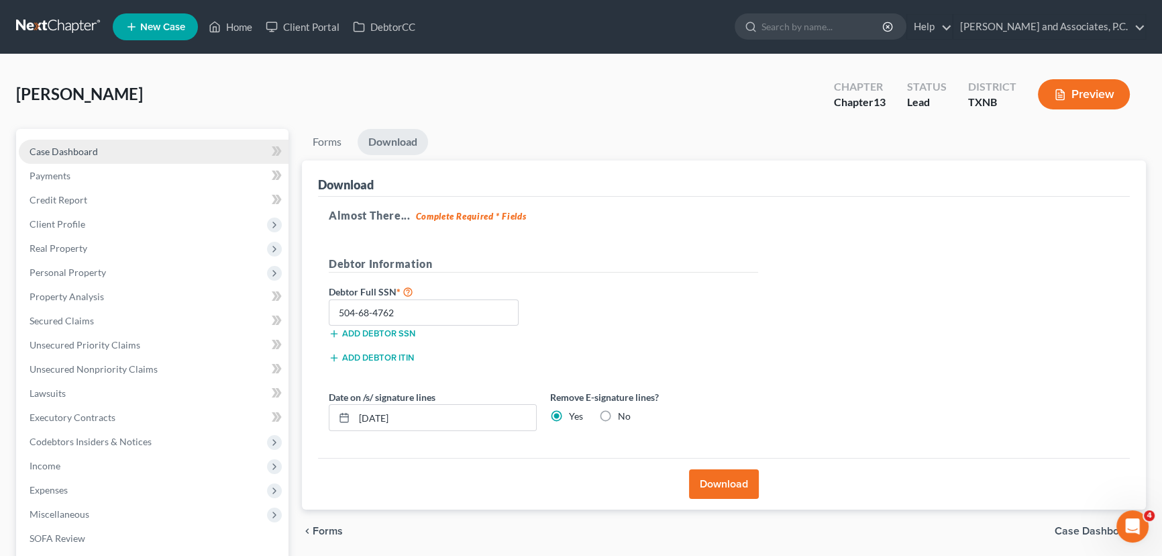
click at [84, 141] on link "Case Dashboard" at bounding box center [154, 152] width 270 height 24
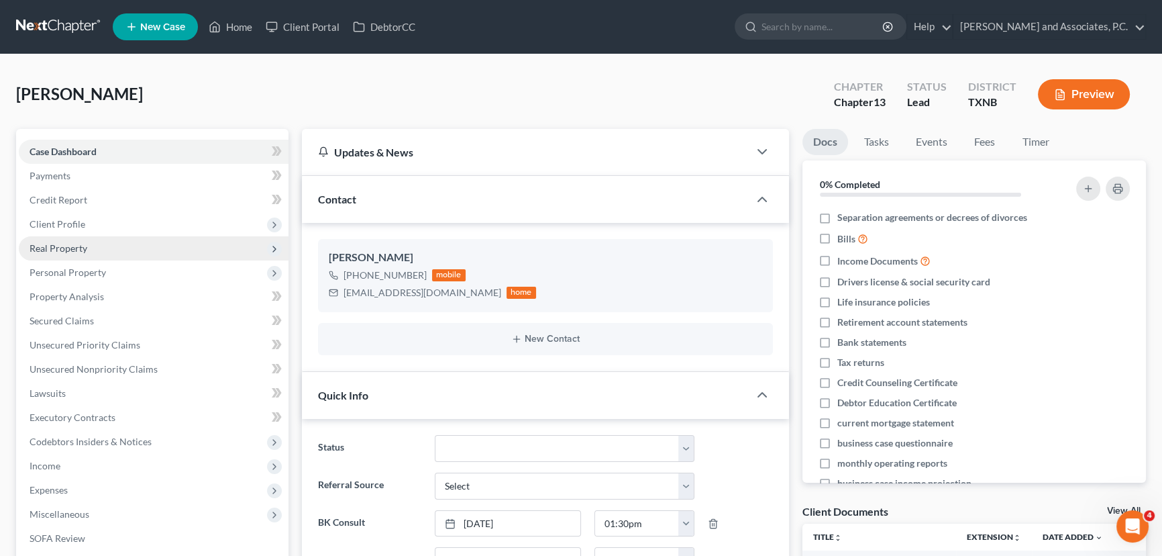
click at [76, 248] on span "Real Property" at bounding box center [59, 247] width 58 height 11
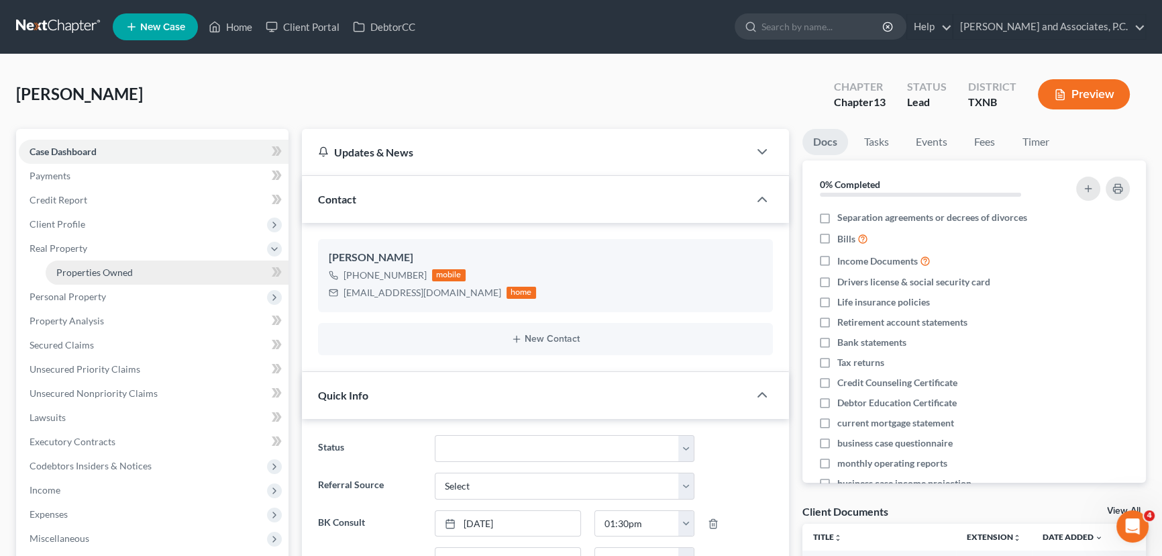
click at [101, 270] on span "Properties Owned" at bounding box center [94, 271] width 76 height 11
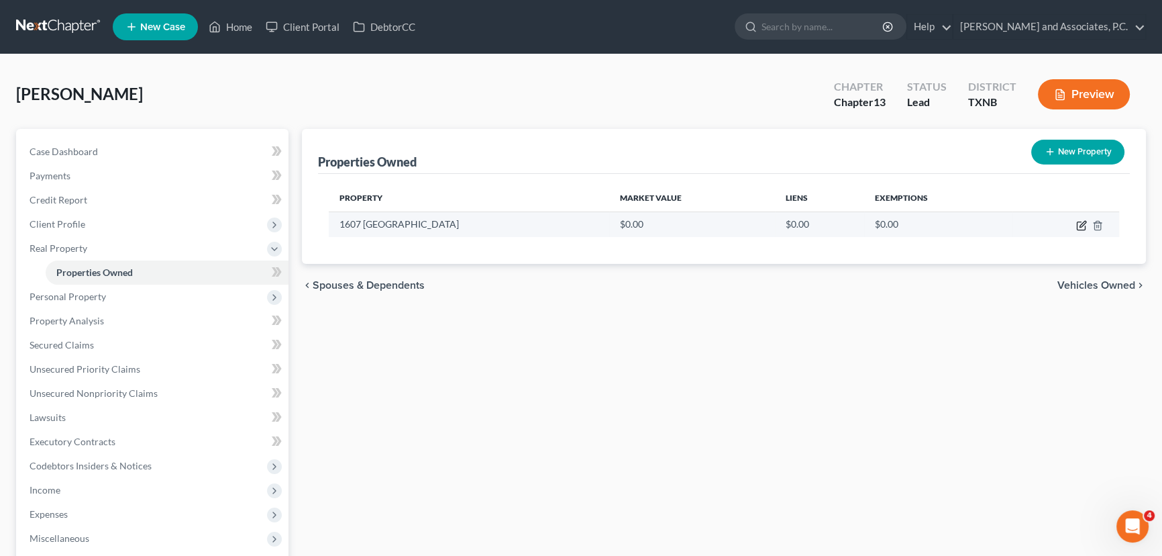
click at [1077, 222] on icon "button" at bounding box center [1081, 226] width 8 height 8
select select "45"
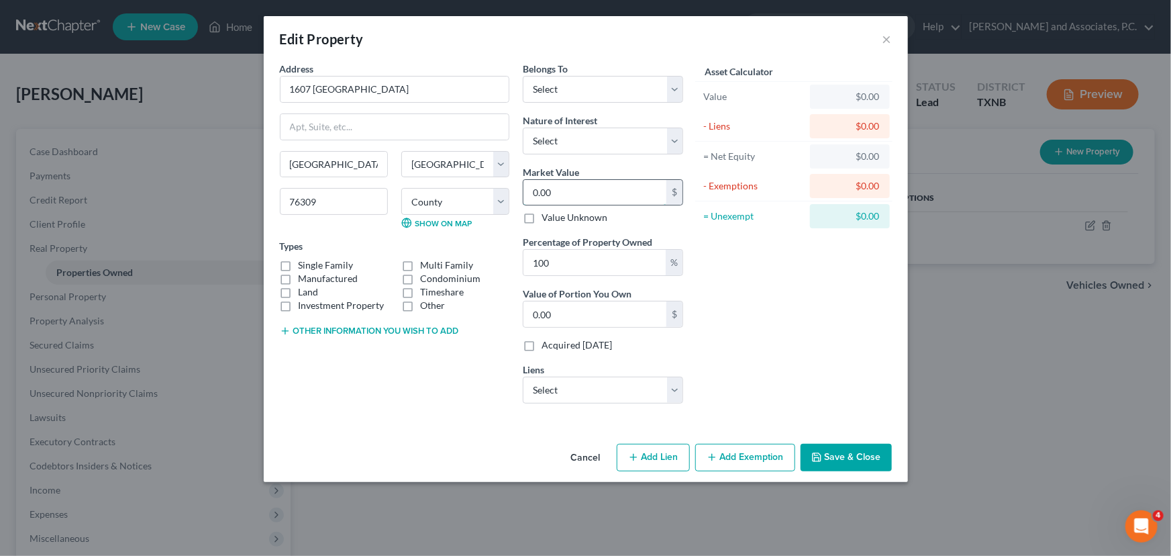
click at [601, 181] on input "0.00" at bounding box center [594, 192] width 143 height 25
type input "6"
type input "6.00"
type input "67"
type input "67.00"
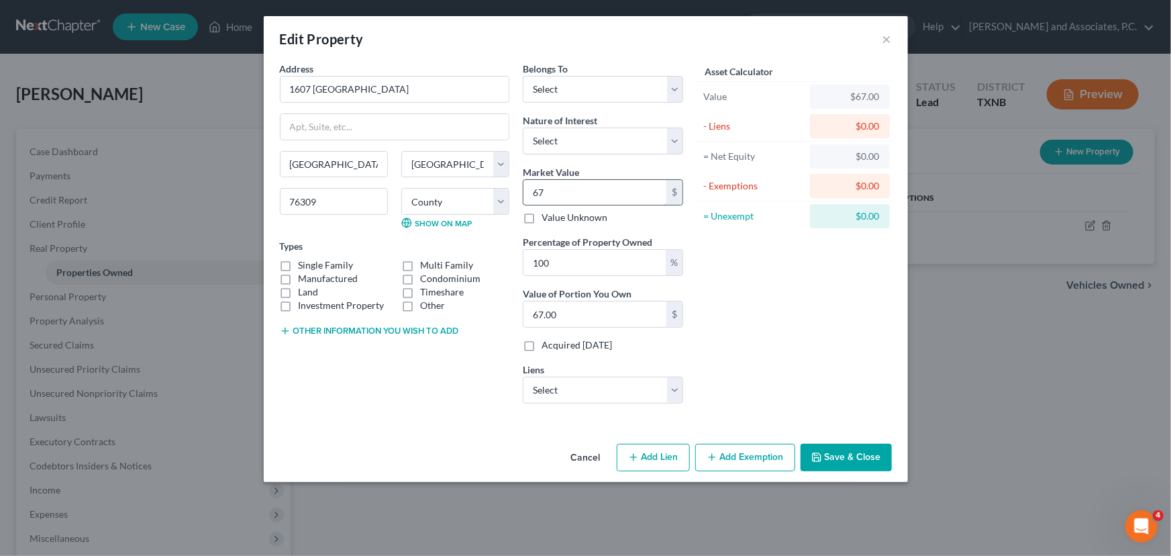
type input "670"
type input "670.00"
type input "6706"
type input "6,706.00"
type input "6,7062"
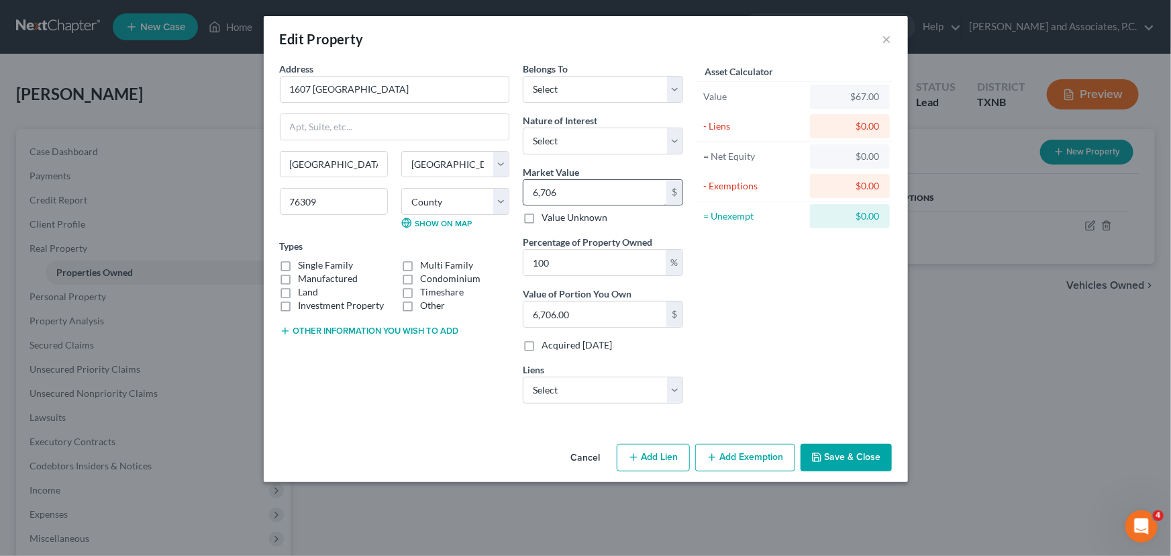
type input "67,062.00"
click at [299, 266] on label "Single Family" at bounding box center [326, 264] width 55 height 13
click at [304, 266] on input "Single Family" at bounding box center [308, 262] width 9 height 9
checkbox input "true"
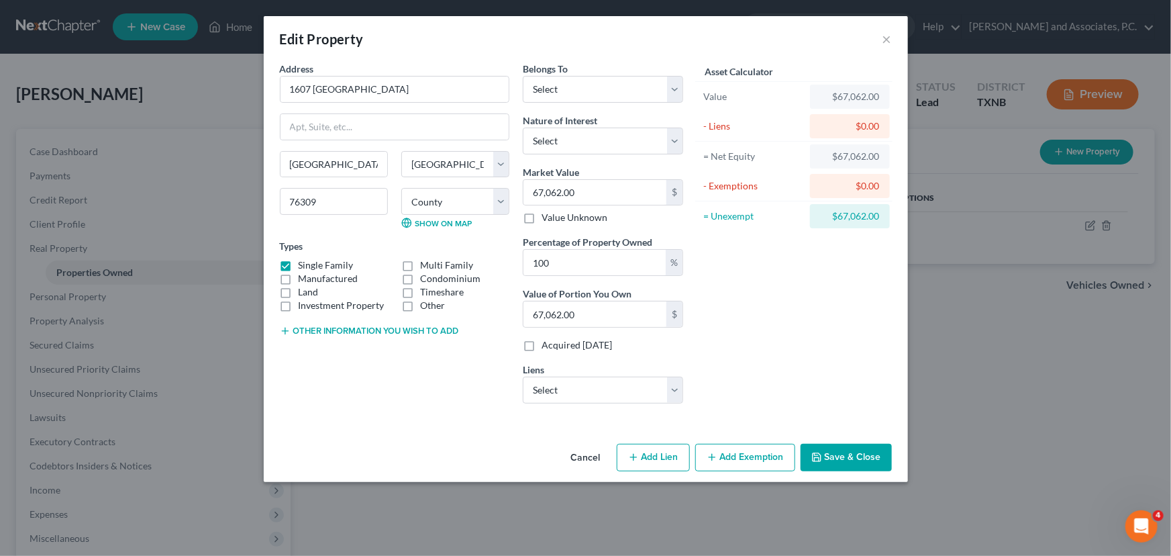
click at [299, 293] on label "Land" at bounding box center [309, 291] width 20 height 13
click at [304, 293] on input "Land" at bounding box center [308, 289] width 9 height 9
checkbox input "true"
click at [844, 453] on button "Save & Close" at bounding box center [846, 458] width 91 height 28
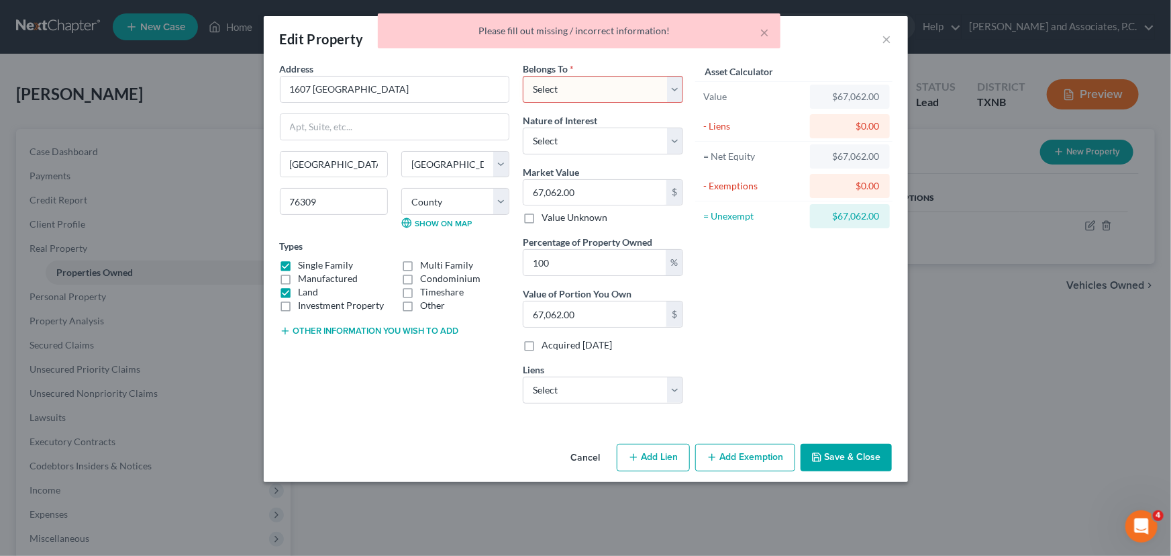
drag, startPoint x: 614, startPoint y: 91, endPoint x: 613, endPoint y: 99, distance: 8.1
click at [614, 91] on select "Select Debtor 1 Only Debtor 2 Only Debtor 1 And Debtor 2 Only At Least One Of T…" at bounding box center [603, 89] width 160 height 27
select select "0"
click at [523, 76] on select "Select Debtor 1 Only Debtor 2 Only Debtor 1 And Debtor 2 Only At Least One Of T…" at bounding box center [603, 89] width 160 height 27
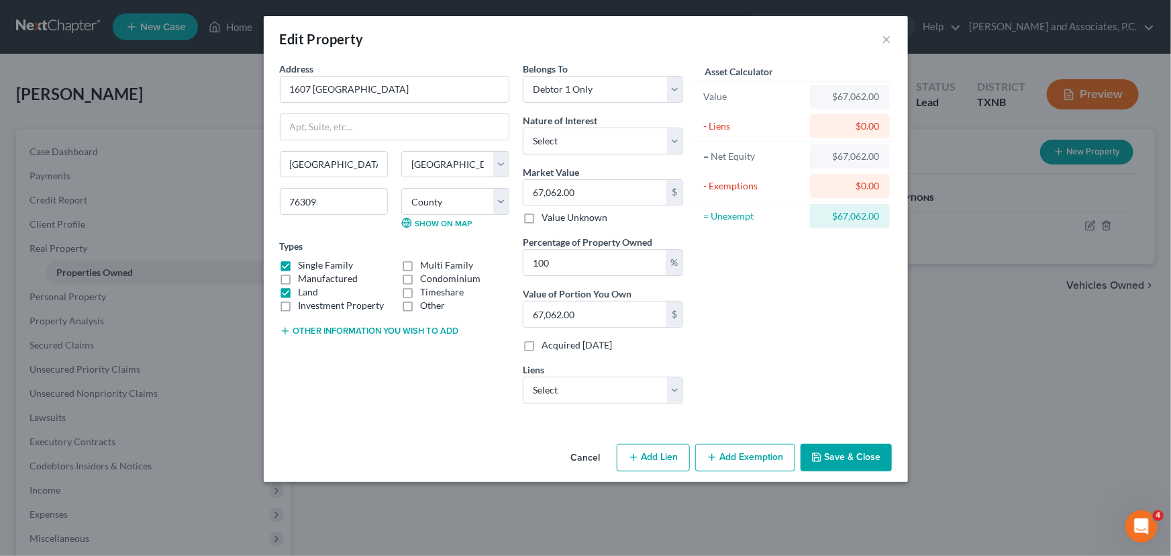
click at [833, 453] on button "Save & Close" at bounding box center [846, 458] width 91 height 28
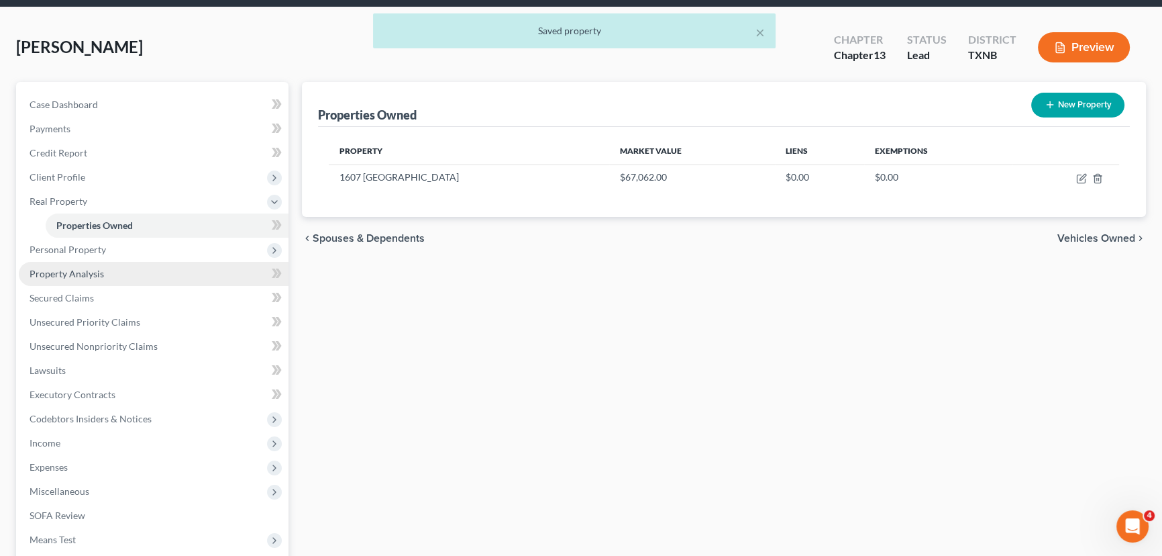
scroll to position [60, 0]
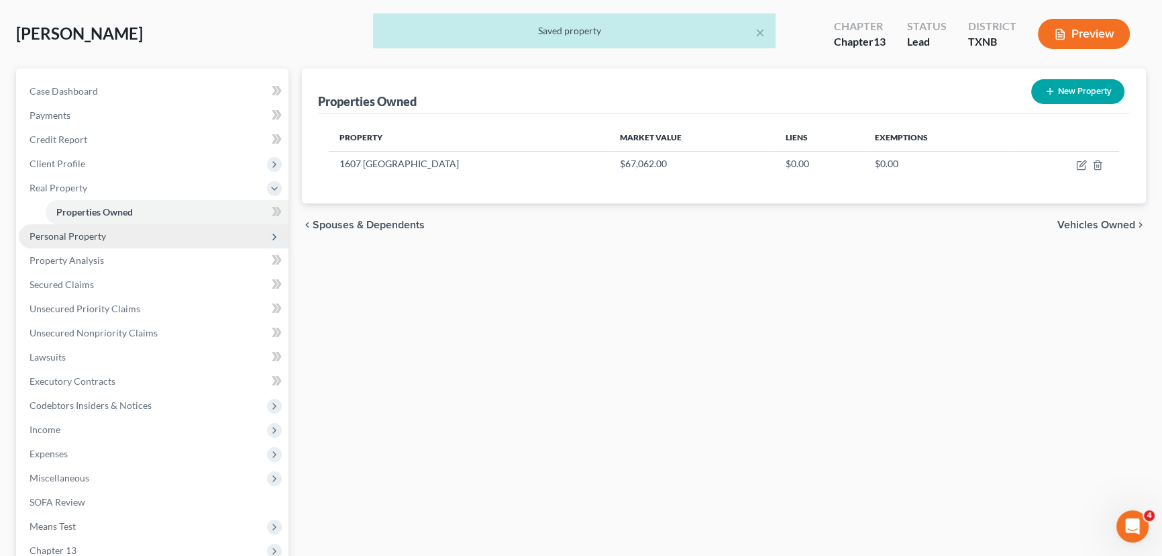
click at [86, 240] on span "Personal Property" at bounding box center [68, 235] width 76 height 11
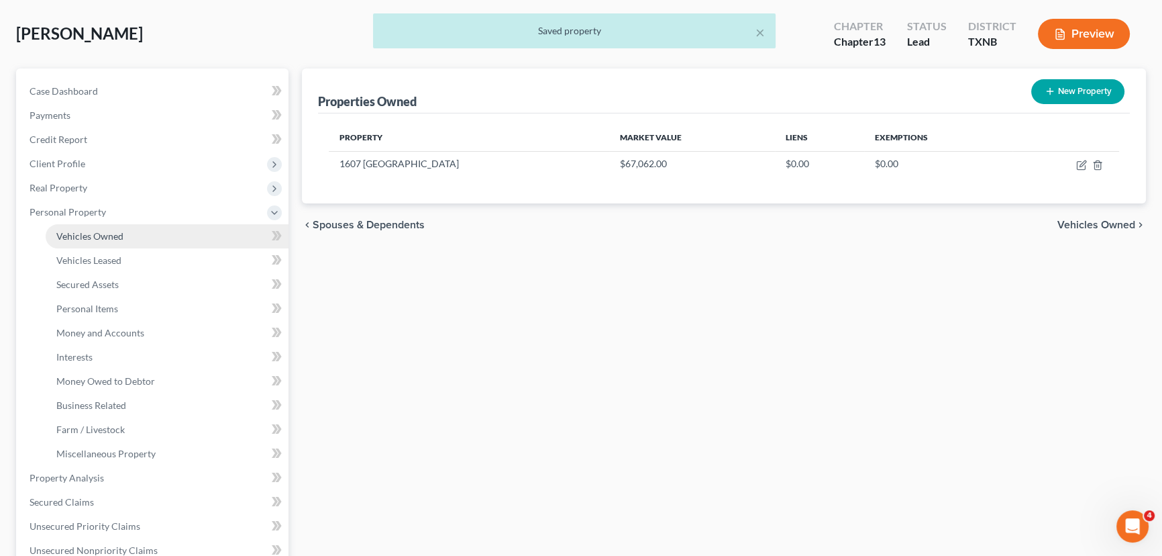
click at [110, 238] on span "Vehicles Owned" at bounding box center [89, 235] width 67 height 11
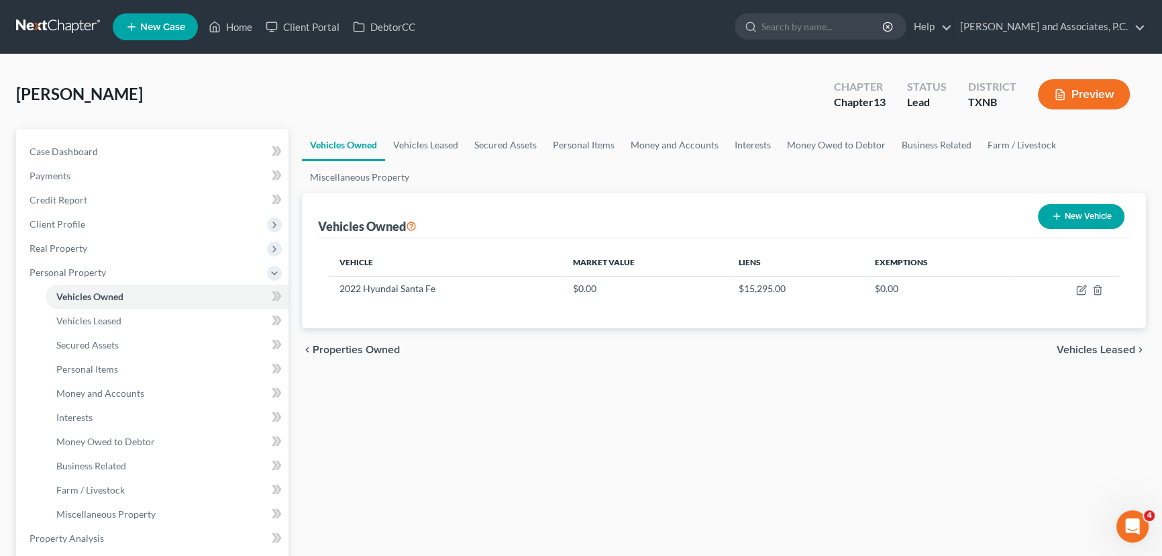
click at [1097, 219] on button "New Vehicle" at bounding box center [1081, 216] width 87 height 25
select select "0"
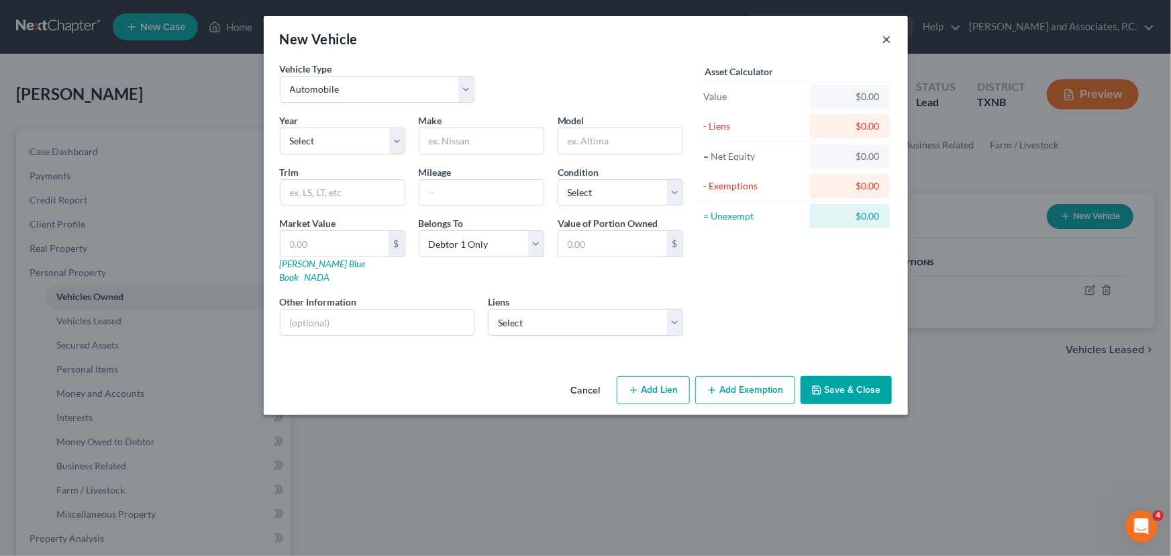
click at [888, 40] on button "×" at bounding box center [886, 39] width 9 height 16
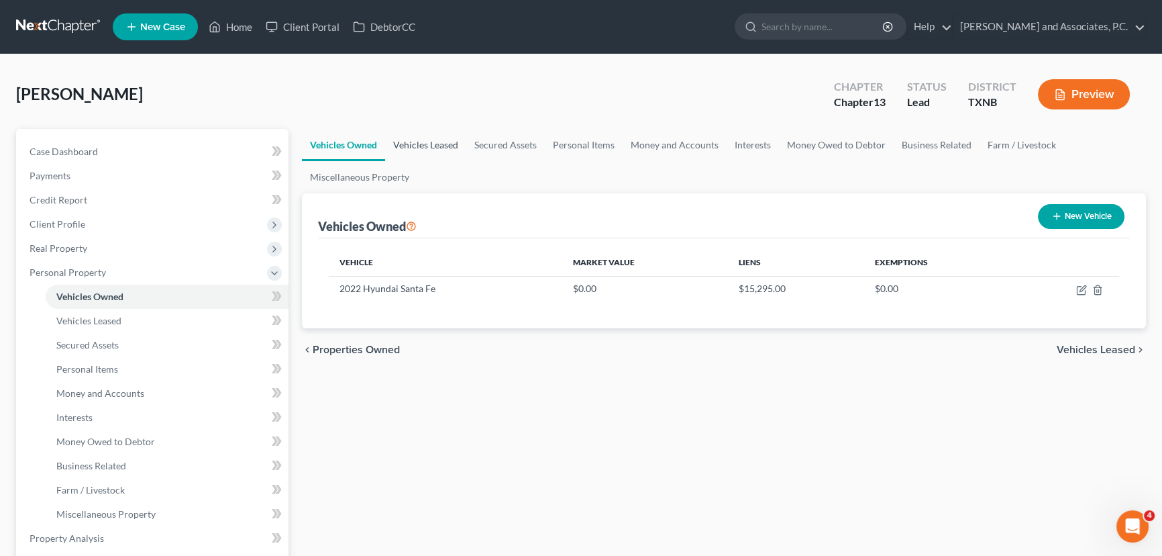
click at [420, 142] on link "Vehicles Leased" at bounding box center [425, 145] width 81 height 32
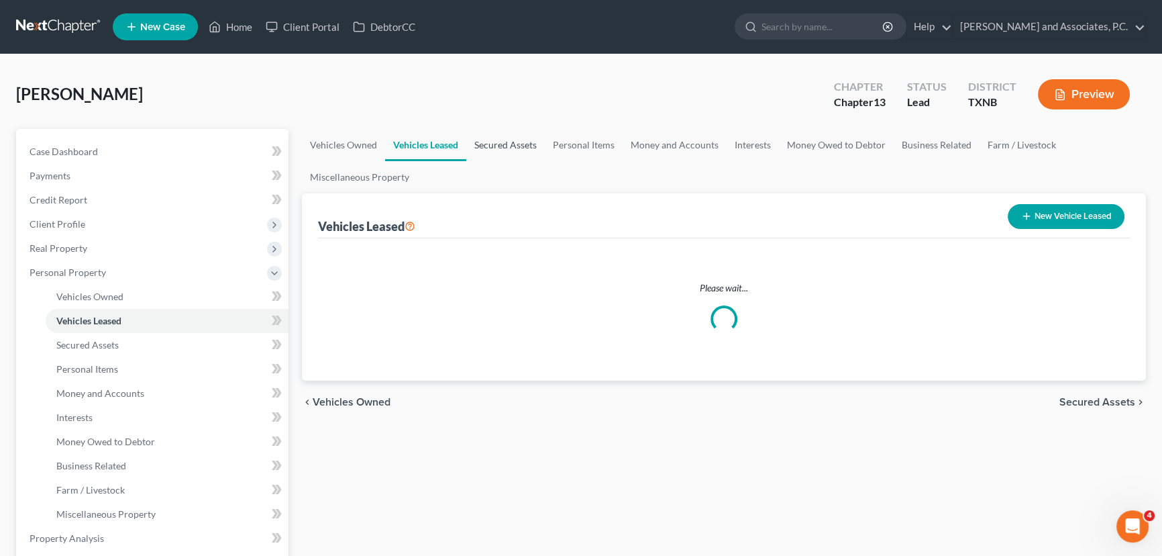
click at [501, 139] on link "Secured Assets" at bounding box center [505, 145] width 79 height 32
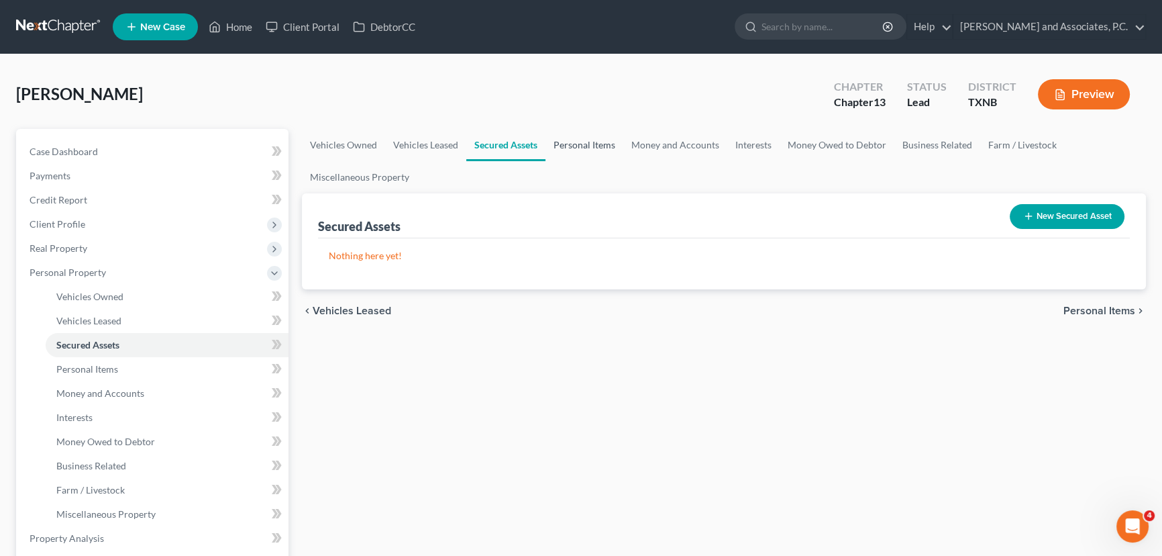
click at [560, 140] on link "Personal Items" at bounding box center [585, 145] width 78 height 32
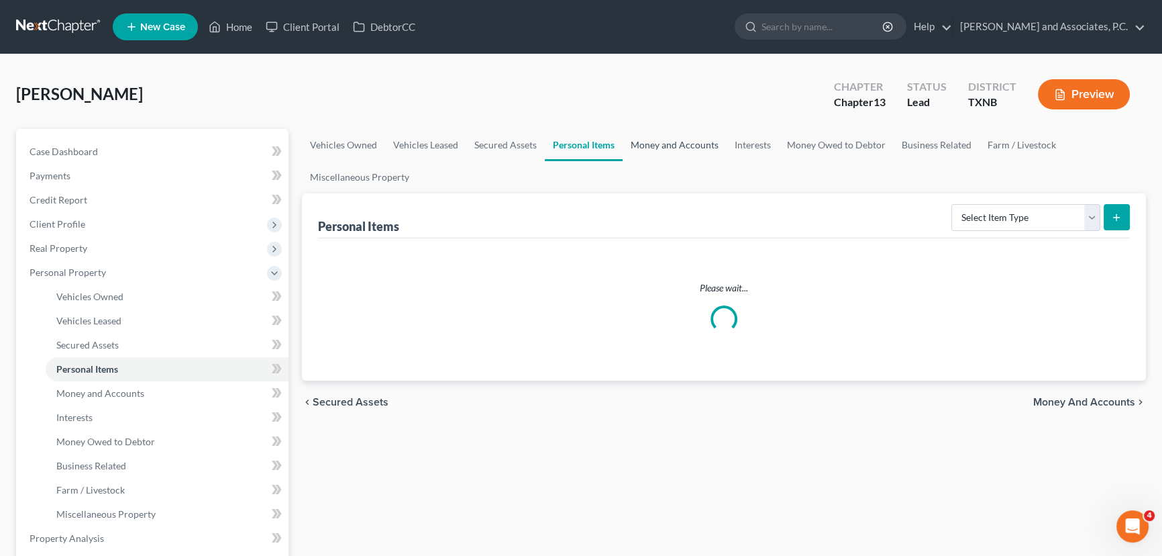
click at [659, 144] on link "Money and Accounts" at bounding box center [675, 145] width 104 height 32
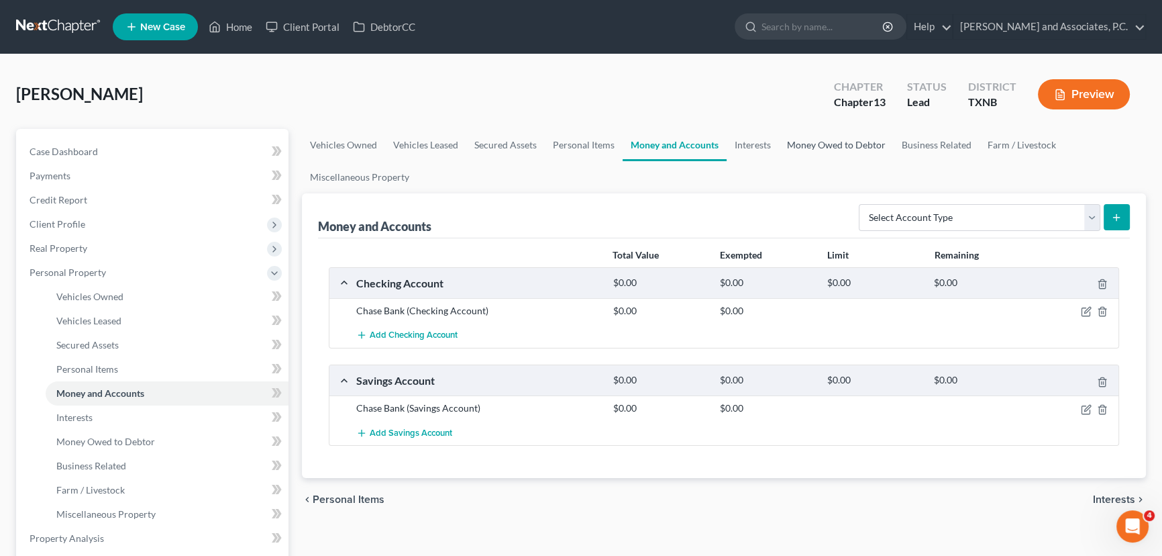
click at [816, 145] on link "Money Owed to Debtor" at bounding box center [836, 145] width 115 height 32
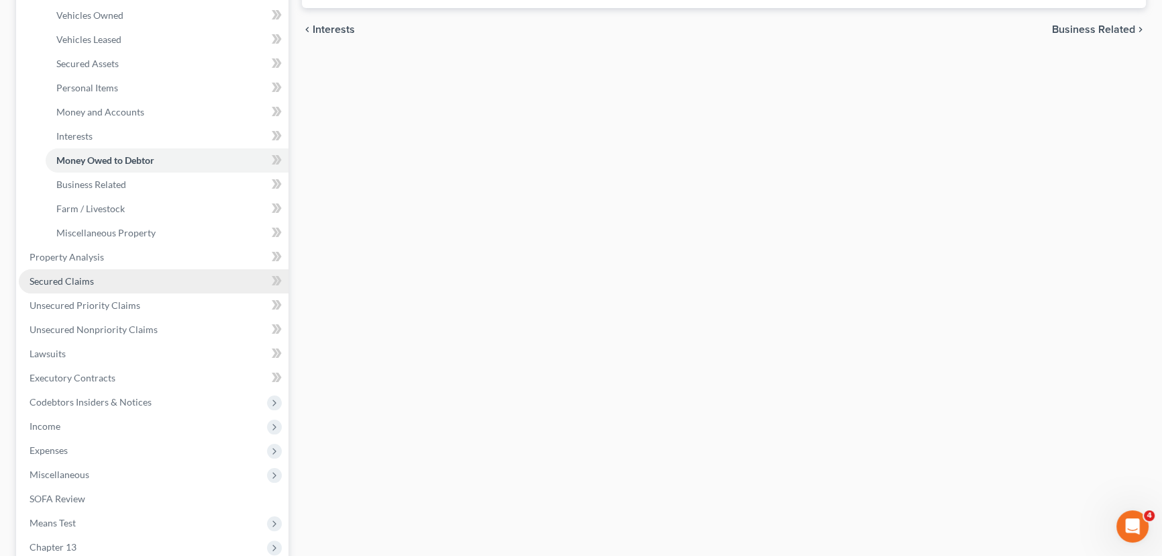
scroll to position [305, 0]
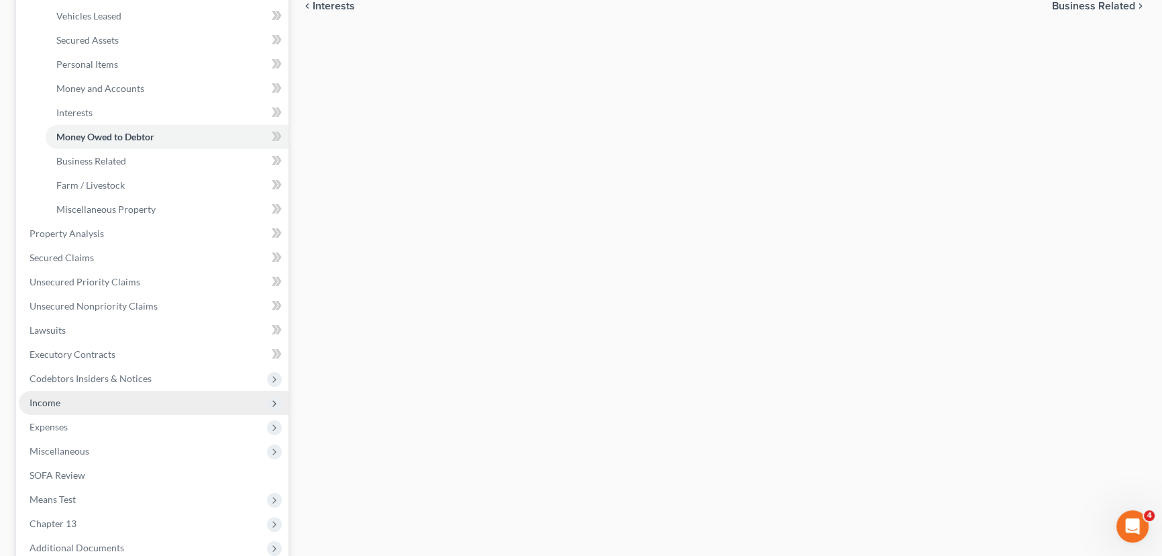
click at [66, 407] on span "Income" at bounding box center [154, 403] width 270 height 24
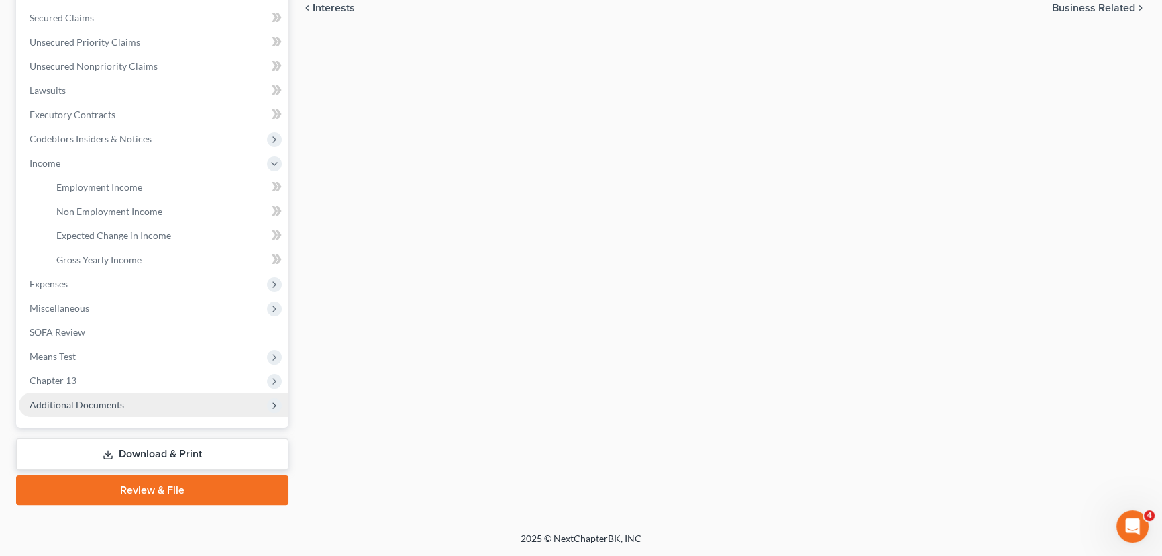
scroll to position [301, 0]
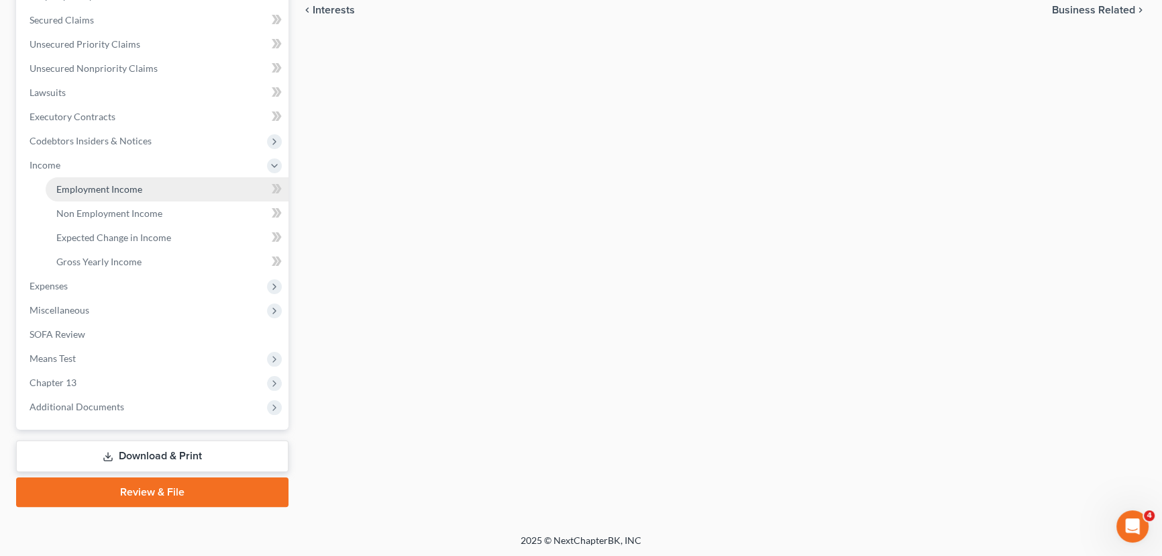
click at [107, 188] on span "Employment Income" at bounding box center [99, 188] width 86 height 11
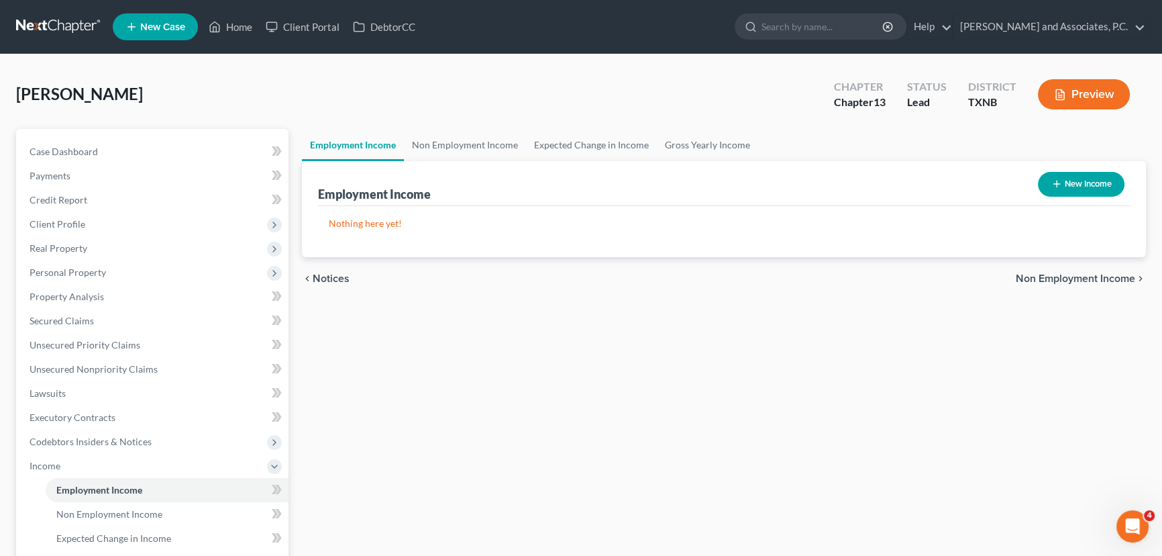
click at [1067, 185] on button "New Income" at bounding box center [1081, 184] width 87 height 25
select select "0"
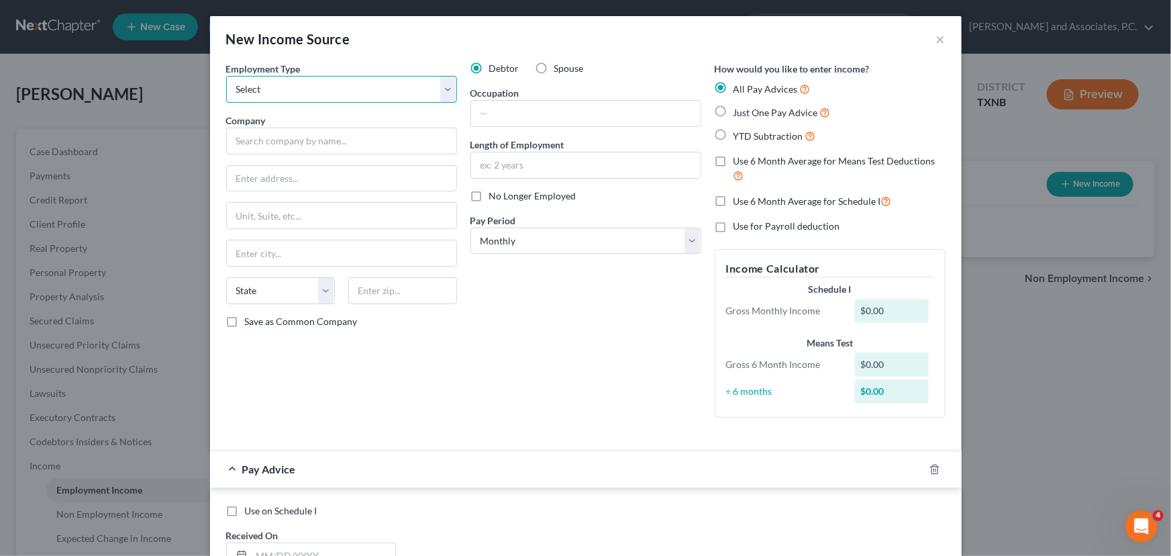
drag, startPoint x: 290, startPoint y: 90, endPoint x: 285, endPoint y: 99, distance: 10.2
click at [290, 90] on select "Select Full or [DEMOGRAPHIC_DATA] Employment Self Employment" at bounding box center [341, 89] width 231 height 27
select select "0"
click at [226, 76] on select "Select Full or [DEMOGRAPHIC_DATA] Employment Self Employment" at bounding box center [341, 89] width 231 height 27
click at [270, 144] on input "text" at bounding box center [341, 140] width 231 height 27
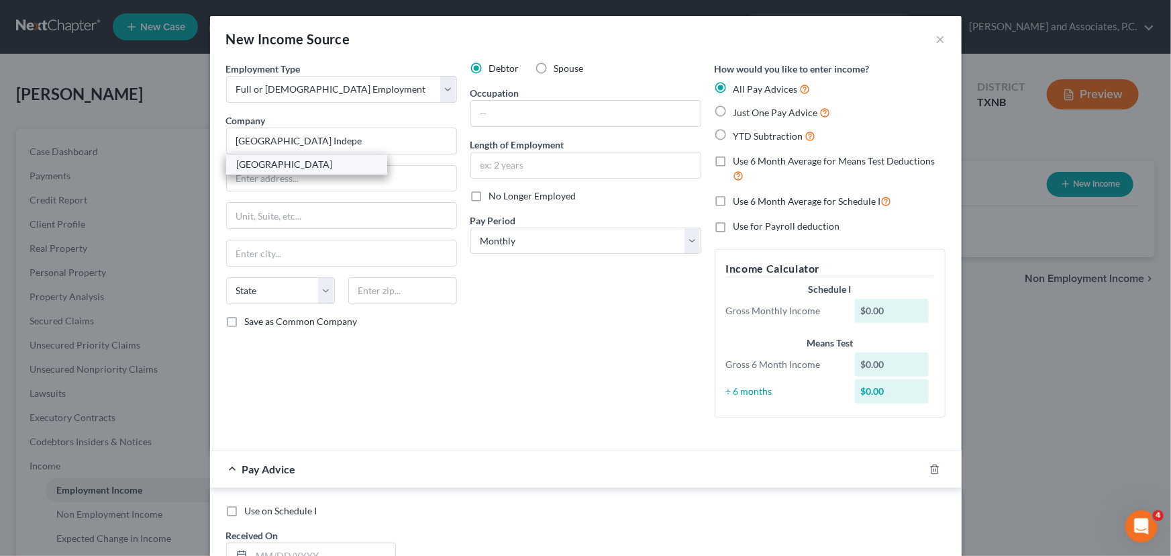
click at [323, 162] on div "[GEOGRAPHIC_DATA]" at bounding box center [307, 164] width 140 height 13
type input "[GEOGRAPHIC_DATA]"
type input "1104 Broad"
type input "P.O. box 97533"
type input "[GEOGRAPHIC_DATA]"
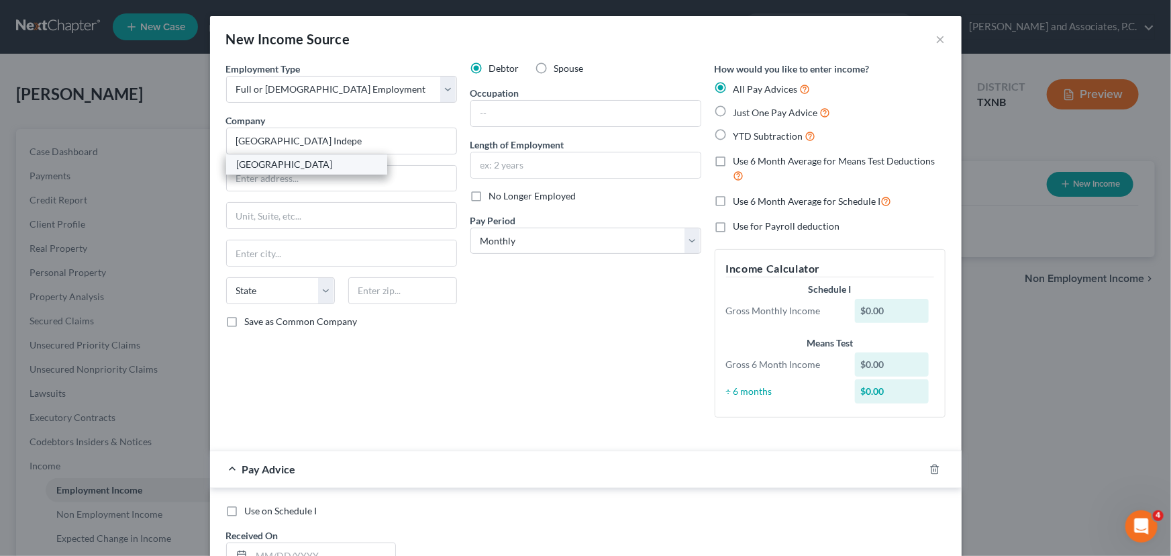
select select "45"
type input "76307"
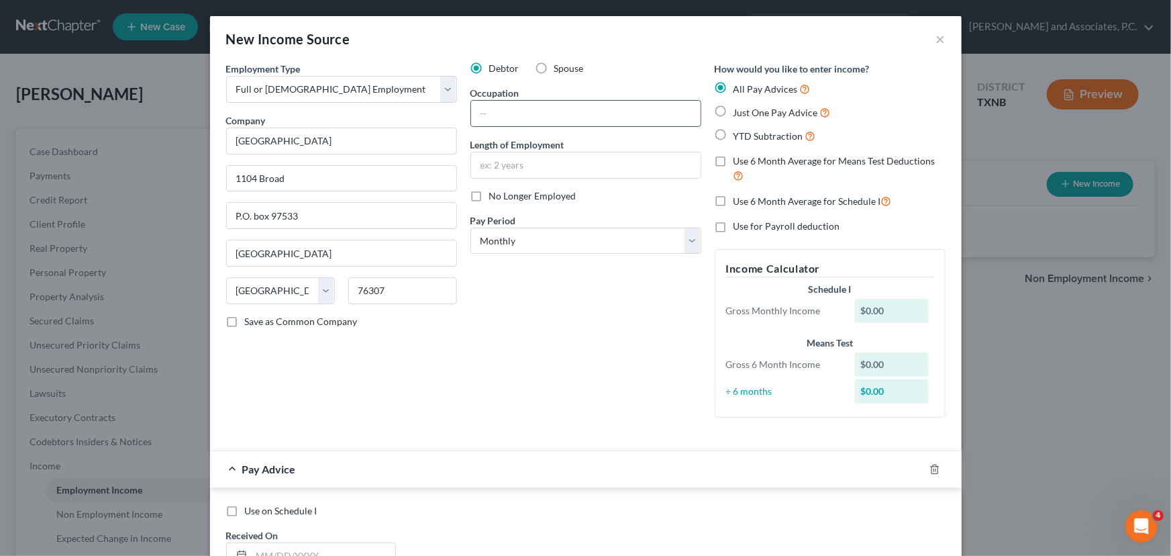
click at [535, 114] on input "text" at bounding box center [585, 113] width 229 height 25
type input "Nurse"
click at [733, 157] on label "Use 6 Month Average for Means Test Deductions" at bounding box center [839, 168] width 212 height 29
click at [739, 157] on input "Use 6 Month Average for Means Test Deductions" at bounding box center [743, 158] width 9 height 9
checkbox input "true"
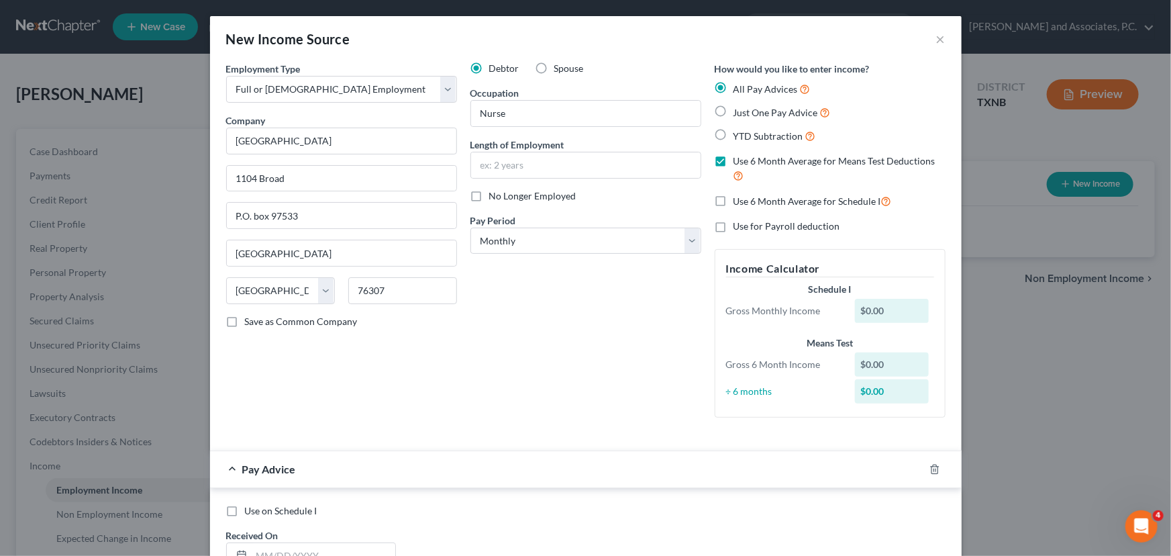
click at [733, 84] on label "All Pay Advices" at bounding box center [771, 88] width 77 height 15
click at [739, 84] on input "All Pay Advices" at bounding box center [743, 85] width 9 height 9
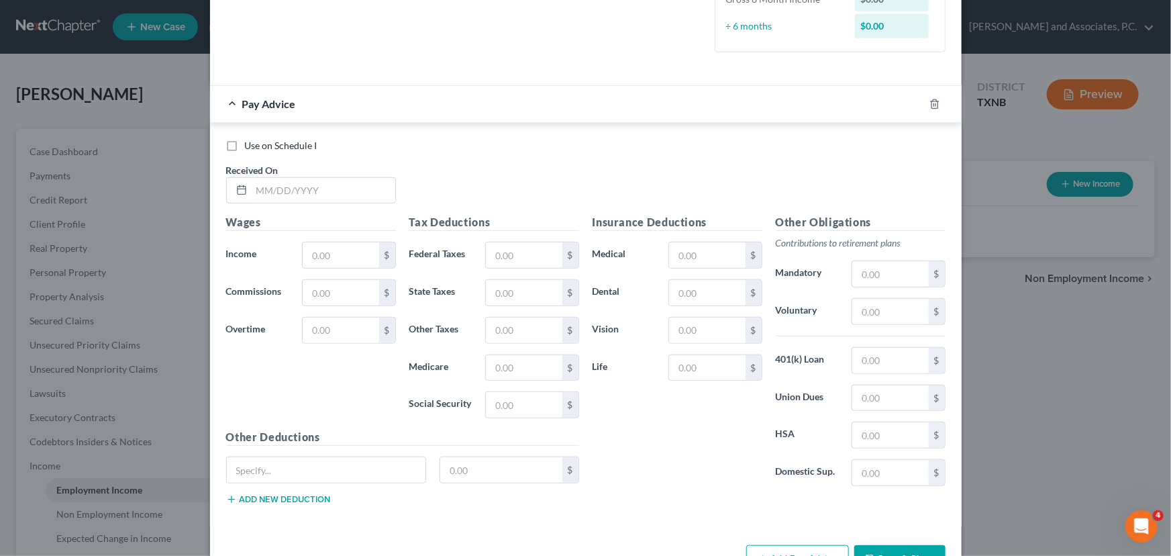
scroll to position [366, 0]
click at [255, 191] on input "text" at bounding box center [324, 189] width 144 height 25
type input "[DATE]"
click at [311, 252] on input "text" at bounding box center [341, 254] width 76 height 25
type input "2,771.70"
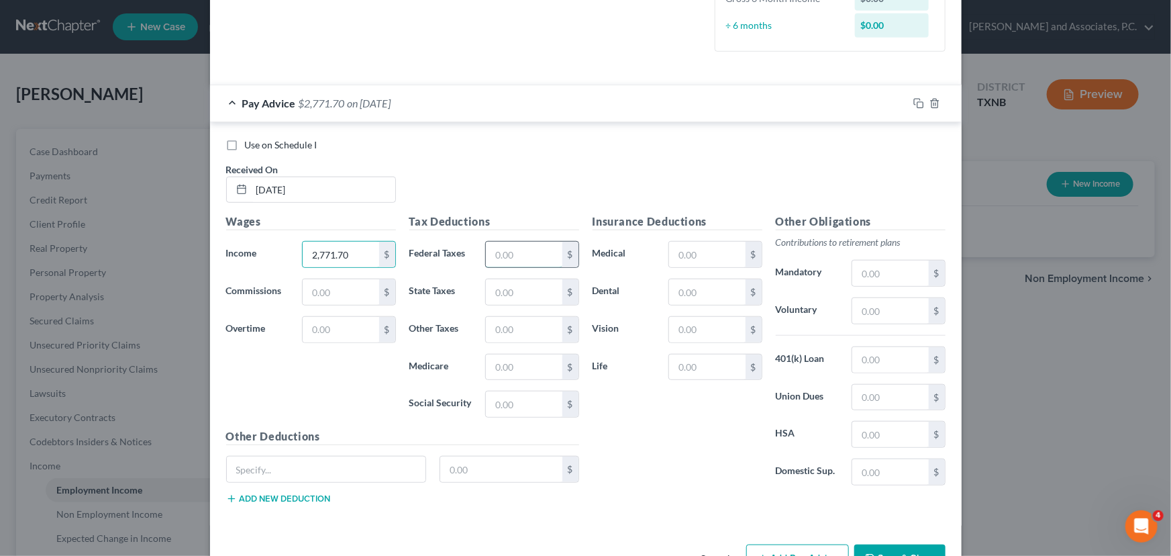
click at [499, 254] on input "text" at bounding box center [524, 254] width 76 height 25
type input "195.31"
click at [505, 356] on input "text" at bounding box center [524, 366] width 76 height 25
type input "37.05"
click at [517, 401] on input "text" at bounding box center [524, 403] width 76 height 25
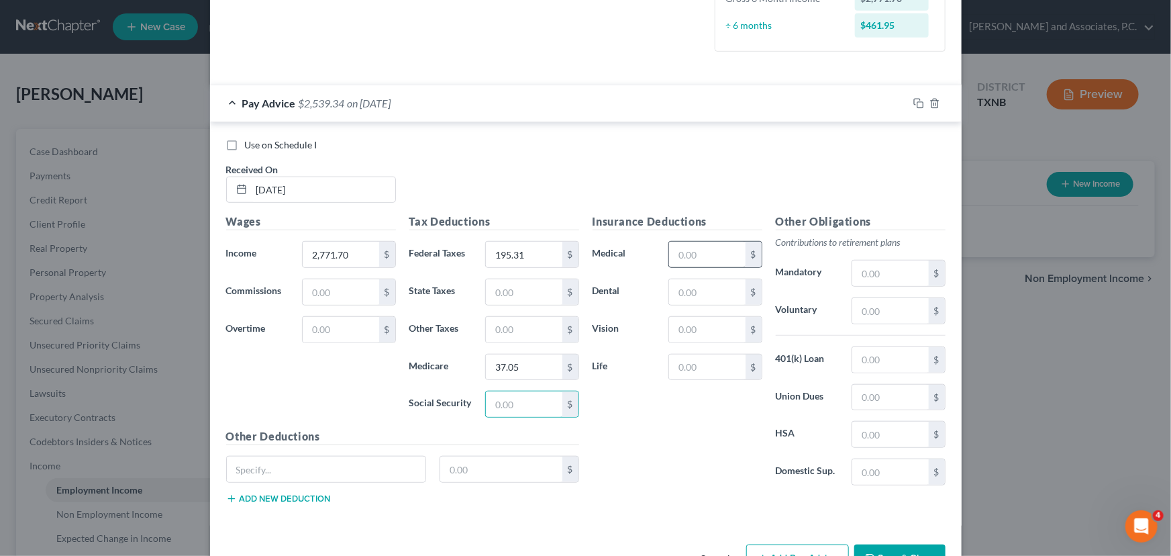
drag, startPoint x: 688, startPoint y: 476, endPoint x: 725, endPoint y: 262, distance: 217.2
click at [690, 472] on div "Insurance Deductions Medical $ Dental $ Vision $ Life $" at bounding box center [677, 354] width 183 height 283
click at [691, 244] on input "text" at bounding box center [707, 254] width 76 height 25
click at [635, 386] on div "Insurance Deductions Medical $ Dental $ Vision $ Life $" at bounding box center [677, 354] width 183 height 283
drag, startPoint x: 702, startPoint y: 323, endPoint x: 706, endPoint y: 270, distance: 53.2
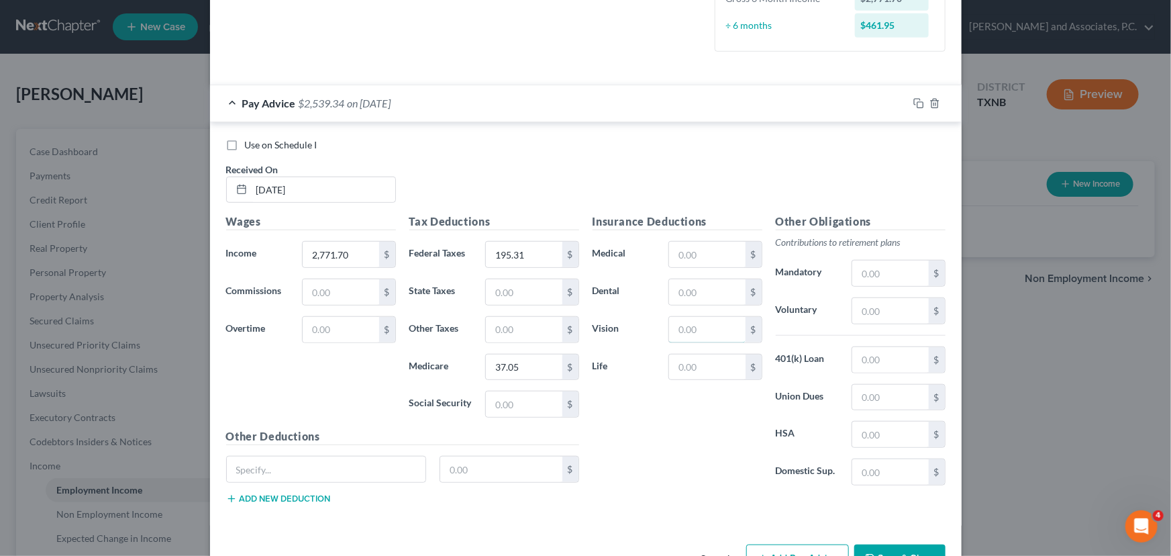
click at [702, 323] on input "text" at bounding box center [707, 329] width 76 height 25
type input "8.90"
click at [694, 296] on input "text" at bounding box center [707, 291] width 76 height 25
type input "32.60"
click at [655, 466] on div "Insurance Deductions Medical $ Dental 32.60 $ Vision 8.90 $ Life $" at bounding box center [677, 354] width 183 height 283
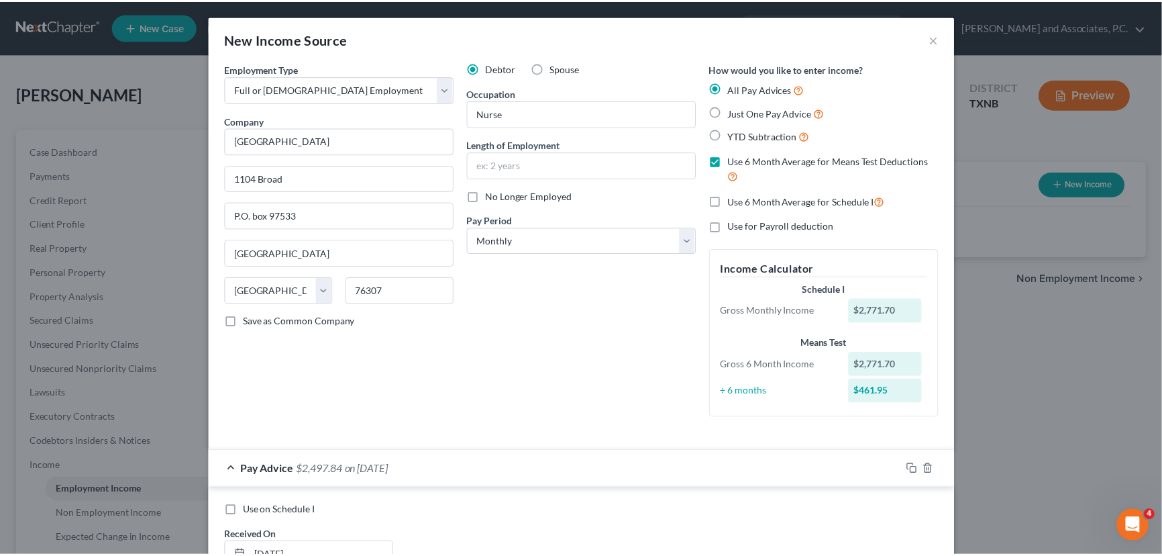
scroll to position [0, 0]
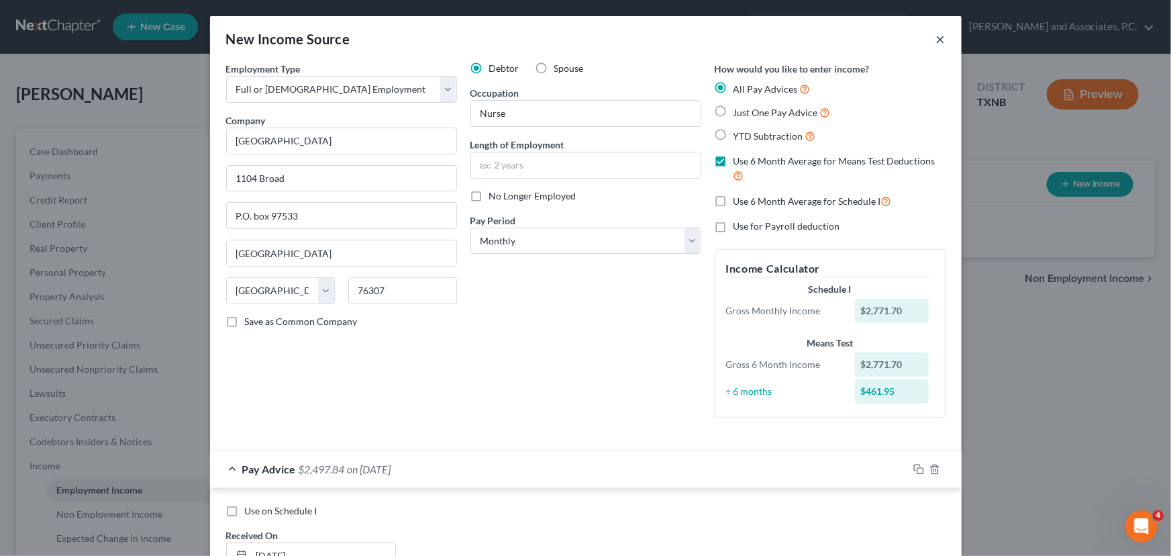
click at [936, 39] on button "×" at bounding box center [940, 39] width 9 height 16
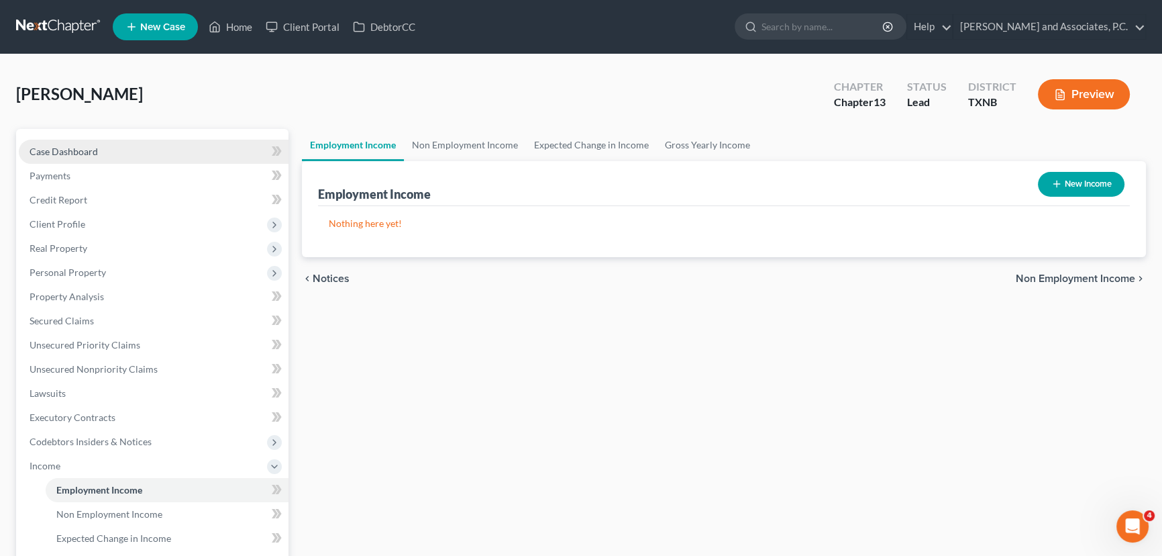
click at [176, 154] on link "Case Dashboard" at bounding box center [154, 152] width 270 height 24
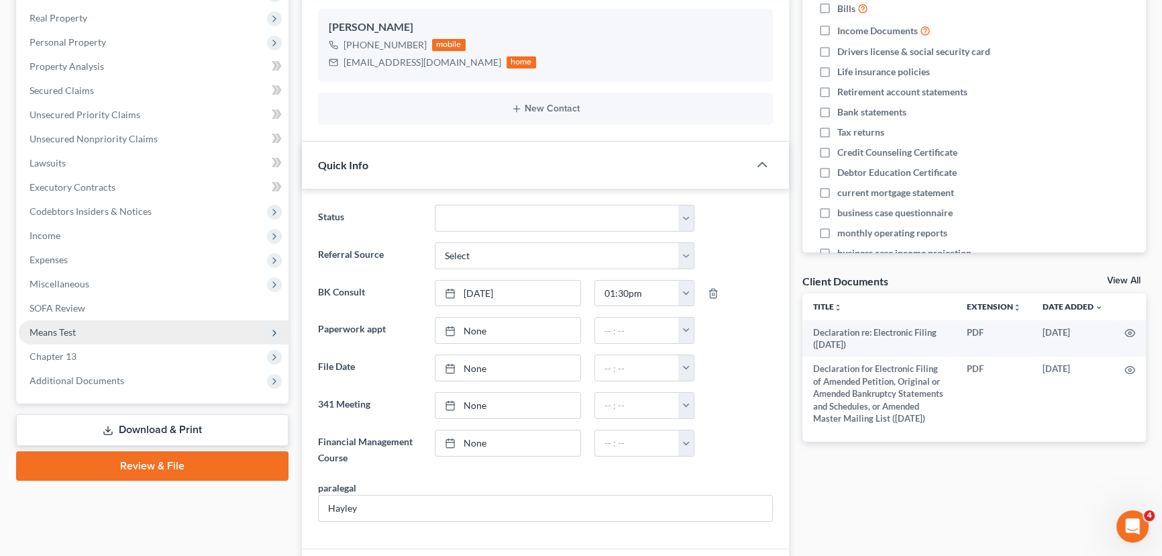
scroll to position [244, 0]
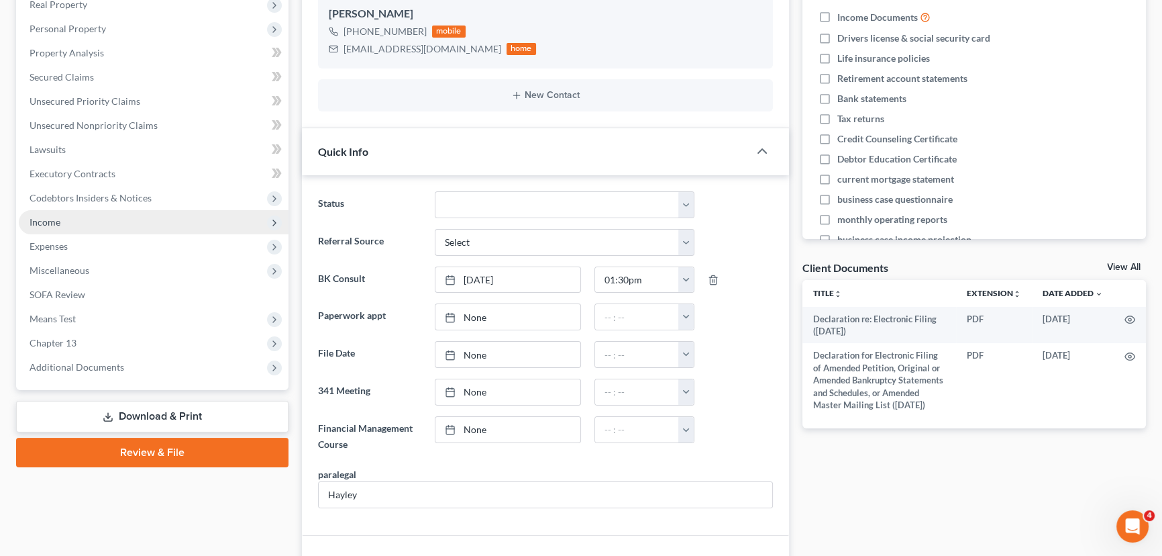
click at [76, 228] on span "Income" at bounding box center [154, 222] width 270 height 24
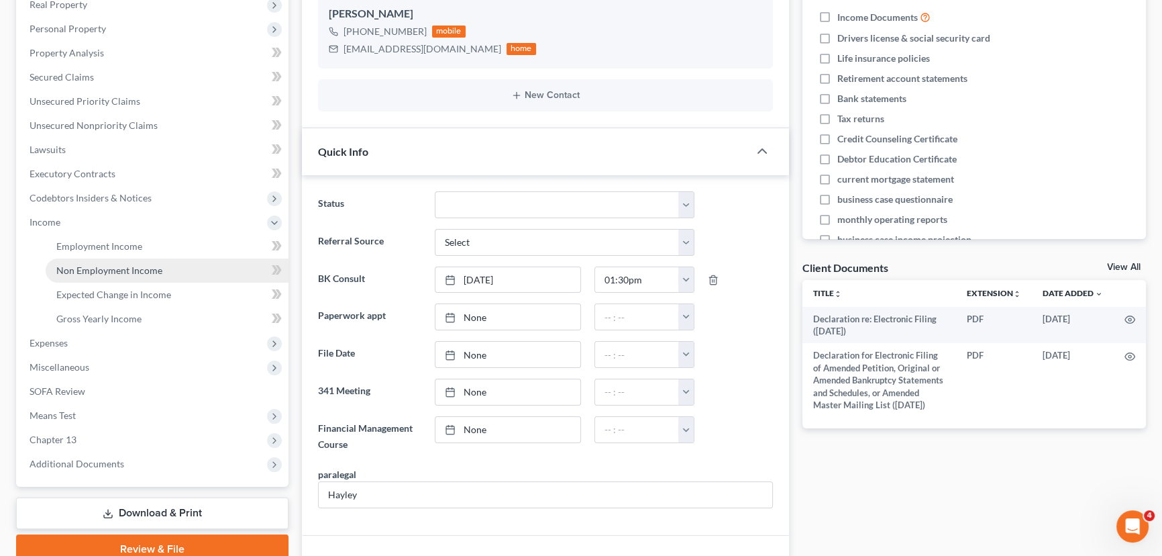
click at [99, 268] on span "Non Employment Income" at bounding box center [109, 269] width 106 height 11
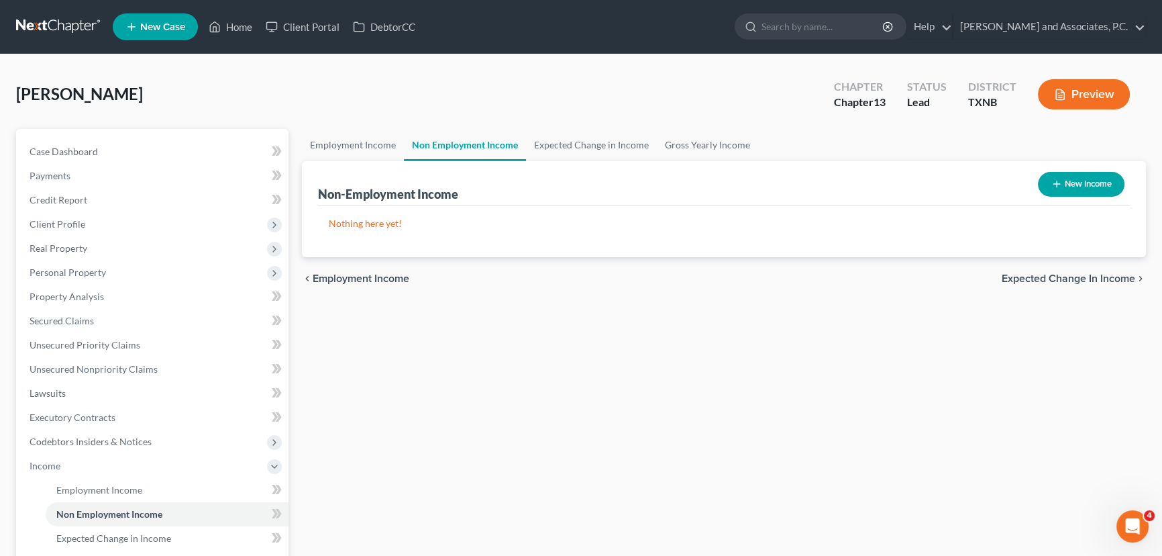
click at [1082, 188] on button "New Income" at bounding box center [1081, 184] width 87 height 25
select select "0"
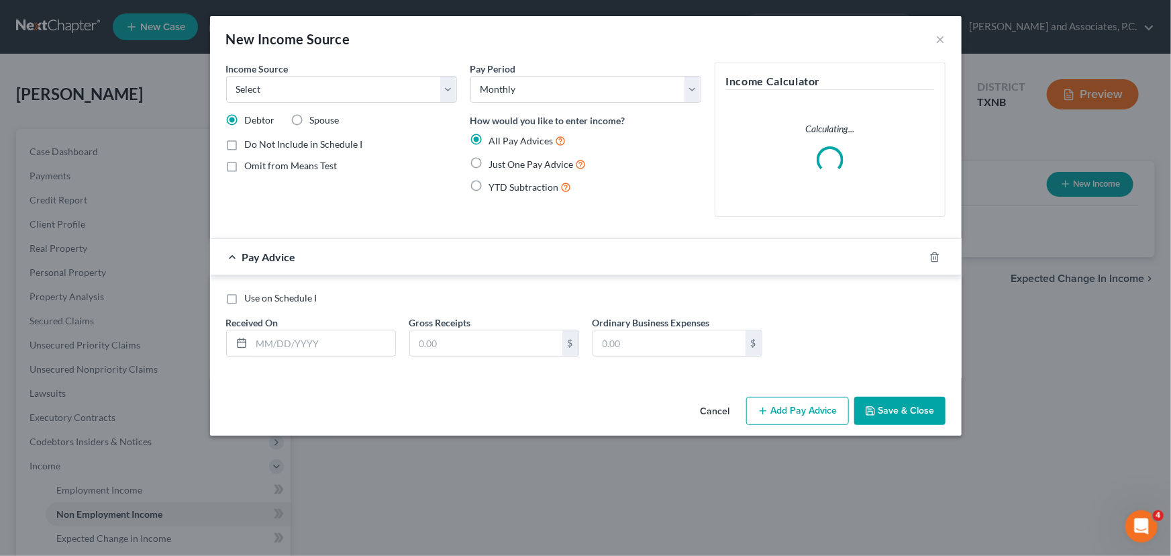
click at [489, 164] on label "Just One Pay Advice" at bounding box center [537, 163] width 97 height 15
click at [495, 164] on input "Just One Pay Advice" at bounding box center [499, 160] width 9 height 9
radio input "true"
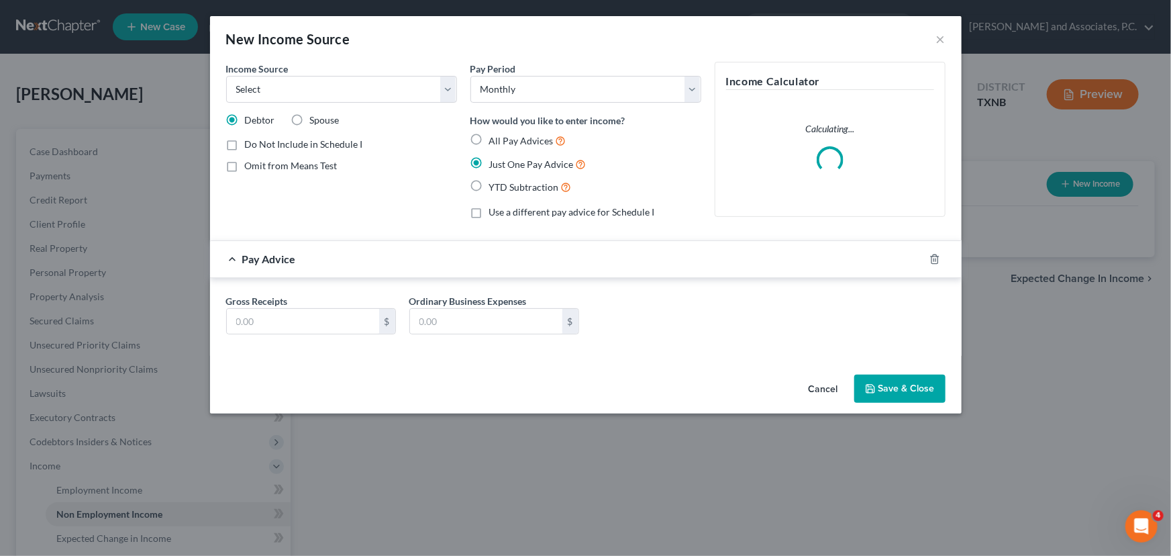
click at [245, 167] on label "Omit from Means Test" at bounding box center [291, 165] width 93 height 13
click at [250, 167] on input "Omit from Means Test" at bounding box center [254, 163] width 9 height 9
checkbox input "true"
click at [305, 93] on select "Select Unemployment Disability (from employer) Pension Retirement Social Securi…" at bounding box center [341, 89] width 231 height 27
select select "4"
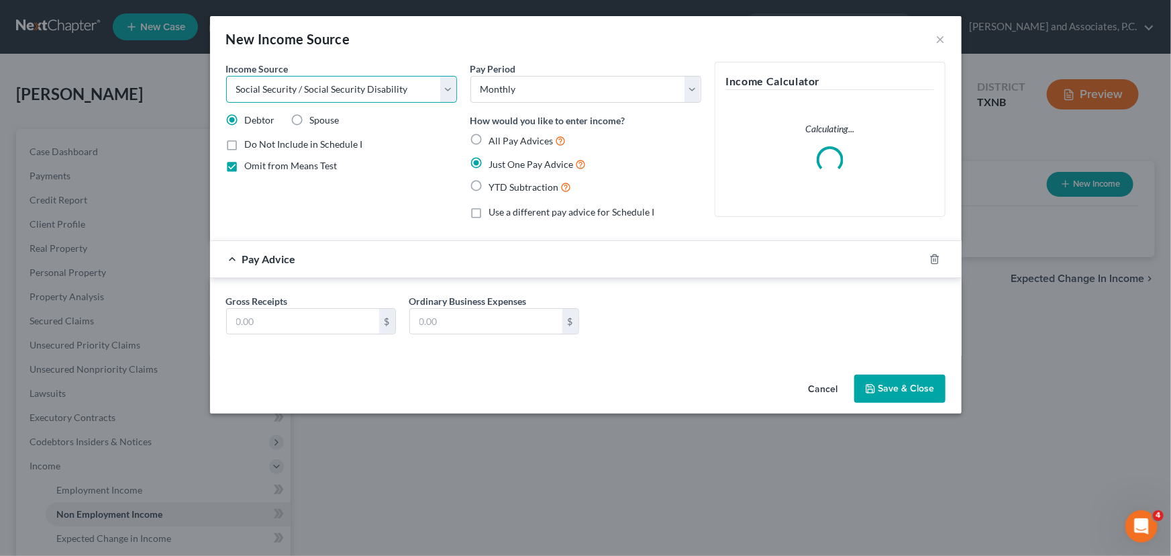
click at [226, 76] on select "Select Unemployment Disability (from employer) Pension Retirement Social Securi…" at bounding box center [341, 89] width 231 height 27
click at [245, 191] on label "Show on Means Test for informational purposes only" at bounding box center [351, 197] width 212 height 29
click at [250, 191] on input "Show on Means Test for informational purposes only" at bounding box center [254, 187] width 9 height 9
checkbox input "true"
click at [245, 167] on label "Omit from Means Test" at bounding box center [291, 165] width 93 height 13
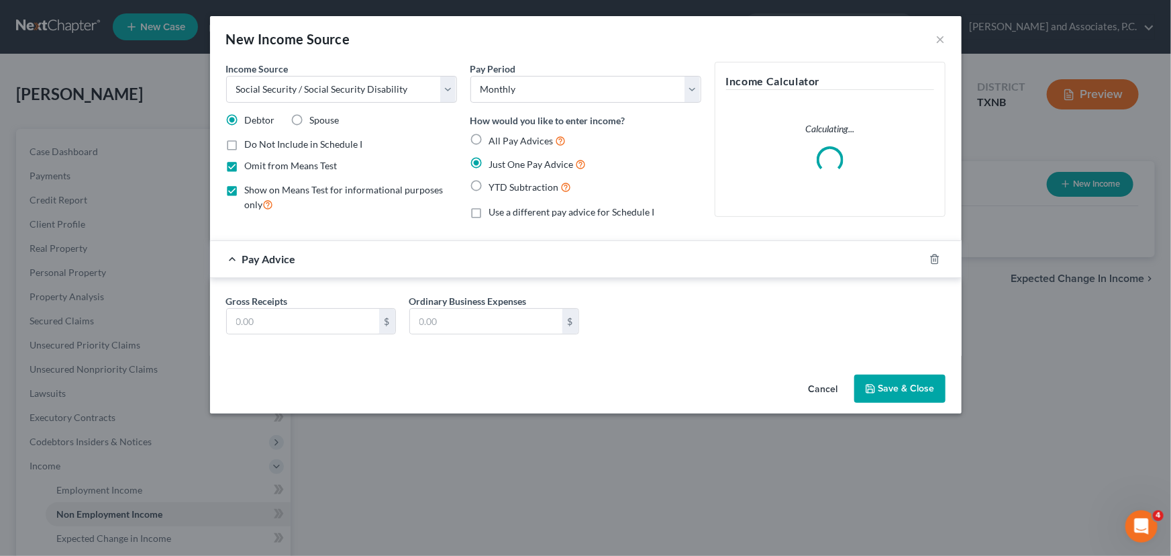
click at [250, 167] on input "Omit from Means Test" at bounding box center [254, 163] width 9 height 9
checkbox input "false"
drag, startPoint x: 311, startPoint y: 320, endPoint x: 395, endPoint y: 287, distance: 91.0
click at [311, 320] on input "text" at bounding box center [303, 321] width 152 height 25
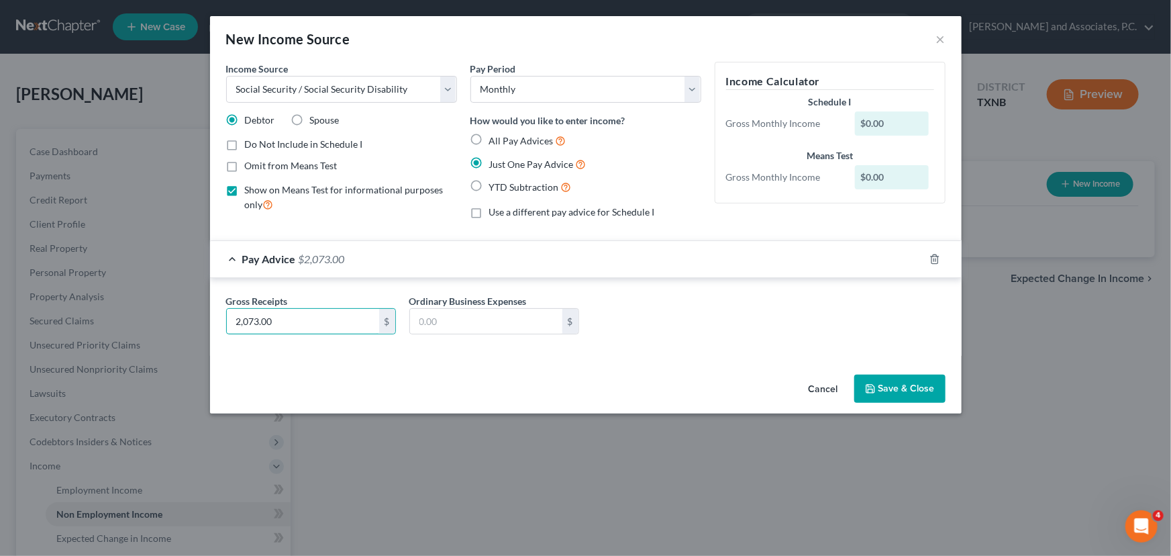
type input "2,073.00"
click at [903, 382] on button "Save & Close" at bounding box center [899, 388] width 91 height 28
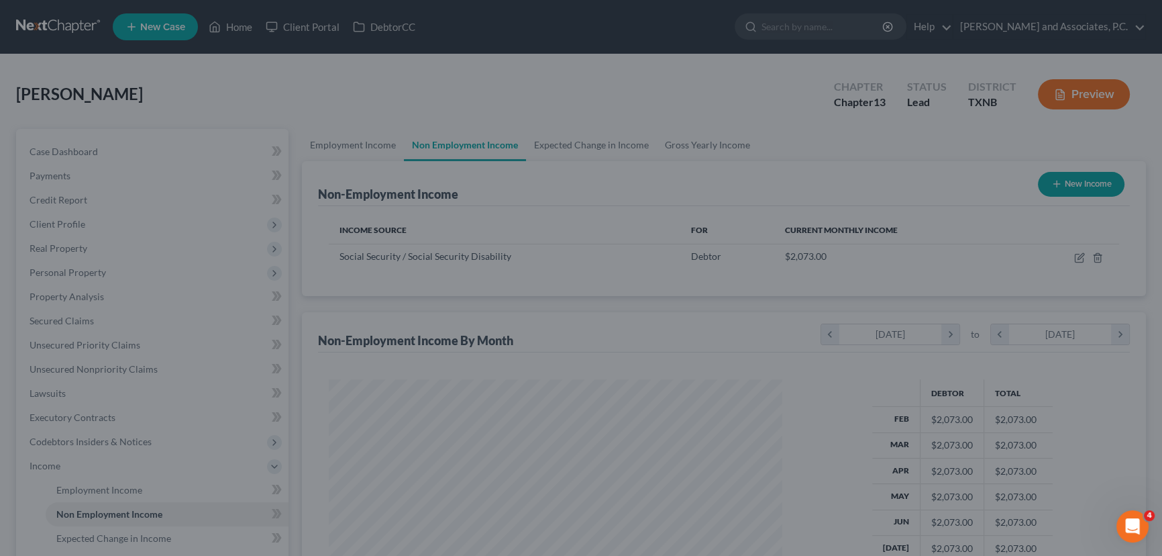
scroll to position [670791, 670555]
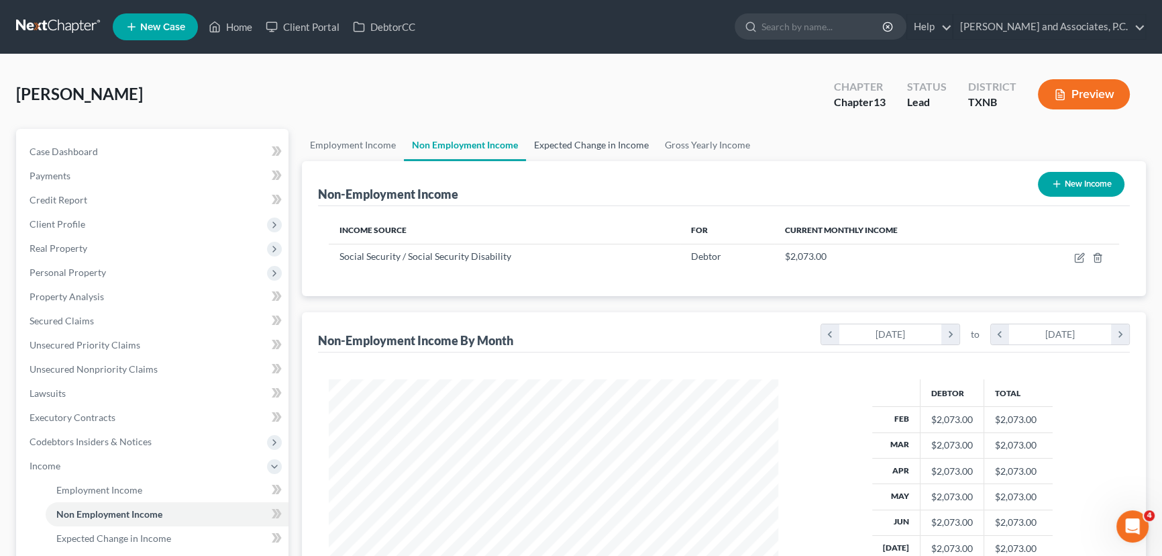
click at [619, 143] on link "Expected Change in Income" at bounding box center [591, 145] width 131 height 32
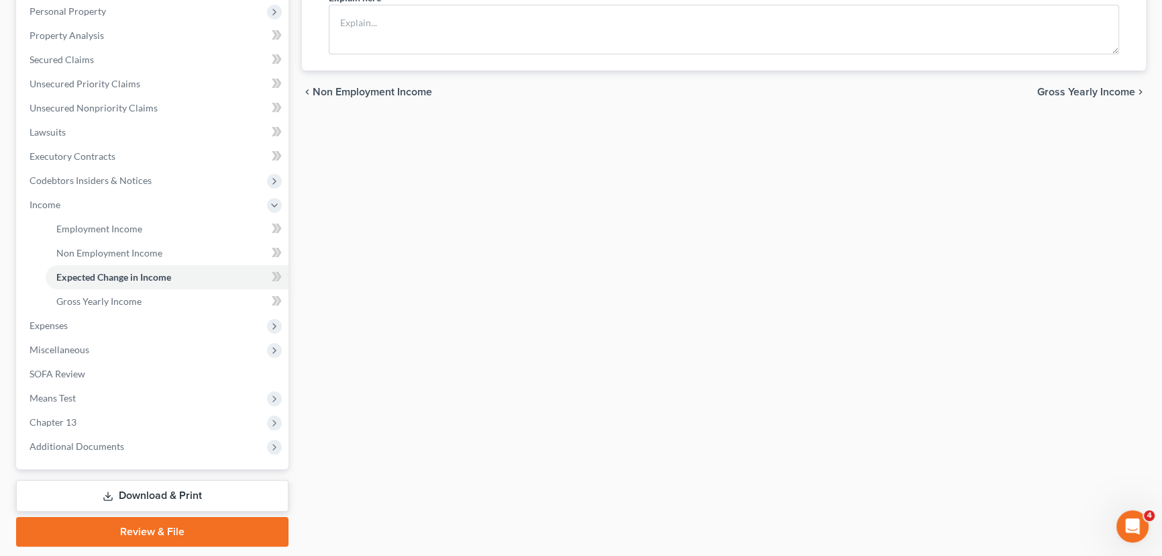
scroll to position [240, 0]
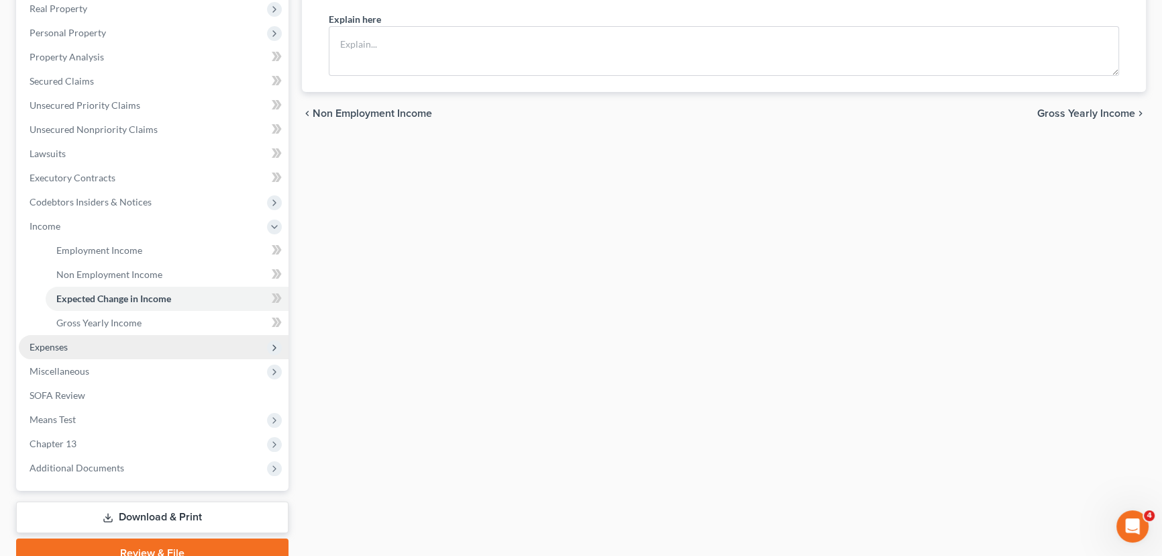
click at [96, 349] on span "Expenses" at bounding box center [154, 347] width 270 height 24
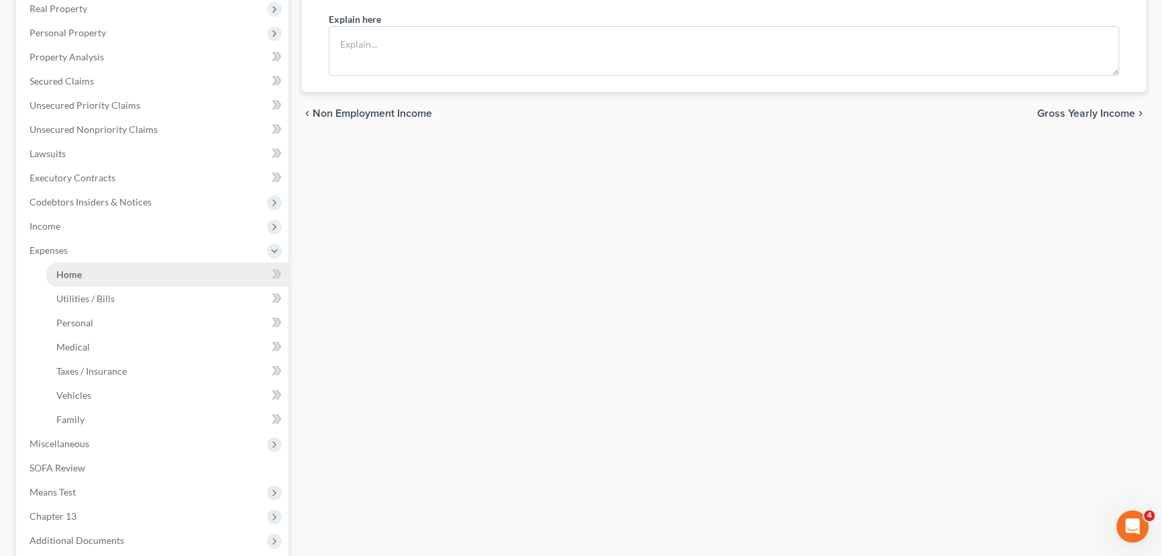
click at [101, 278] on link "Home" at bounding box center [167, 274] width 243 height 24
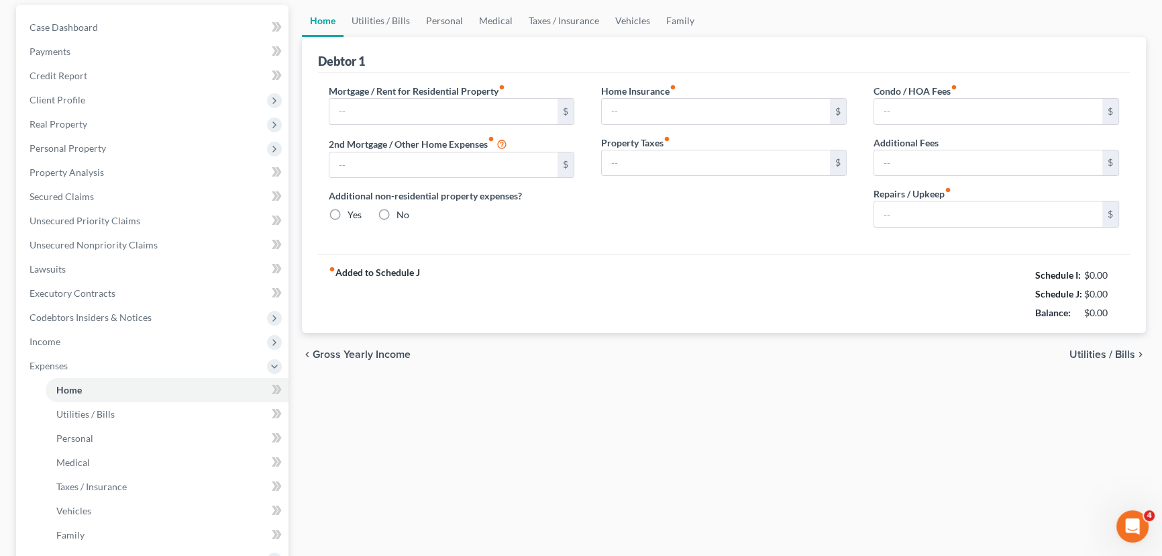
type input "0.00"
radio input "true"
type input "430.00"
type input "40.00"
type input "0.00"
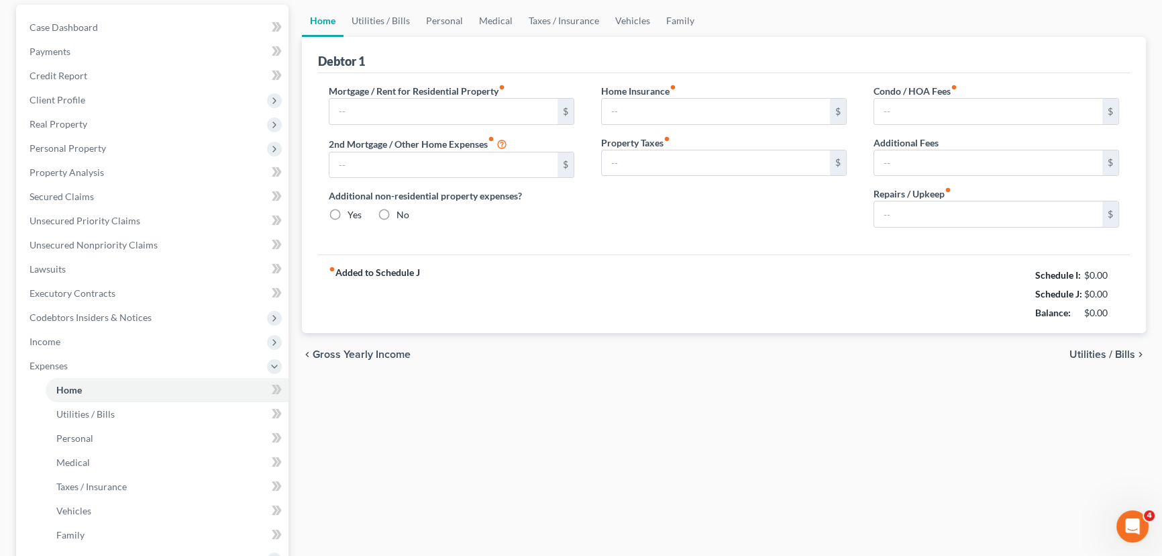
type input "0.00"
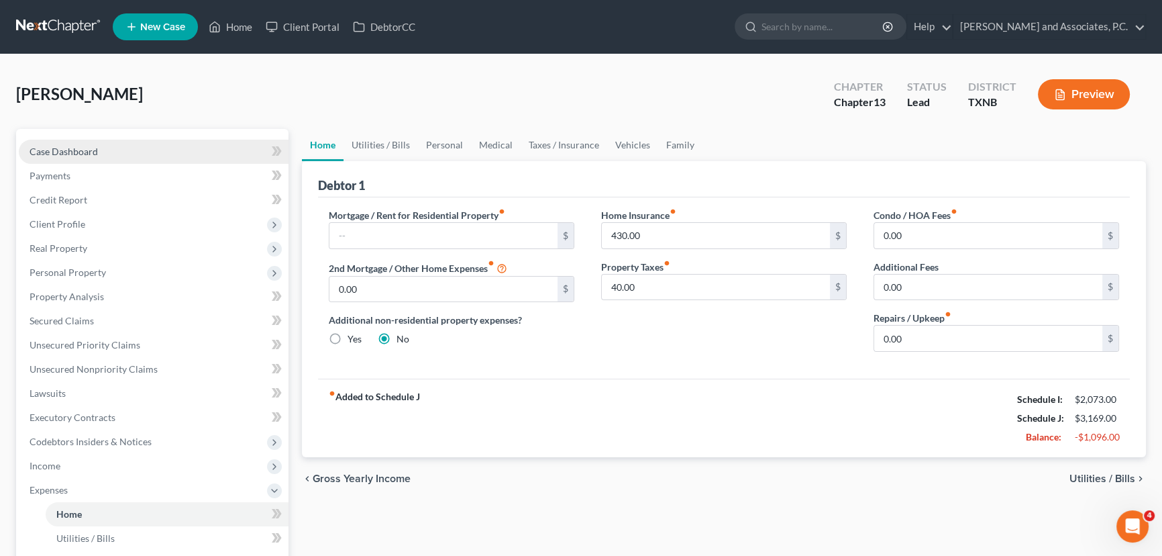
click at [148, 147] on link "Case Dashboard" at bounding box center [154, 152] width 270 height 24
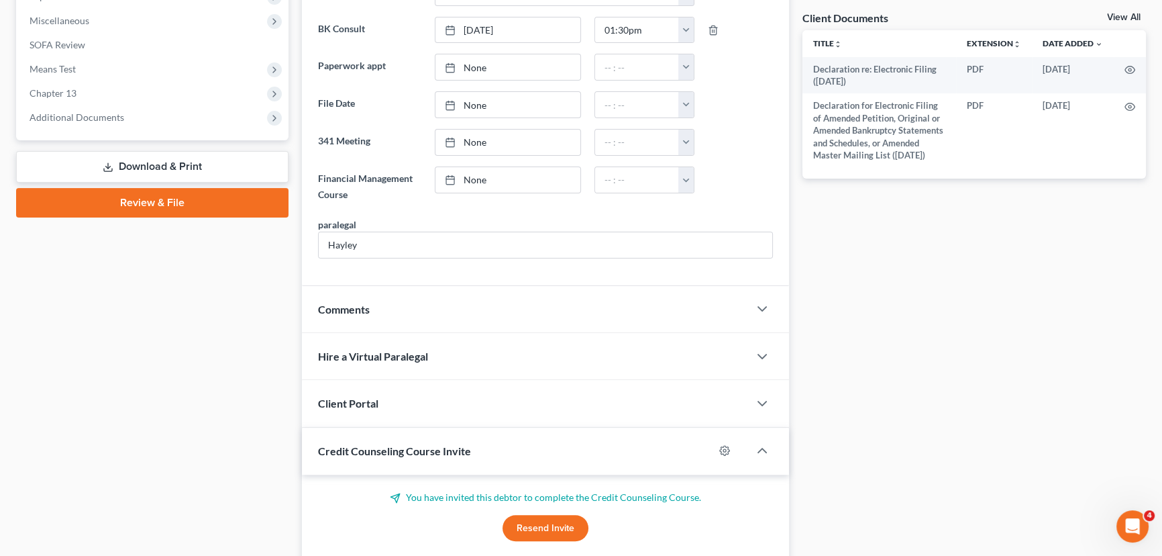
scroll to position [530, 0]
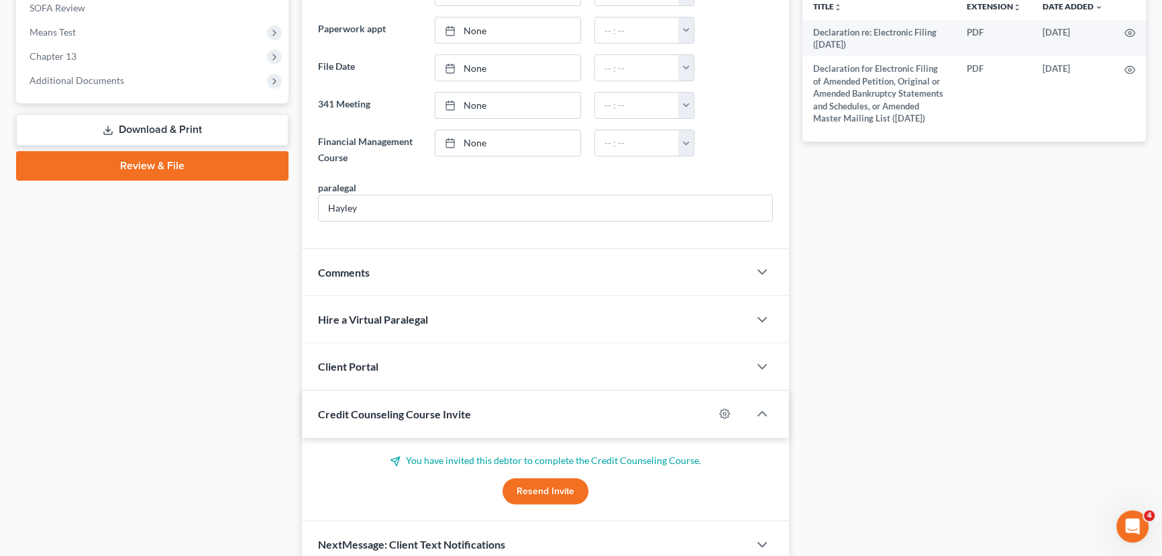
click at [366, 285] on div "Comments" at bounding box center [525, 272] width 447 height 46
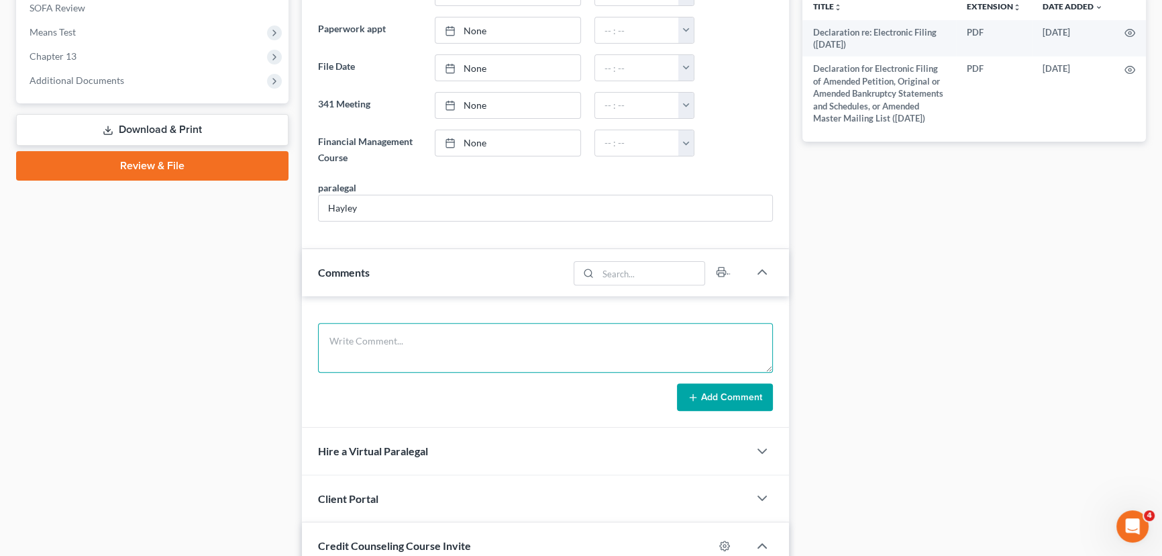
click at [382, 337] on textarea at bounding box center [545, 348] width 455 height 50
type textarea "W"
type textarea "Client paid 688 by check, im waiting on credit counseling and 23/24 tax returns…"
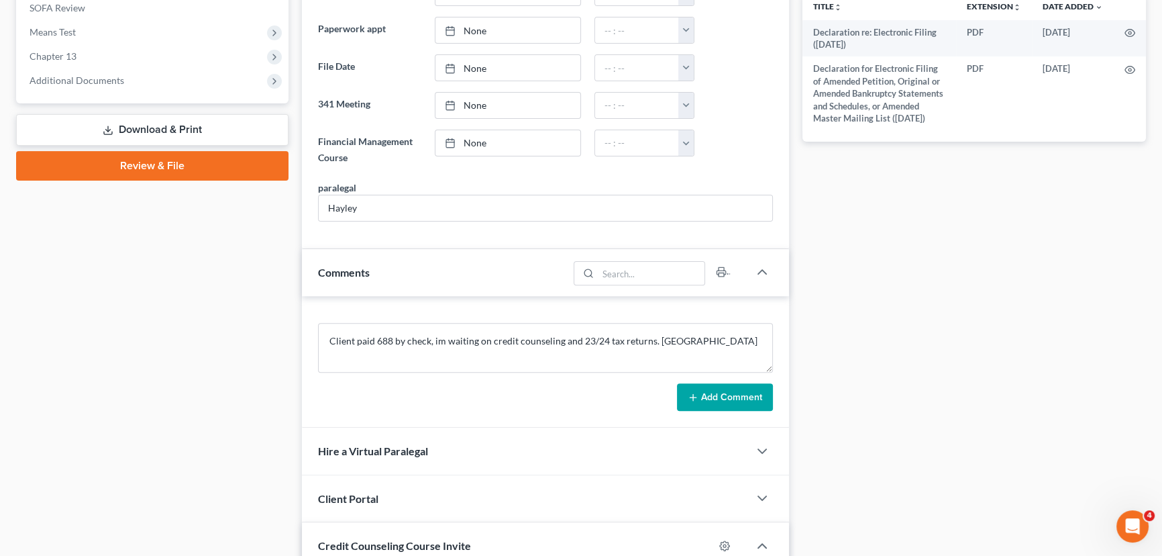
click at [746, 401] on button "Add Comment" at bounding box center [725, 397] width 96 height 28
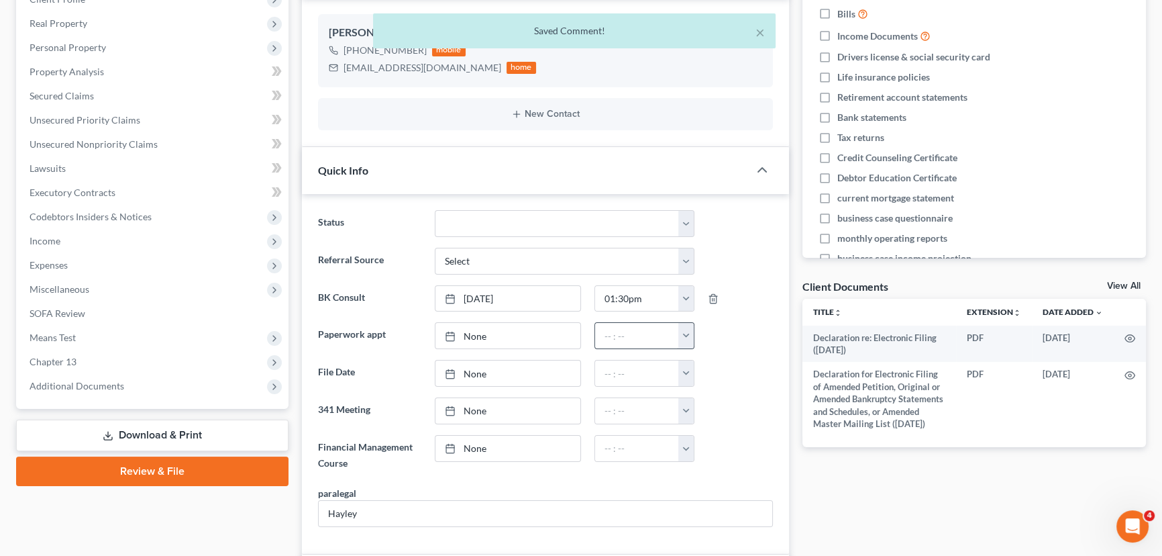
scroll to position [0, 0]
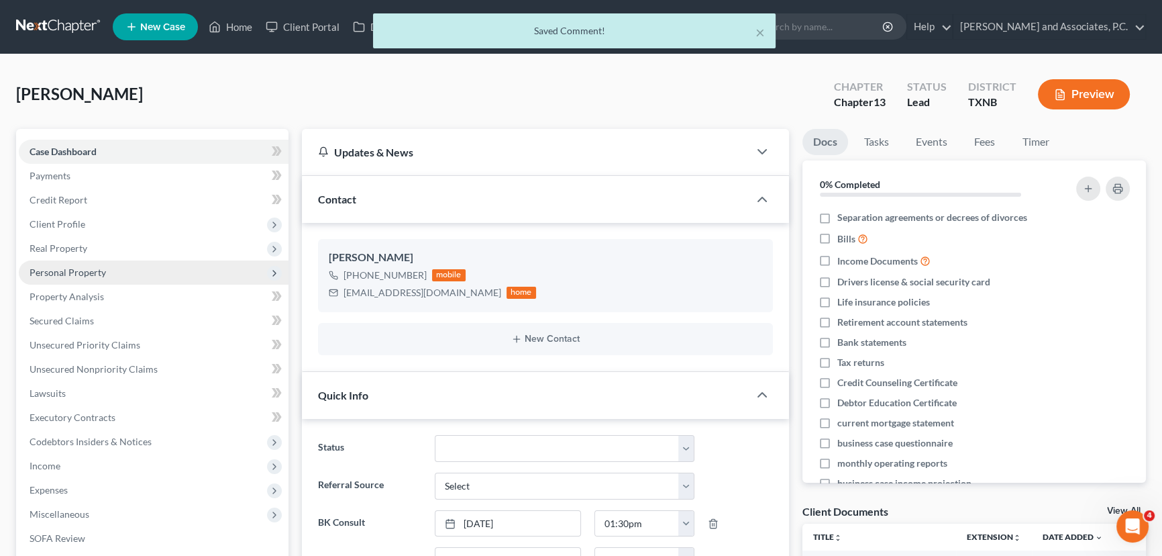
click at [68, 266] on span "Personal Property" at bounding box center [68, 271] width 76 height 11
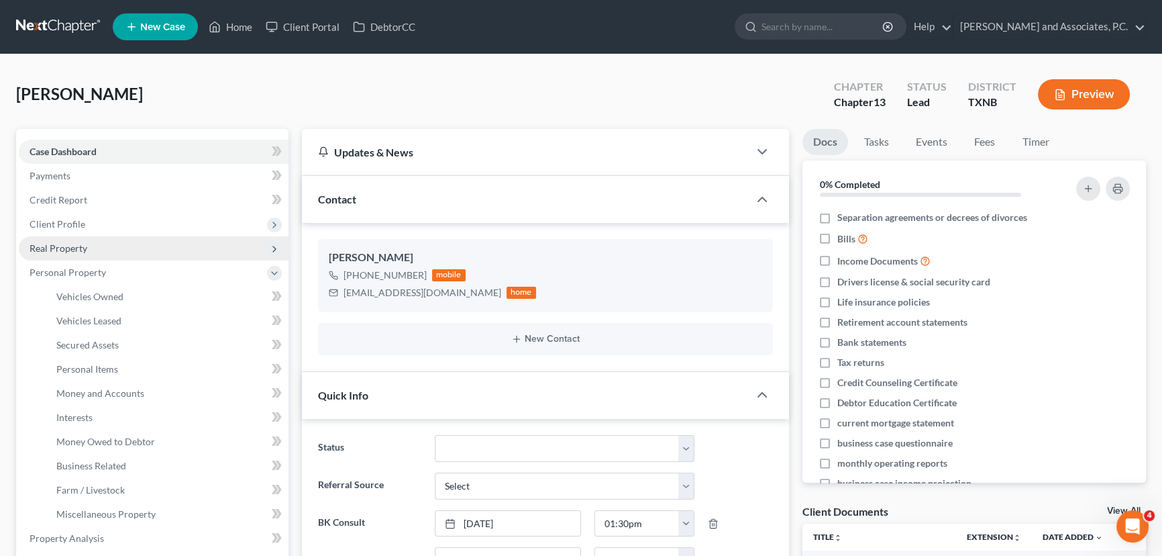
click at [71, 244] on span "Real Property" at bounding box center [59, 247] width 58 height 11
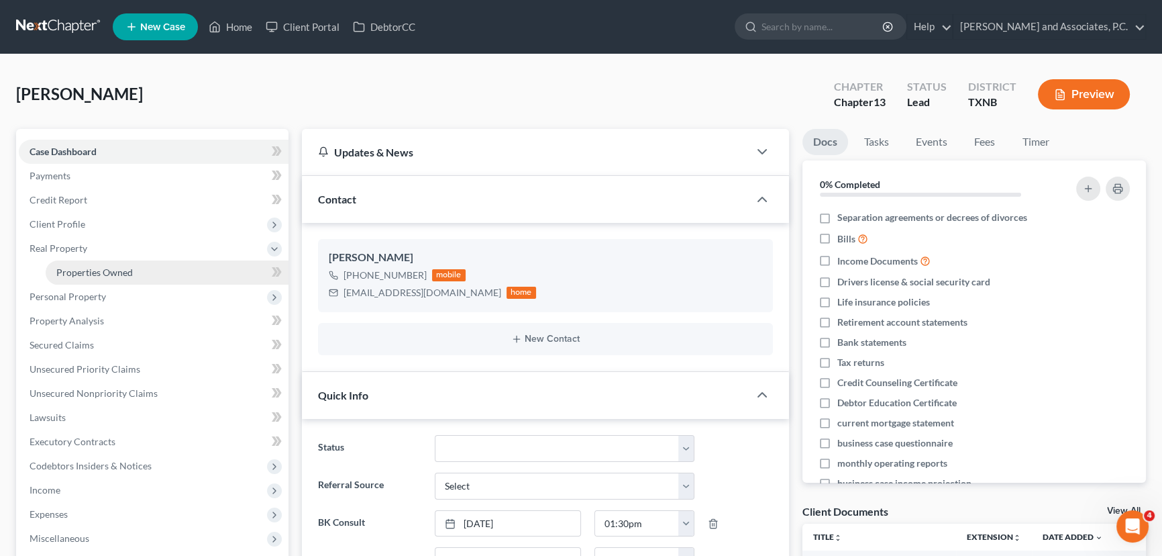
click at [97, 267] on span "Properties Owned" at bounding box center [94, 271] width 76 height 11
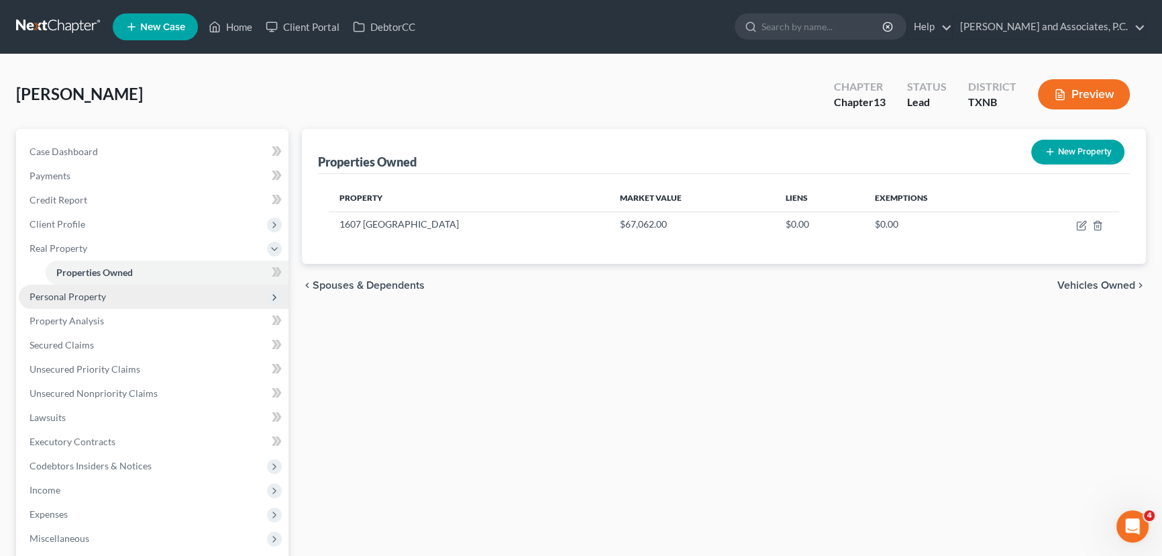
click at [70, 292] on span "Personal Property" at bounding box center [68, 296] width 76 height 11
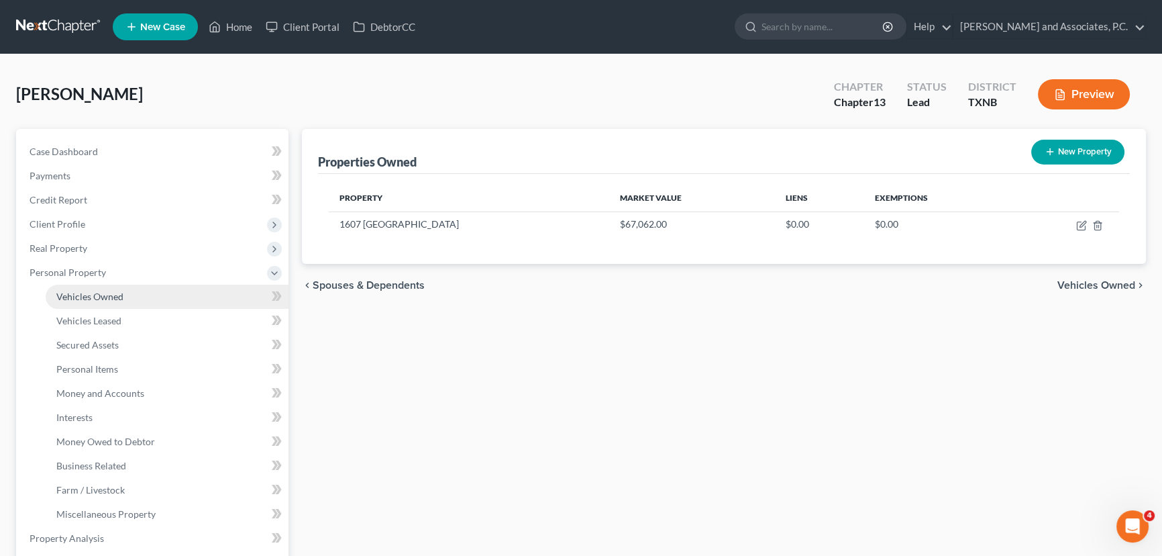
click at [70, 296] on span "Vehicles Owned" at bounding box center [89, 296] width 67 height 11
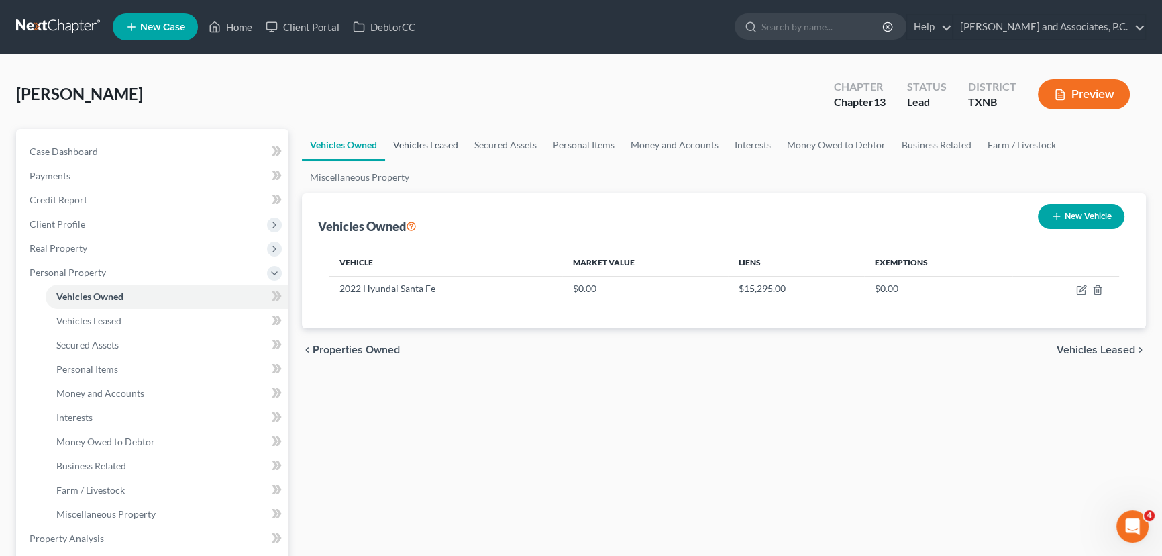
click at [442, 147] on link "Vehicles Leased" at bounding box center [425, 145] width 81 height 32
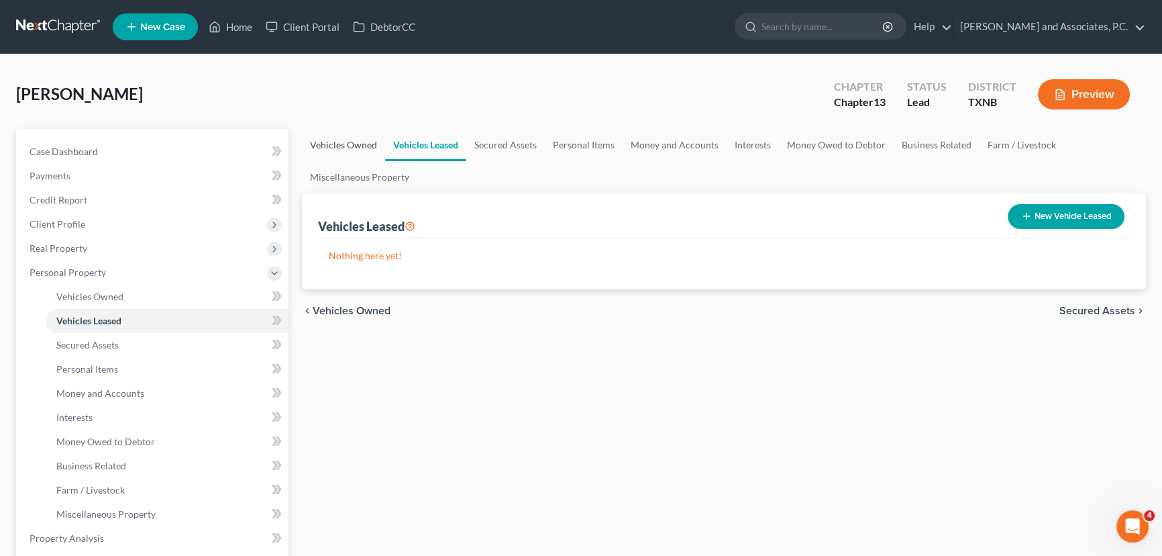
click at [346, 152] on link "Vehicles Owned" at bounding box center [343, 145] width 83 height 32
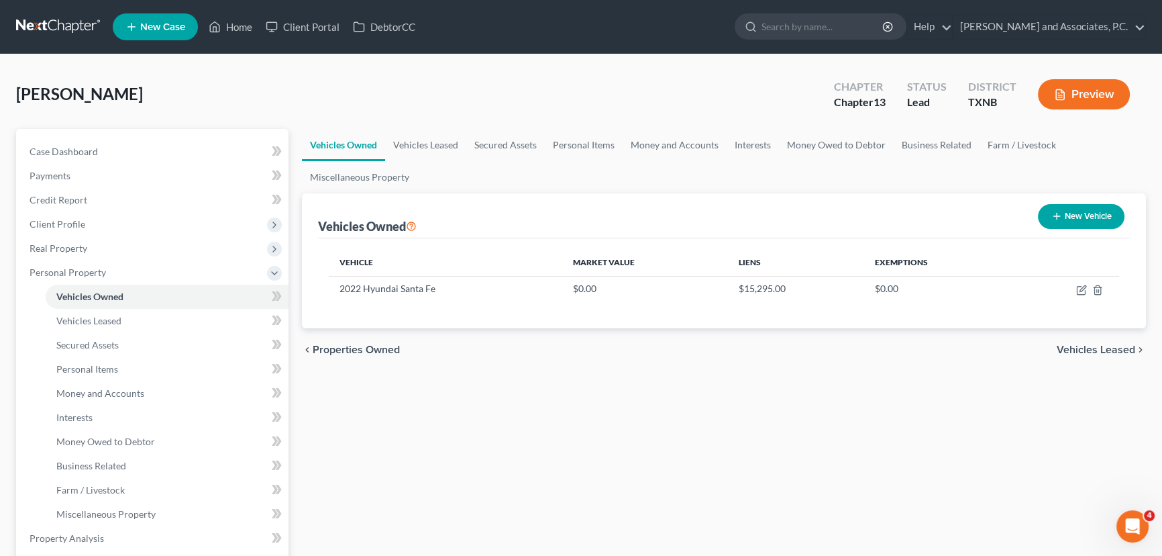
click at [1070, 216] on button "New Vehicle" at bounding box center [1081, 216] width 87 height 25
select select "0"
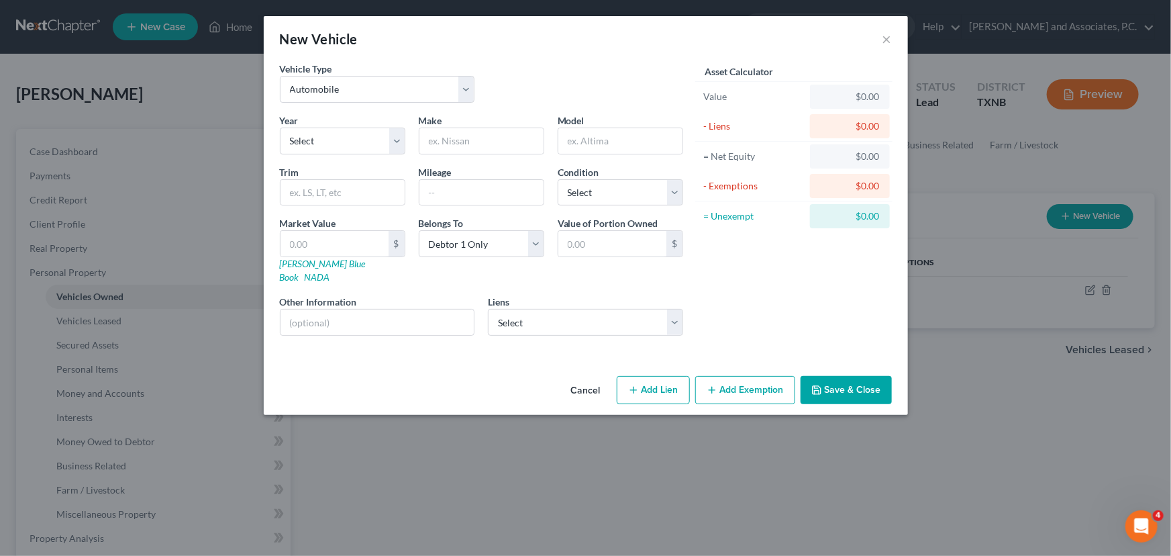
click at [587, 379] on button "Cancel" at bounding box center [585, 390] width 51 height 27
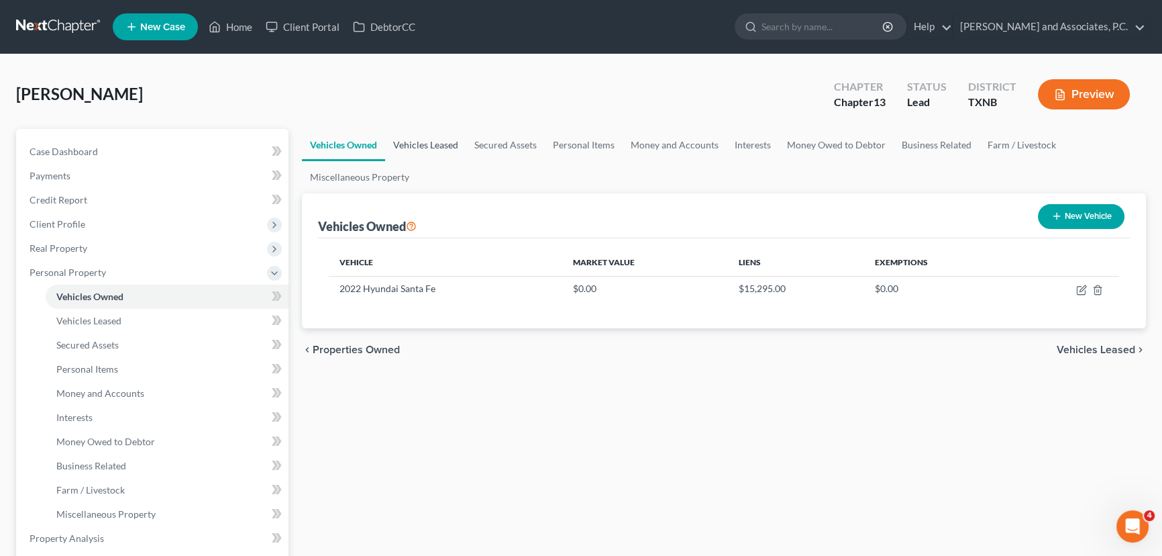
click at [445, 148] on link "Vehicles Leased" at bounding box center [425, 145] width 81 height 32
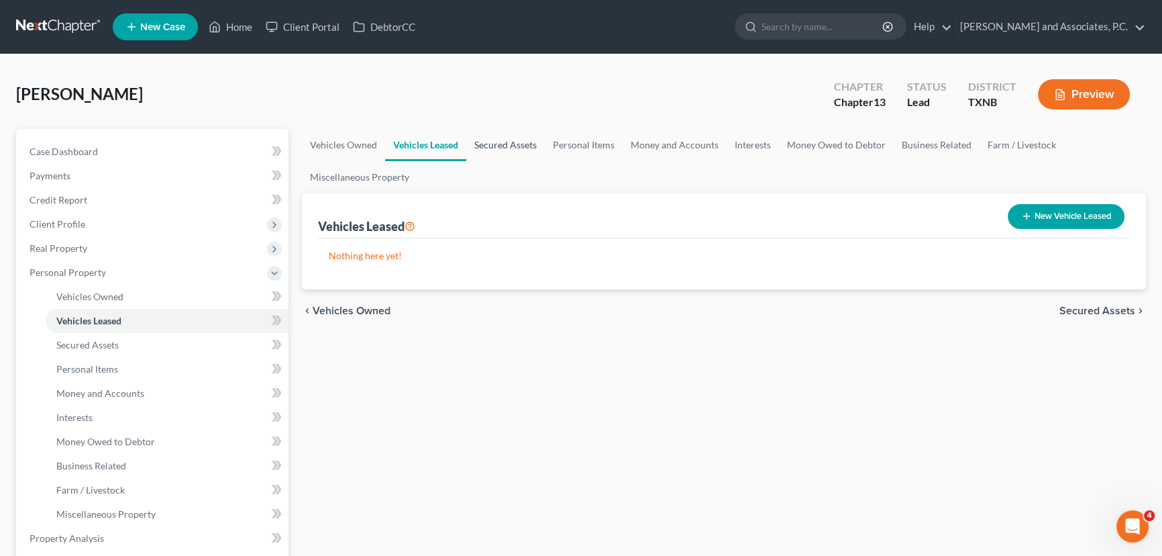
click at [525, 150] on link "Secured Assets" at bounding box center [505, 145] width 79 height 32
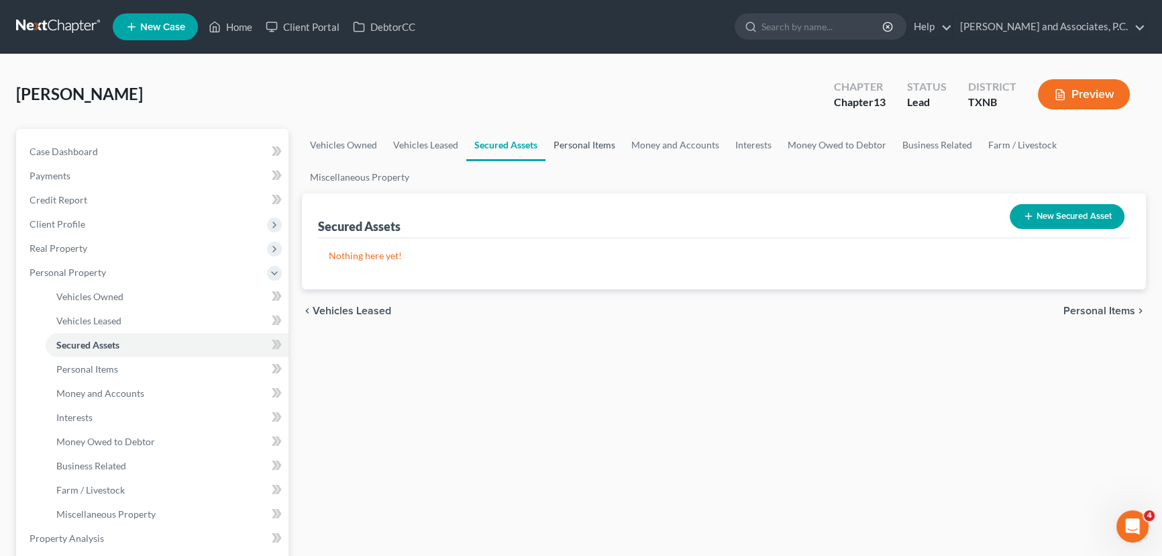
click at [572, 150] on link "Personal Items" at bounding box center [585, 145] width 78 height 32
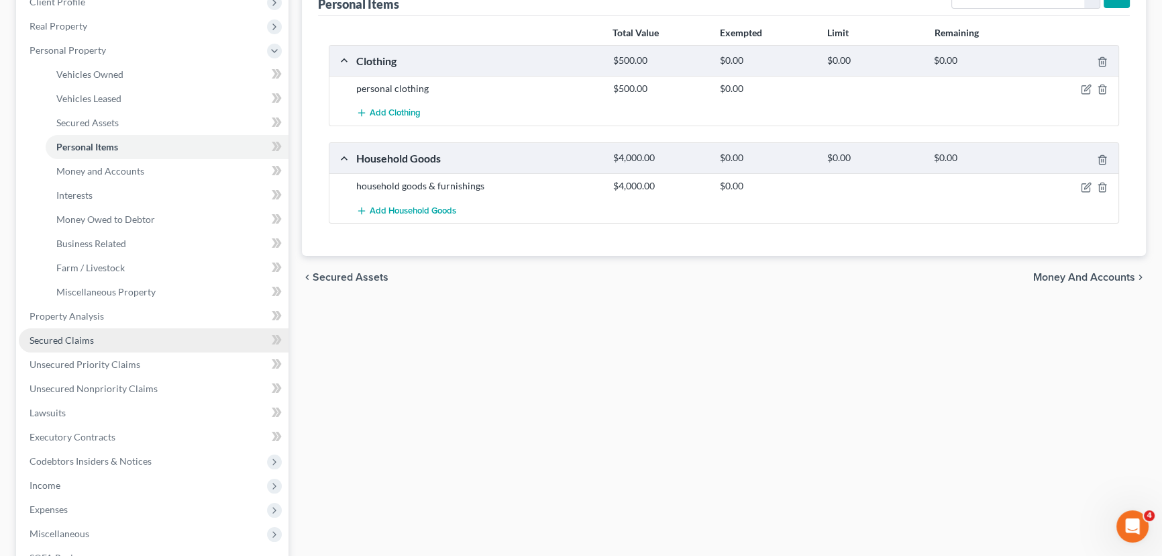
scroll to position [244, 0]
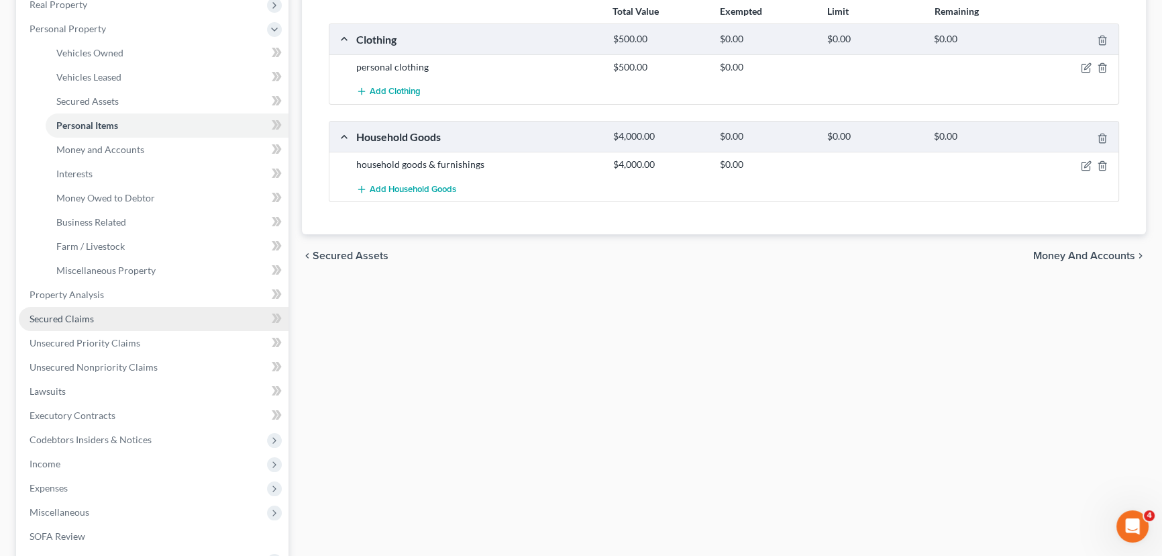
click at [83, 313] on span "Secured Claims" at bounding box center [62, 318] width 64 height 11
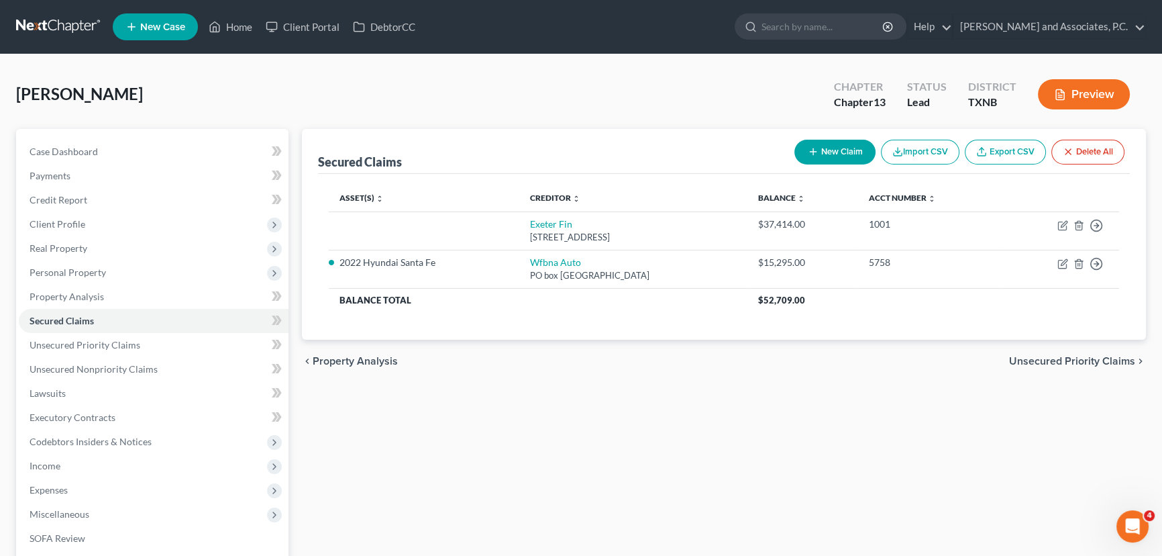
click at [839, 144] on button "New Claim" at bounding box center [835, 152] width 81 height 25
select select "0"
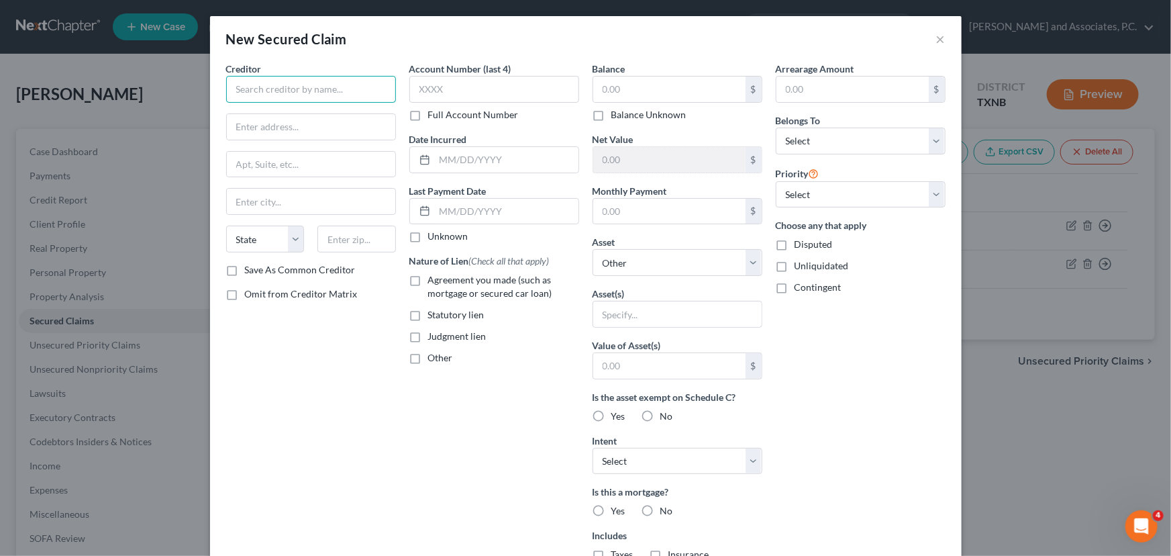
click at [266, 87] on input "text" at bounding box center [311, 89] width 170 height 27
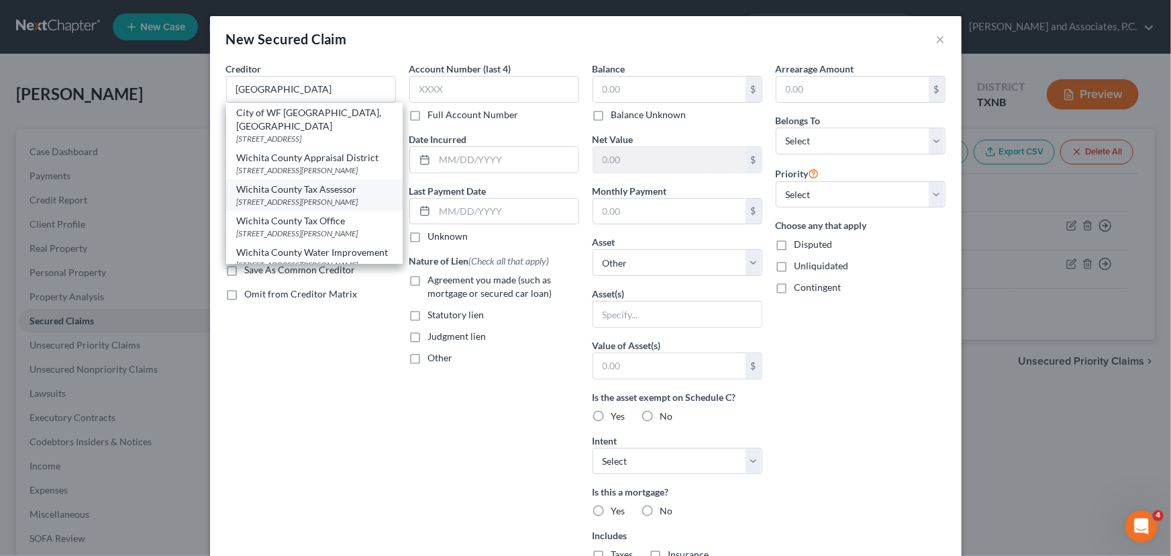
click at [314, 201] on div "[STREET_ADDRESS][PERSON_NAME]" at bounding box center [314, 201] width 155 height 11
type input "Wichita County Tax Assessor"
type input "[STREET_ADDRESS][PERSON_NAME]"
type input "[GEOGRAPHIC_DATA]"
select select "45"
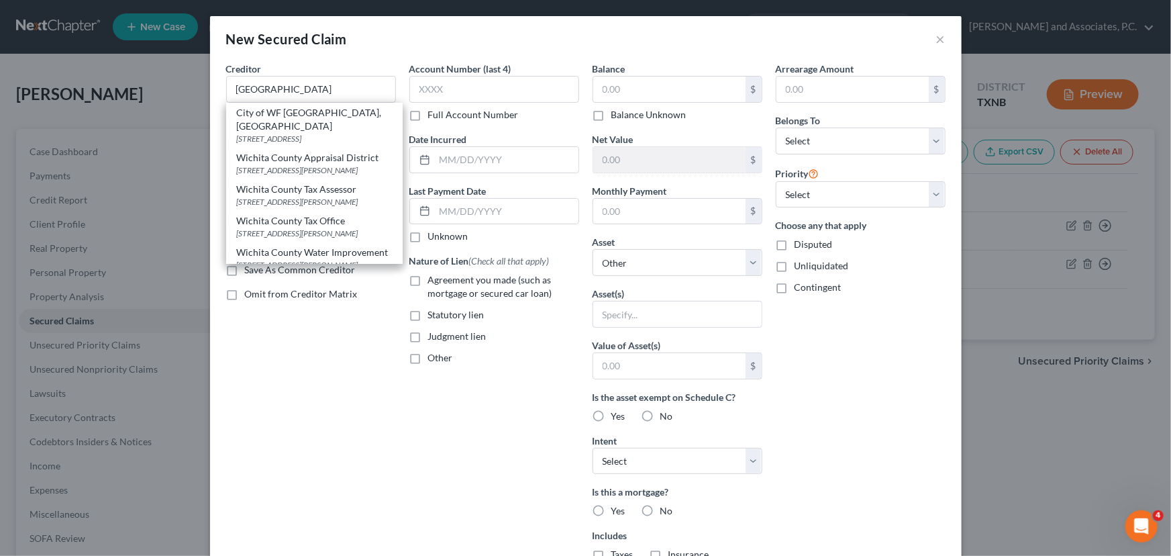
type input "76301"
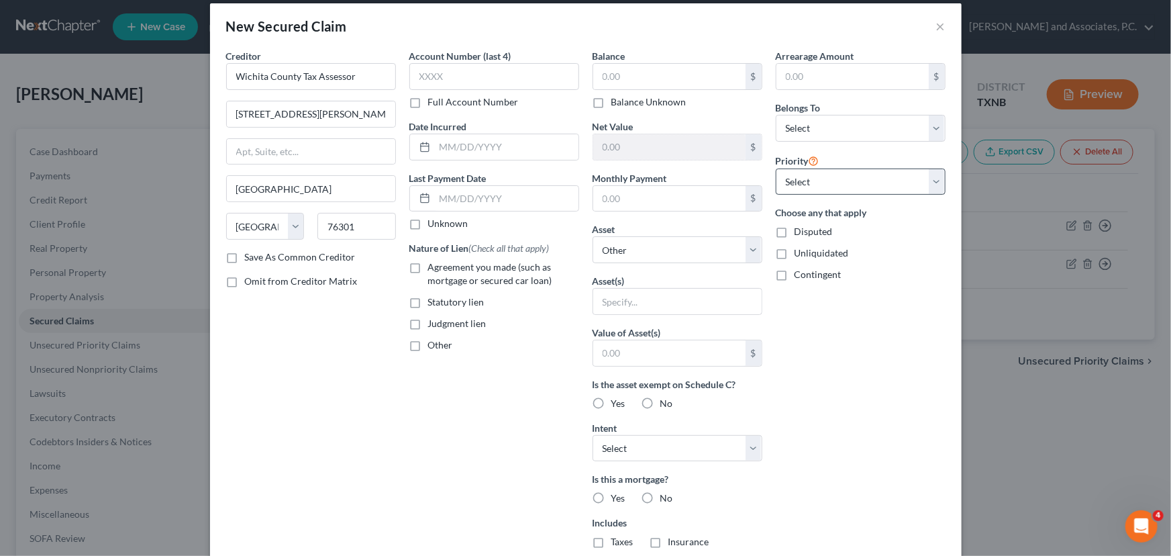
scroll to position [5, 0]
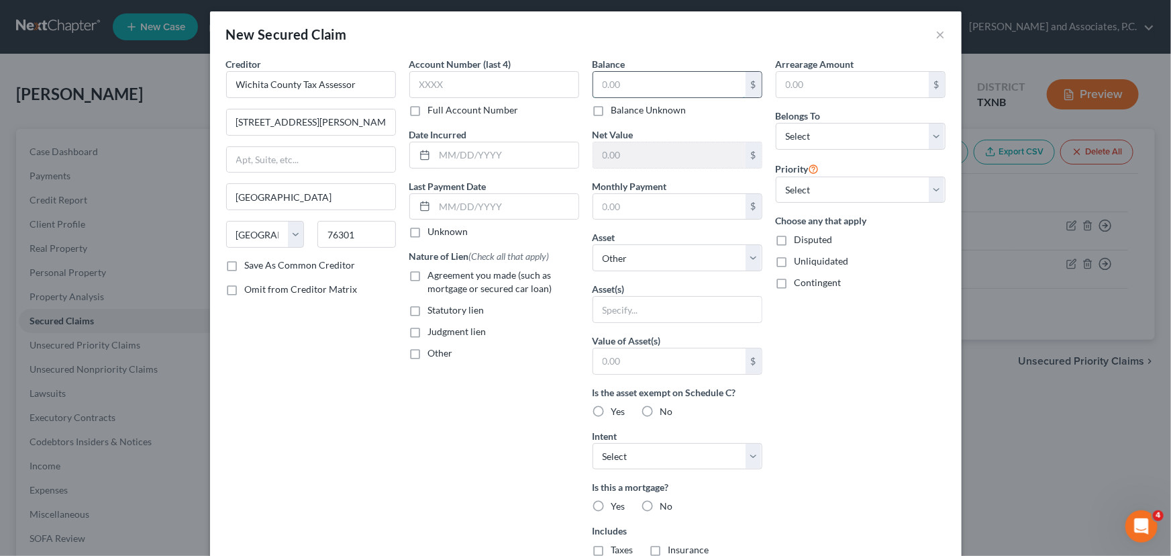
click at [651, 89] on input "text" at bounding box center [669, 84] width 152 height 25
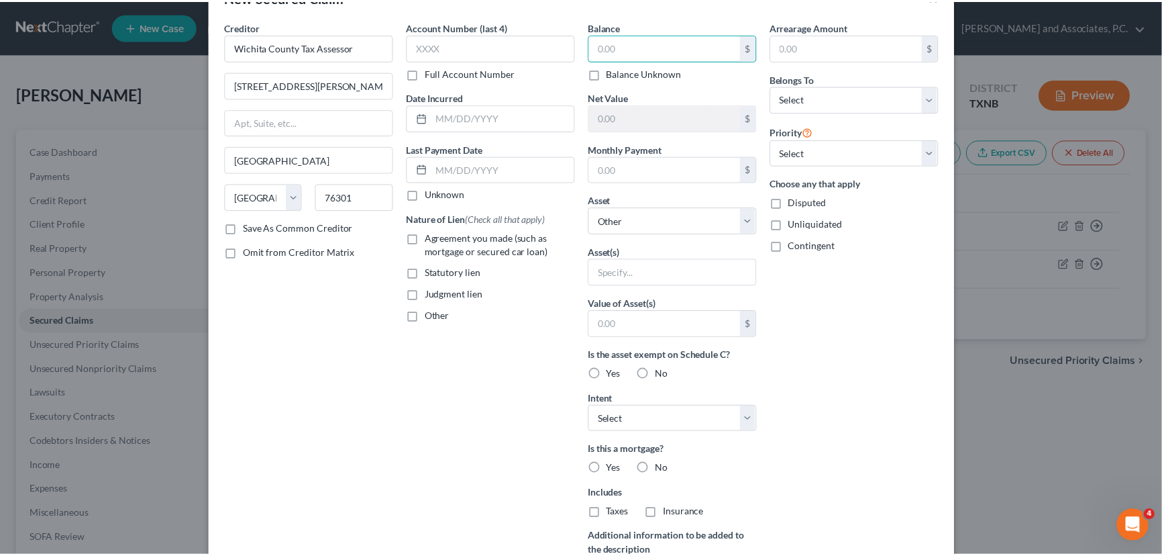
scroll to position [188, 0]
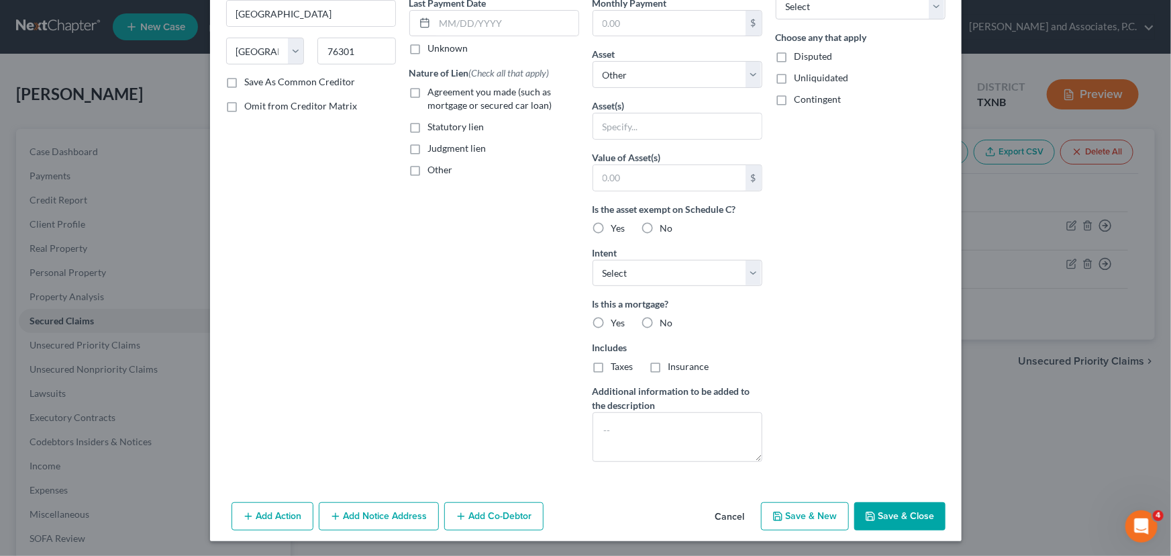
click at [735, 516] on button "Cancel" at bounding box center [730, 516] width 51 height 27
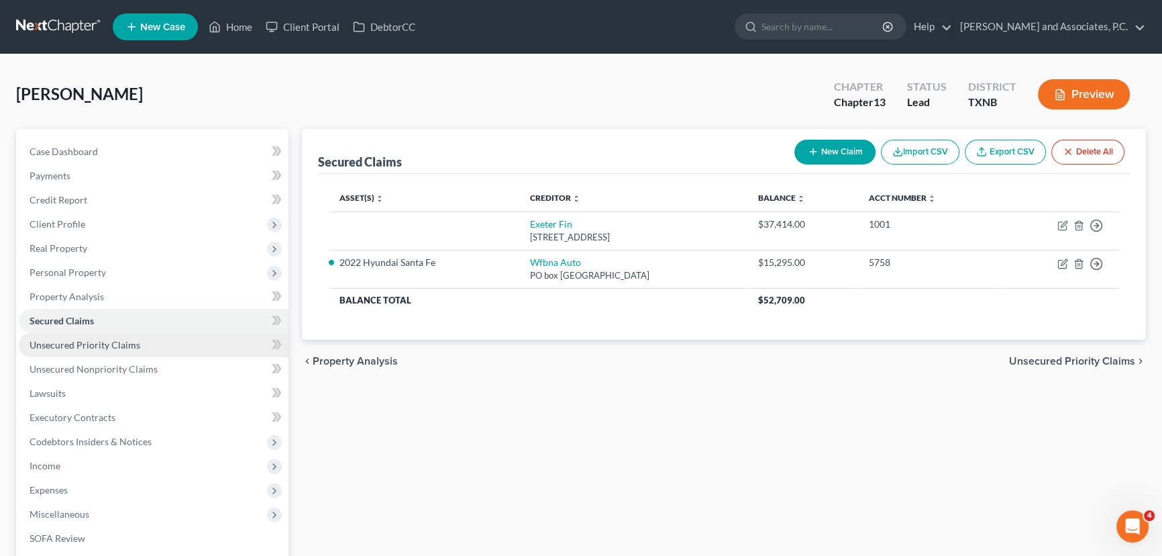
click at [108, 336] on link "Unsecured Priority Claims" at bounding box center [154, 345] width 270 height 24
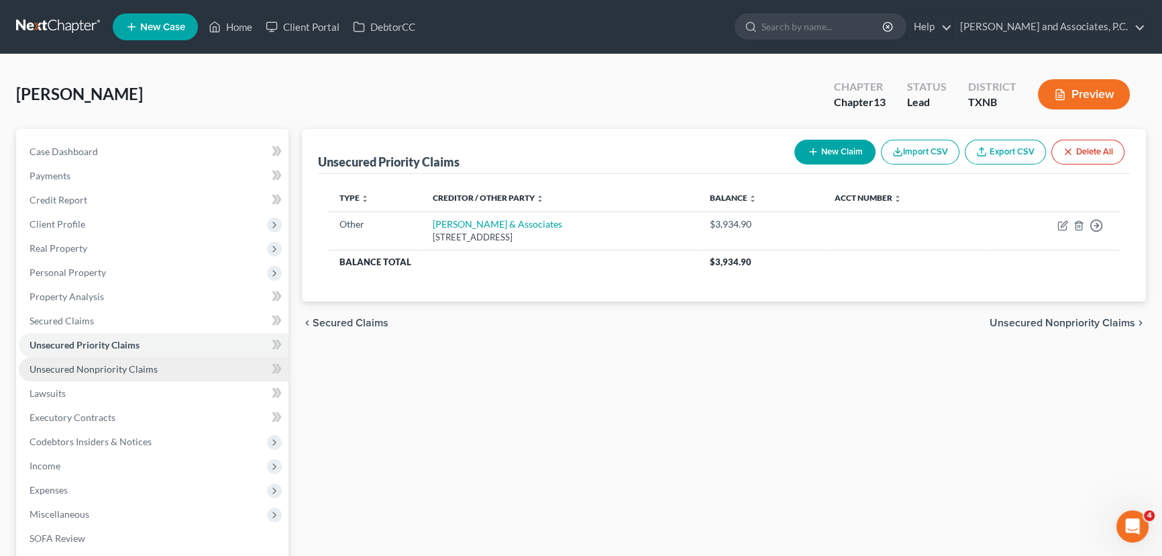
click at [96, 371] on span "Unsecured Nonpriority Claims" at bounding box center [94, 368] width 128 height 11
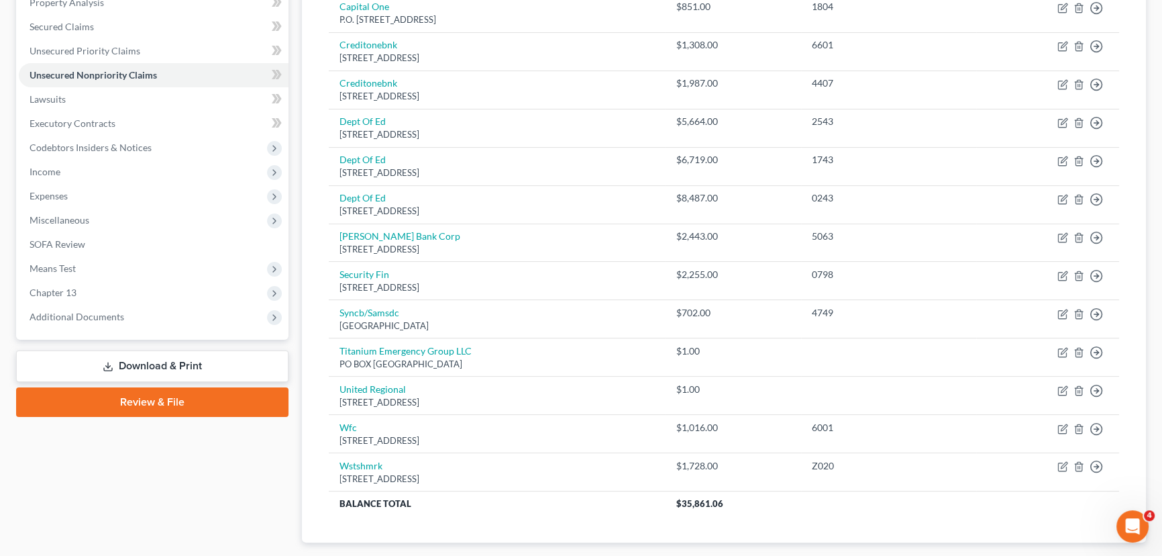
scroll to position [305, 0]
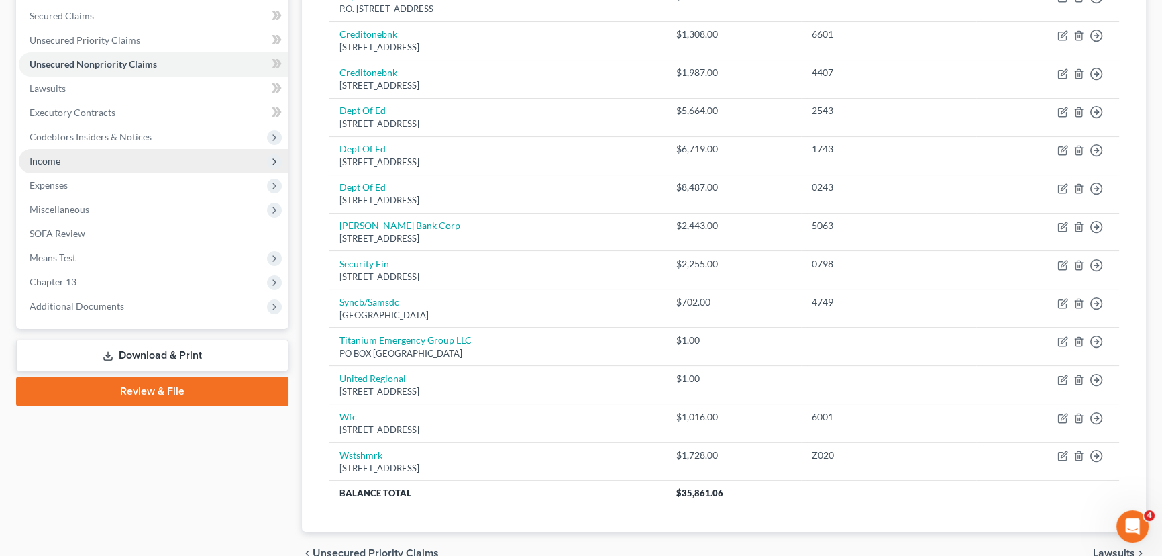
click at [80, 162] on span "Income" at bounding box center [154, 161] width 270 height 24
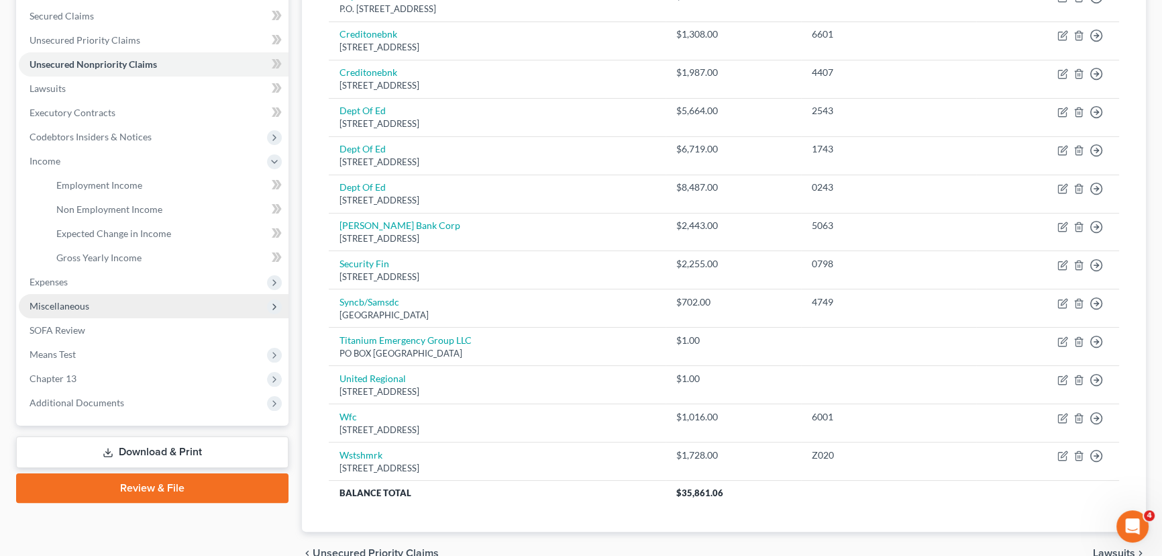
click at [60, 303] on span "Miscellaneous" at bounding box center [60, 305] width 60 height 11
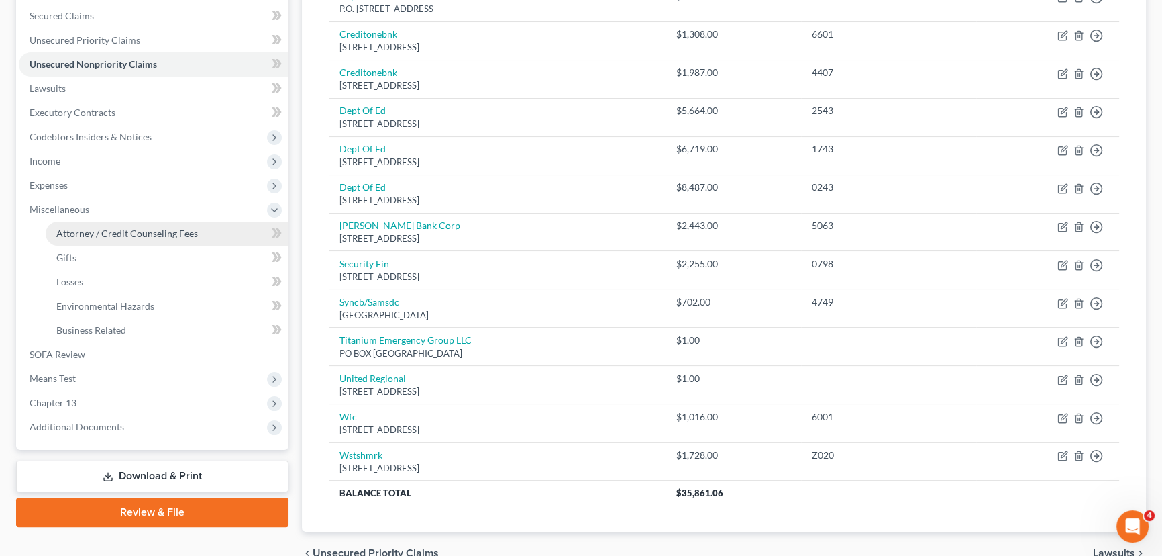
click at [73, 225] on link "Attorney / Credit Counseling Fees" at bounding box center [167, 233] width 243 height 24
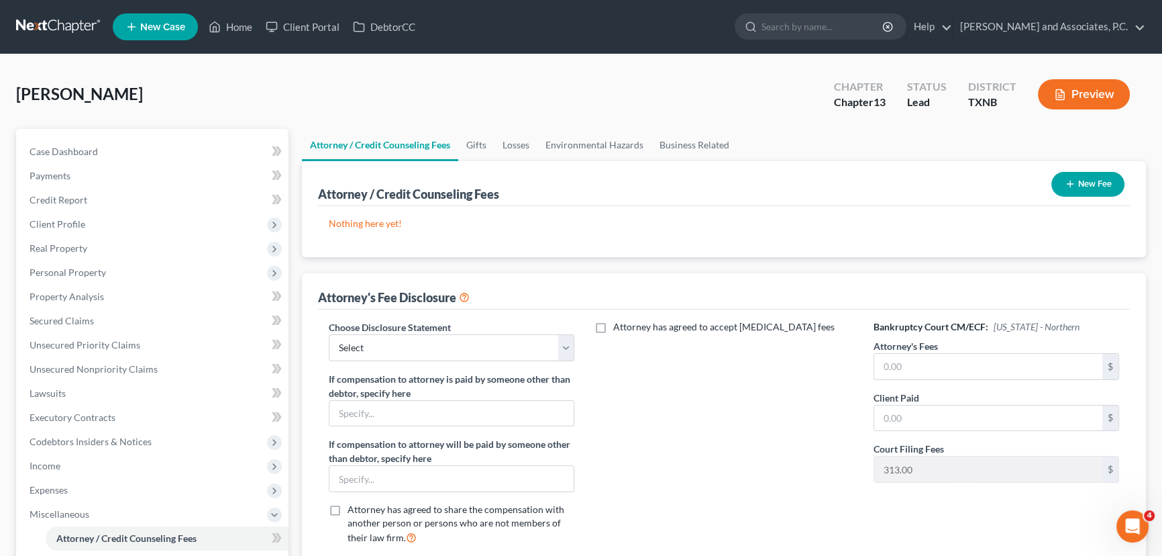
click at [1066, 179] on icon "button" at bounding box center [1070, 183] width 11 height 11
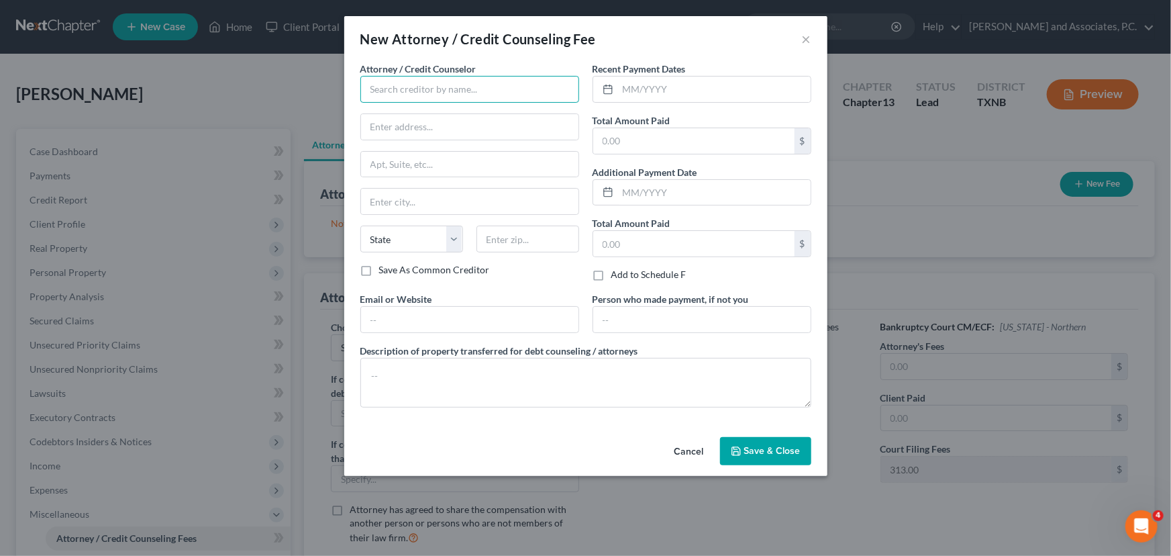
click at [425, 94] on input "text" at bounding box center [469, 89] width 219 height 27
click at [810, 38] on button "×" at bounding box center [806, 39] width 9 height 16
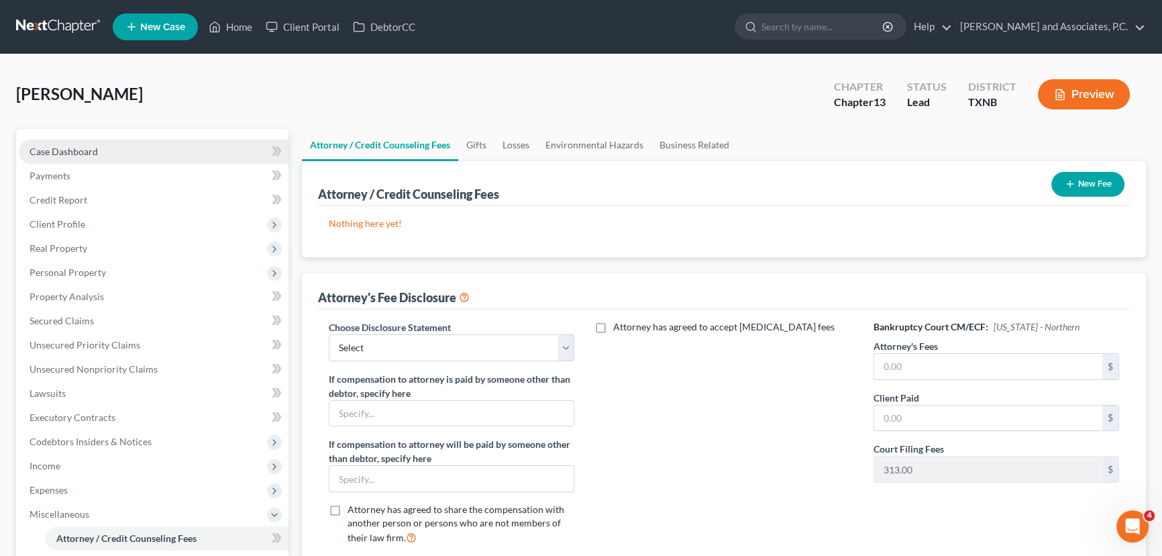
click at [70, 156] on link "Case Dashboard" at bounding box center [154, 152] width 270 height 24
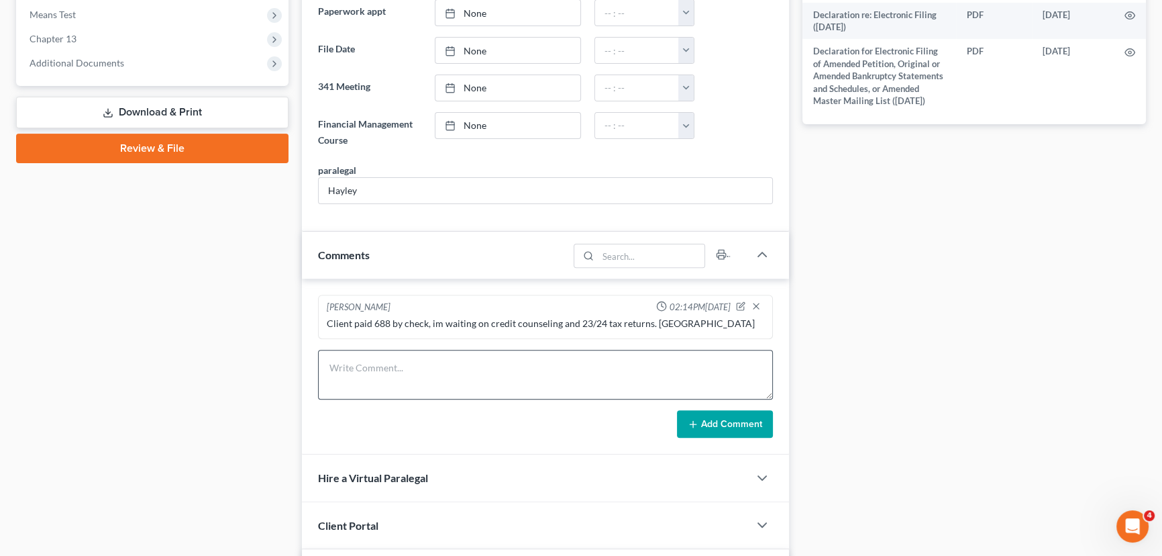
scroll to position [549, 0]
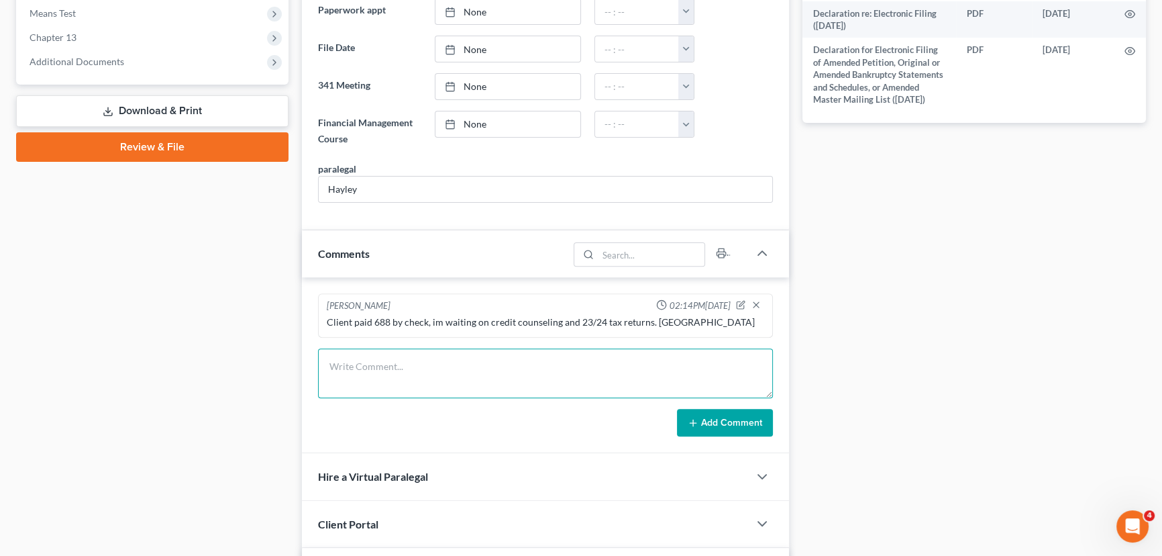
click at [370, 373] on textarea at bounding box center [545, 373] width 455 height 50
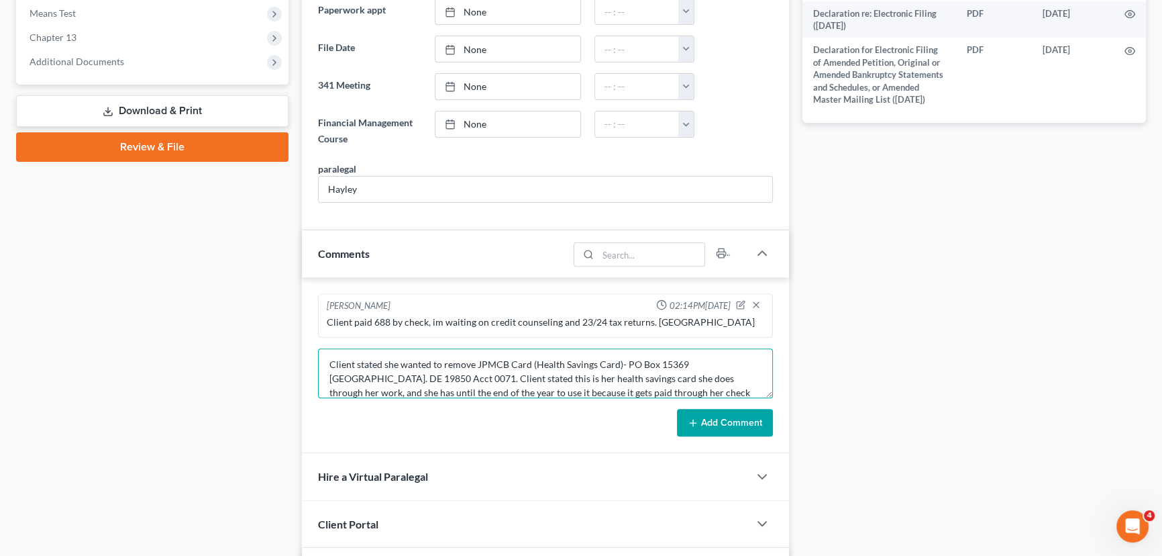
scroll to position [16, 0]
type textarea "Client stated she wanted to remove JPMCB Card (Health Savings Card)- PO Box 153…"
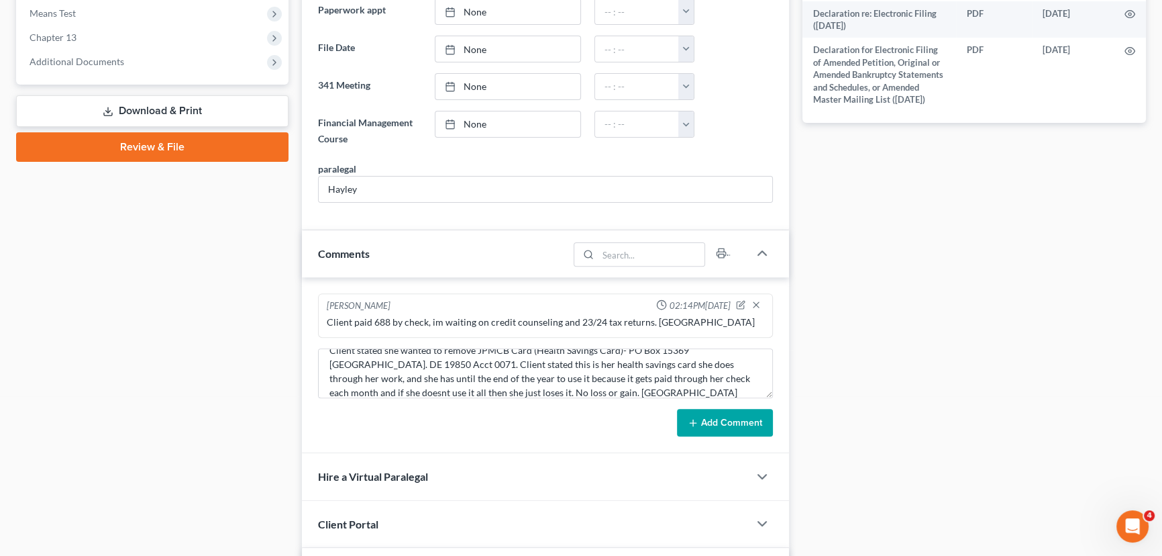
click at [745, 421] on button "Add Comment" at bounding box center [725, 423] width 96 height 28
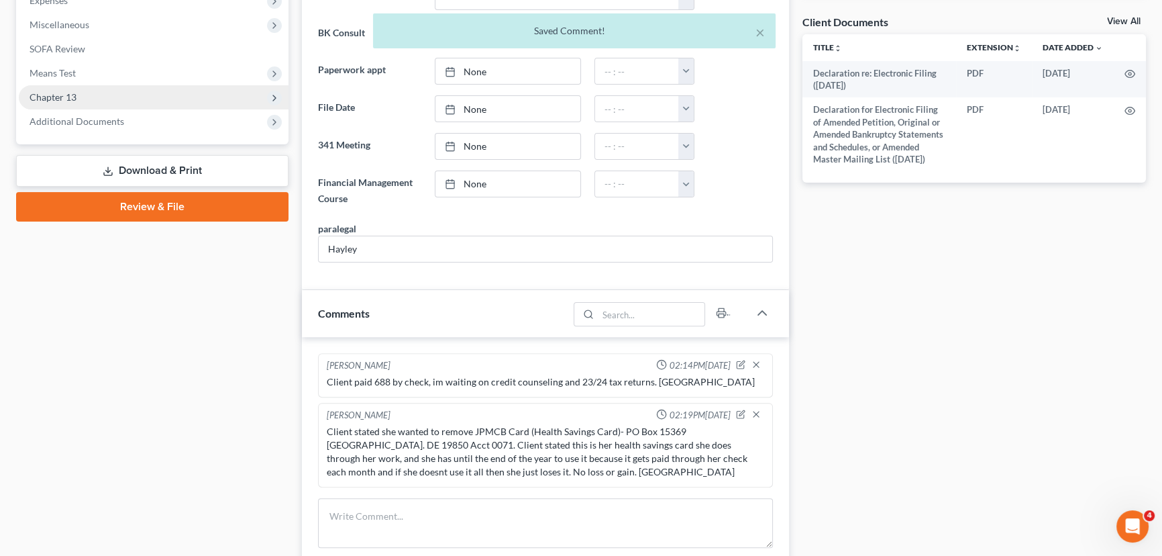
scroll to position [305, 0]
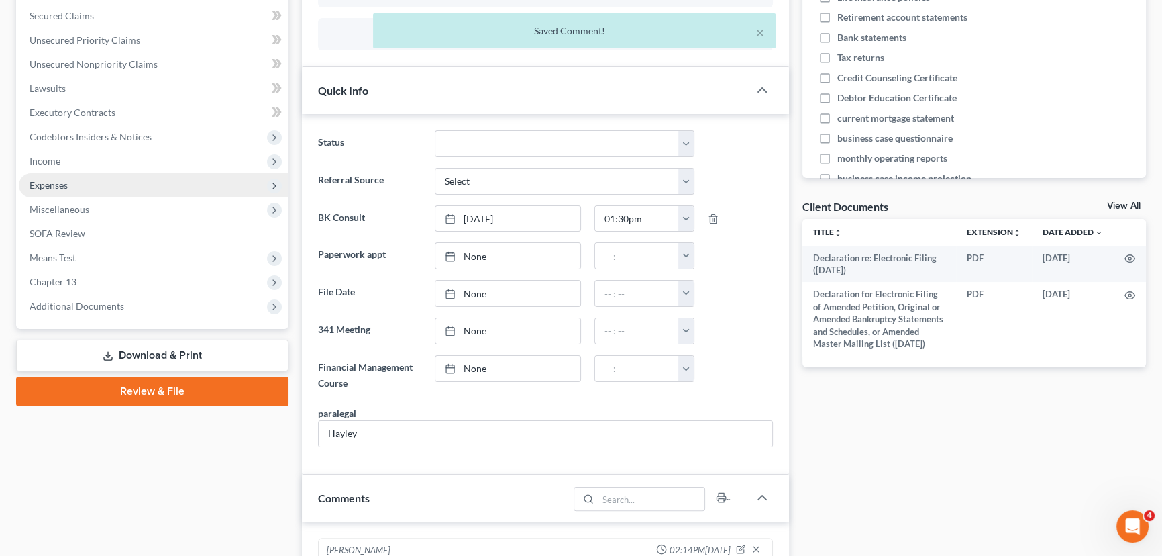
click at [141, 189] on span "Expenses" at bounding box center [154, 185] width 270 height 24
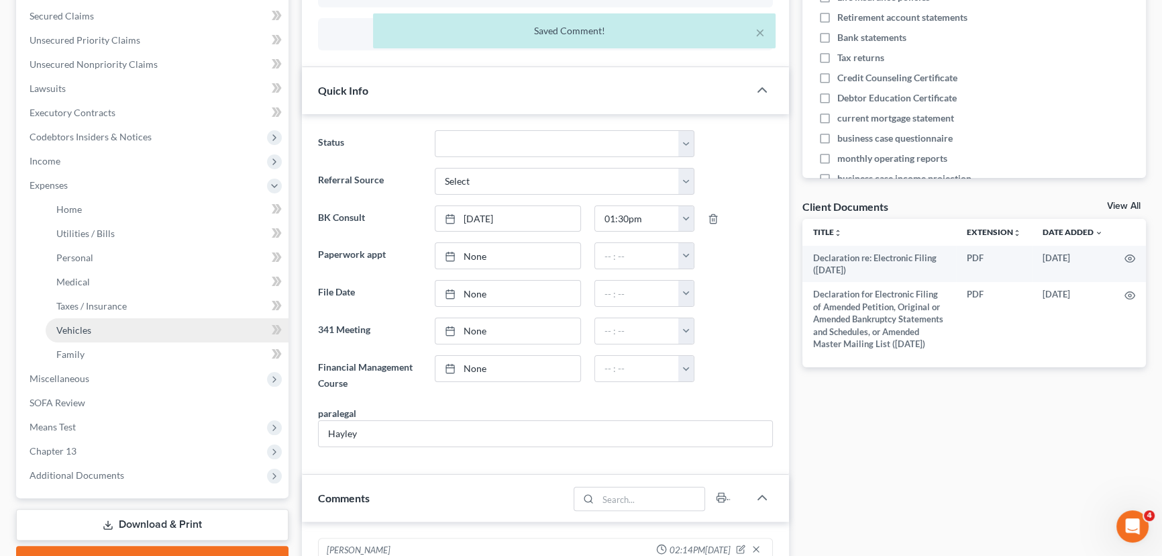
click at [103, 329] on link "Vehicles" at bounding box center [167, 330] width 243 height 24
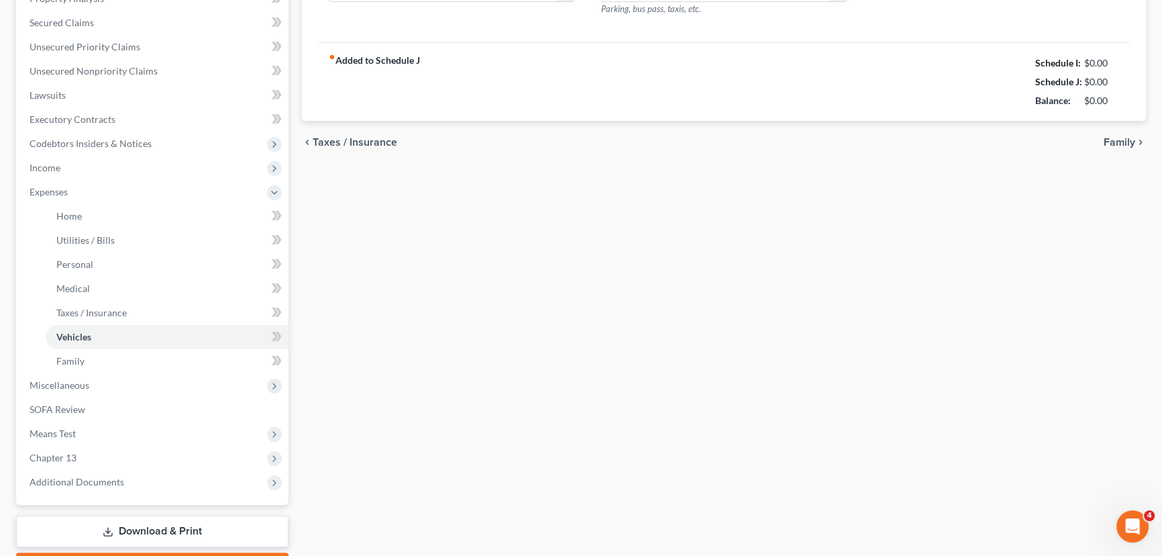
type input "340.00"
type input "200.00"
type input "0.00"
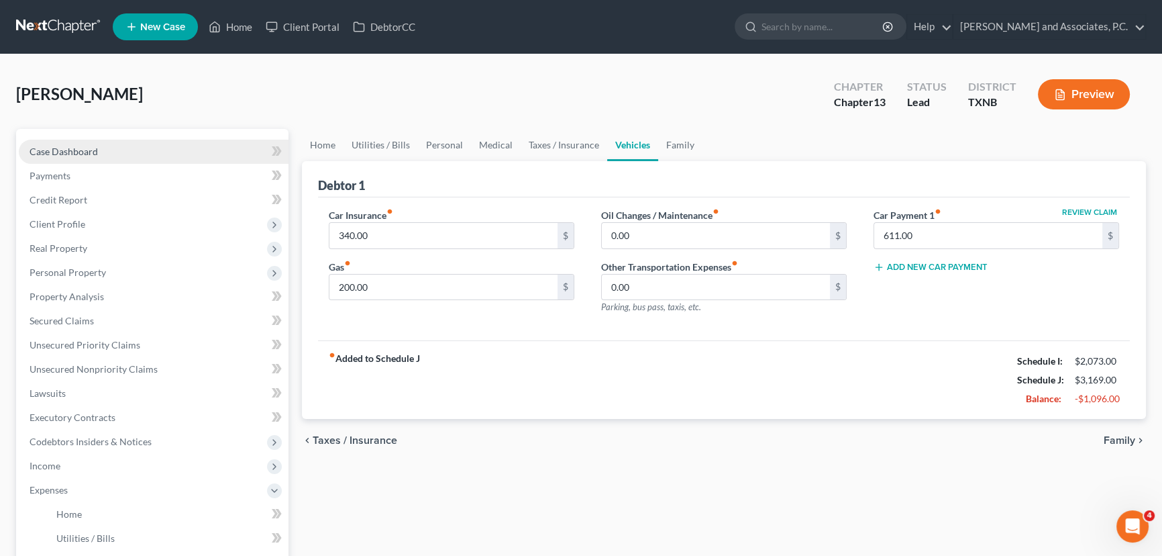
click at [119, 150] on link "Case Dashboard" at bounding box center [154, 152] width 270 height 24
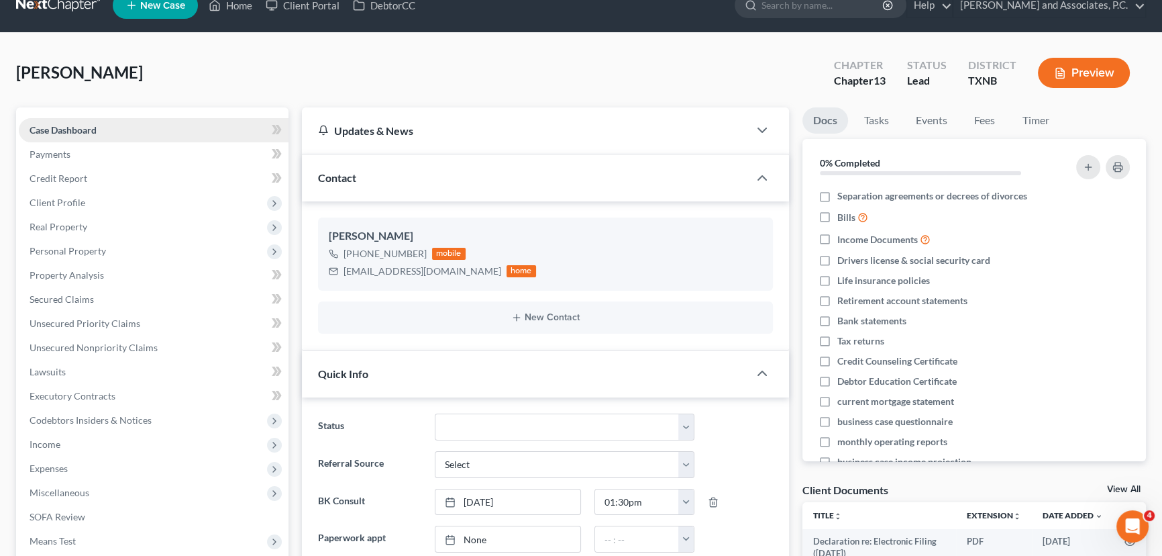
scroll to position [60, 0]
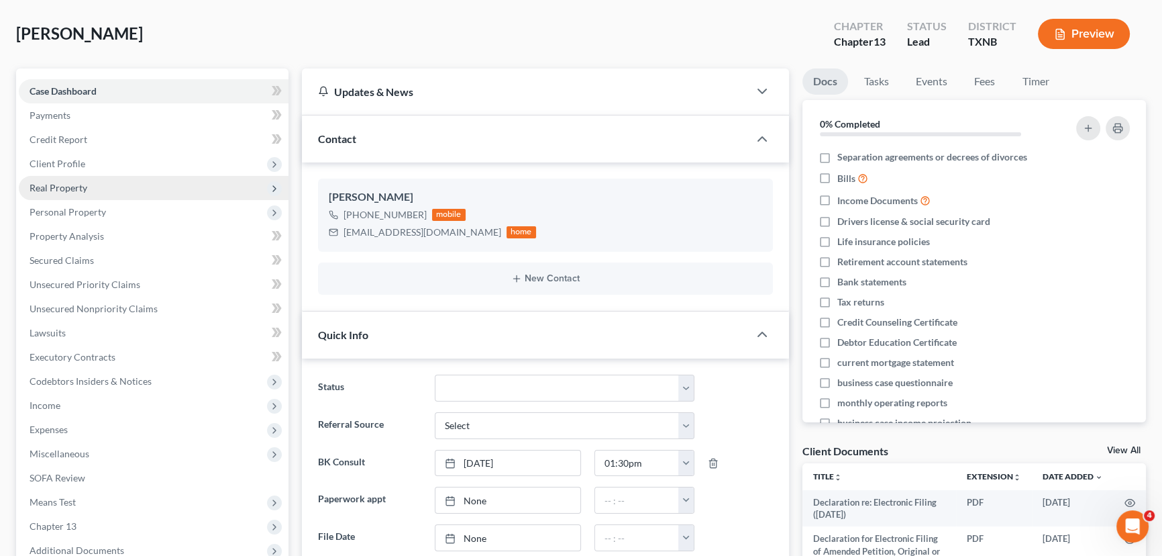
click at [87, 188] on span "Real Property" at bounding box center [154, 188] width 270 height 24
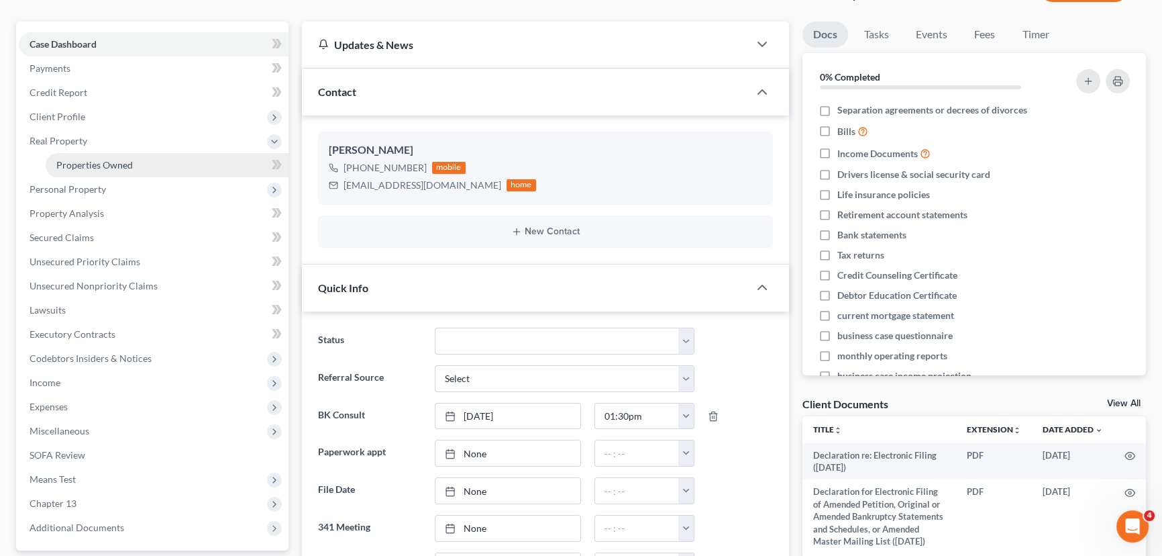
scroll to position [121, 0]
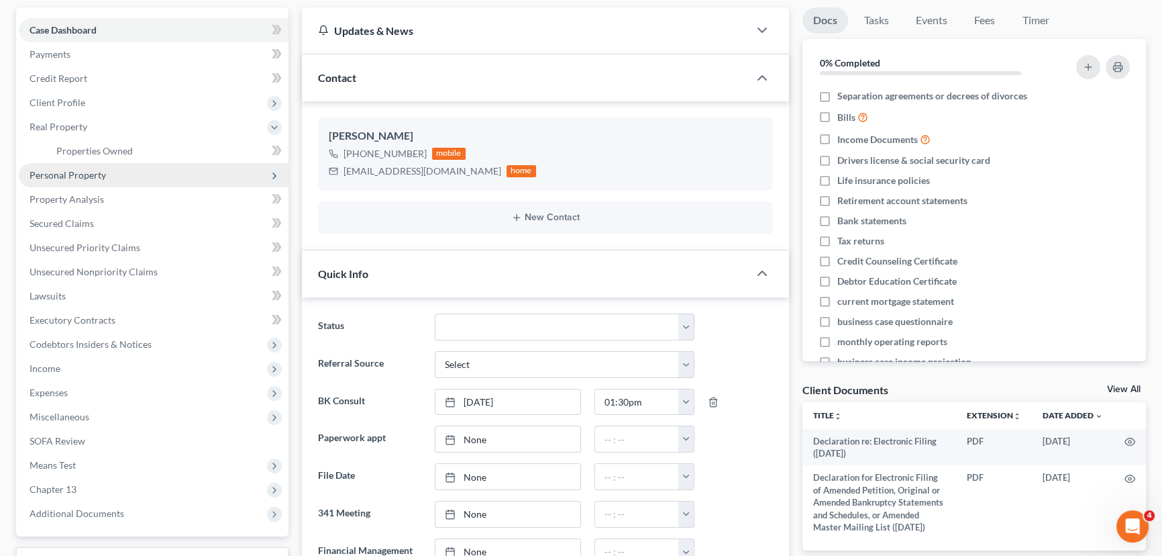
click at [76, 173] on span "Personal Property" at bounding box center [68, 174] width 76 height 11
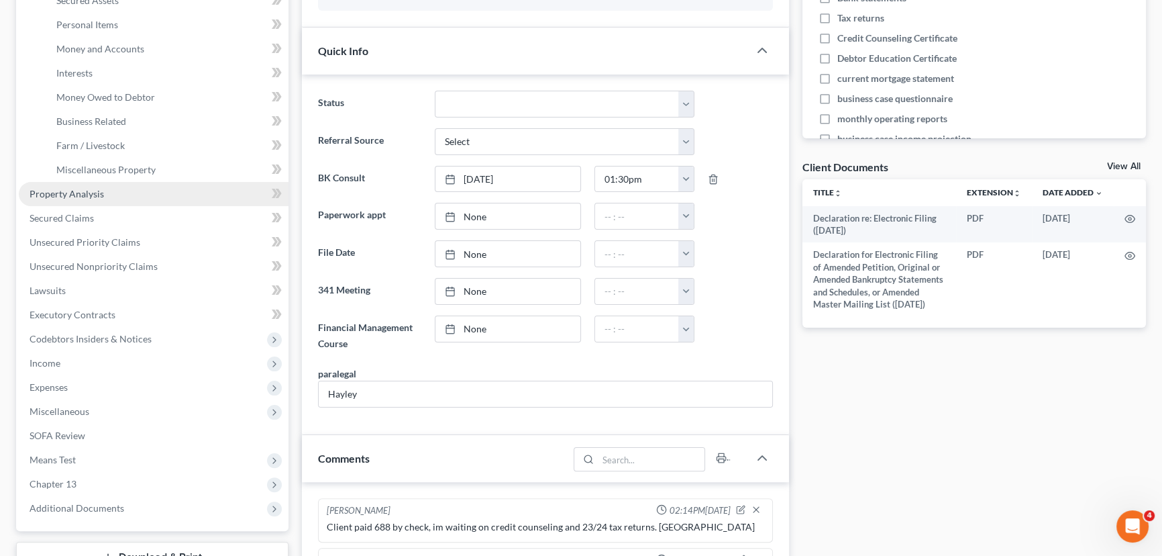
click at [83, 230] on ul "Case Dashboard Payments Invoices Payments Payments Credit Report Client Profile" at bounding box center [154, 157] width 270 height 725
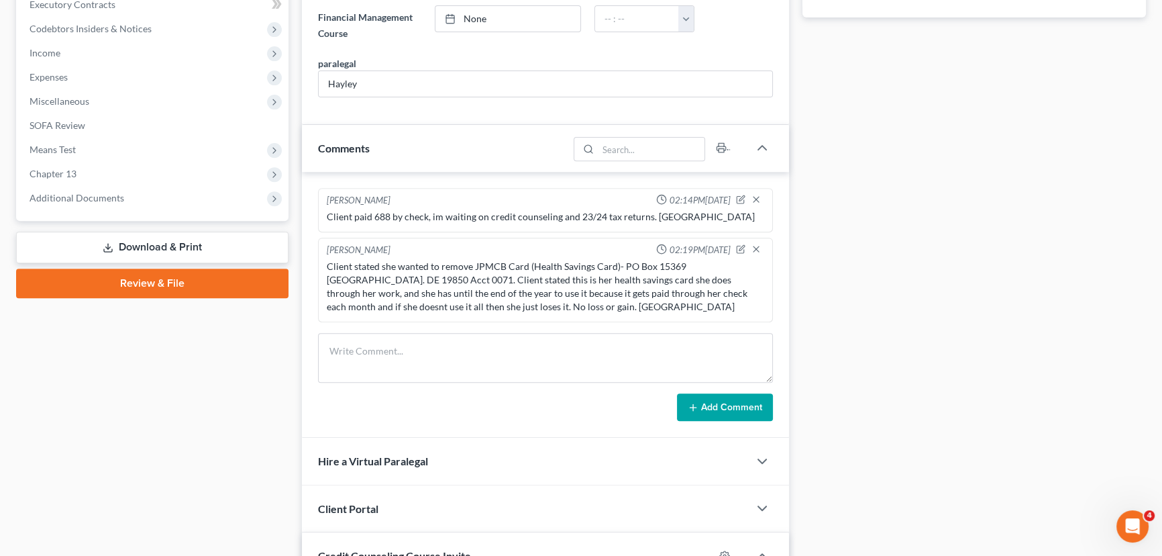
scroll to position [671, 0]
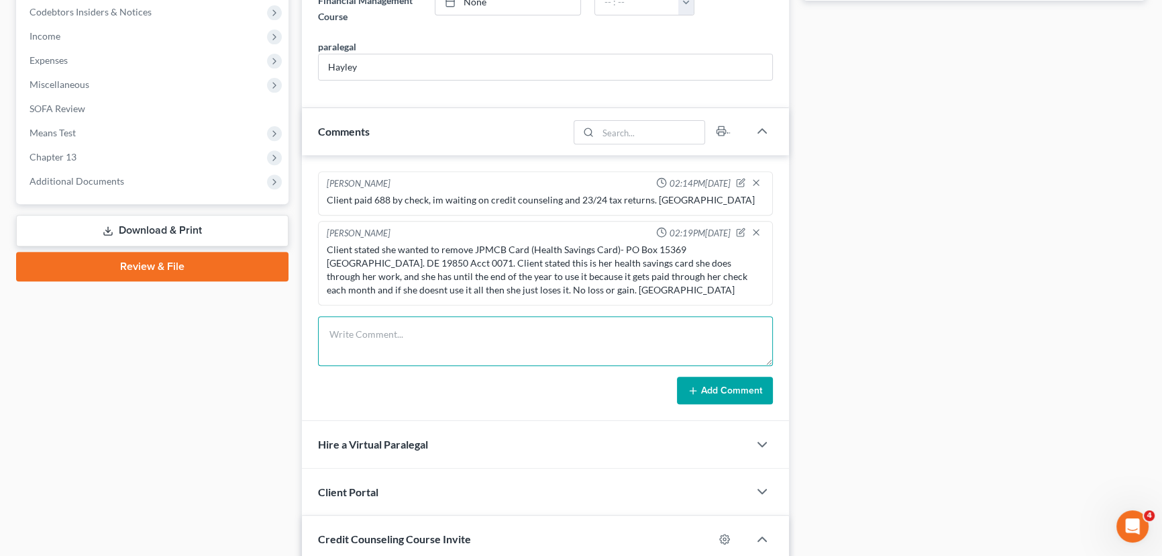
click at [456, 330] on textarea at bounding box center [545, 341] width 455 height 50
type textarea "Called client need information about pay stub, no answer. Left a vm asking her …"
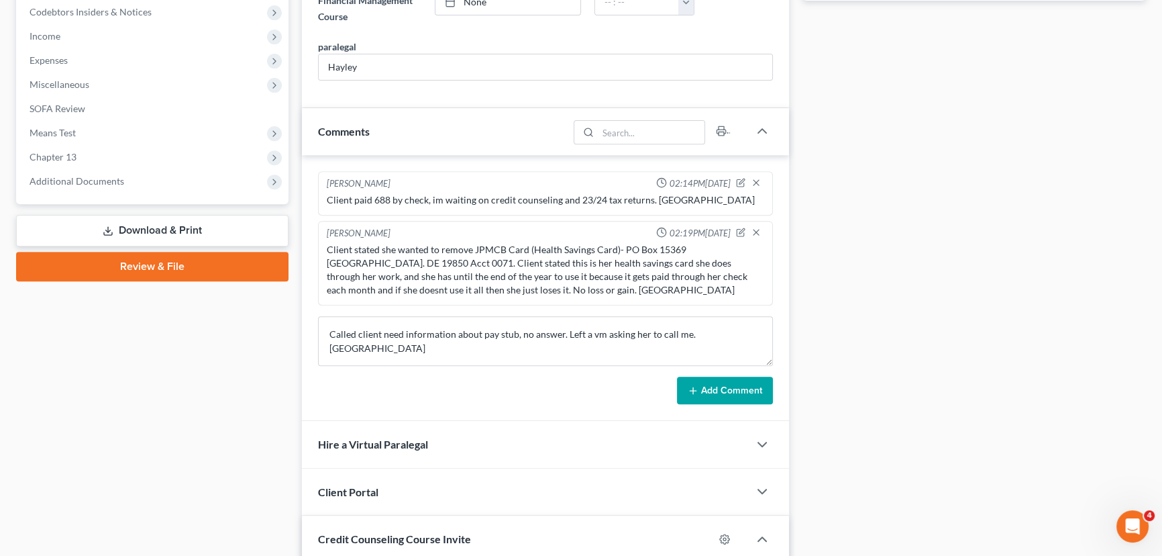
click at [725, 383] on button "Add Comment" at bounding box center [725, 390] width 96 height 28
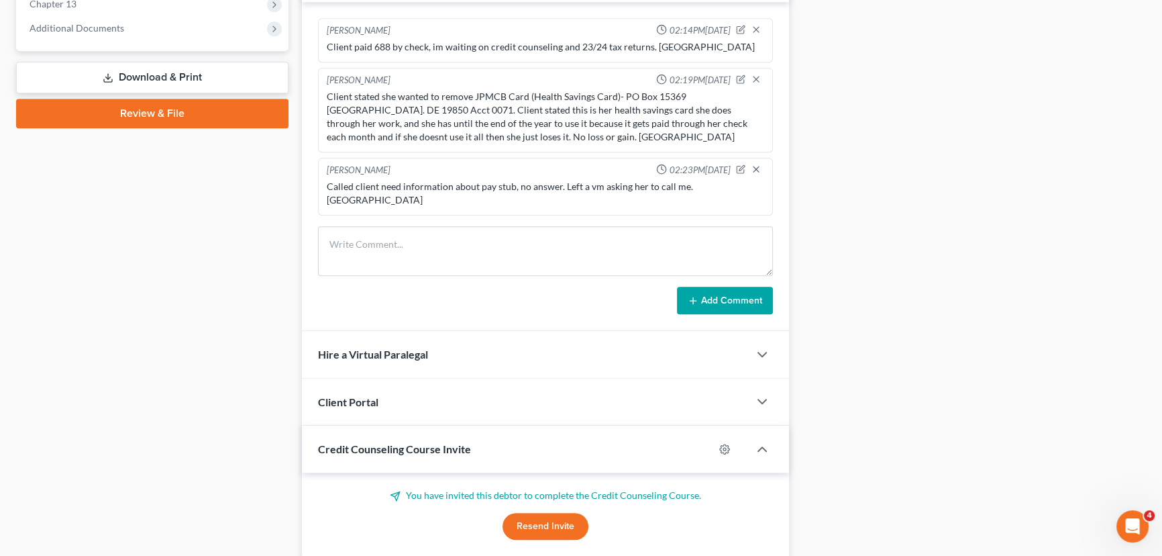
scroll to position [906, 0]
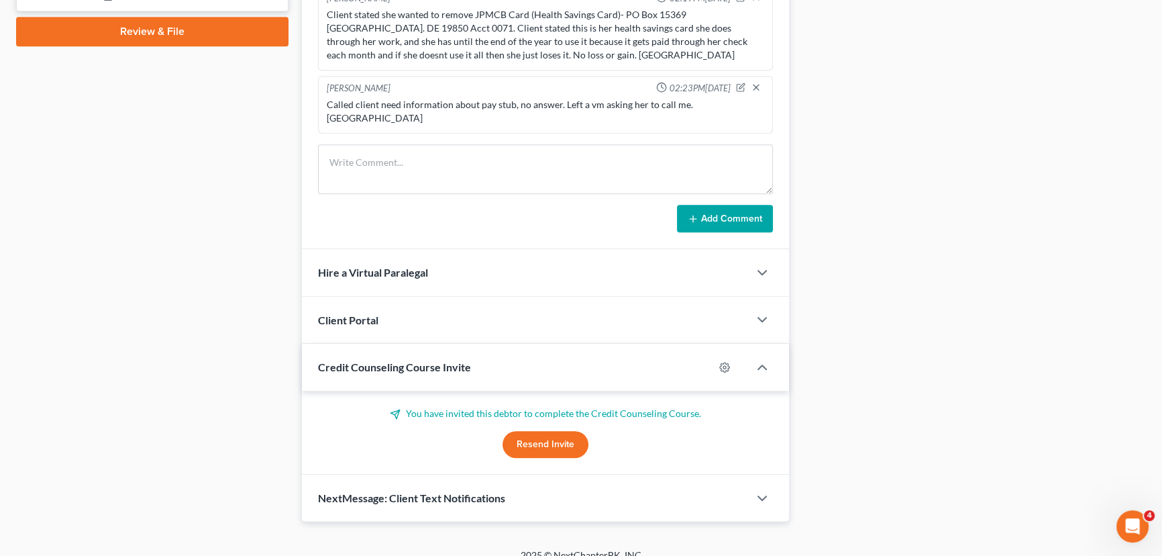
click at [427, 494] on div "NextMessage: Client Text Notifications" at bounding box center [525, 497] width 447 height 46
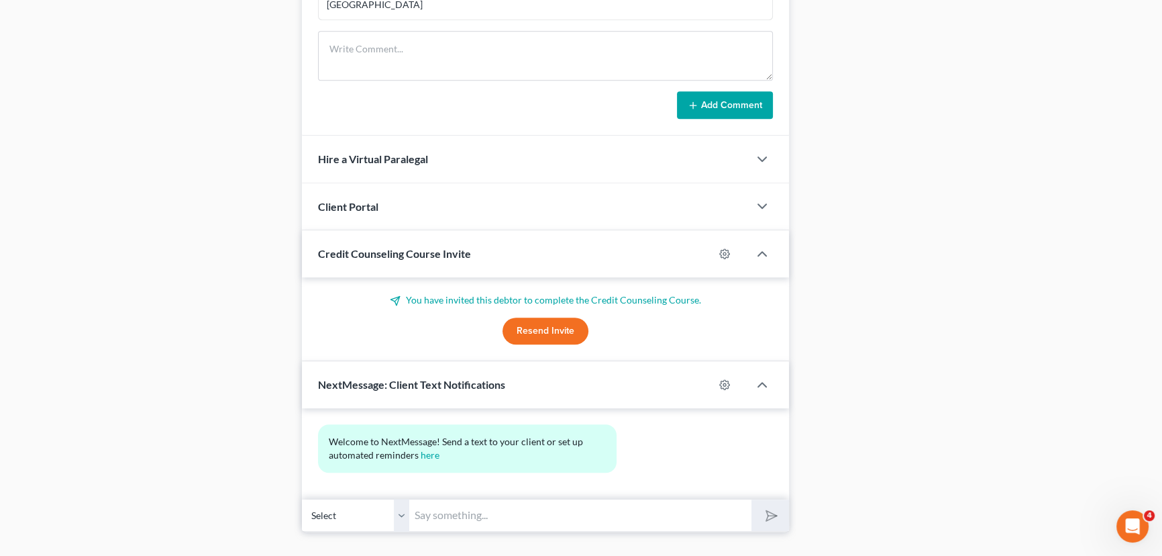
scroll to position [1029, 0]
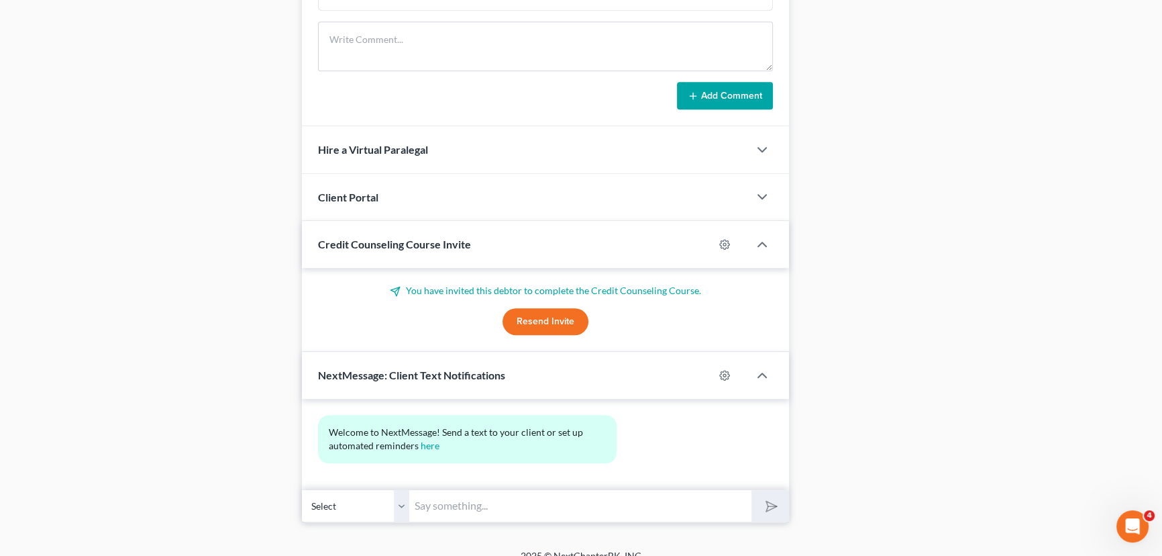
click at [438, 489] on input "text" at bounding box center [580, 505] width 342 height 33
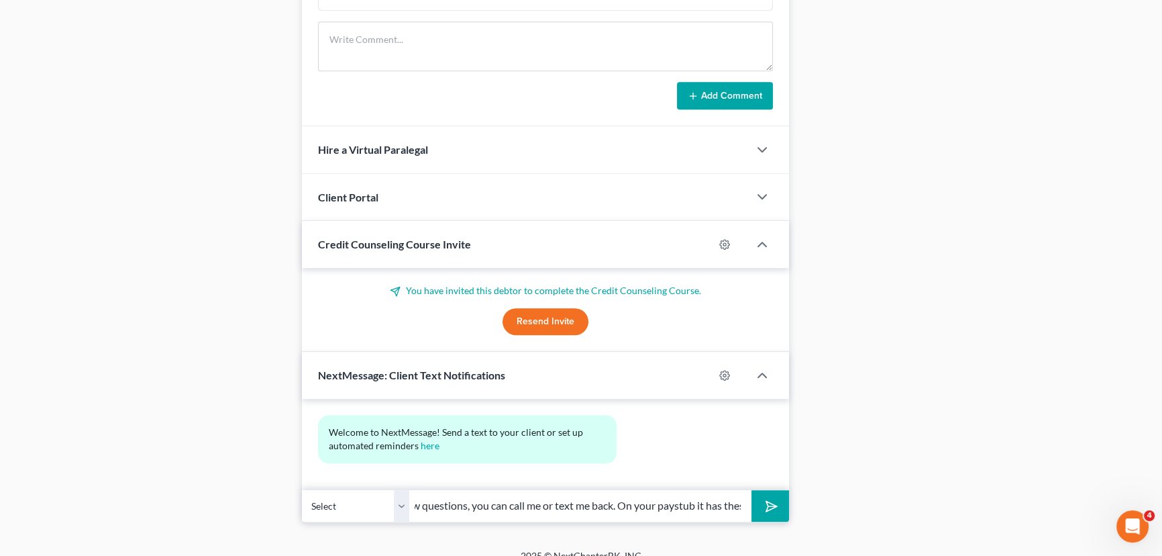
scroll to position [0, 395]
type input "[PERSON_NAME], this is [PERSON_NAME] @ [PERSON_NAME] office. I just have a few …"
click at [752, 490] on button "submit" at bounding box center [770, 506] width 37 height 32
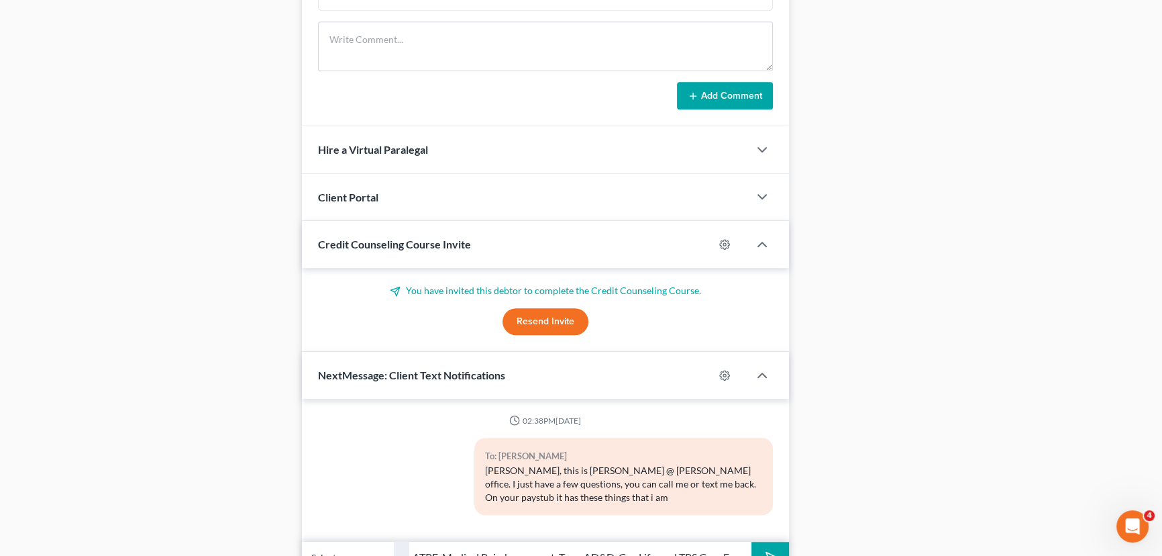
scroll to position [0, 60]
type input "unsure of : ATPE, Medical Reimbursement, Term AD&D, Grp Life, and TRS Care Exp"
click at [752, 542] on button "submit" at bounding box center [770, 558] width 37 height 32
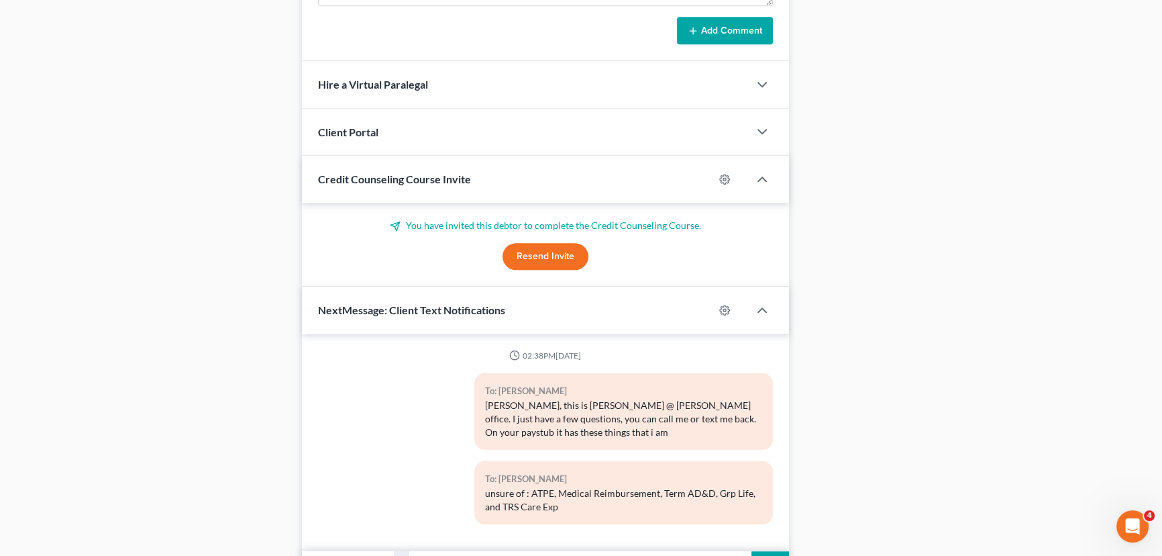
scroll to position [0, 229]
type input "Also, could you tell me how long you have been employed there? As well as the y…"
click at [752, 551] on button "submit" at bounding box center [770, 567] width 37 height 32
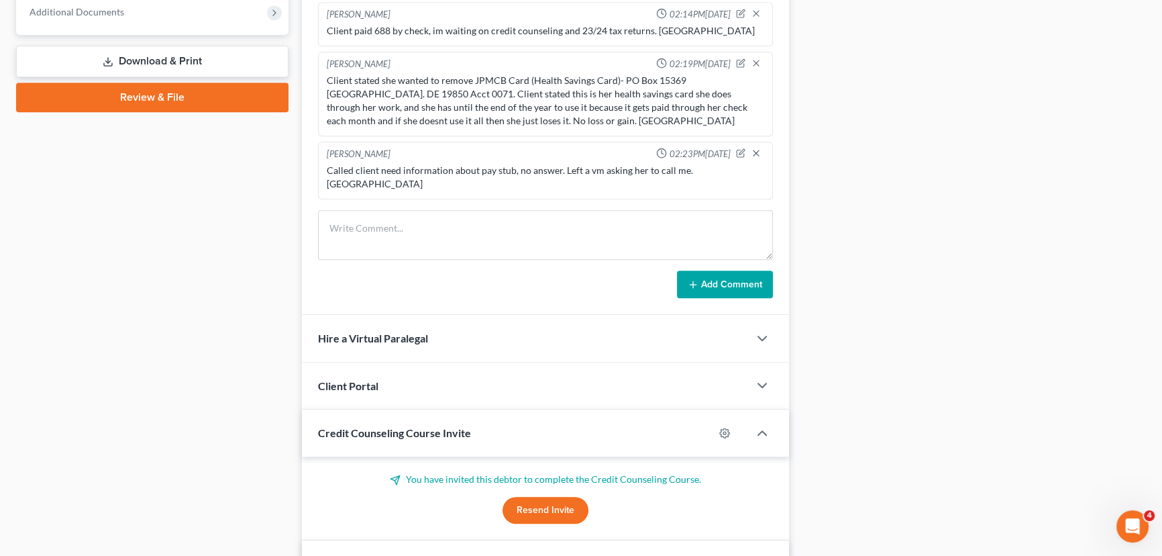
scroll to position [718, 0]
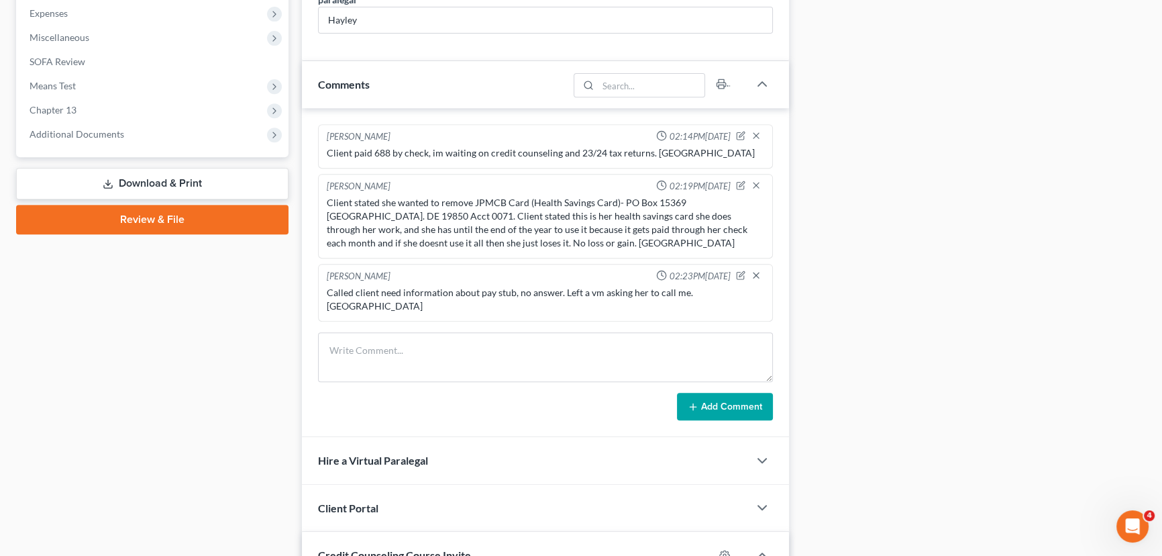
click at [1000, 387] on div "Docs Tasks Events Fees Timer 0% Completed Nothing here yet! Separation agreemen…" at bounding box center [975, 211] width 358 height 1600
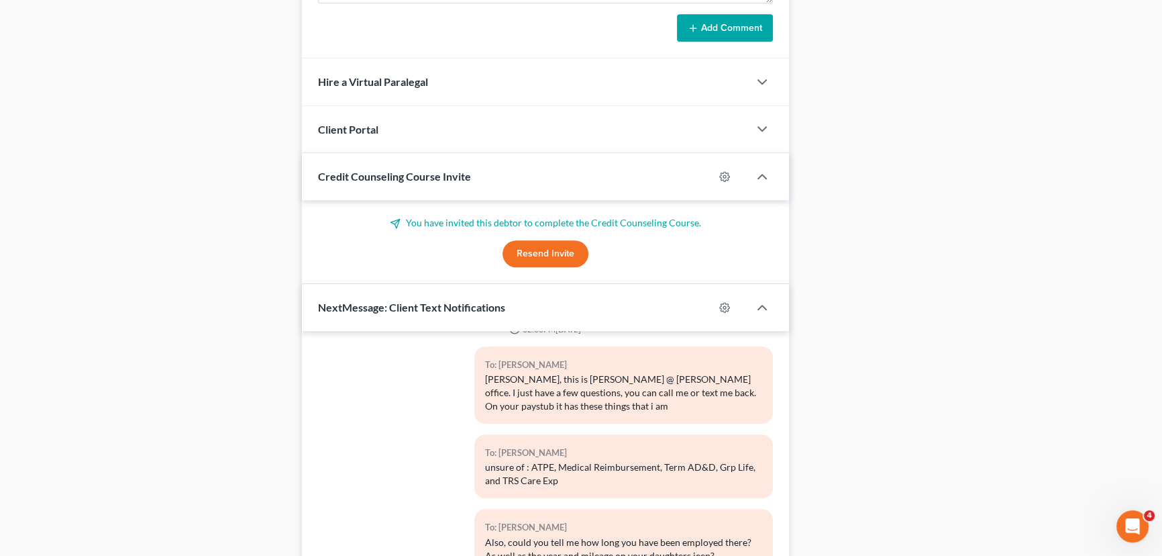
scroll to position [1207, 0]
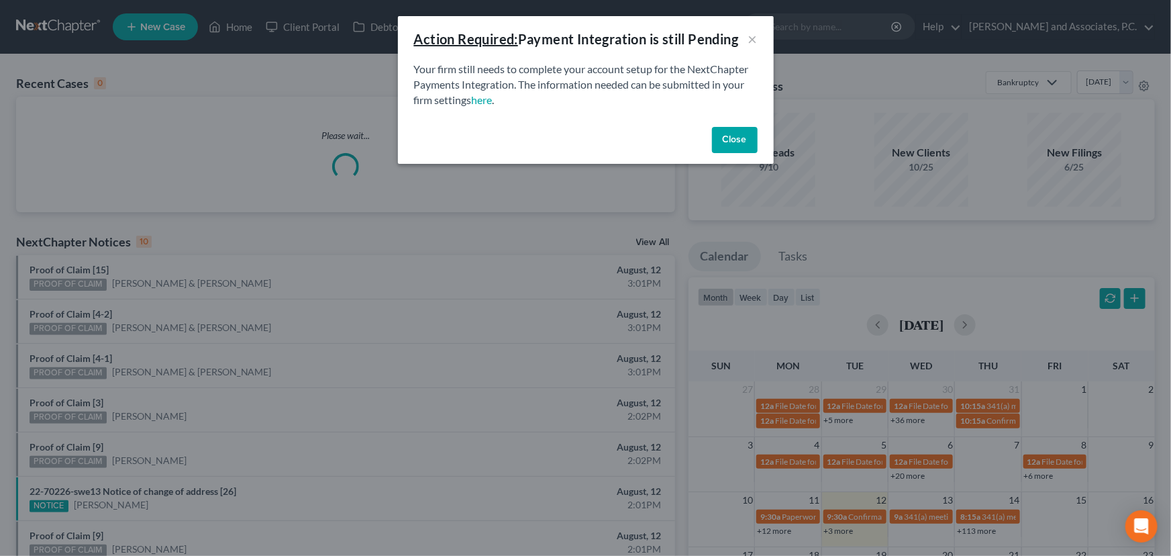
click at [719, 141] on button "Close" at bounding box center [735, 140] width 46 height 27
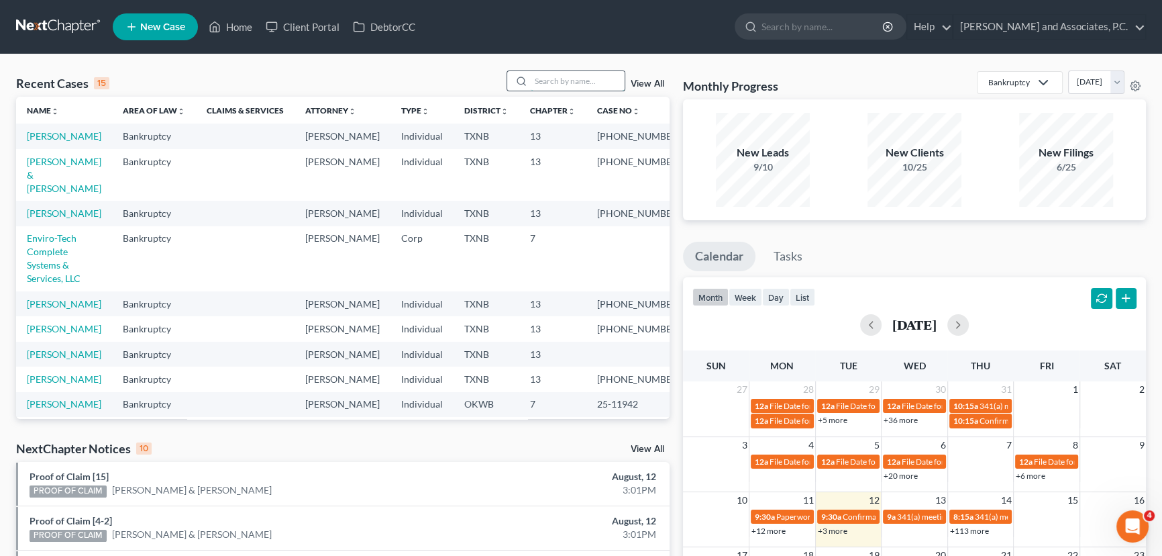
click at [590, 83] on input "search" at bounding box center [578, 80] width 94 height 19
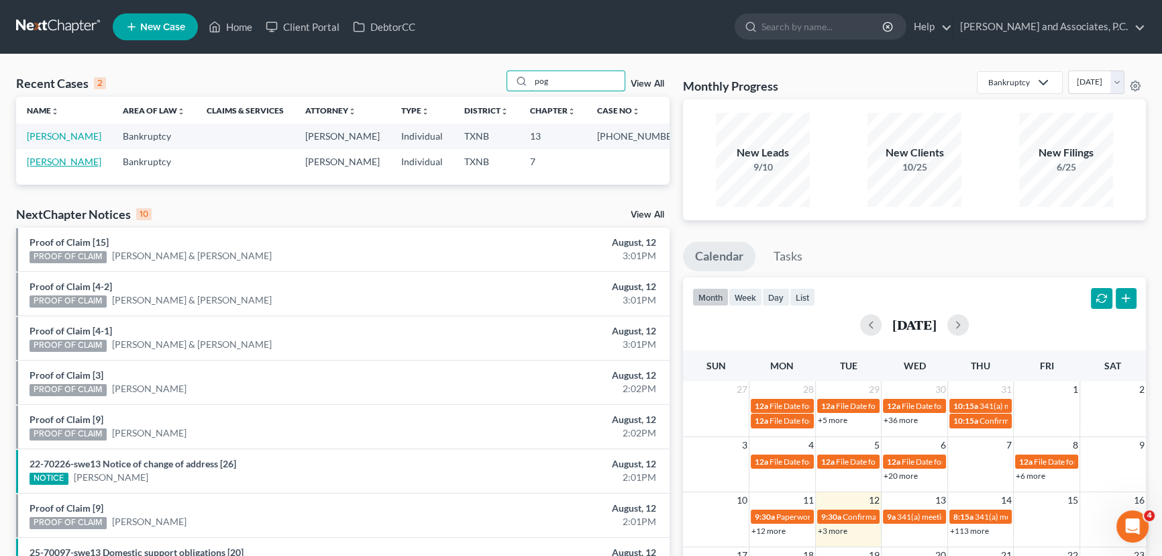
type input "pog"
click at [87, 164] on link "Pogatshnik, Andrea" at bounding box center [64, 161] width 74 height 11
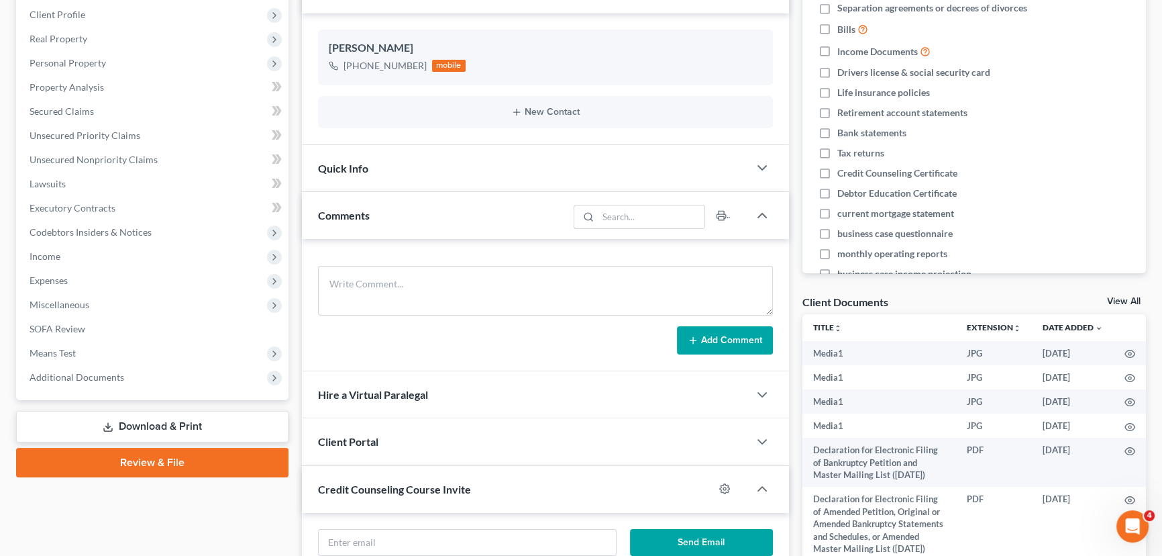
scroll to position [427, 0]
